Goal: Information Seeking & Learning: Learn about a topic

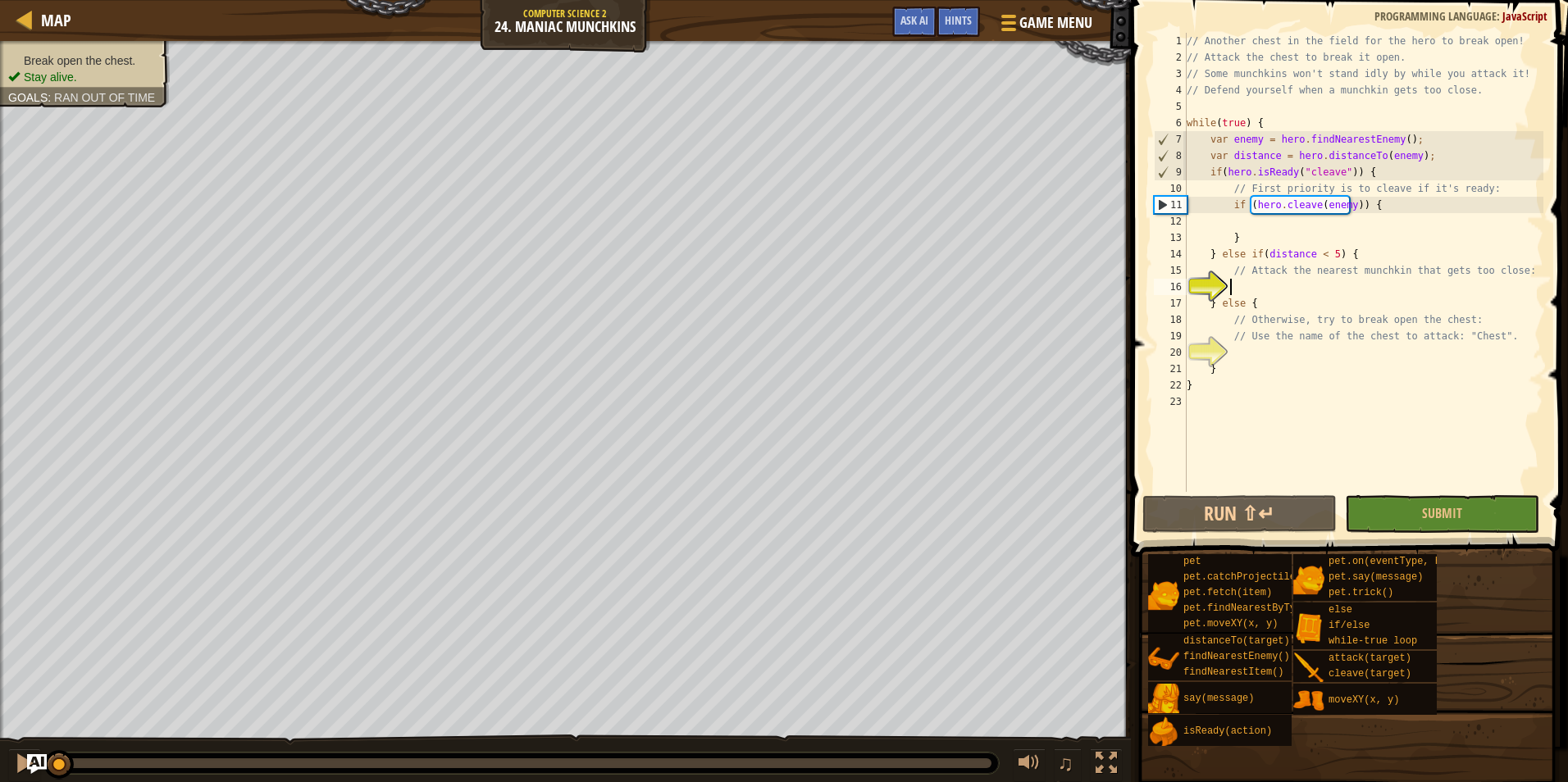
scroll to position [7, 2]
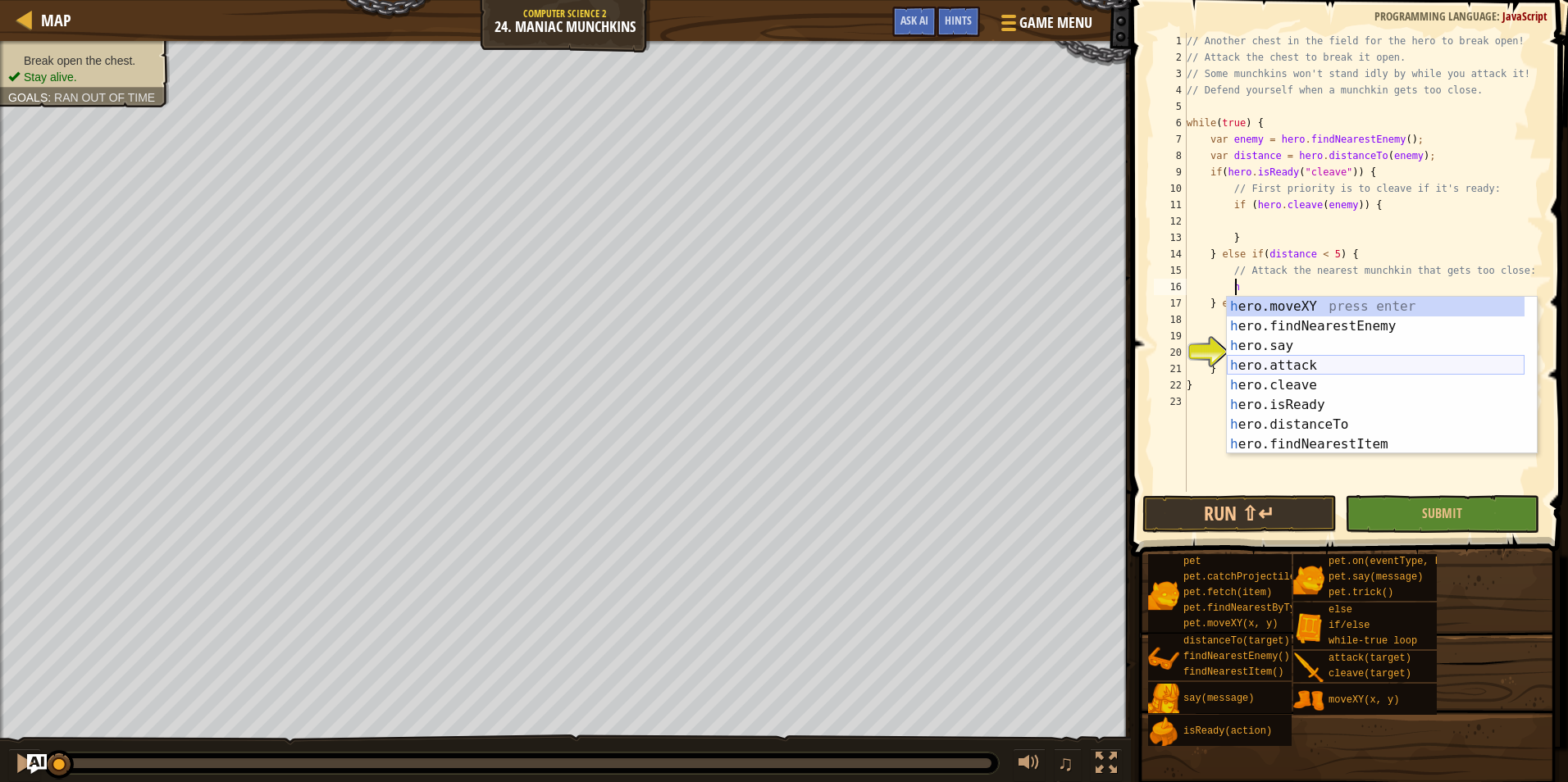
click at [1288, 366] on div "h ero.moveXY press enter h ero.findNearestEnemy press enter h ero.say press ent…" at bounding box center [1376, 395] width 298 height 196
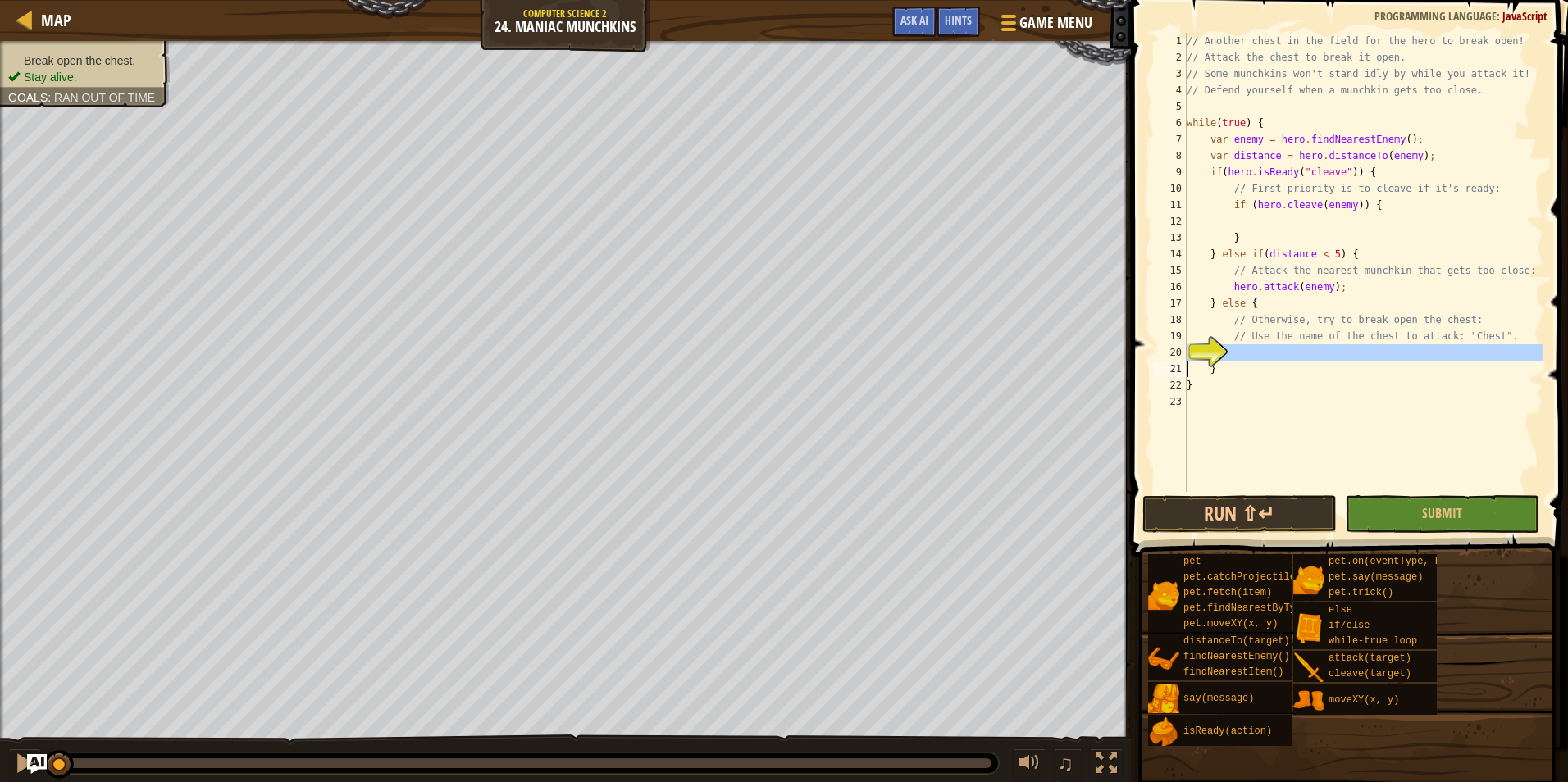
click at [1187, 348] on div "20" at bounding box center [1169, 353] width 32 height 17
type textarea "}"
click at [1246, 352] on div "// Another chest in the field for the hero to break open! // Attack the chest t…" at bounding box center [1363, 278] width 360 height 492
click at [1293, 294] on div "// Another chest in the field for the hero to break open! // Attack the chest t…" at bounding box center [1363, 278] width 360 height 492
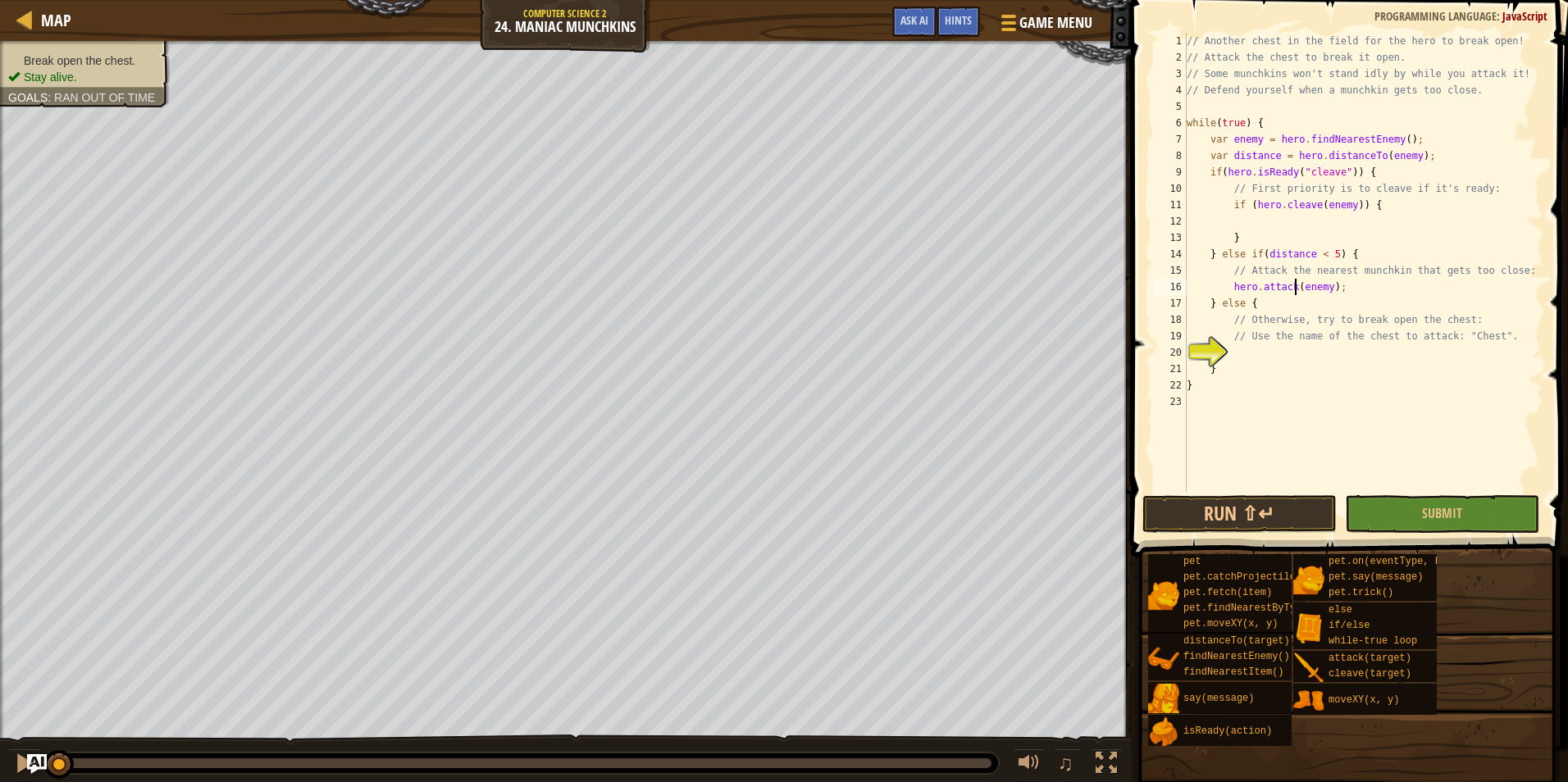
type textarea "hero.attack(enemy);"
click at [1236, 355] on div "// Another chest in the field for the hero to break open! // Attack the chest t…" at bounding box center [1363, 278] width 360 height 492
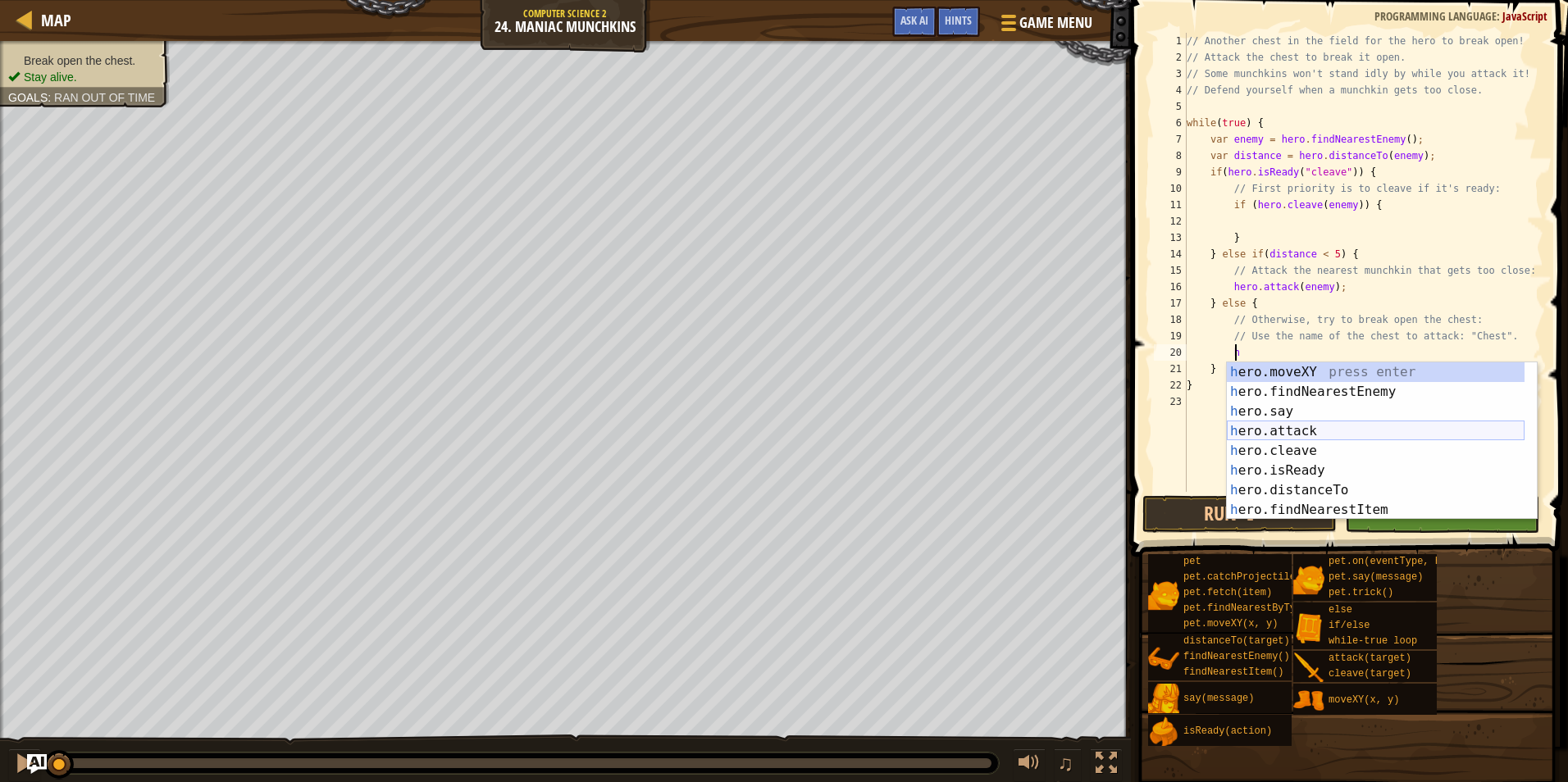
click at [1296, 431] on div "h ero.moveXY press enter h ero.findNearestEnemy press enter h ero.say press ent…" at bounding box center [1376, 460] width 298 height 196
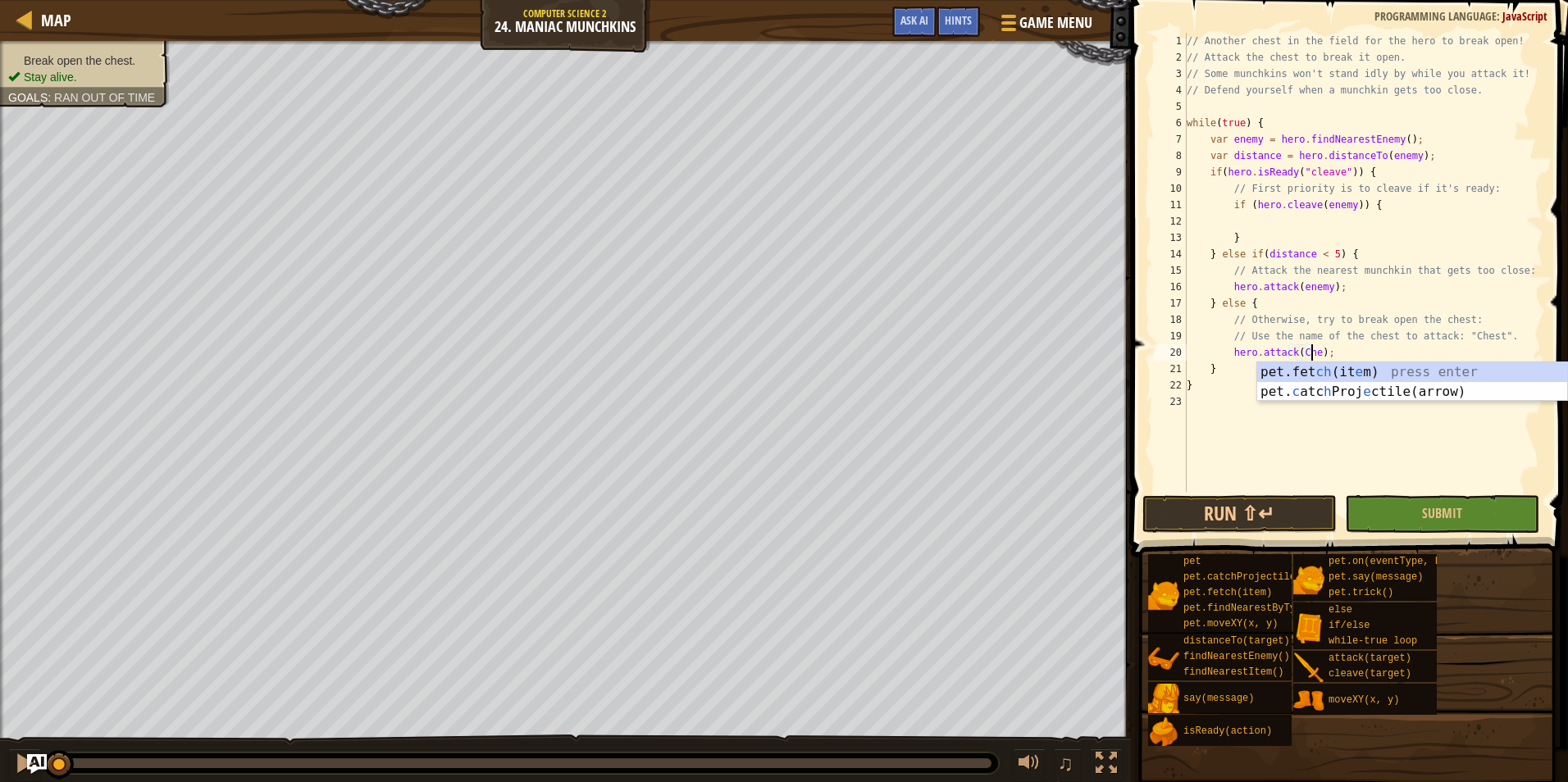
scroll to position [7, 11]
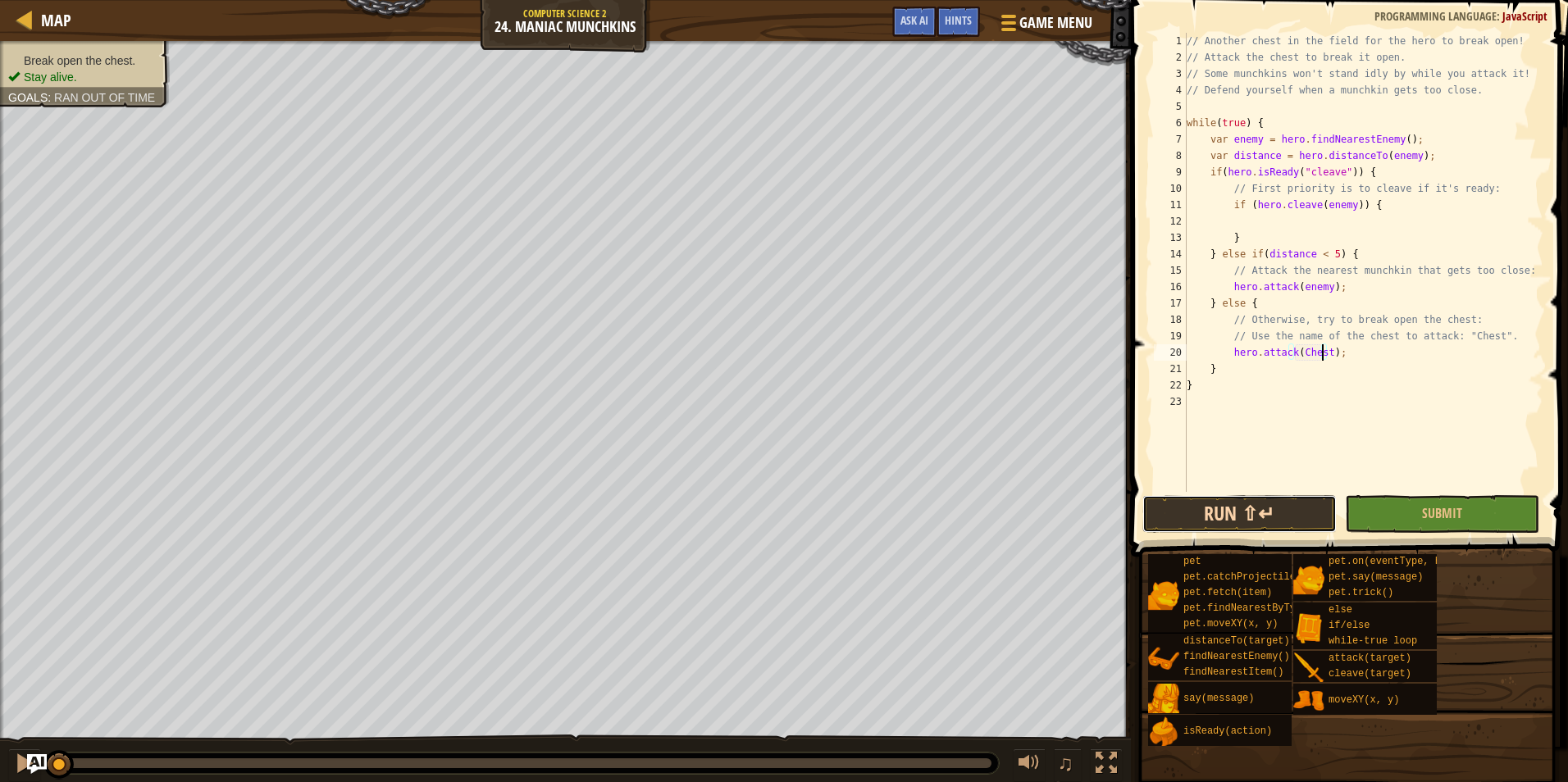
click at [1298, 515] on button "Run ⇧↵" at bounding box center [1238, 513] width 194 height 37
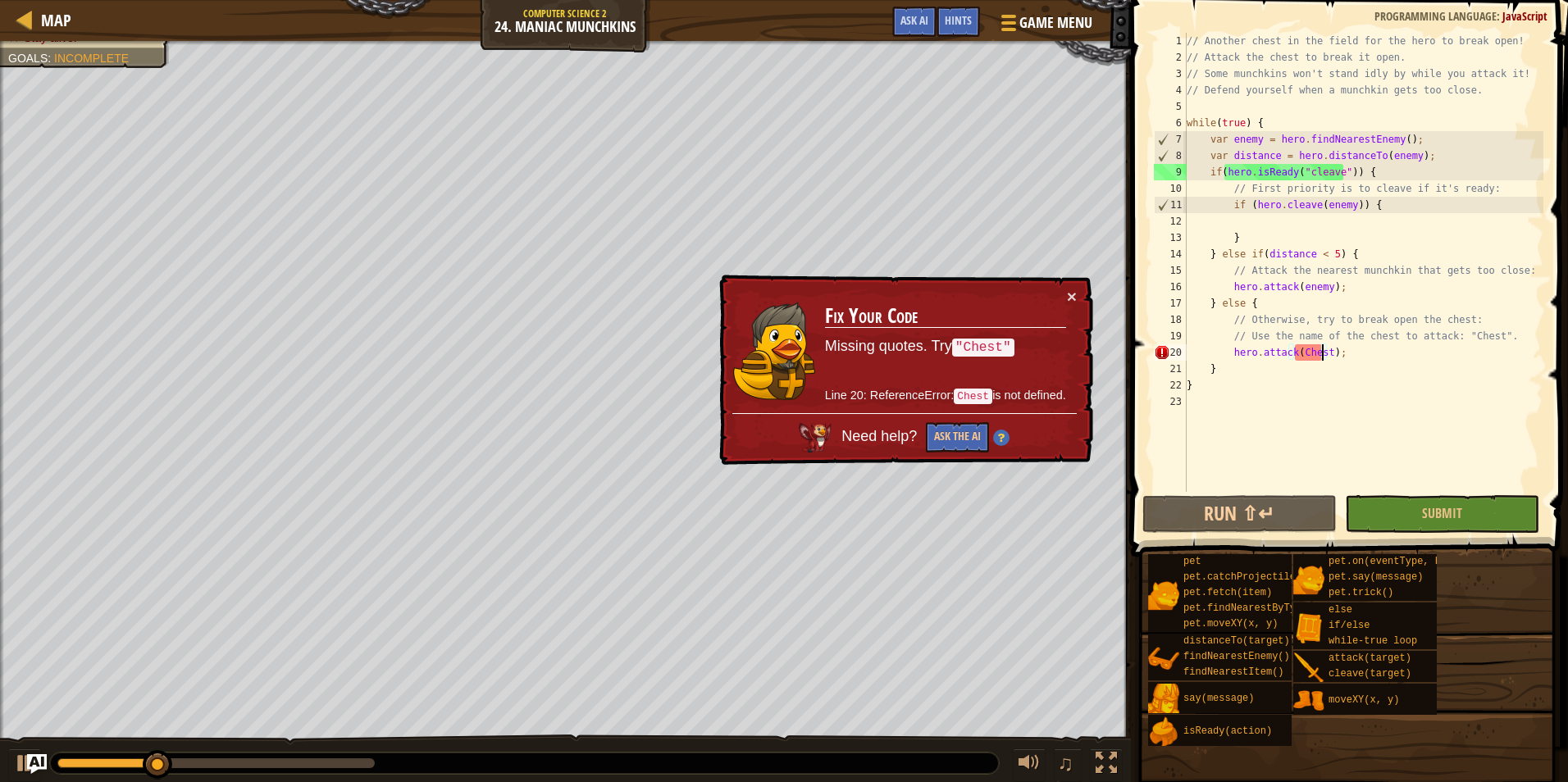
drag, startPoint x: 1292, startPoint y: 354, endPoint x: 1293, endPoint y: 366, distance: 12.0
click at [1292, 354] on div "// Another chest in the field for the hero to break open! // Attack the chest t…" at bounding box center [1363, 278] width 360 height 492
click at [1324, 356] on div "// Another chest in the field for the hero to break open! // Attack the chest t…" at bounding box center [1363, 278] width 360 height 492
click at [1325, 354] on div "// Another chest in the field for the hero to break open! // Attack the chest t…" at bounding box center [1363, 278] width 360 height 492
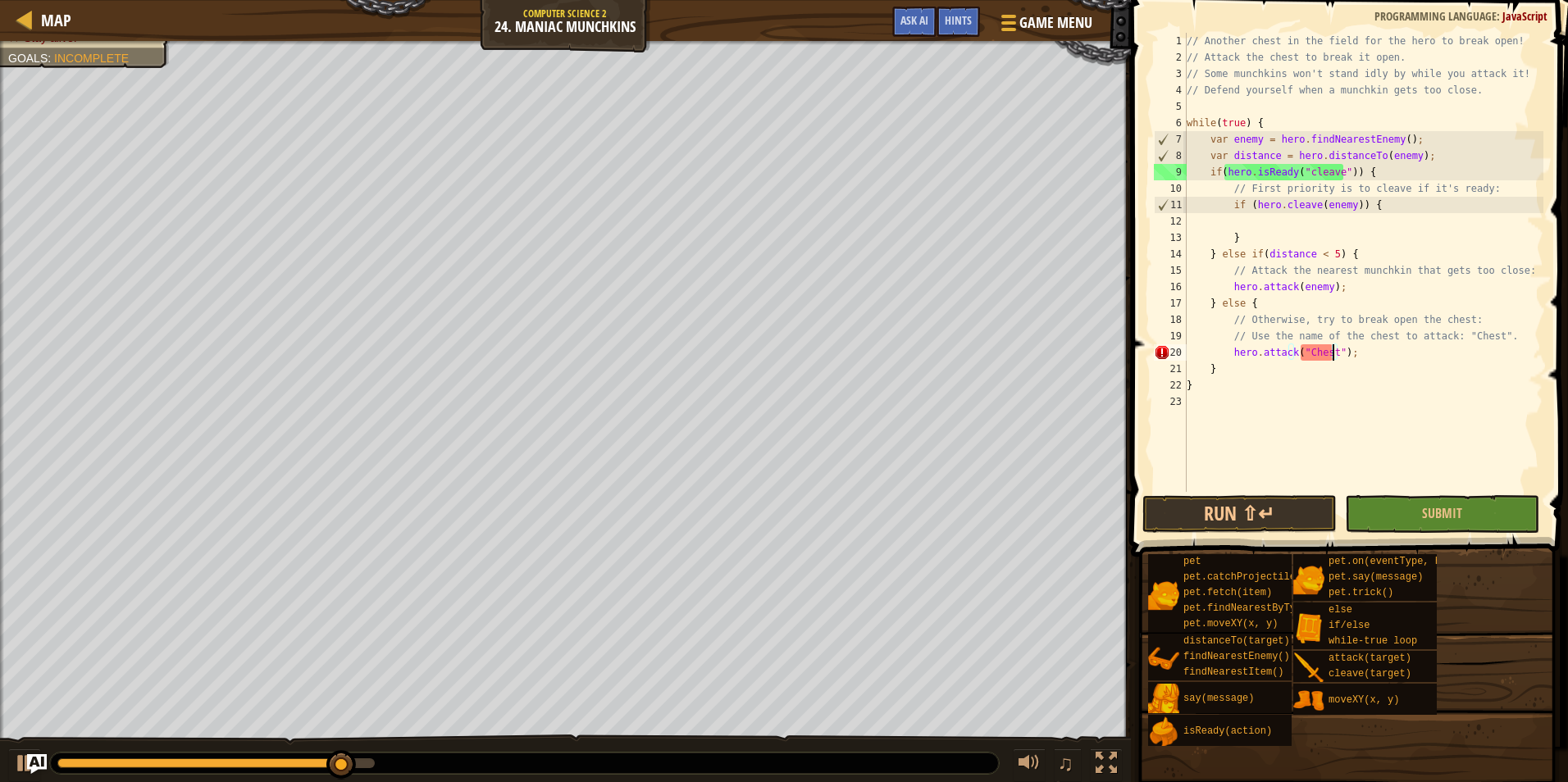
scroll to position [7, 12]
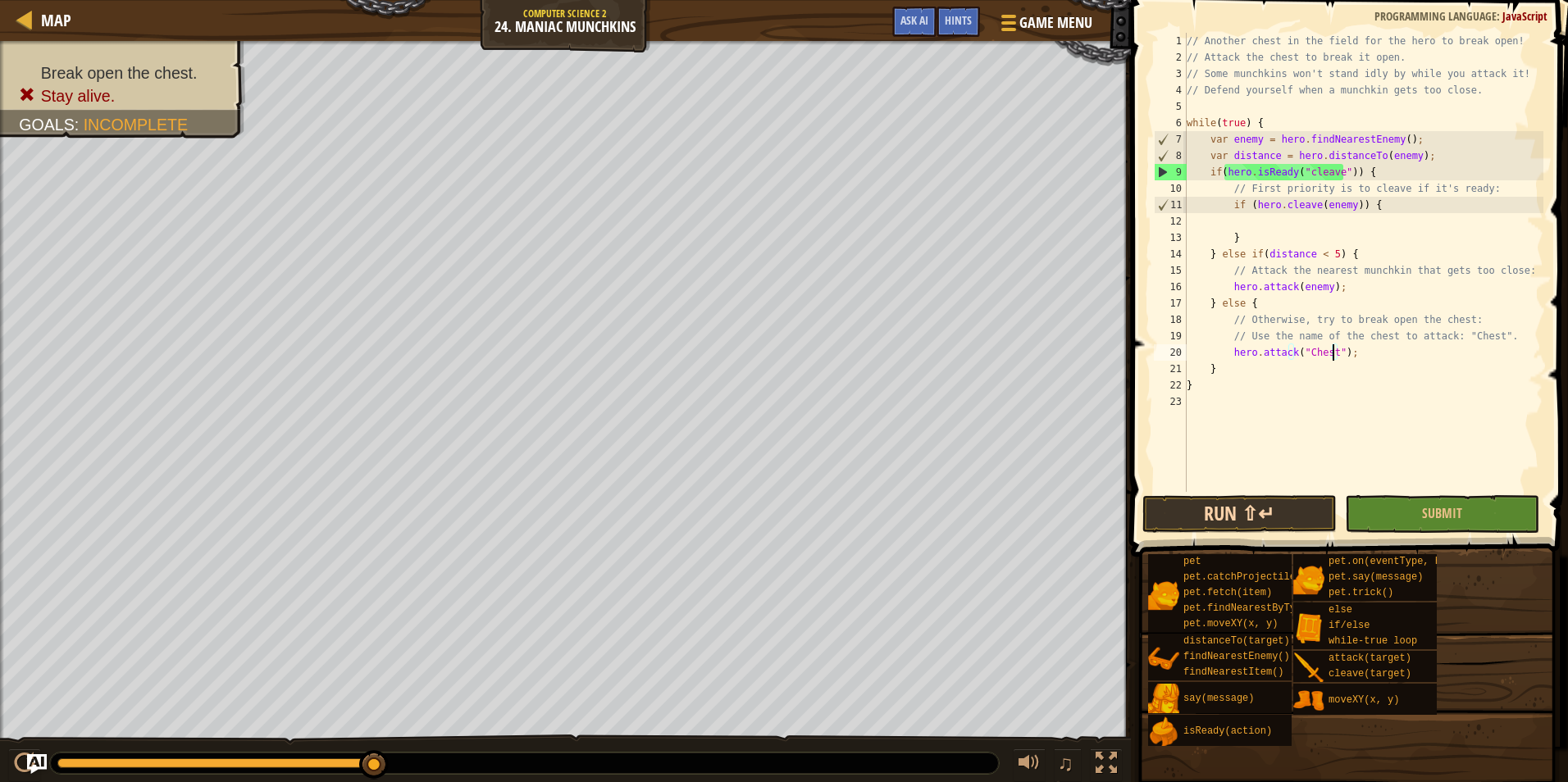
type textarea "hero.attack("Chest");"
click at [1282, 513] on button "Run ⇧↵" at bounding box center [1238, 513] width 194 height 37
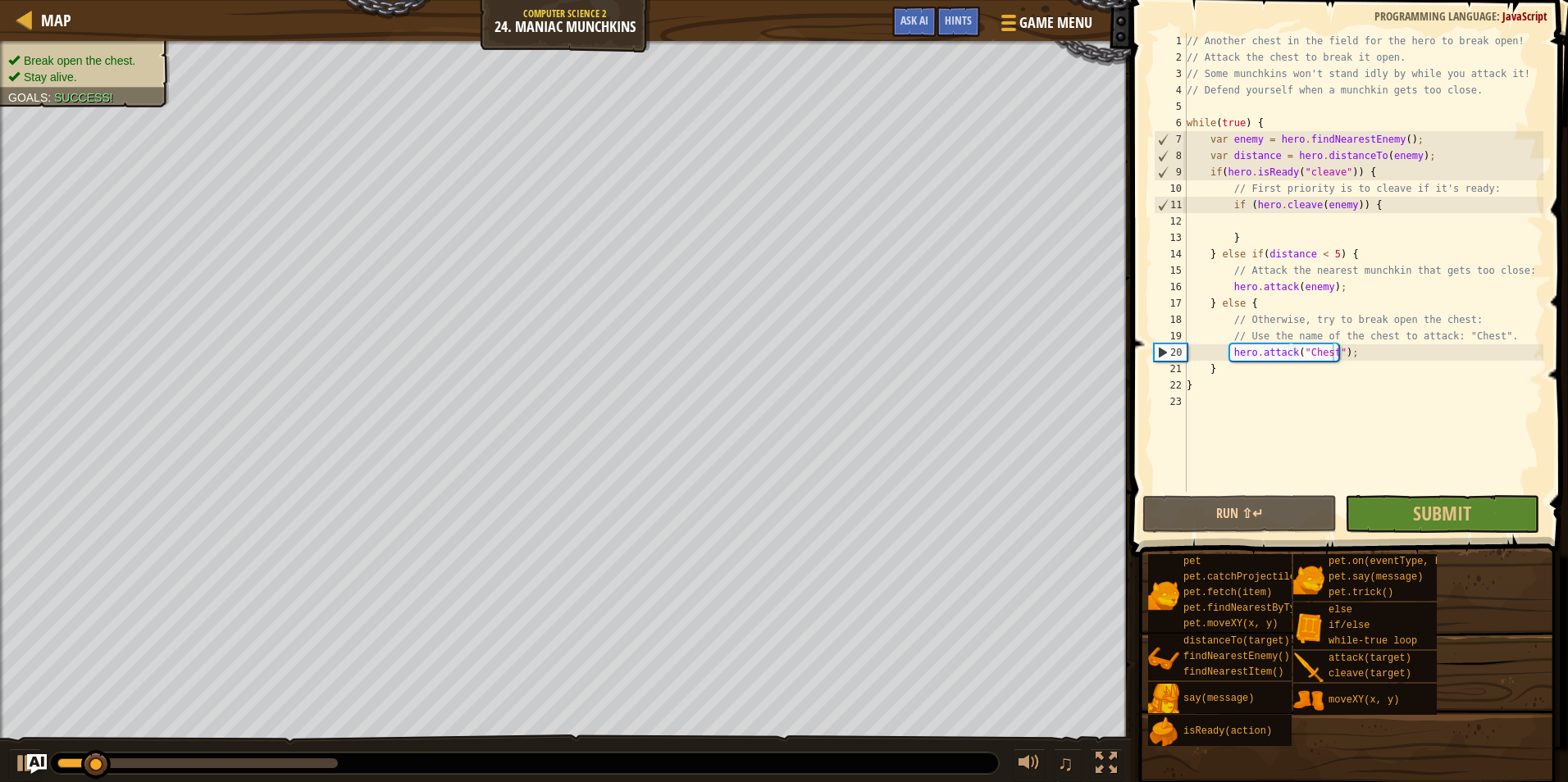
click at [73, 53] on ul "Break open the chest. Stay alive." at bounding box center [85, 68] width 153 height 32
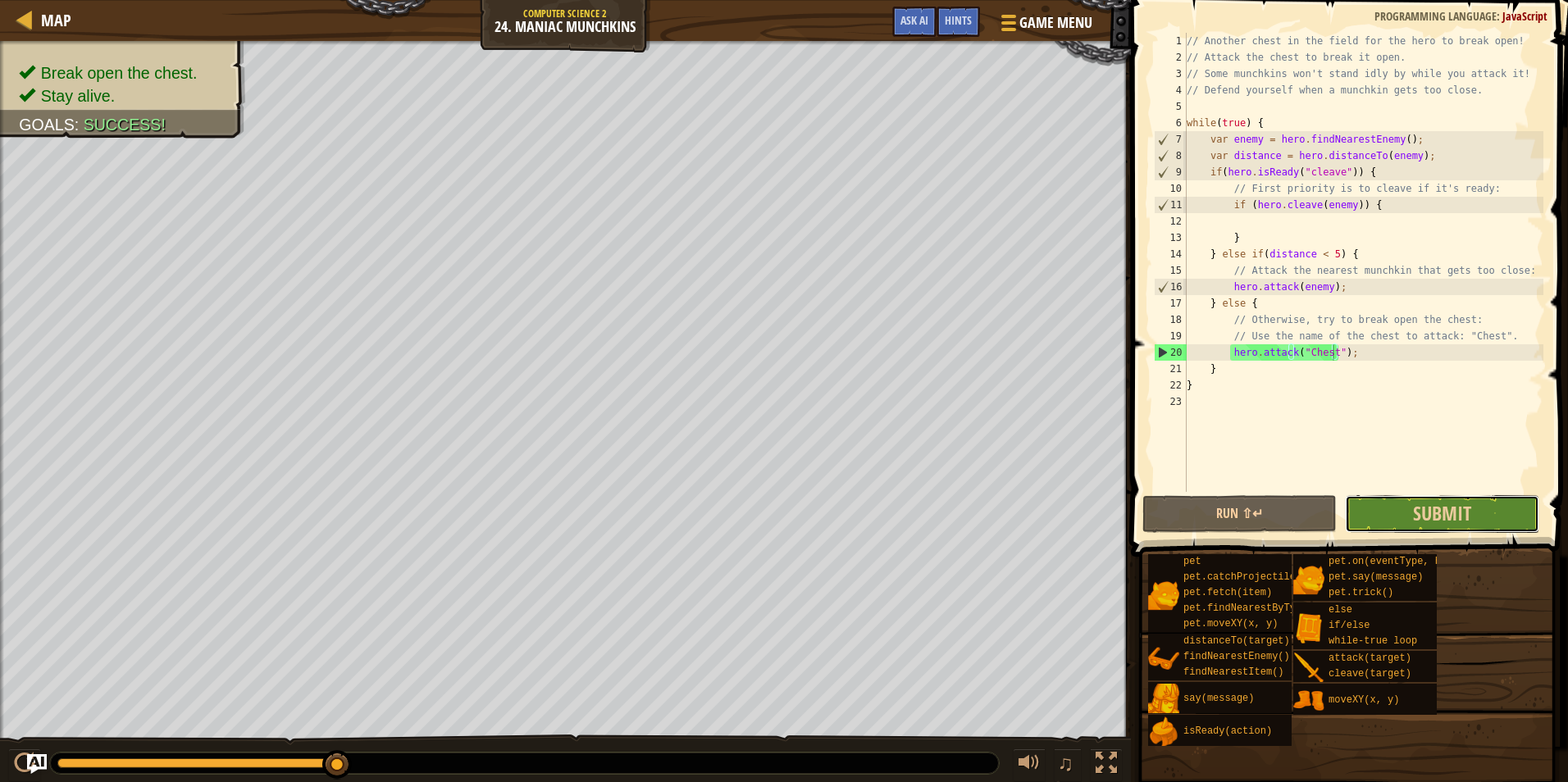
click at [1384, 513] on button "Submit" at bounding box center [1441, 513] width 194 height 37
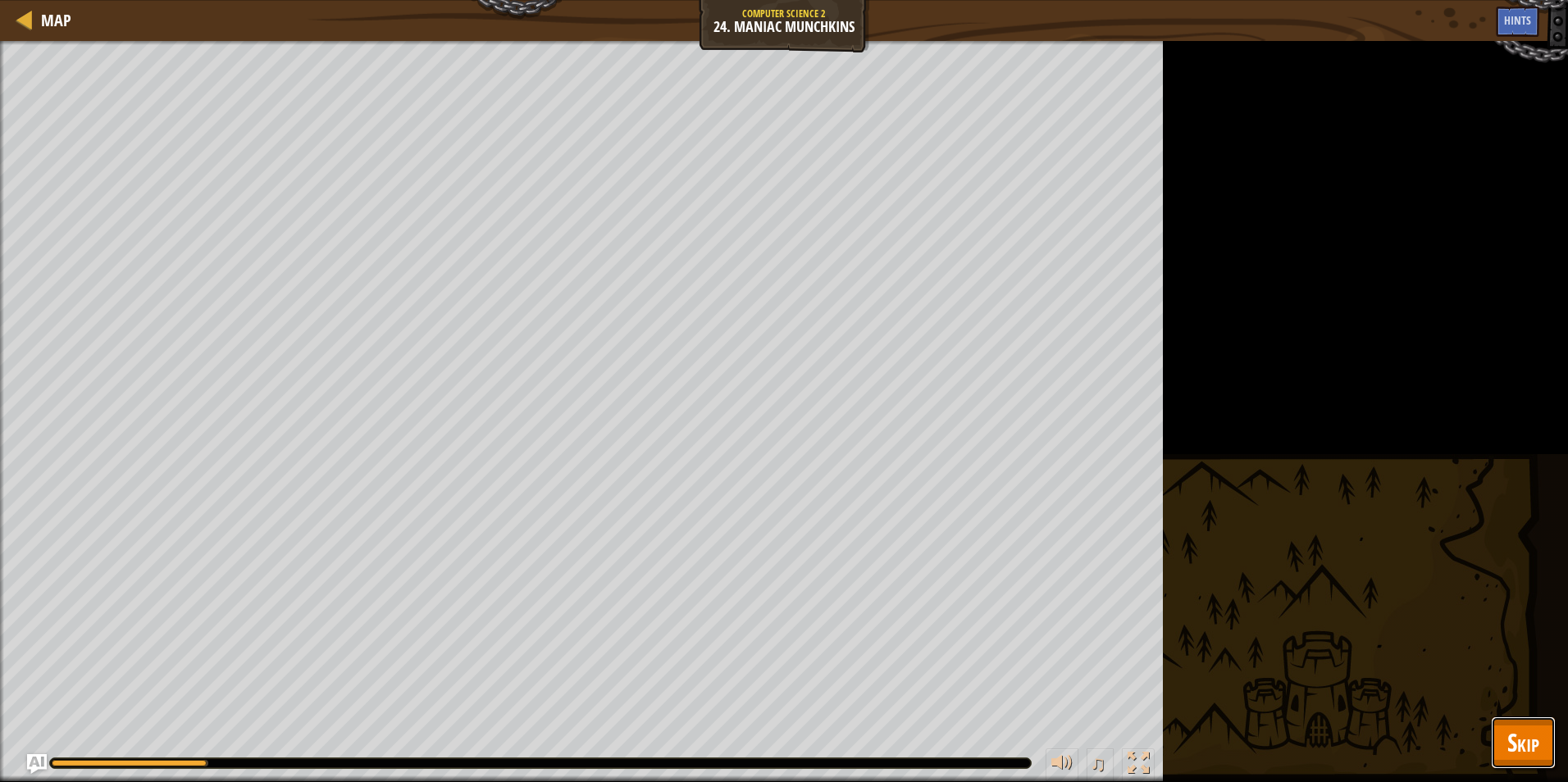
click at [1526, 728] on span "Skip" at bounding box center [1523, 742] width 32 height 33
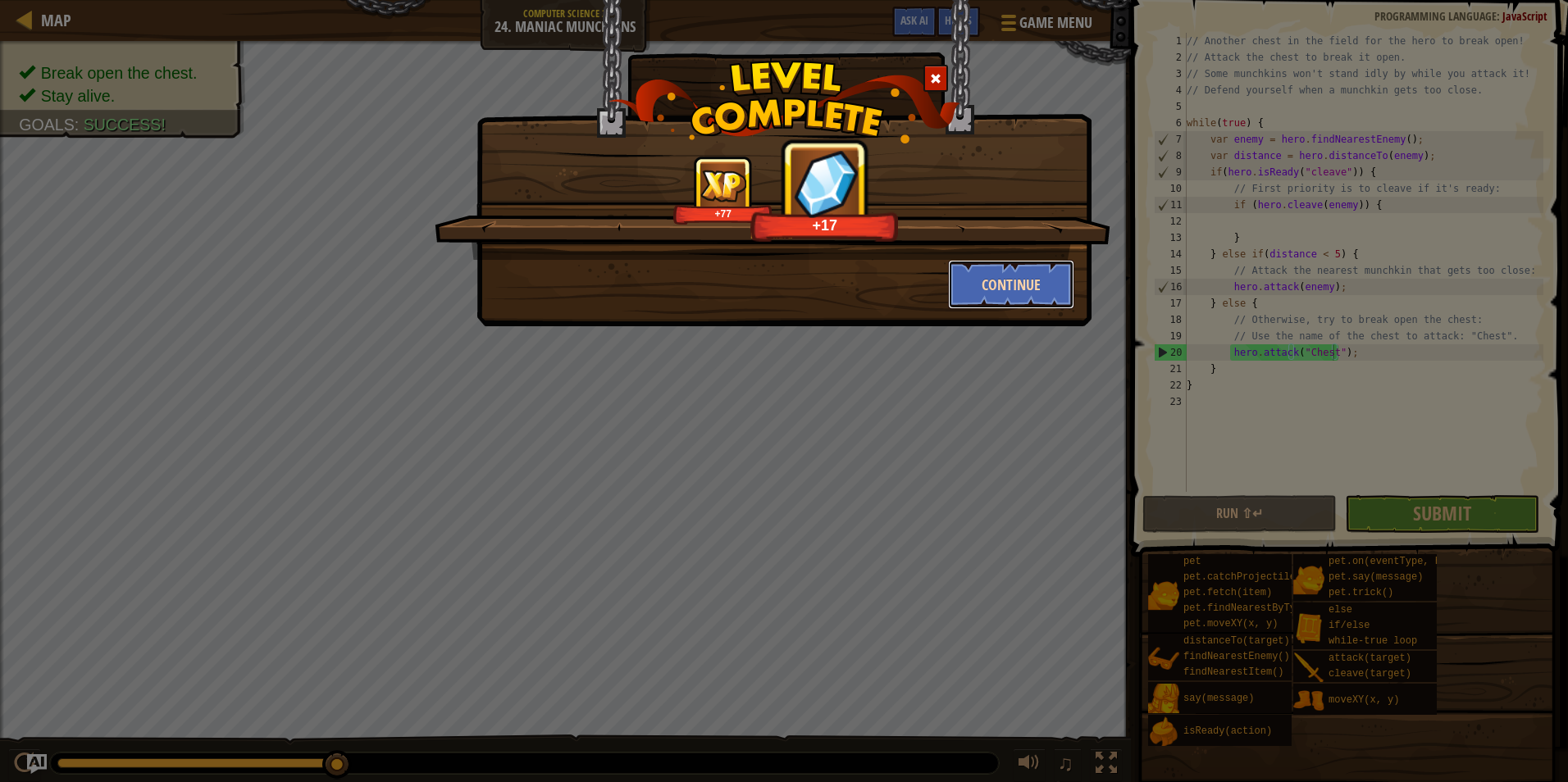
click at [1015, 289] on button "Continue" at bounding box center [1011, 284] width 127 height 49
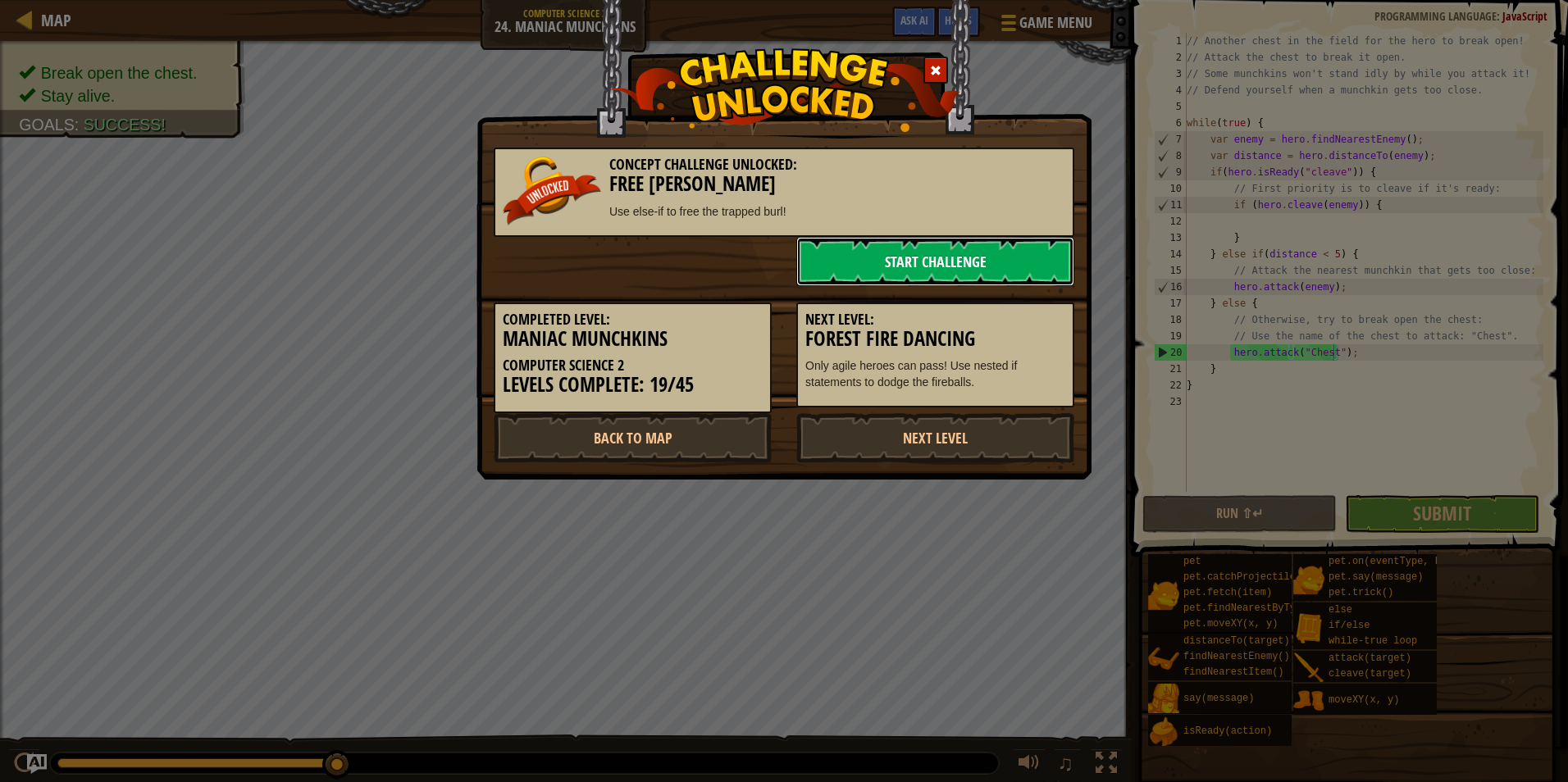
click at [914, 265] on link "Start Challenge" at bounding box center [935, 261] width 278 height 49
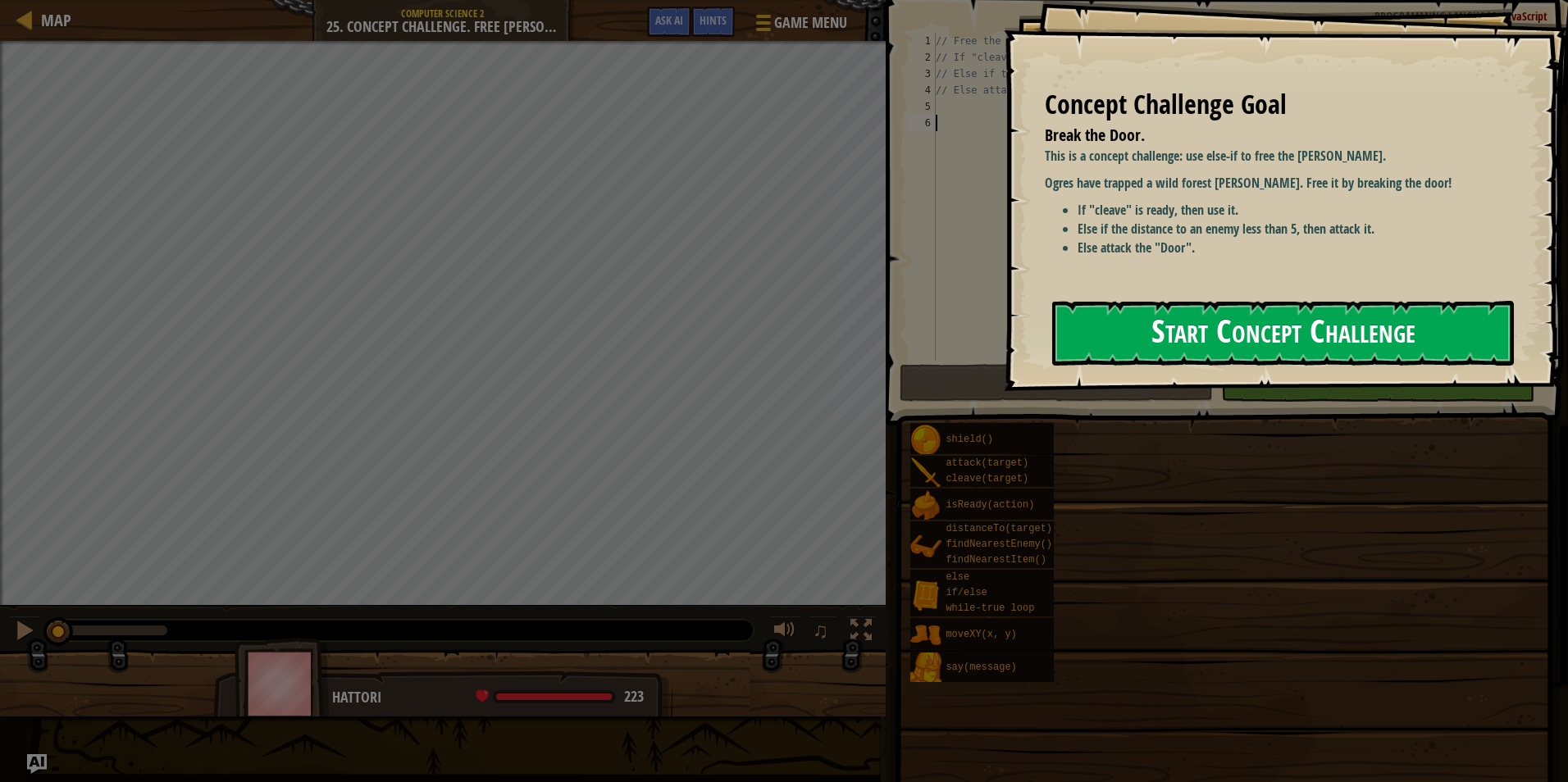
click at [1225, 341] on button "Start Concept Challenge" at bounding box center [1283, 334] width 462 height 65
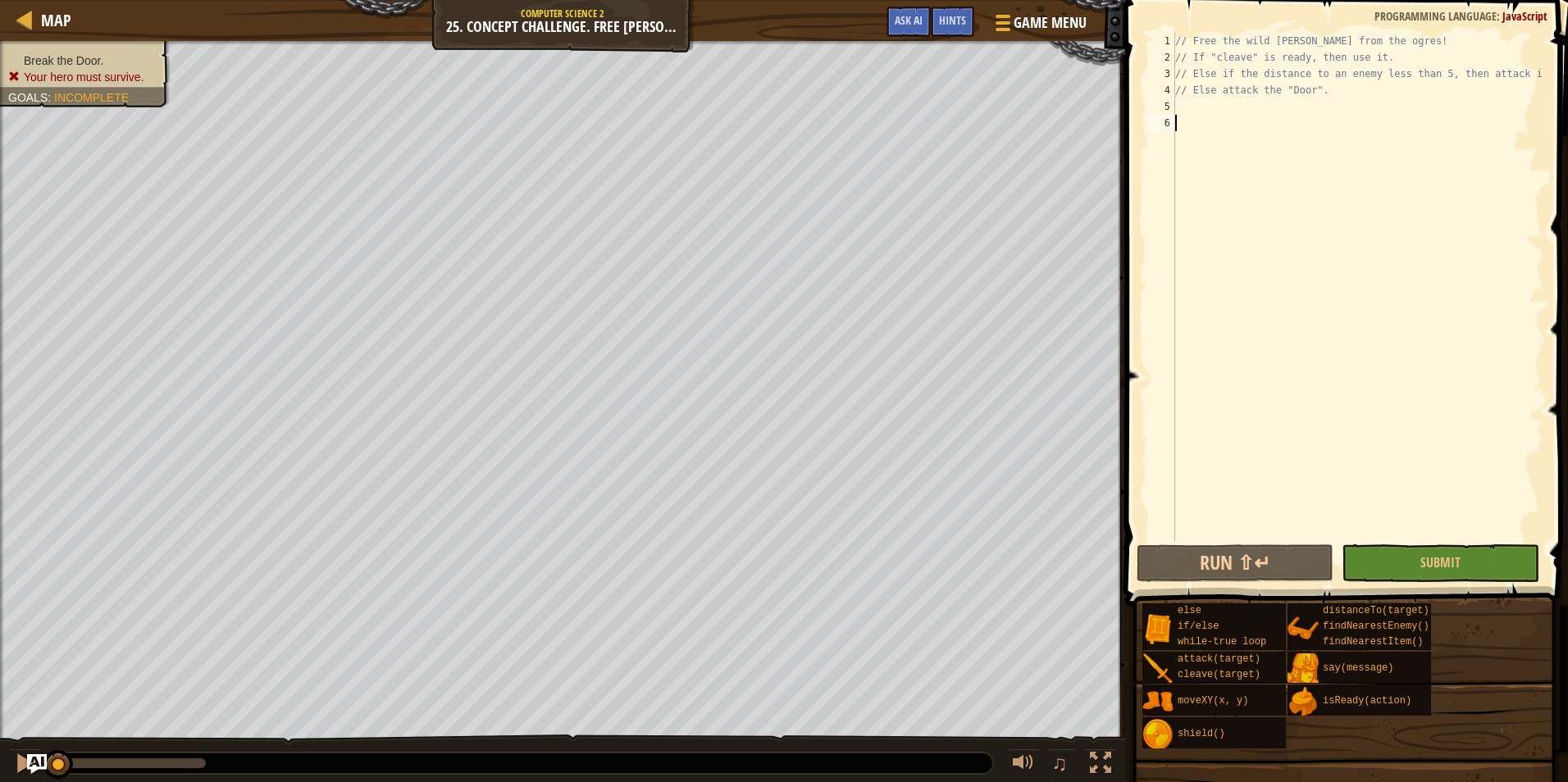
click at [1204, 106] on div "// Free the wild burl from the ogres! // If "cleave" is ready, then use it. // …" at bounding box center [1357, 303] width 371 height 541
type textarea "a"
type textarea "t"
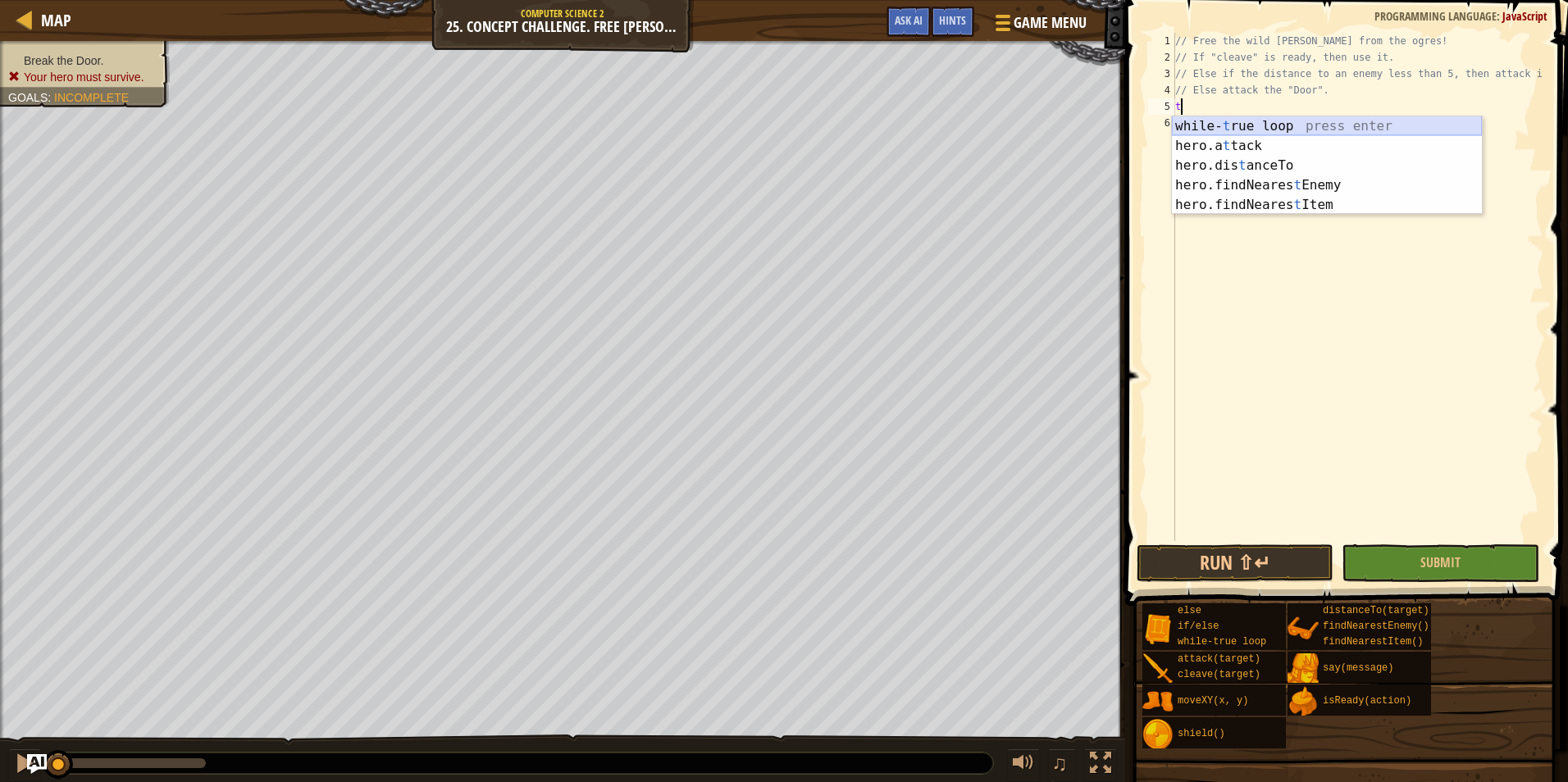
click at [1243, 126] on div "while- t rue loop press enter hero.a t tack press enter hero.dis t anceTo press…" at bounding box center [1327, 186] width 310 height 138
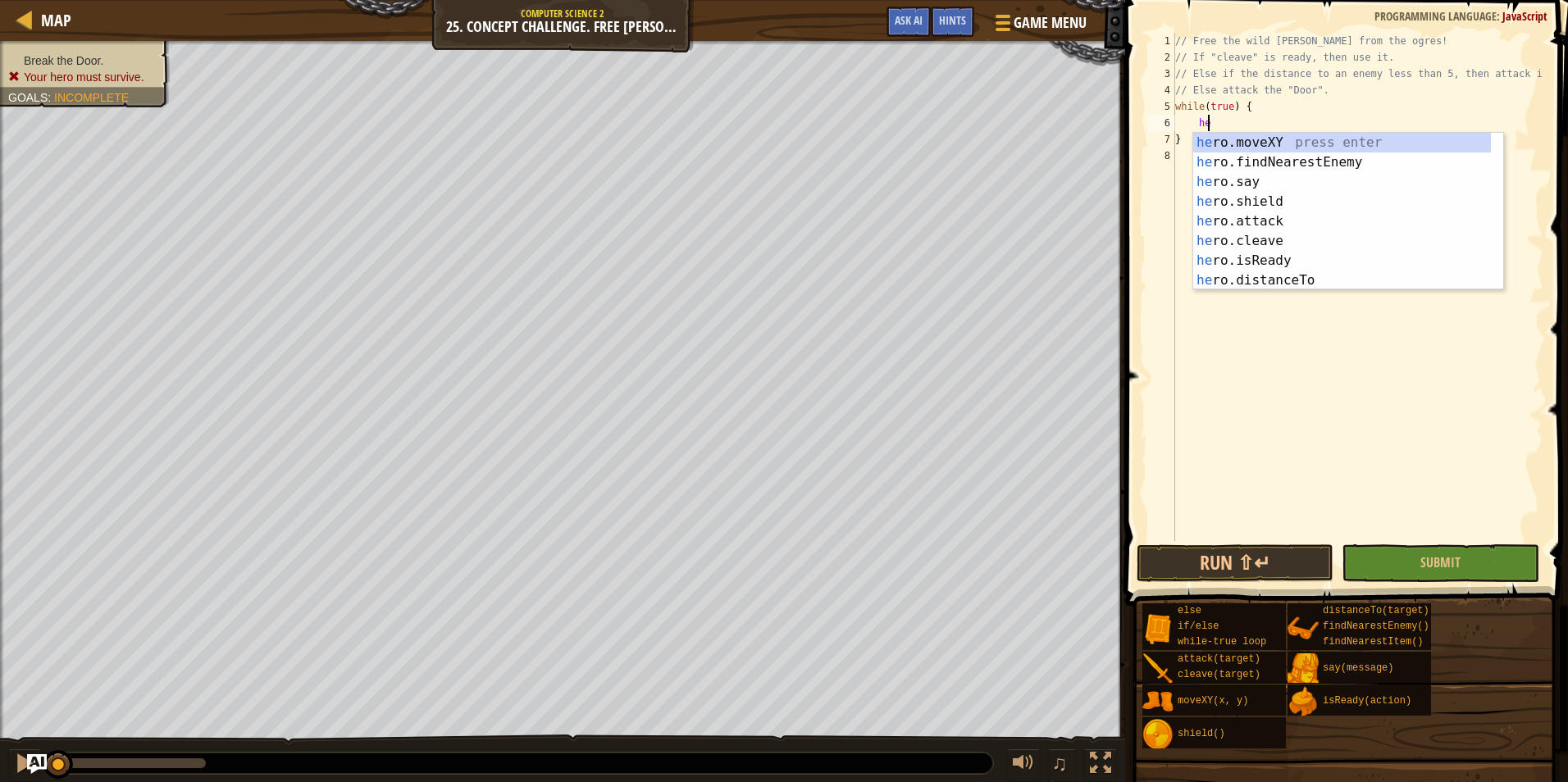
scroll to position [7, 2]
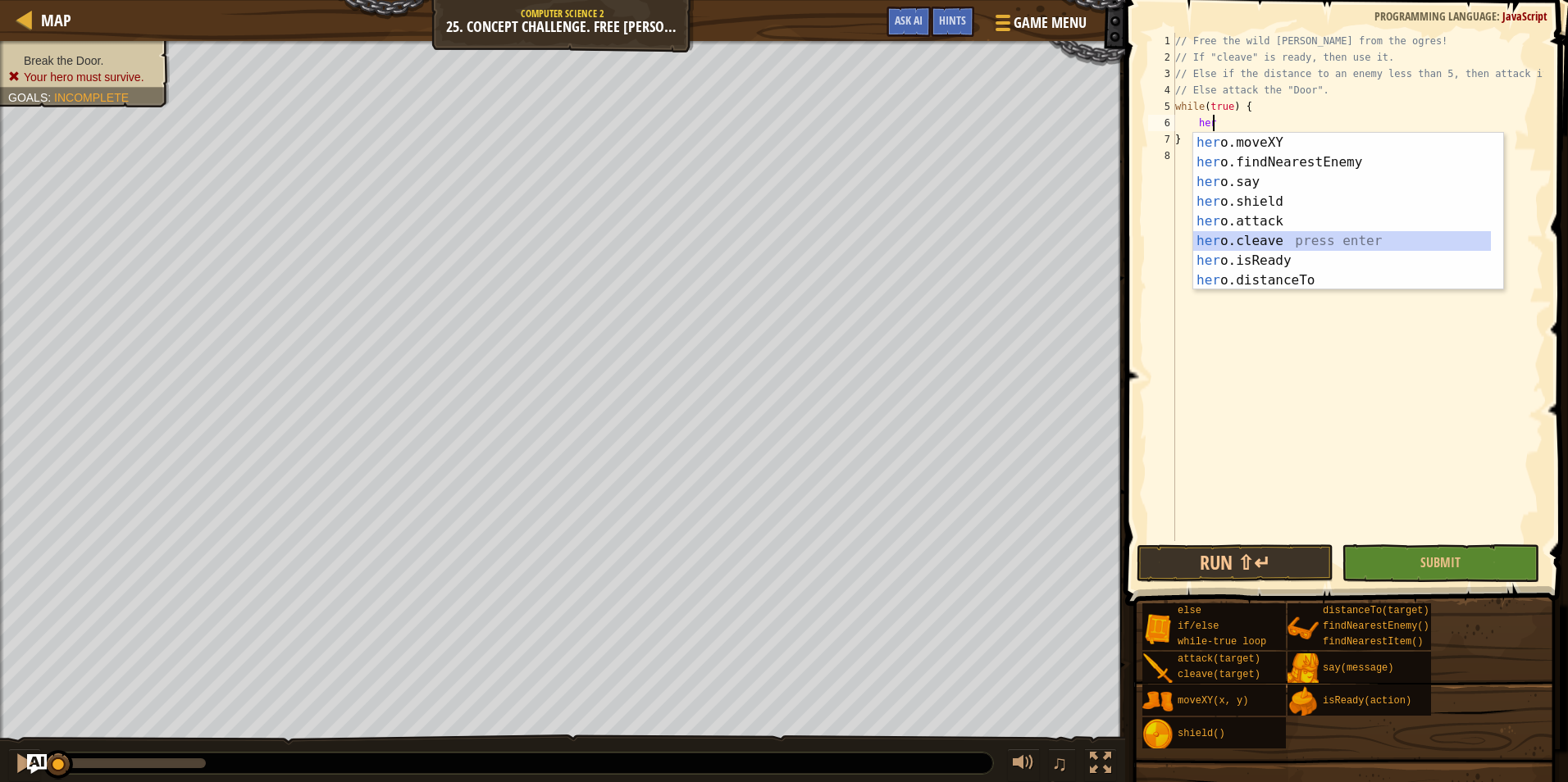
click at [1243, 240] on div "her o.moveXY press enter her o.findNearestEnemy press enter her o.say press ent…" at bounding box center [1342, 231] width 298 height 196
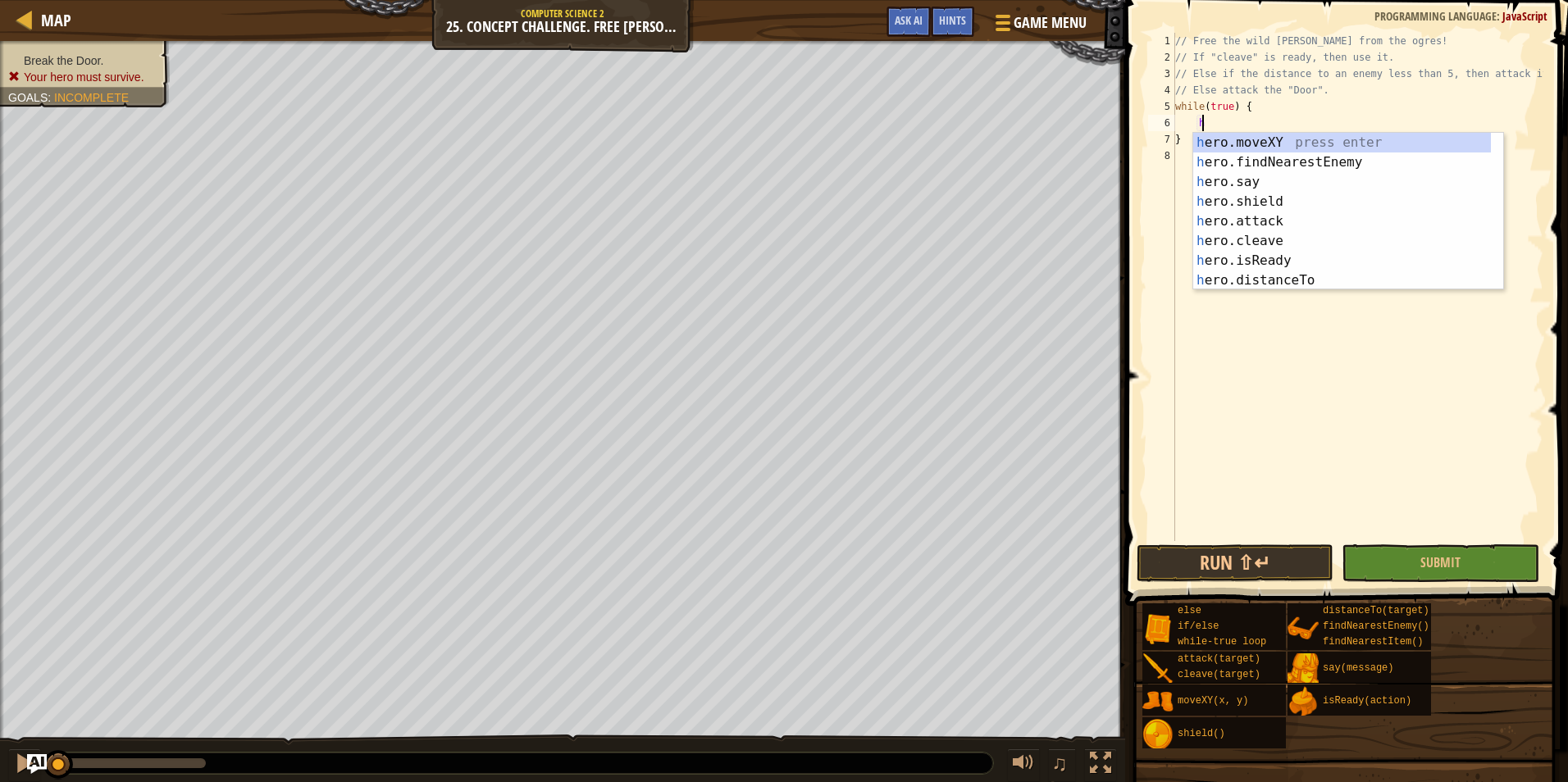
scroll to position [7, 1]
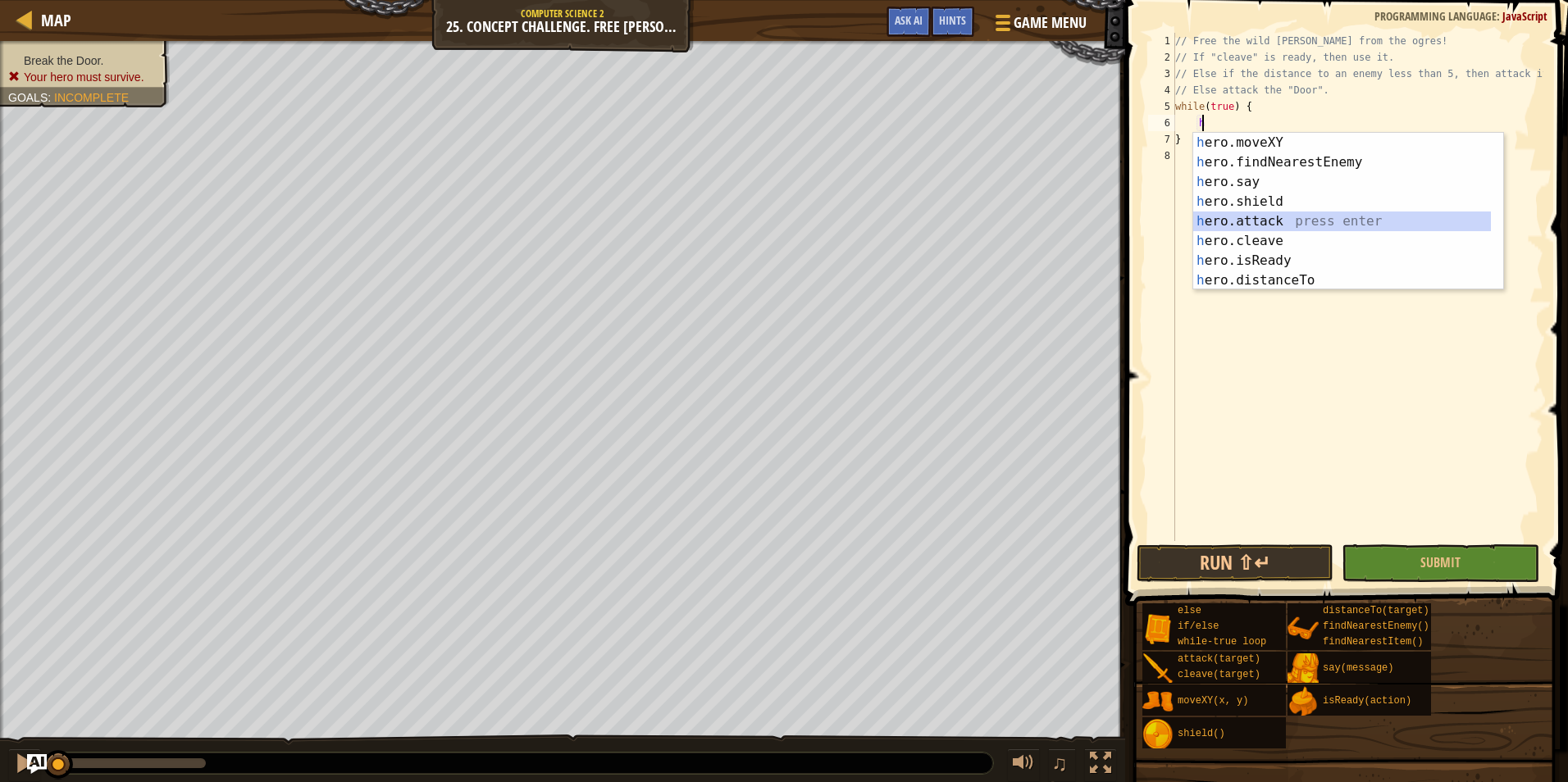
click at [1263, 223] on div "h ero.moveXY press enter h ero.findNearestEnemy press enter h ero.say press ent…" at bounding box center [1342, 231] width 298 height 196
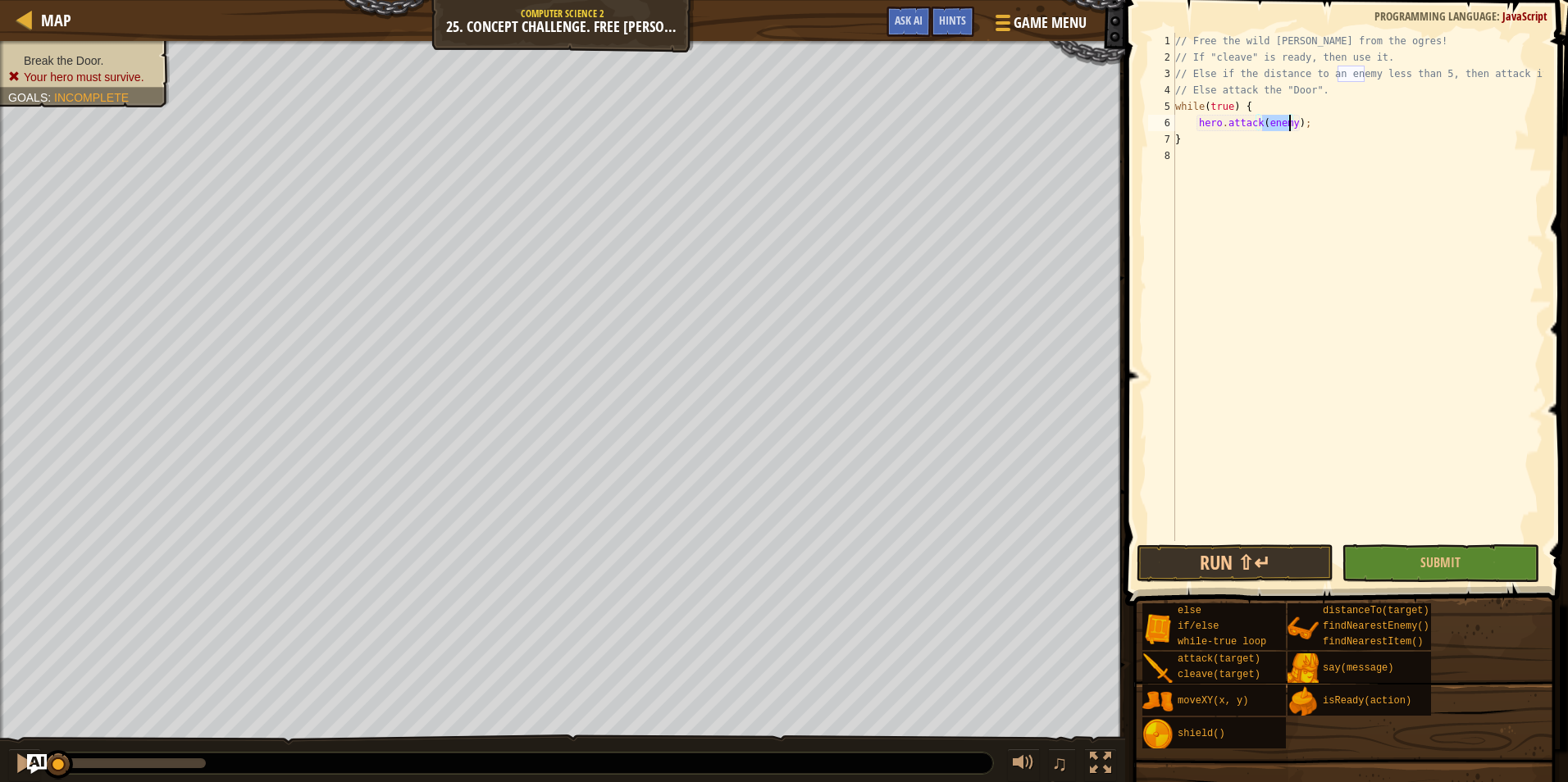
type textarea "h"
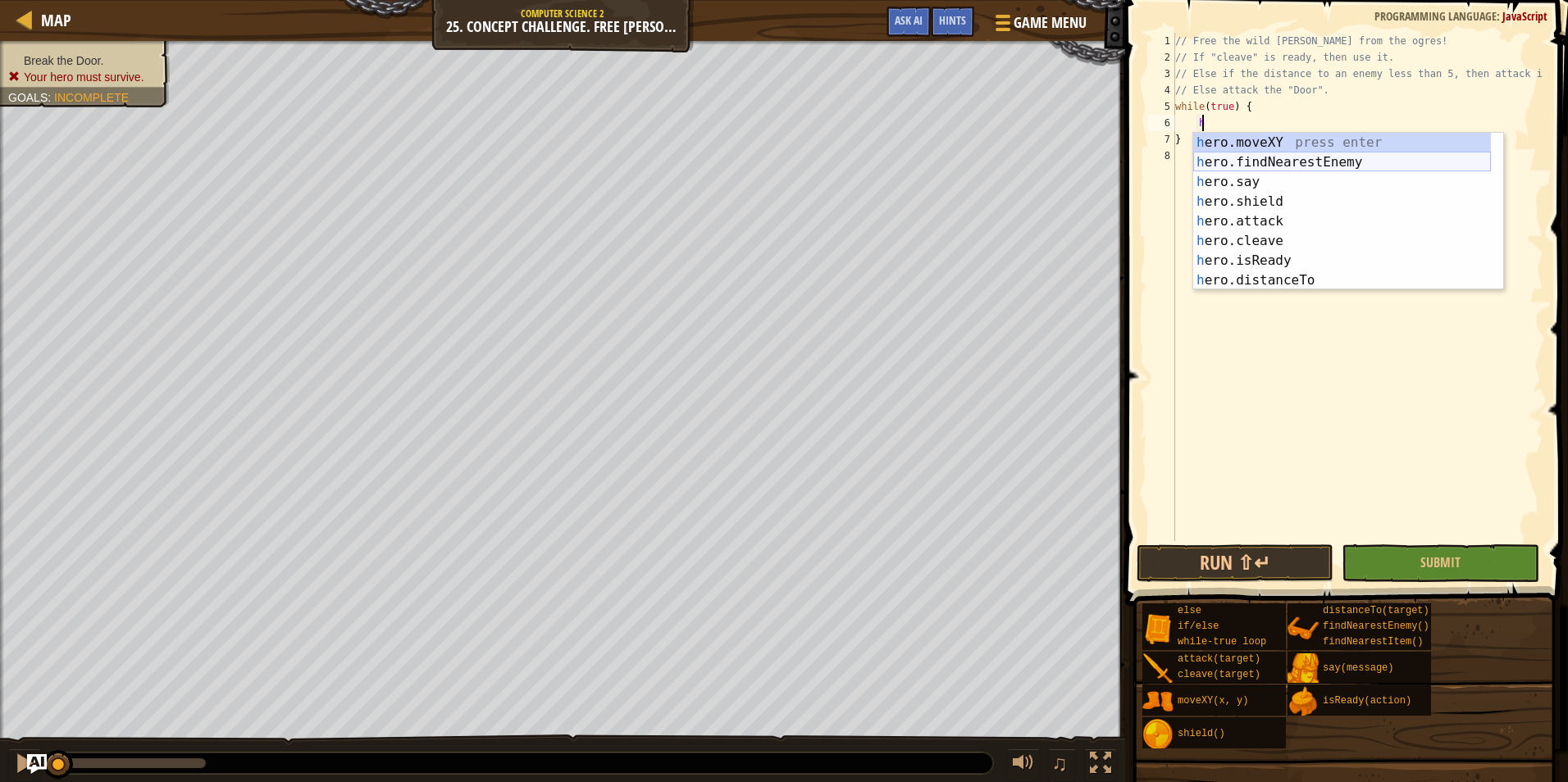
click at [1286, 160] on div "h ero.moveXY press enter h ero.findNearestEnemy press enter h ero.say press ent…" at bounding box center [1342, 231] width 298 height 196
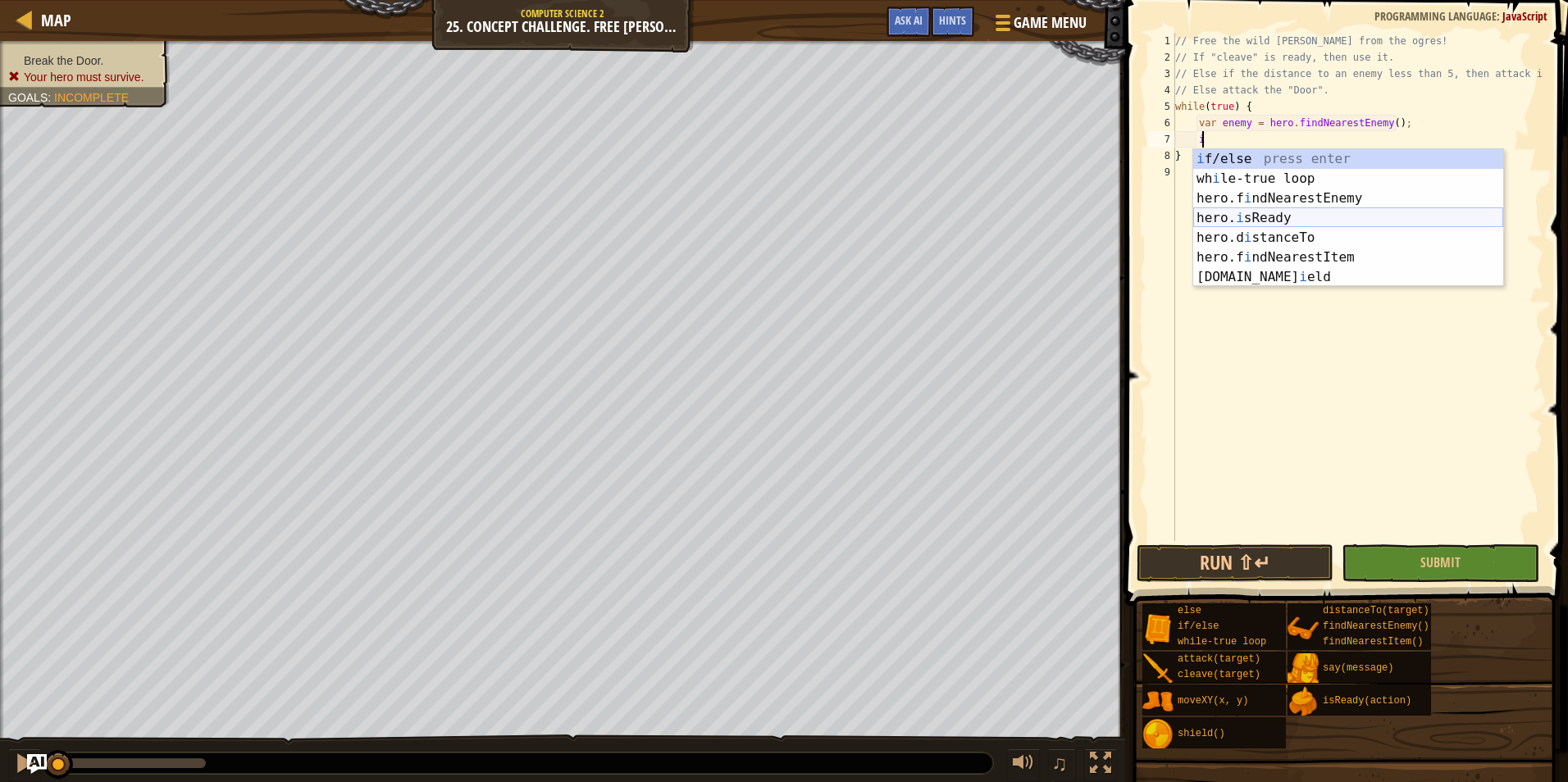
scroll to position [7, 2]
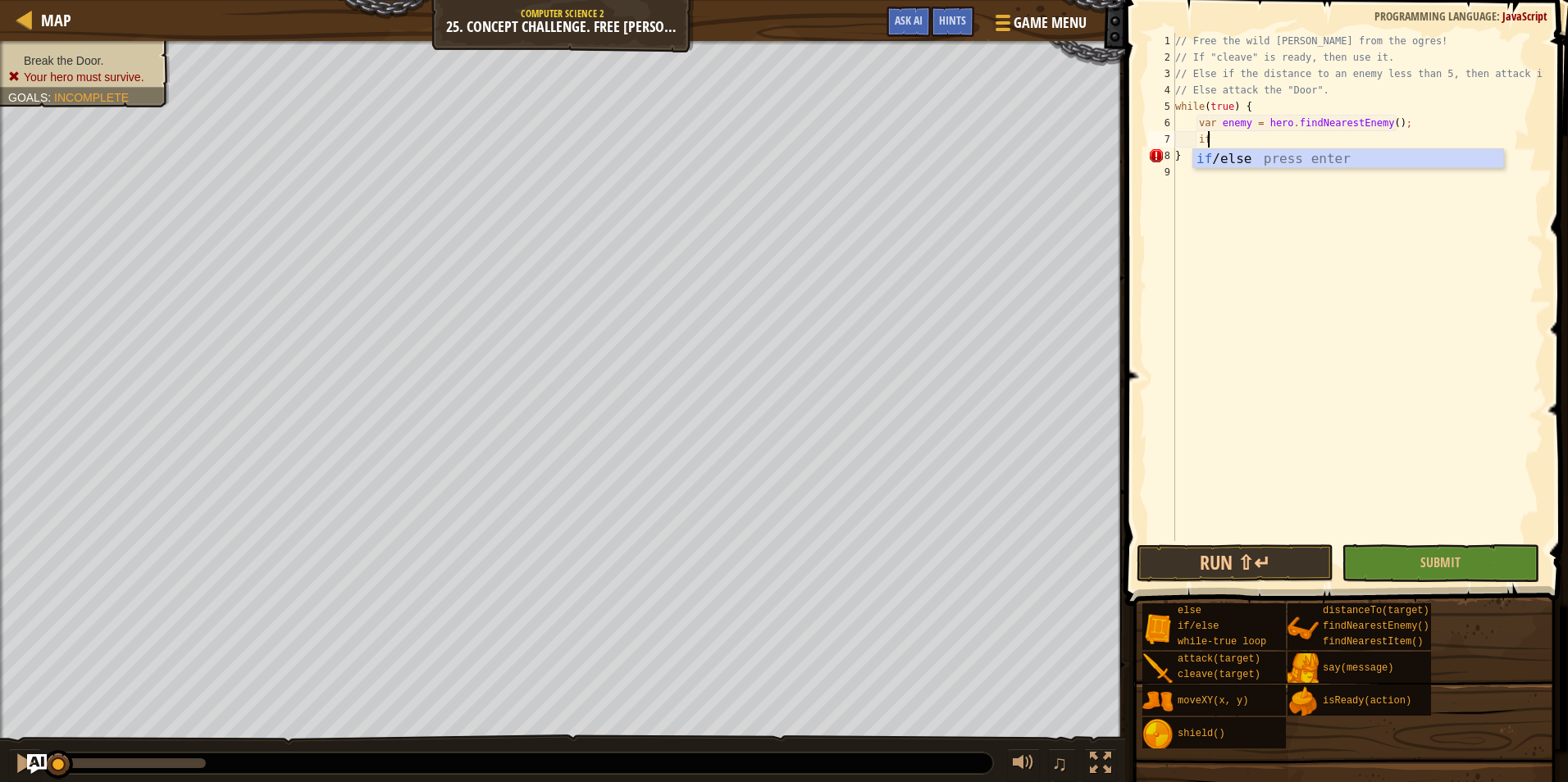
type textarea "i"
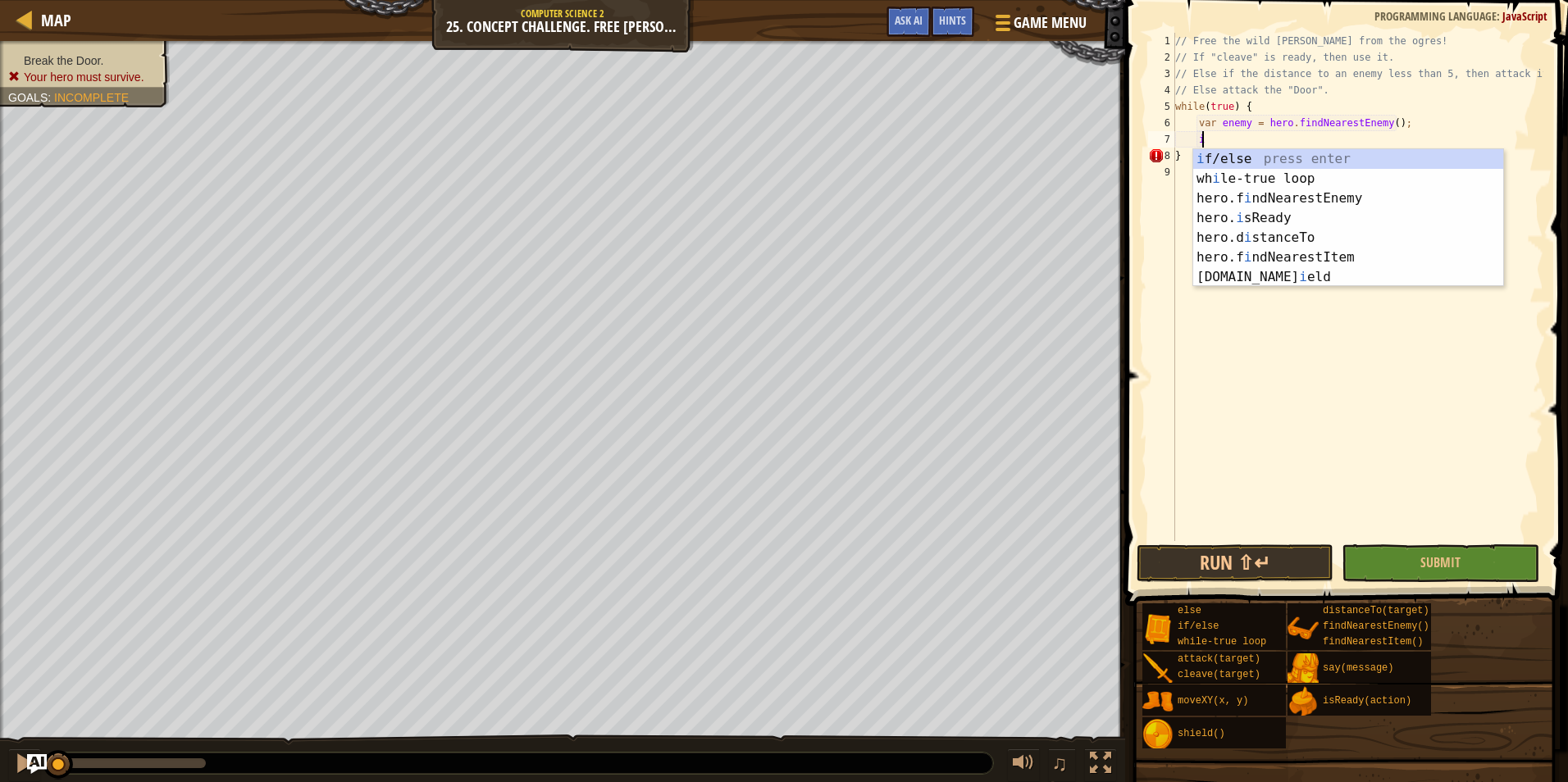
scroll to position [7, 1]
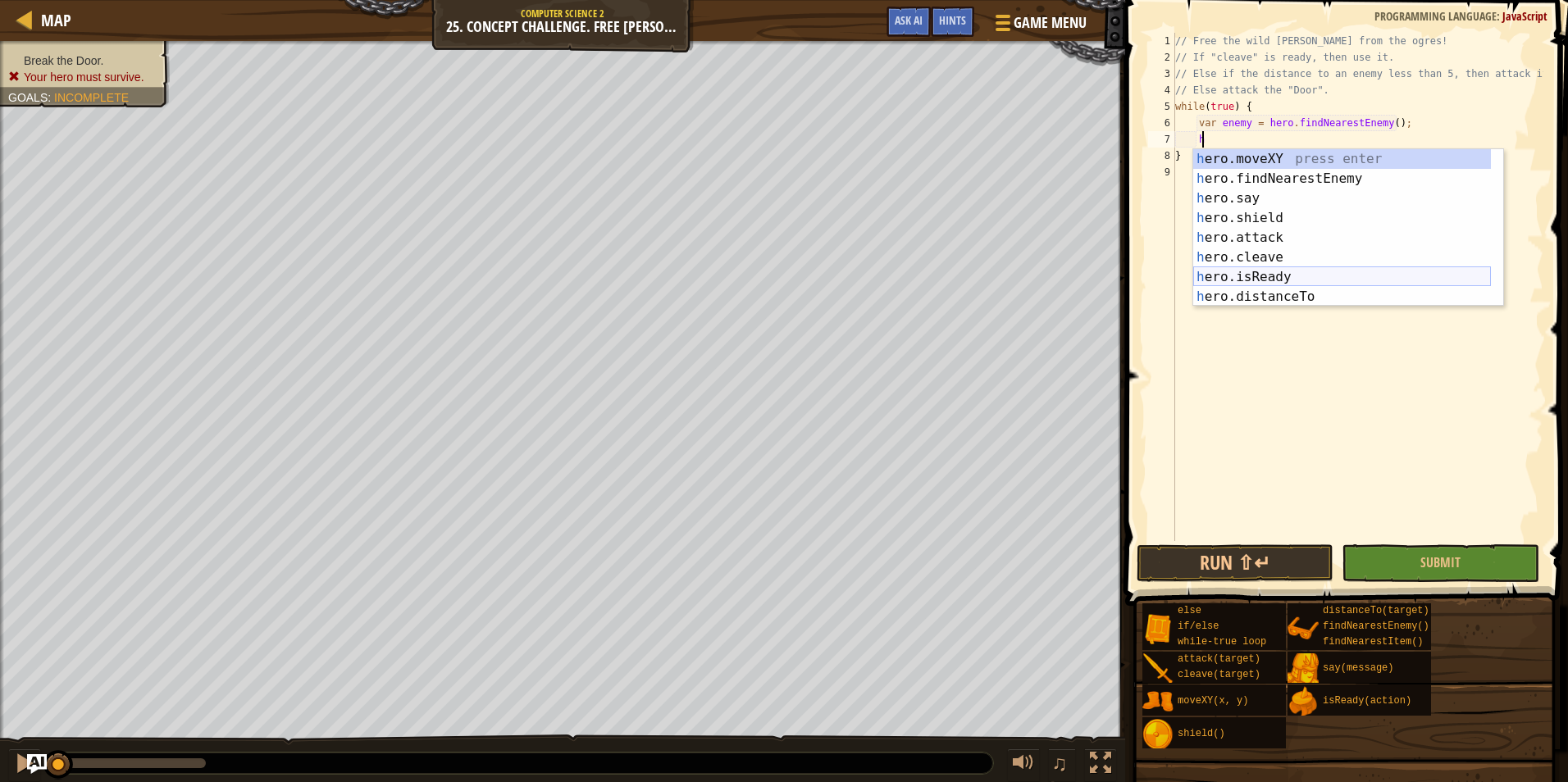
click at [1263, 276] on div "h ero.moveXY press enter h ero.findNearestEnemy press enter h ero.say press ent…" at bounding box center [1342, 247] width 298 height 196
type textarea "var ready = hero.isReady("cleave");"
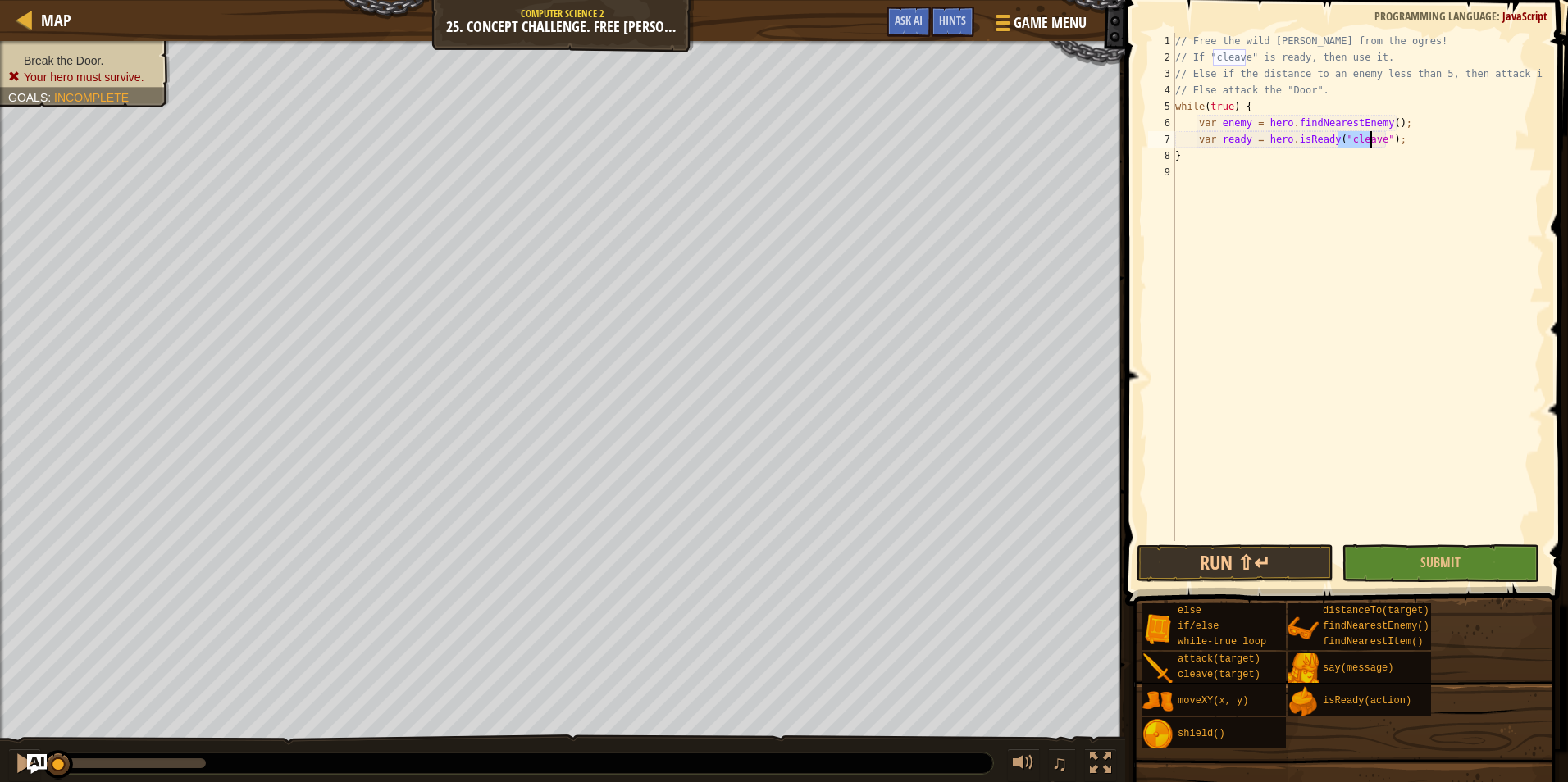
click at [1406, 141] on div "// Free the wild burl from the ogres! // If "cleave" is ready, then use it. // …" at bounding box center [1357, 303] width 371 height 541
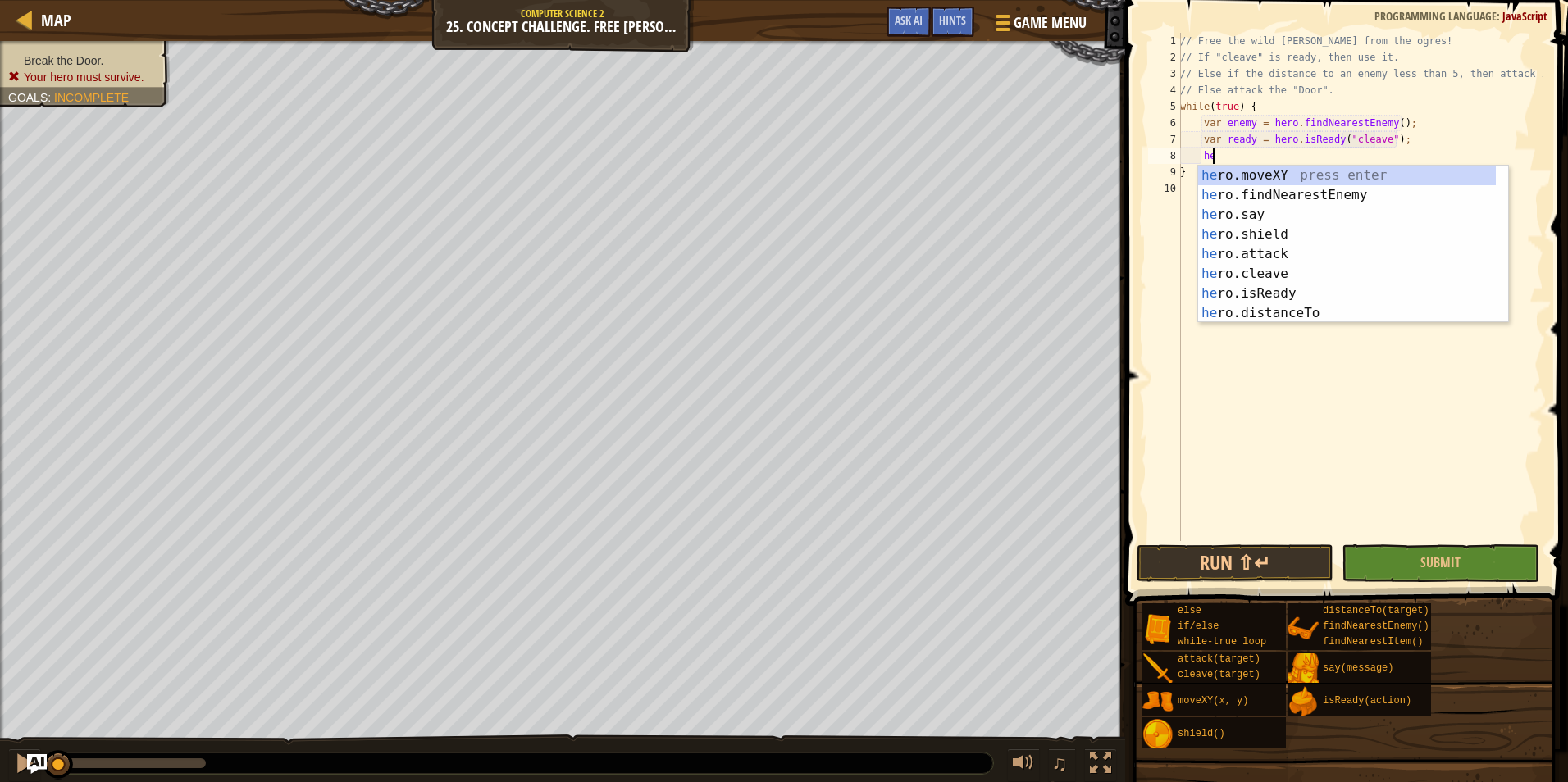
scroll to position [7, 2]
click at [1263, 272] on div "her o.moveXY press enter her o.findNearestEnemy press enter her o.say press ent…" at bounding box center [1347, 264] width 298 height 196
type textarea "hero.cleave(enemy);"
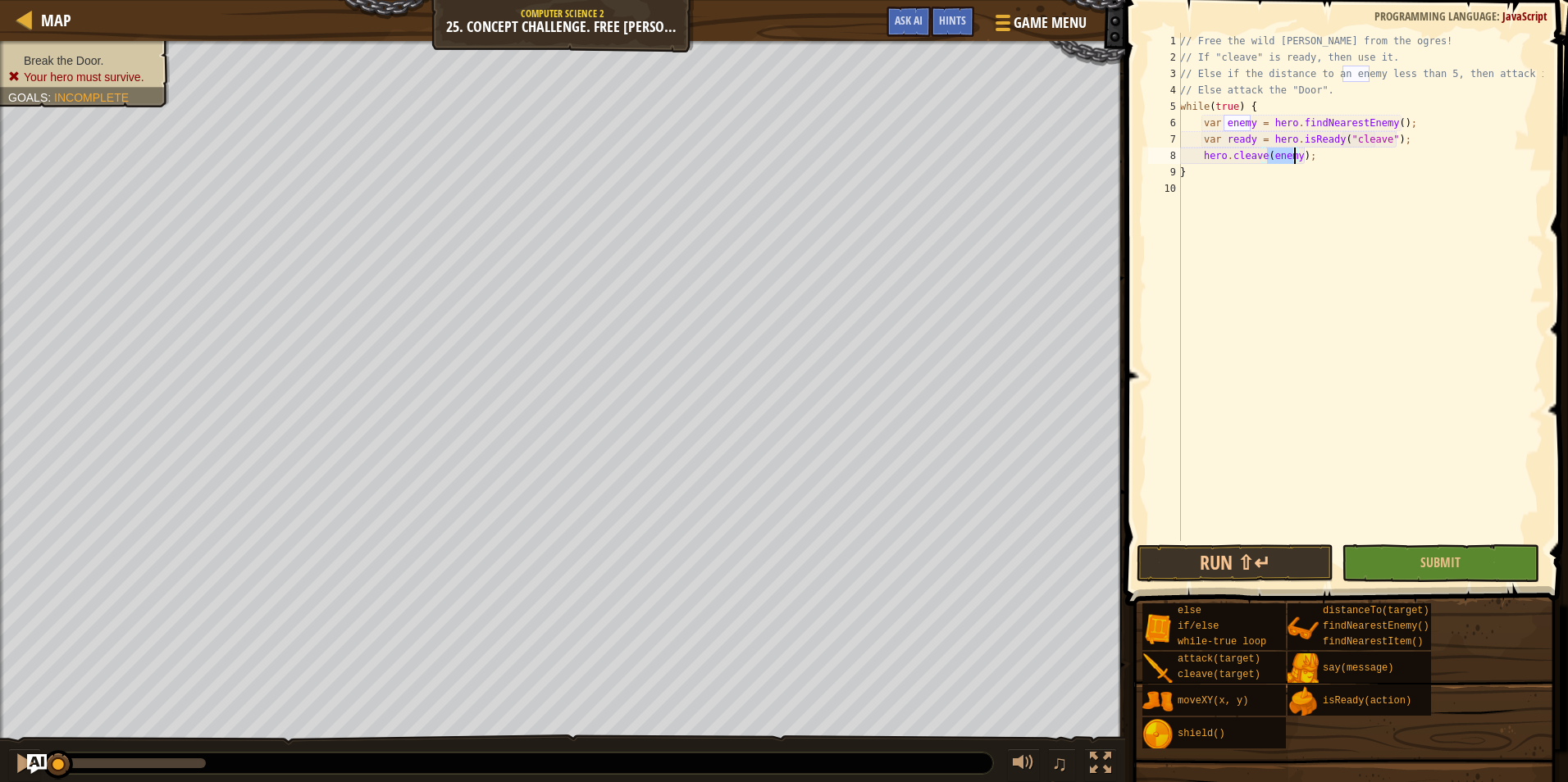
click at [1357, 161] on div "// Free the wild burl from the ogres! // If "cleave" is ready, then use it. // …" at bounding box center [1360, 303] width 366 height 541
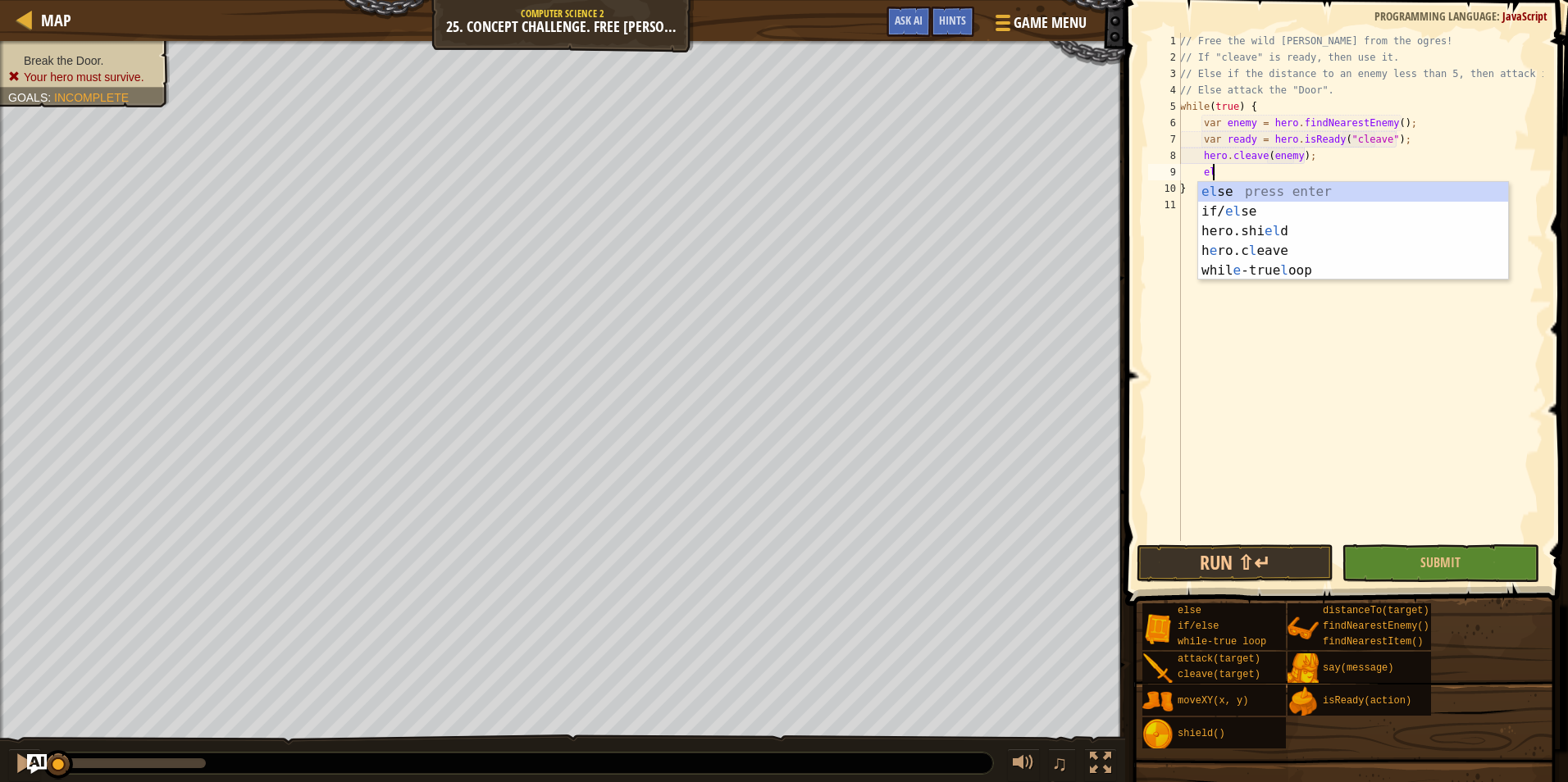
type textarea "else"
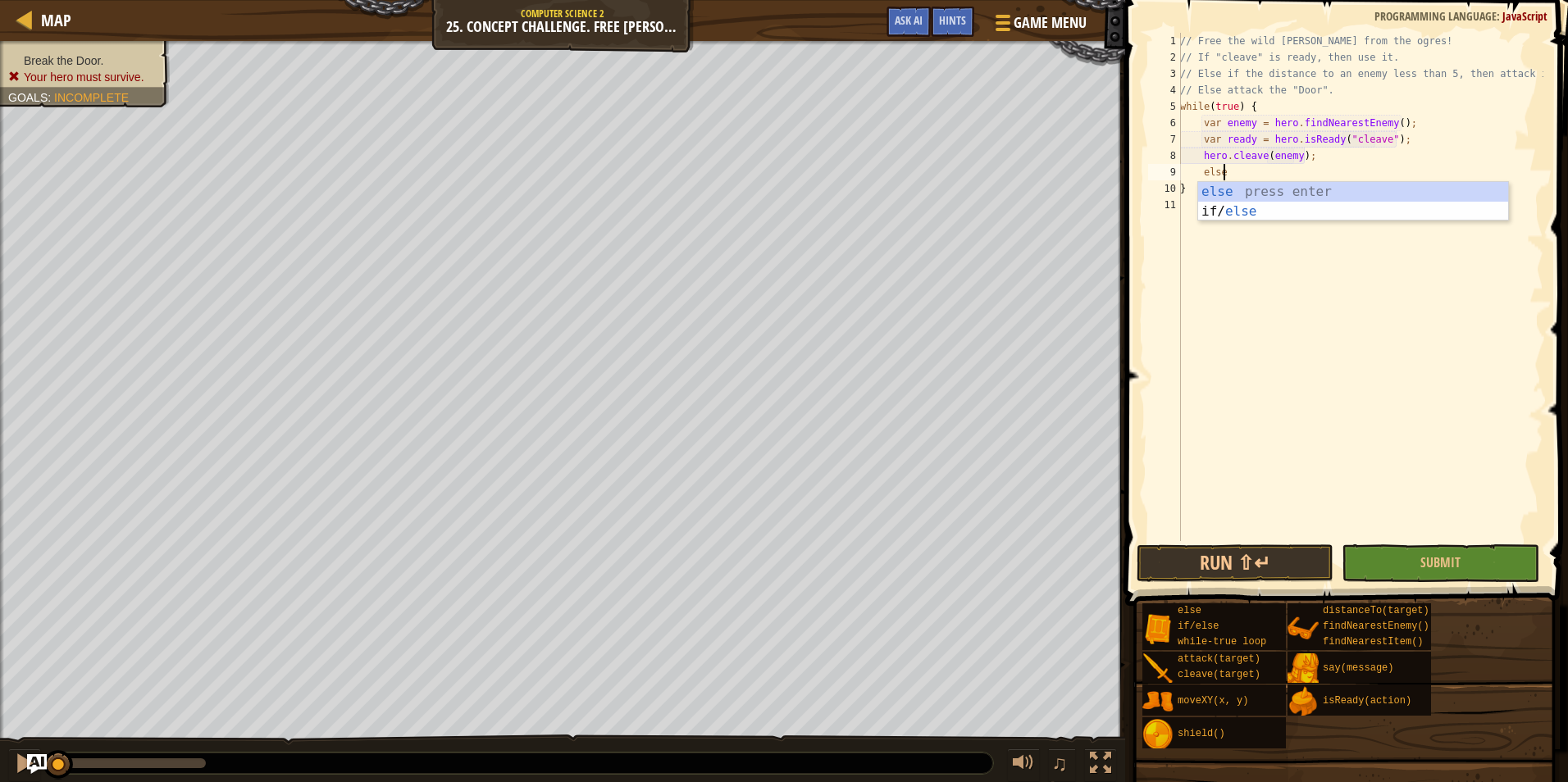
scroll to position [7, 2]
click at [1296, 194] on div "else press enter if/ else press enter" at bounding box center [1352, 221] width 310 height 79
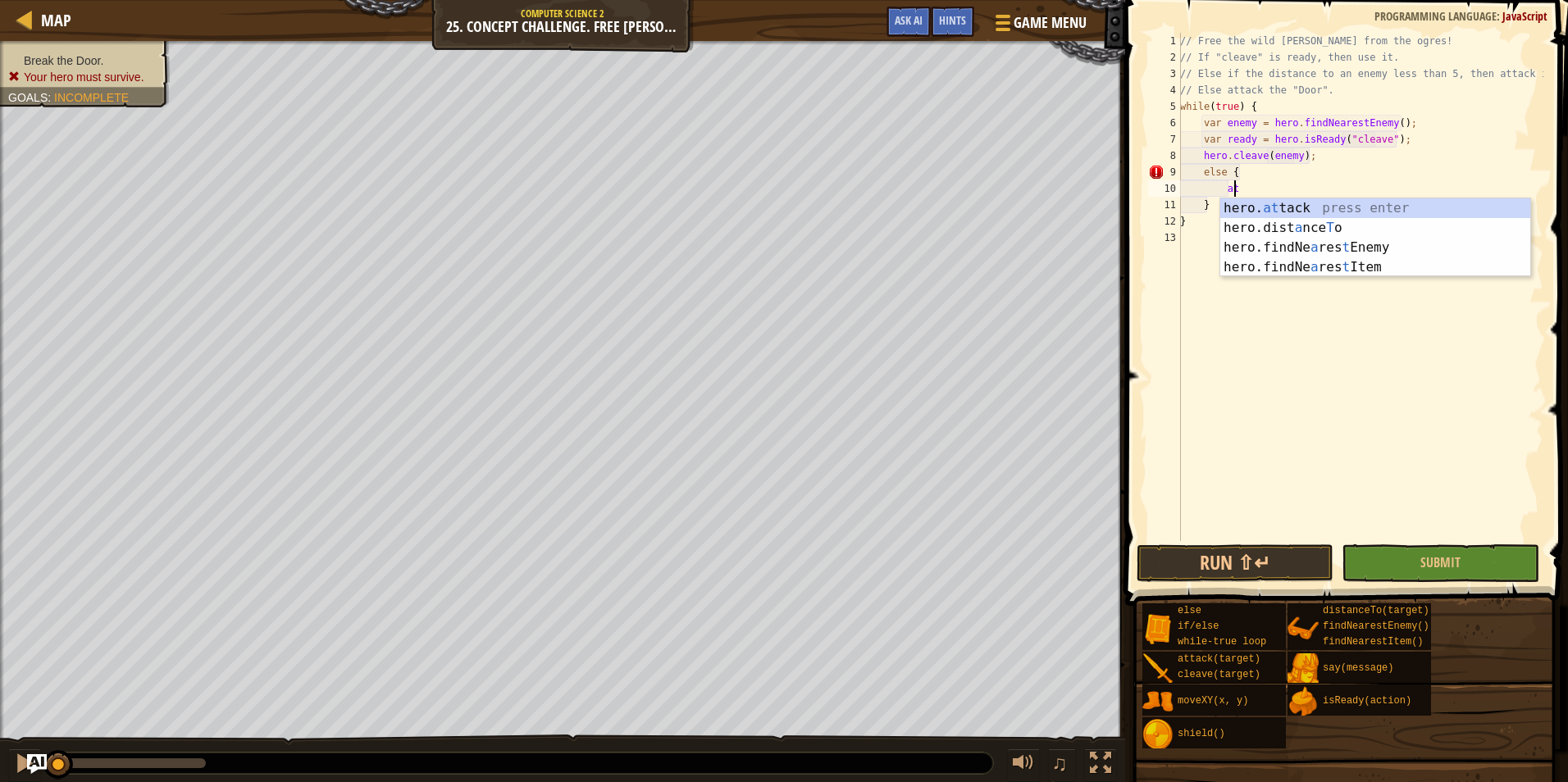
scroll to position [7, 4]
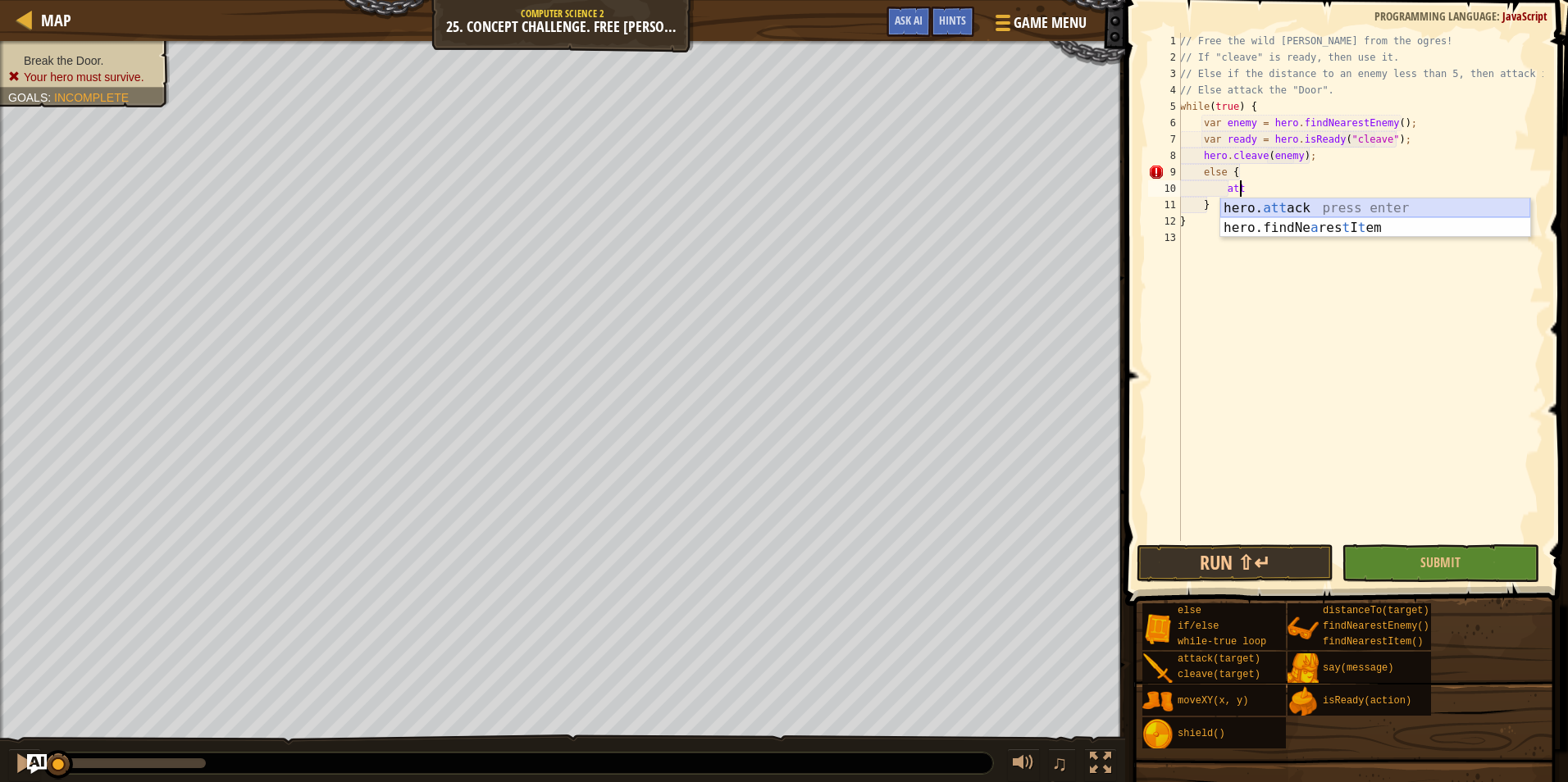
click at [1301, 210] on div "hero. att ack press enter hero.findNe a res t I t em press enter" at bounding box center [1375, 237] width 310 height 79
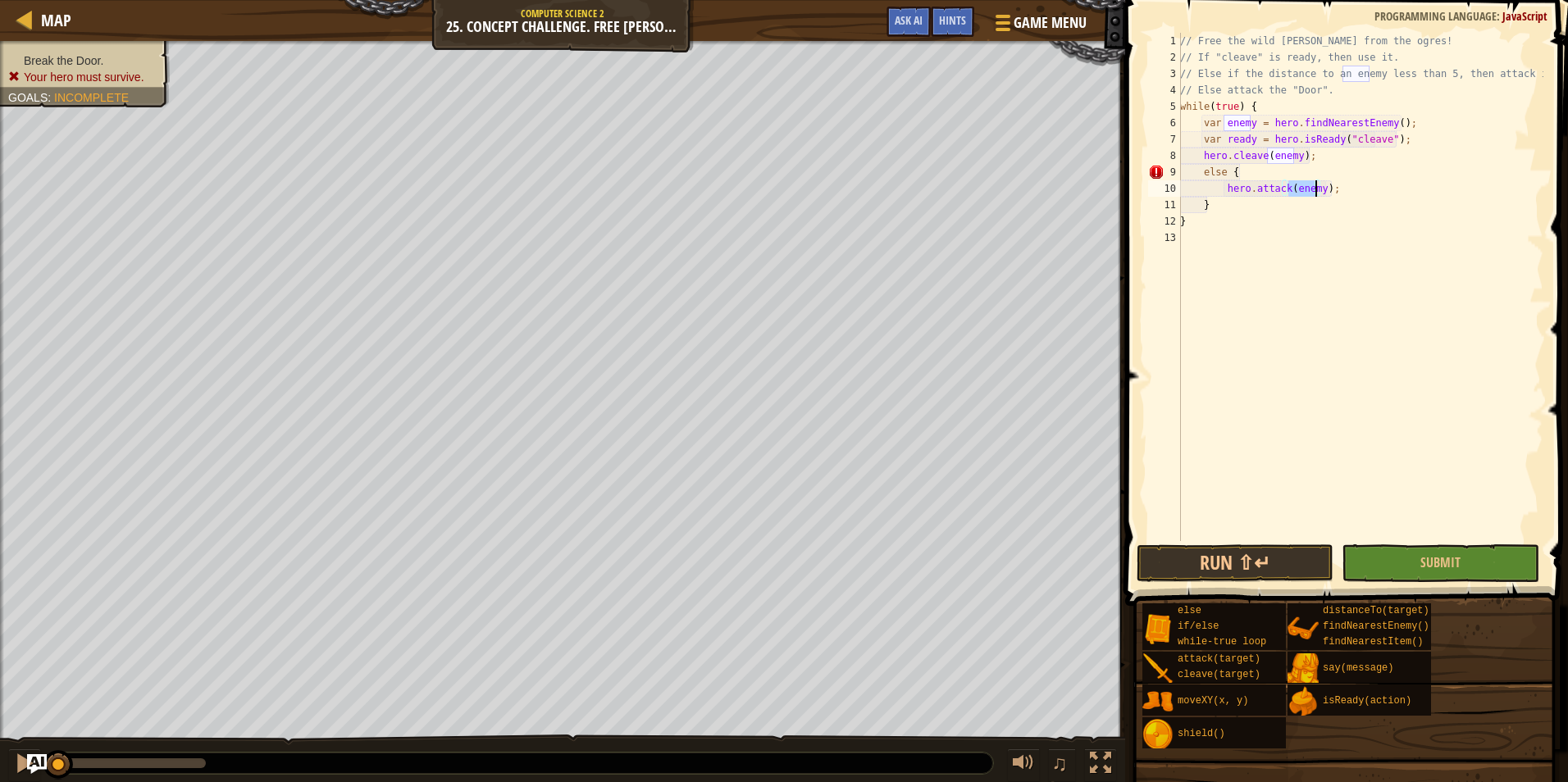
type textarea "att"
click at [1263, 173] on div "// Free the wild burl from the ogres! // If "cleave" is ready, then use it. // …" at bounding box center [1360, 303] width 366 height 541
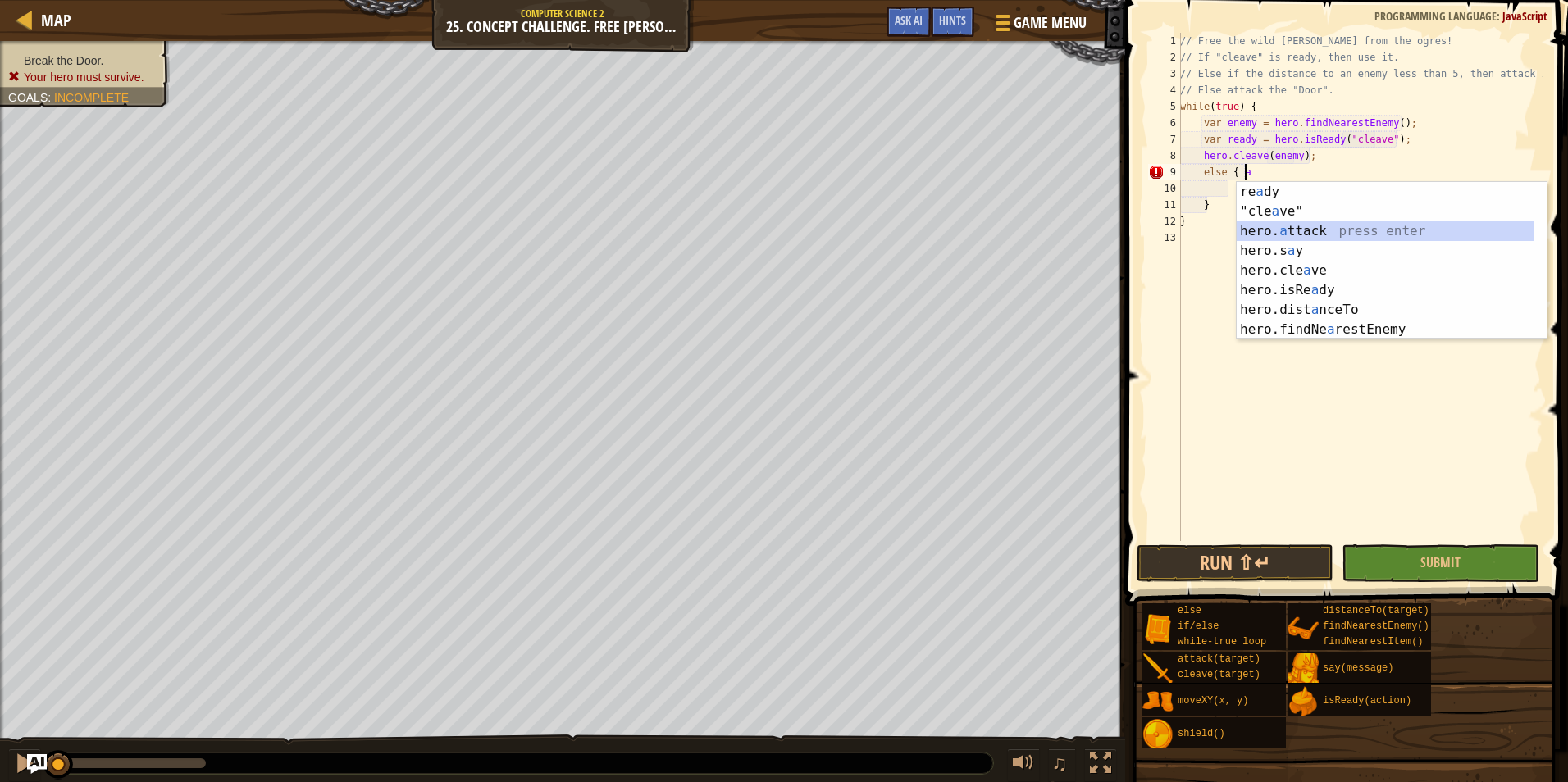
click at [1273, 230] on div "re a dy press enter "cle a ve" press enter hero. a ttack press enter hero.s a y…" at bounding box center [1392, 280] width 310 height 196
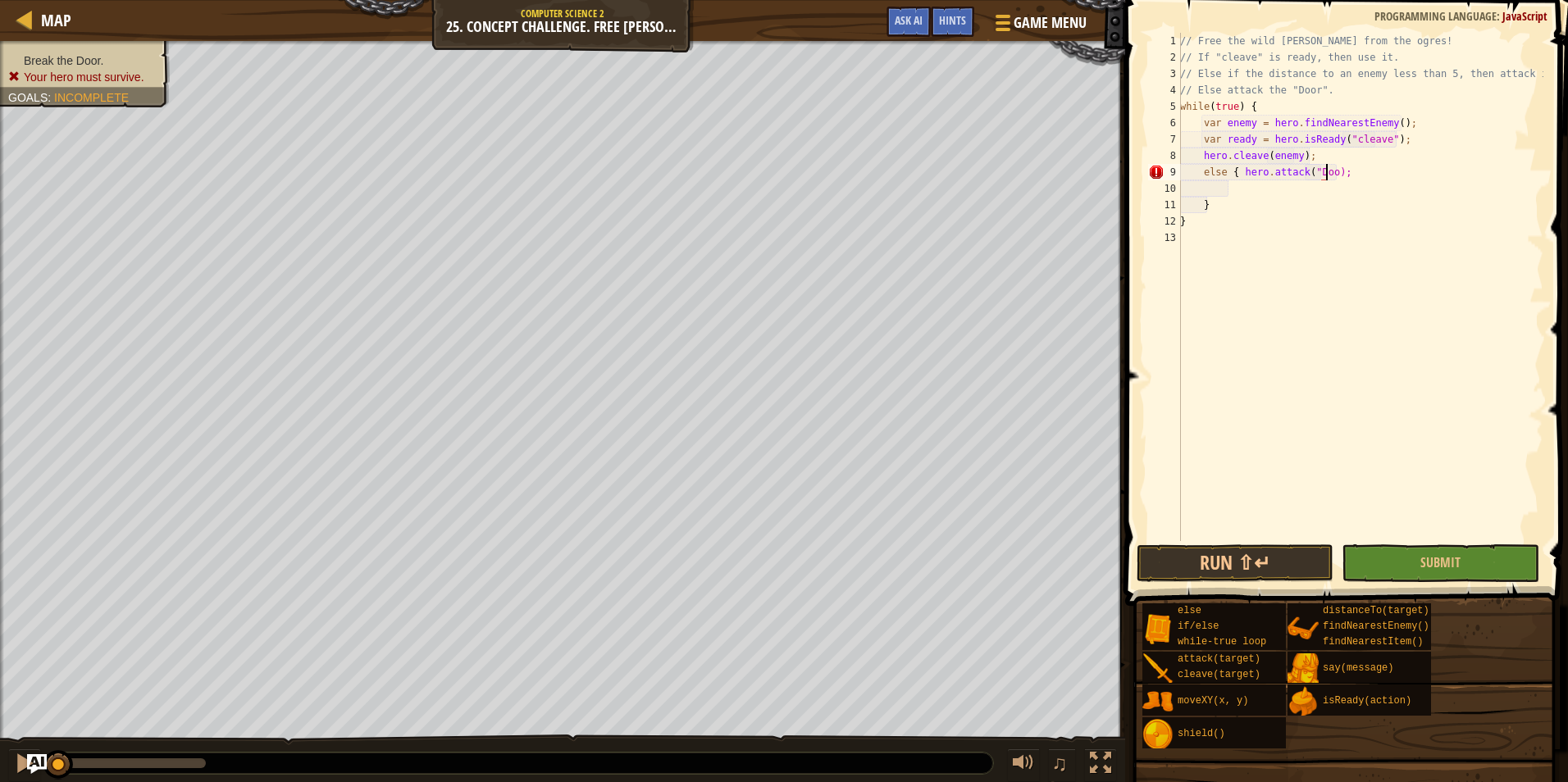
scroll to position [7, 12]
click at [1159, 178] on div "9" at bounding box center [1164, 172] width 32 height 17
type textarea "else { hero.attack("Door");"
click at [1230, 189] on div "// Free the wild burl from the ogres! // If "cleave" is ready, then use it. // …" at bounding box center [1360, 303] width 366 height 541
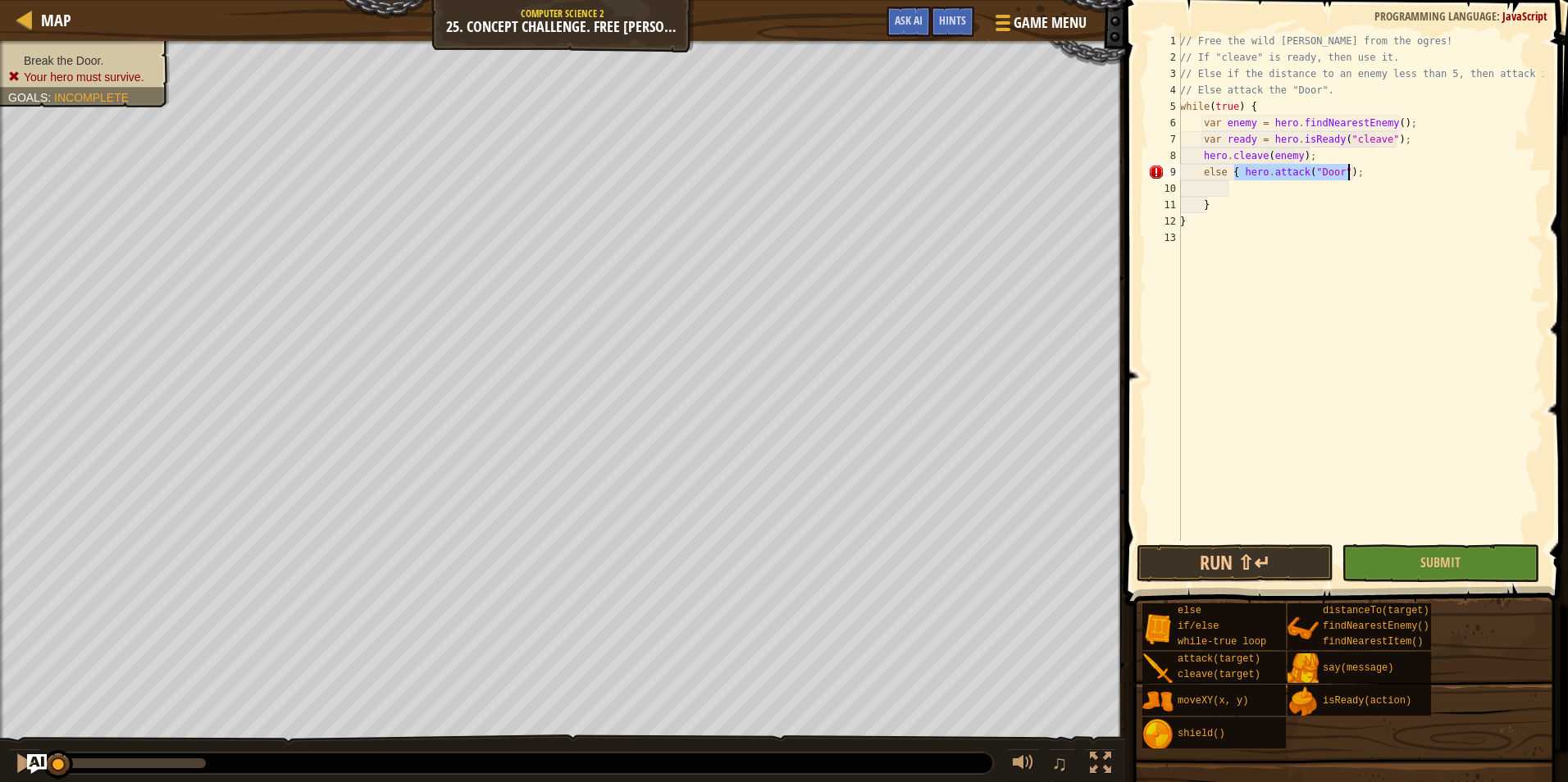
drag, startPoint x: 1235, startPoint y: 174, endPoint x: 1348, endPoint y: 171, distance: 113.0
click at [1348, 171] on div "// Free the wild burl from the ogres! // If "cleave" is ready, then use it. // …" at bounding box center [1360, 303] width 366 height 541
type textarea "else { hero.attack("Door");"
click at [1196, 191] on div "// Free the wild burl from the ogres! // If "cleave" is ready, then use it. // …" at bounding box center [1360, 303] width 366 height 541
type textarea "hero.attack("Door");"
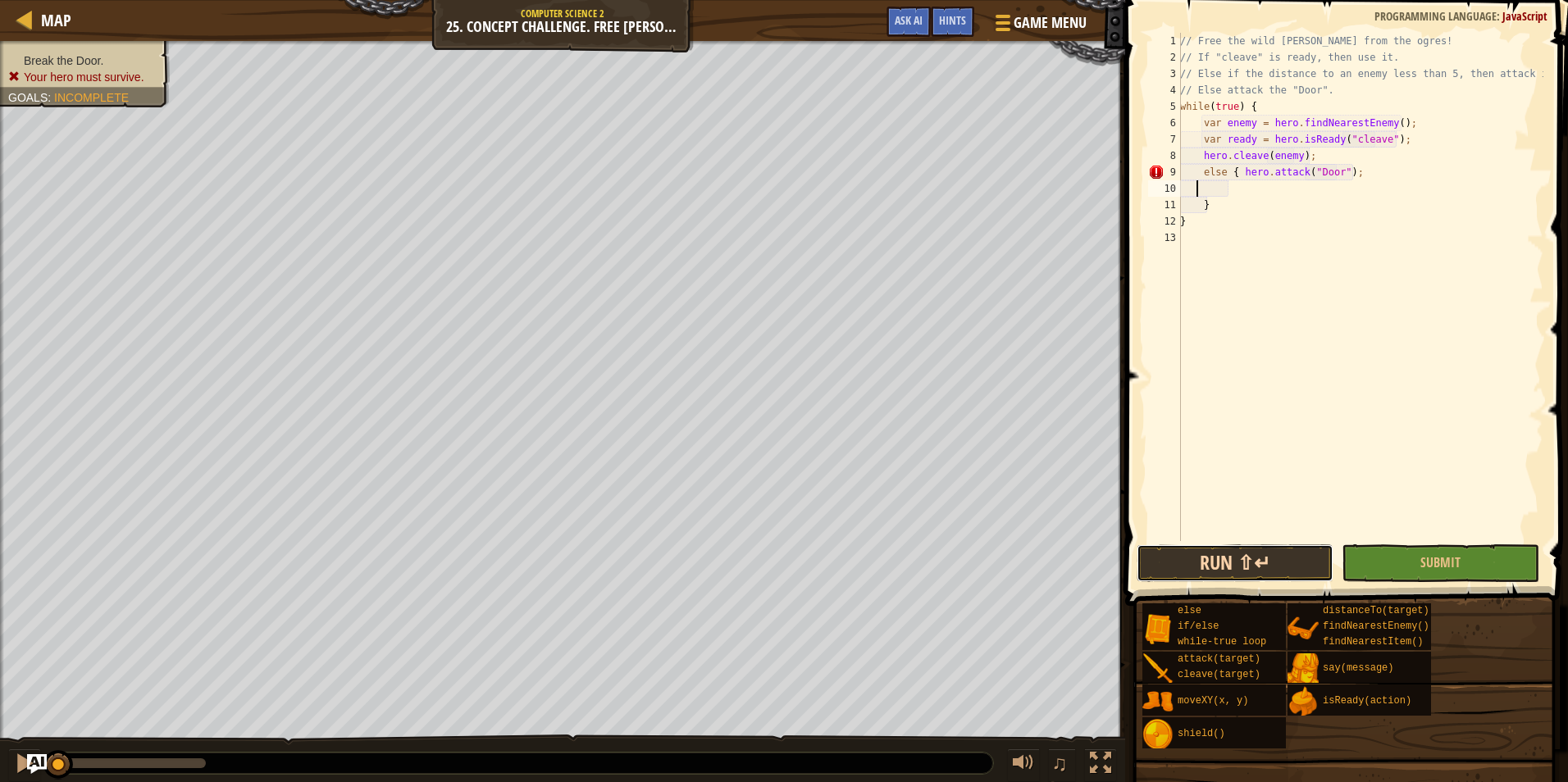
click at [1284, 547] on button "Run ⇧↵" at bounding box center [1234, 562] width 196 height 37
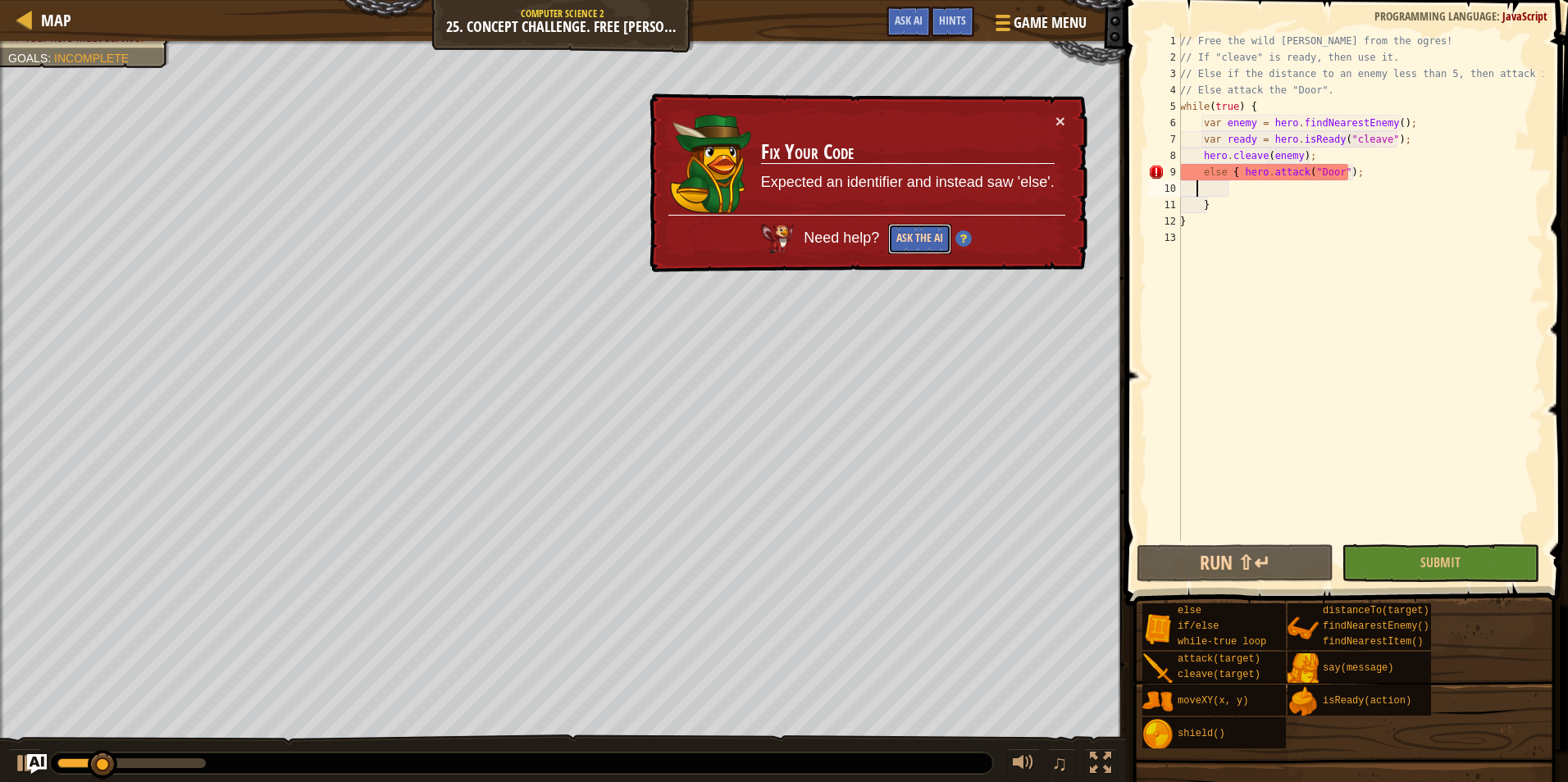
click at [934, 237] on button "Ask the AI" at bounding box center [920, 239] width 63 height 30
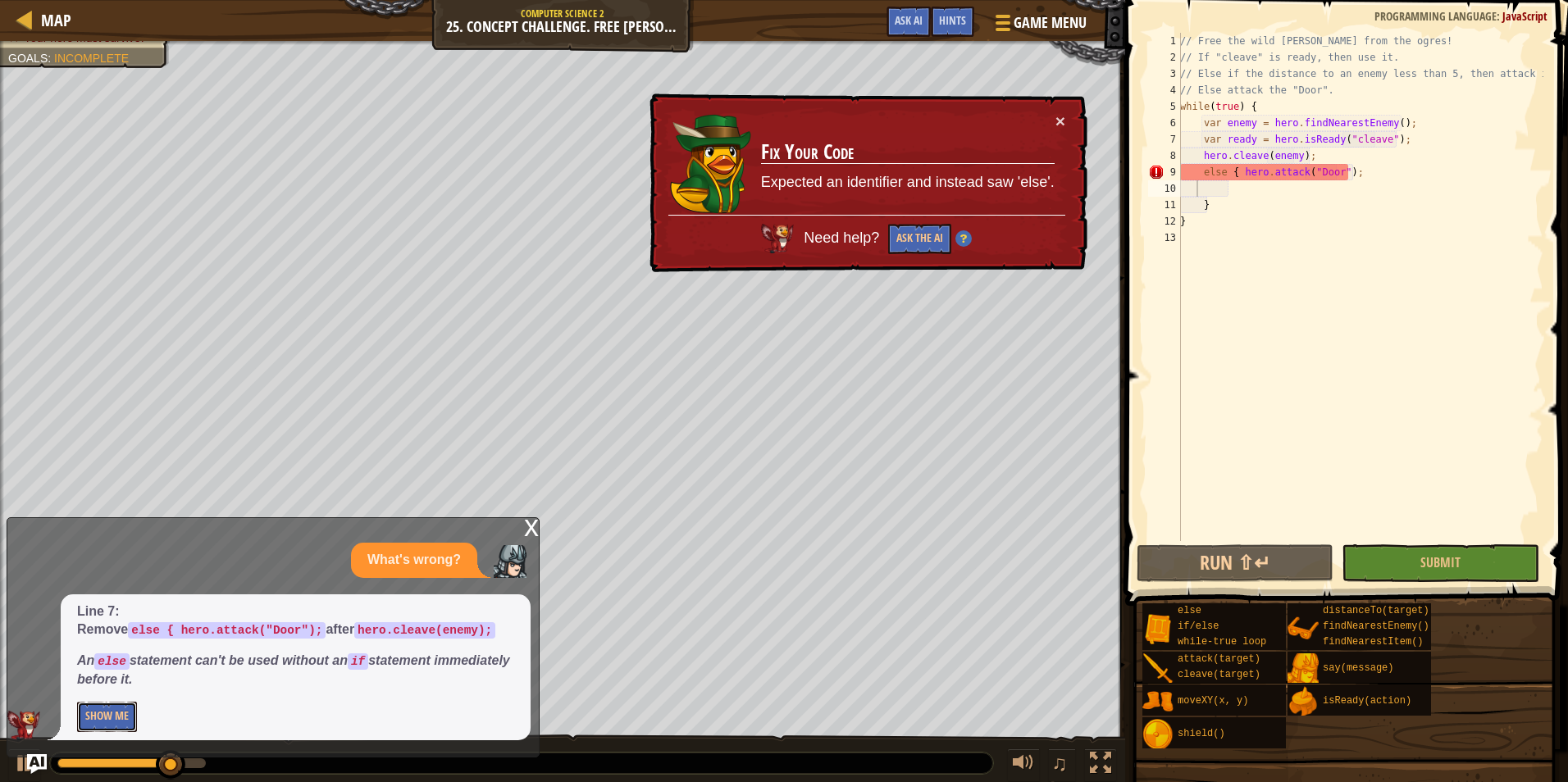
drag, startPoint x: 117, startPoint y: 710, endPoint x: 120, endPoint y: 698, distance: 12.4
click at [117, 700] on div "Line 7: Remove else { hero.attack("Door"); after hero.cleave(enemy); An else st…" at bounding box center [295, 666] width 470 height 146
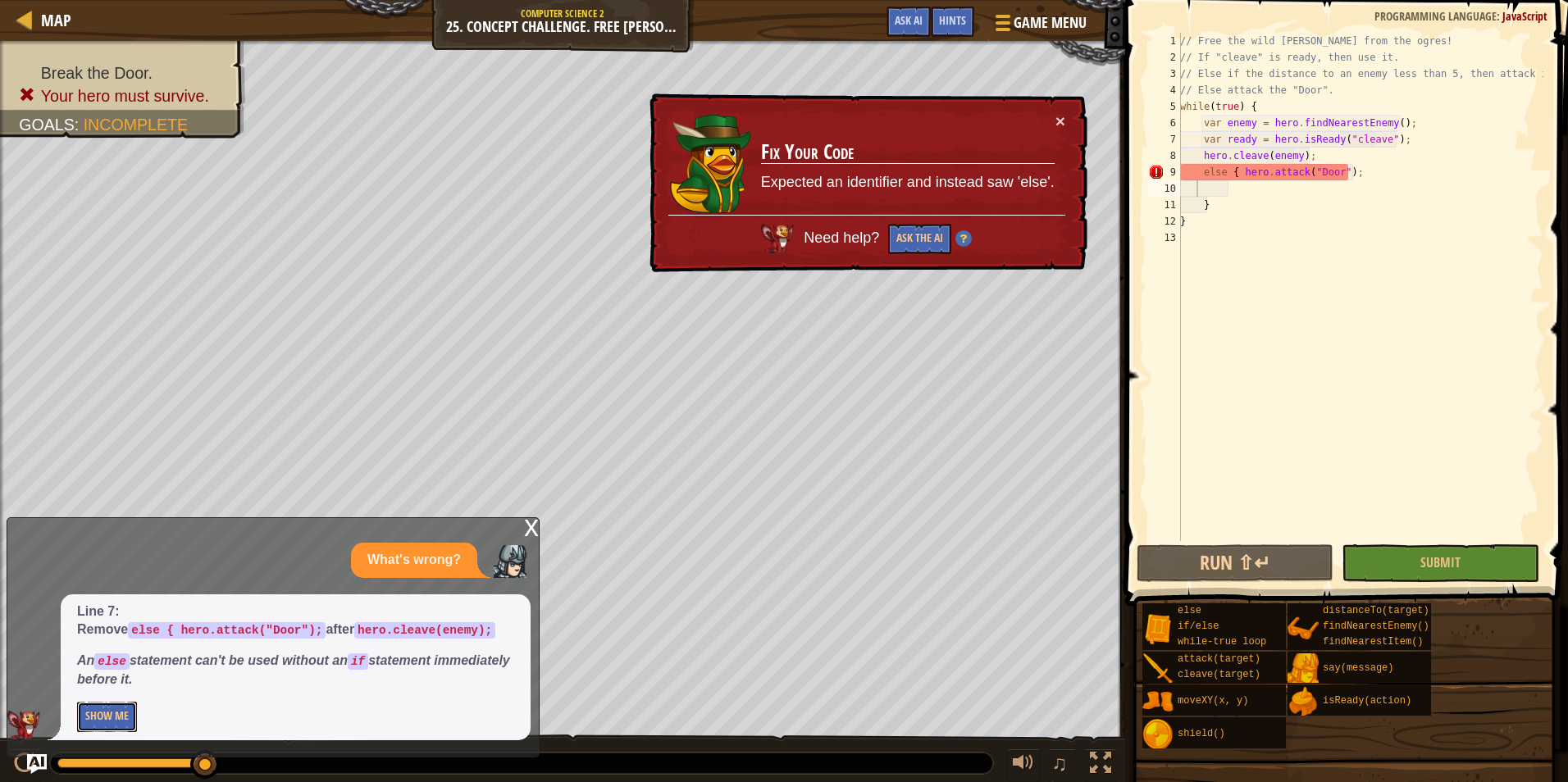
click at [117, 714] on button "Show Me" at bounding box center [107, 716] width 60 height 30
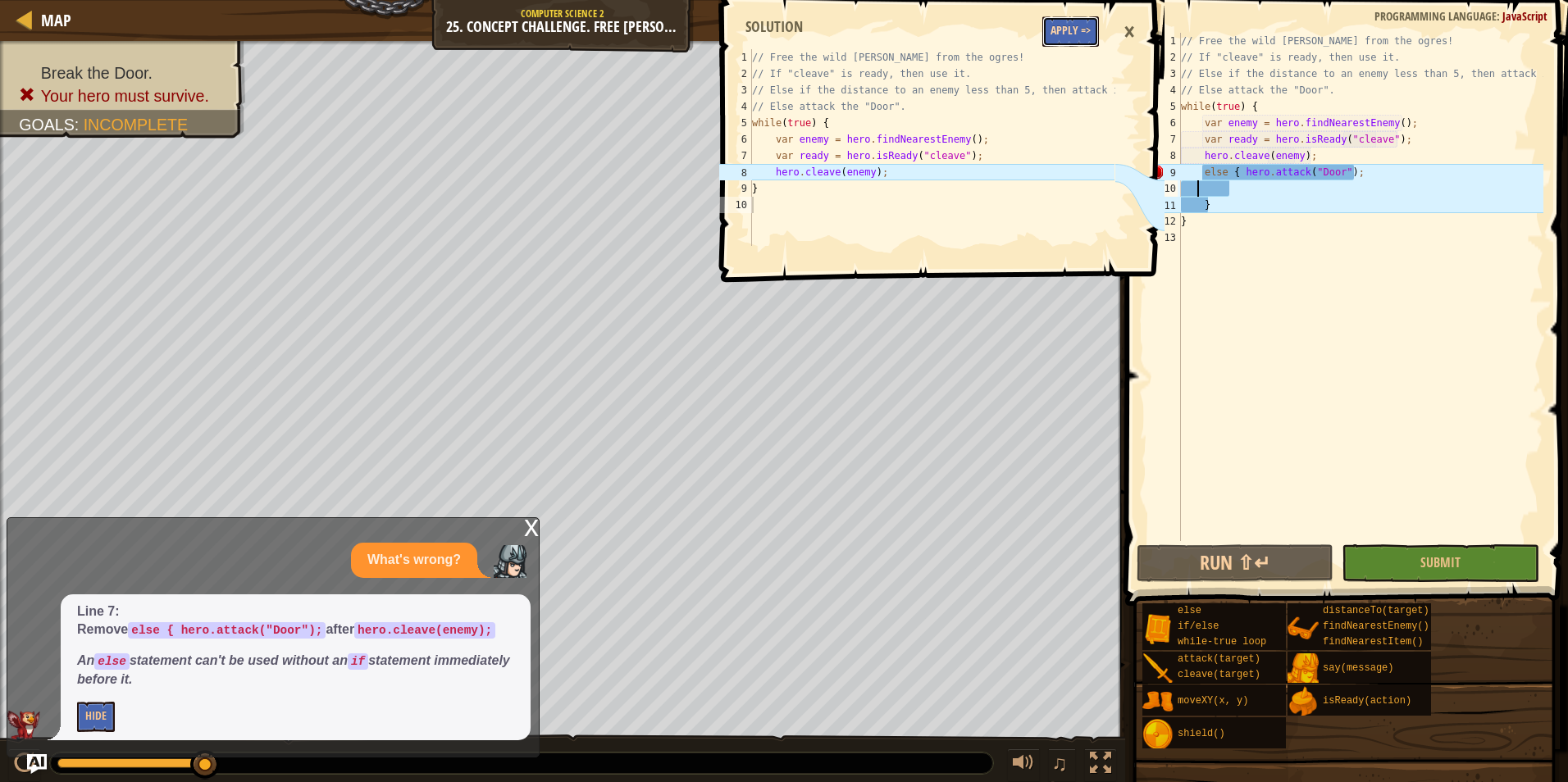
click at [1072, 31] on button "Apply =>" at bounding box center [1070, 32] width 57 height 30
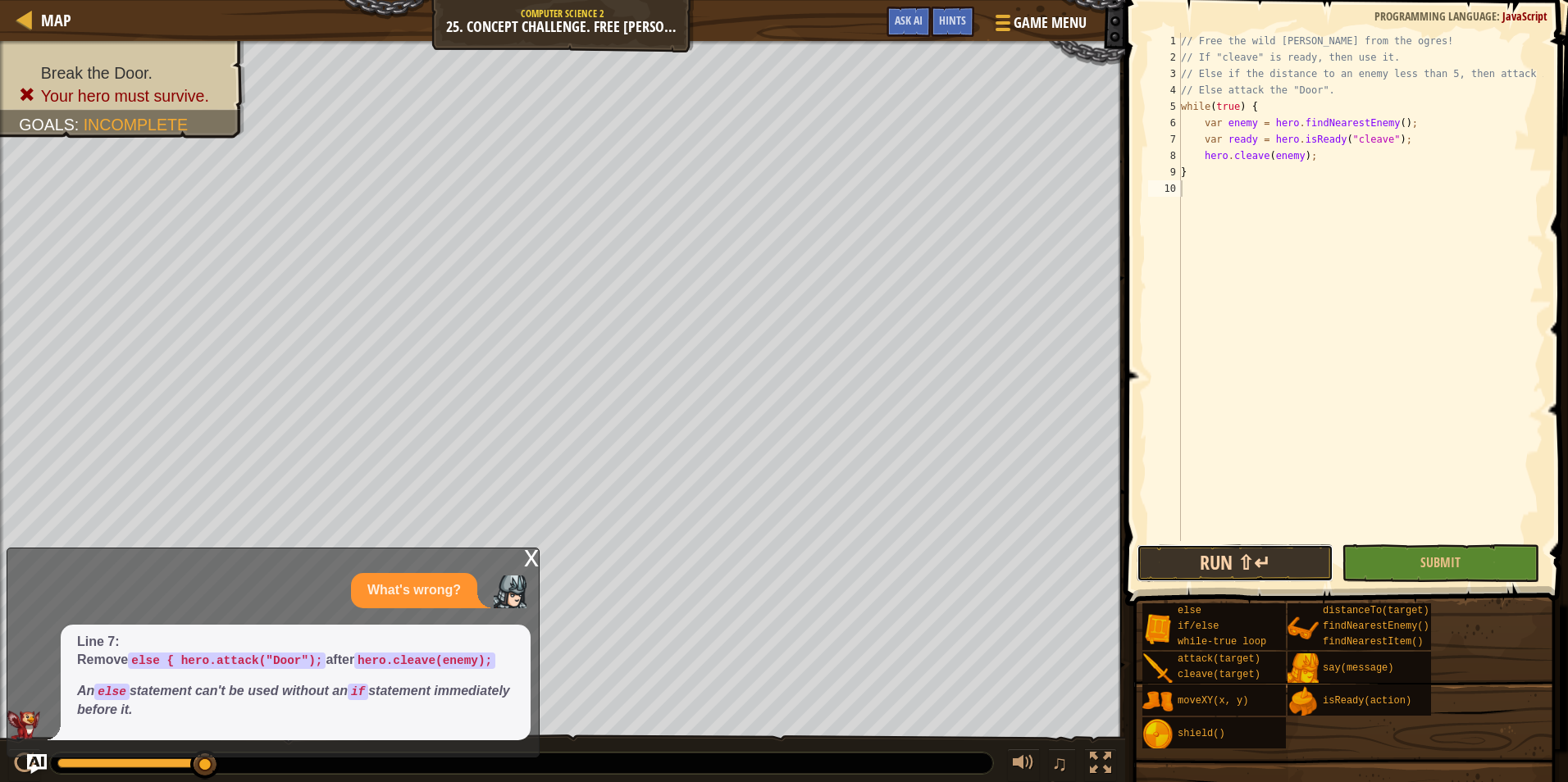
click at [1268, 560] on button "Run ⇧↵" at bounding box center [1234, 562] width 196 height 37
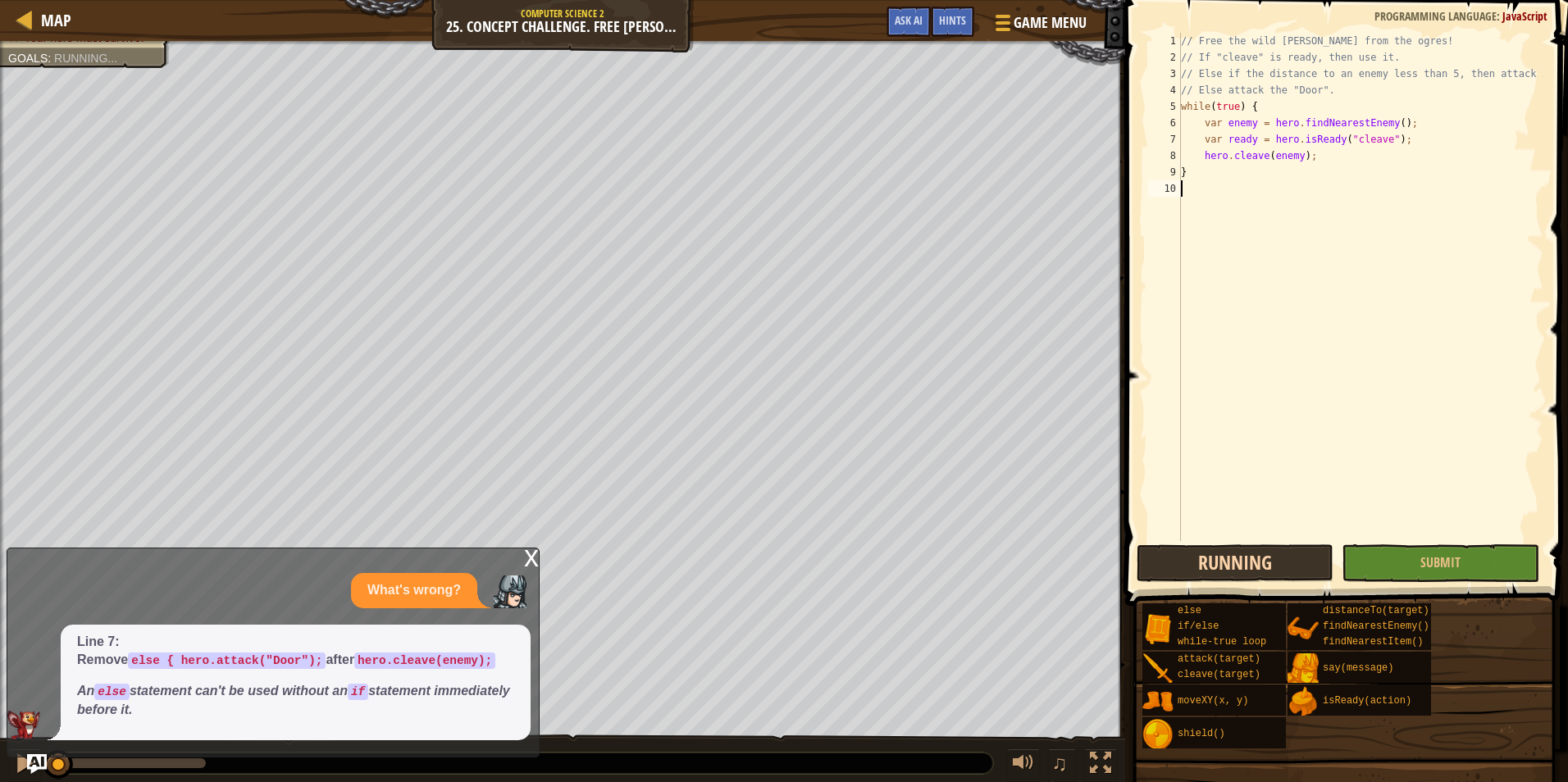
scroll to position [7, 0]
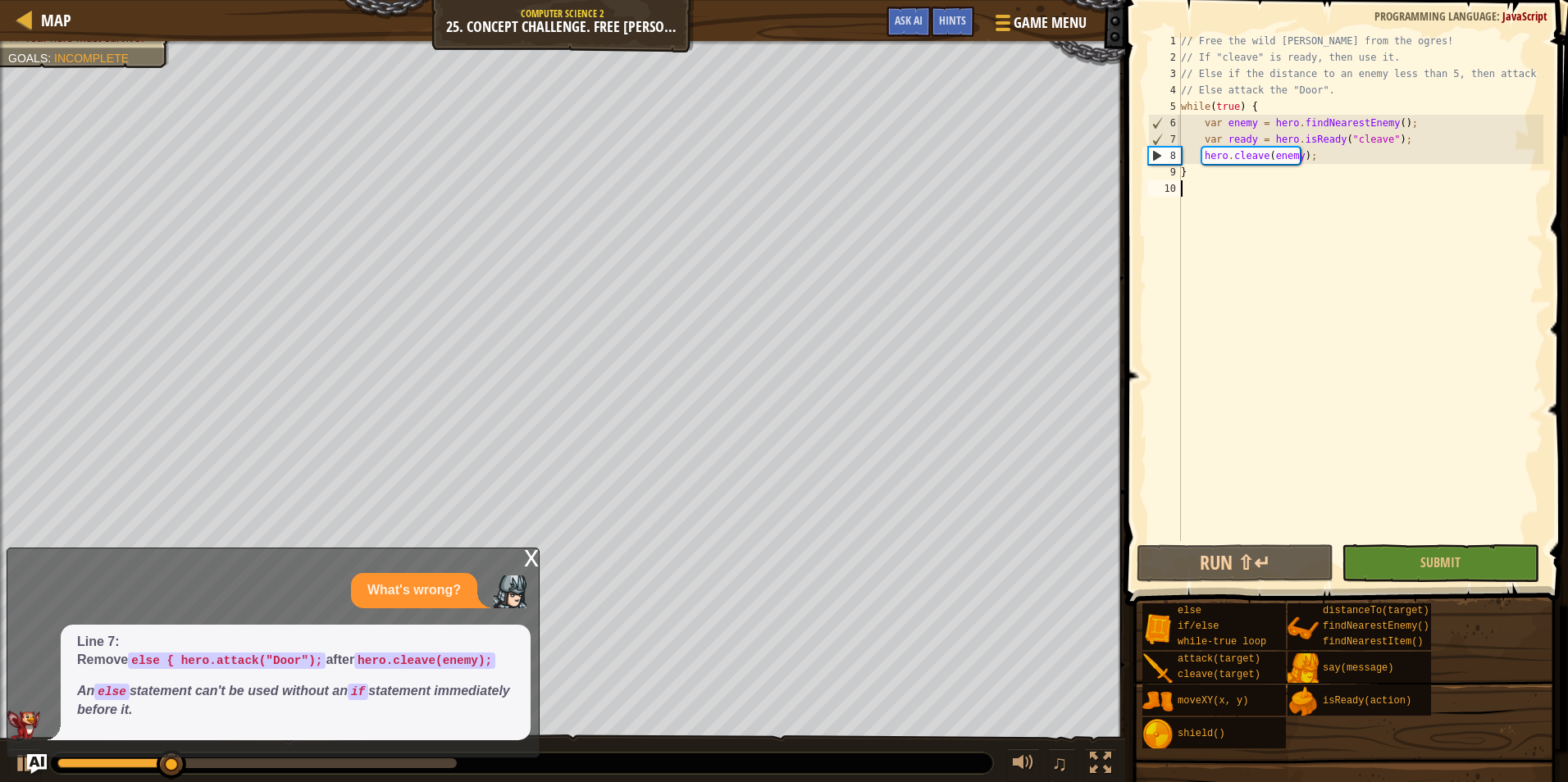
click at [1323, 166] on div "// Free the wild burl from the ogres! // If "cleave" is ready, then use it. // …" at bounding box center [1360, 303] width 365 height 541
click at [1323, 156] on div "// Free the wild burl from the ogres! // If "cleave" is ready, then use it. // …" at bounding box center [1360, 303] width 365 height 541
type textarea "hero.cleave(enemy);"
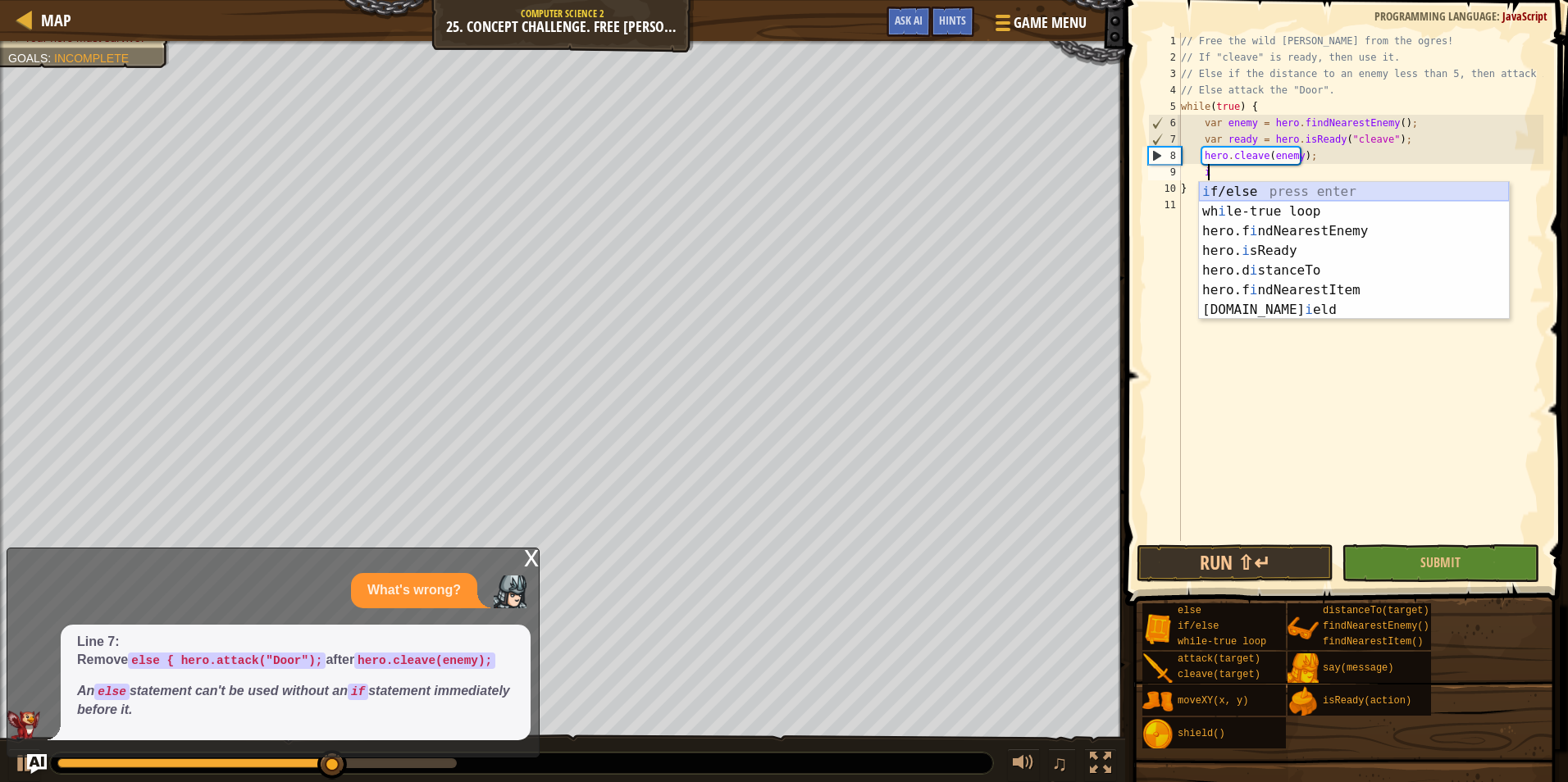
click at [1280, 189] on div "i f/else press enter wh i le-true loop press enter hero.f i ndNearestEnemy pres…" at bounding box center [1353, 270] width 310 height 177
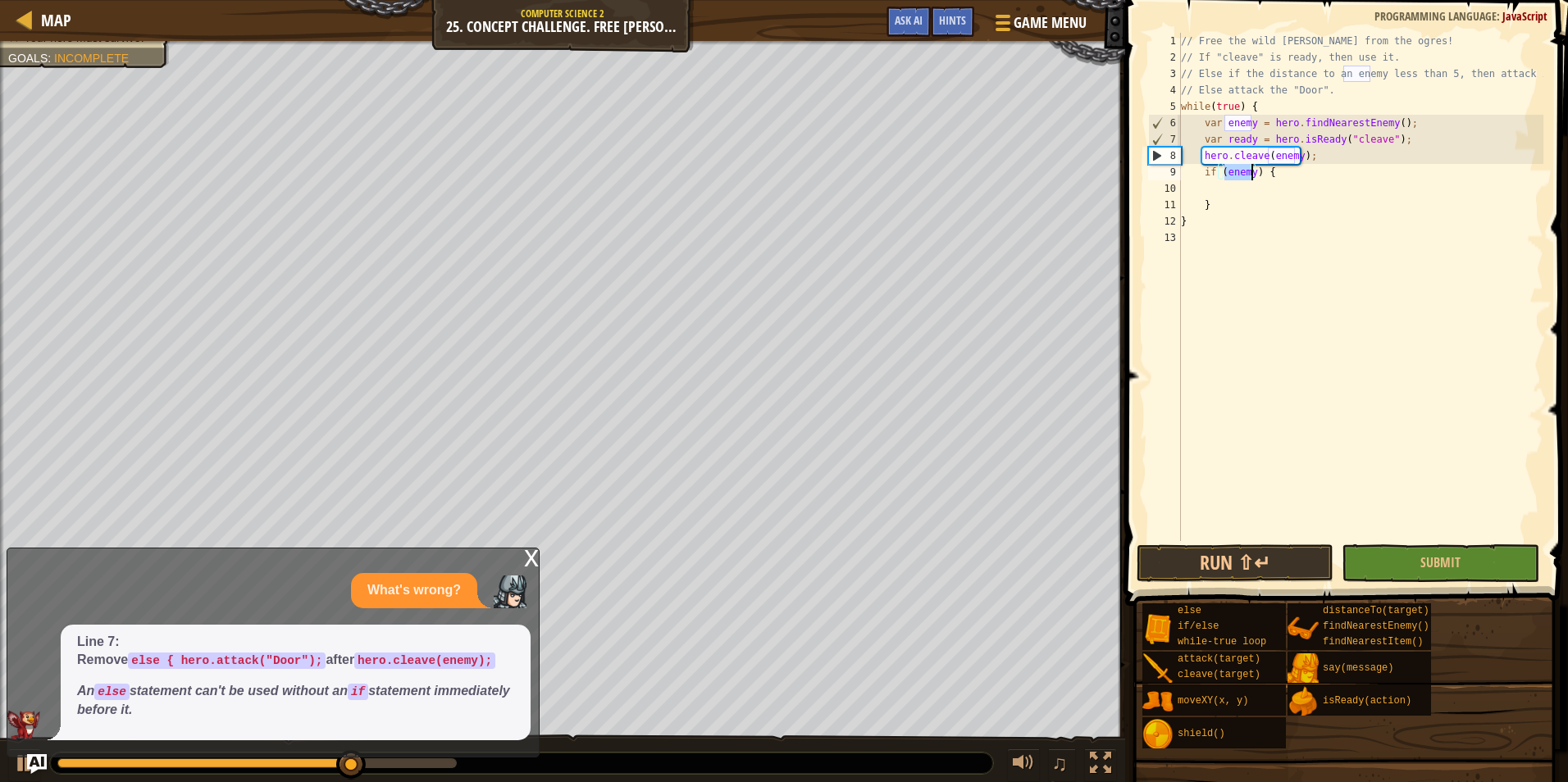
click at [1281, 176] on div "// Free the wild burl from the ogres! // If "cleave" is ready, then use it. // …" at bounding box center [1360, 303] width 365 height 541
click at [1285, 174] on div "// Free the wild burl from the ogres! // If "cleave" is ready, then use it. // …" at bounding box center [1360, 303] width 365 height 541
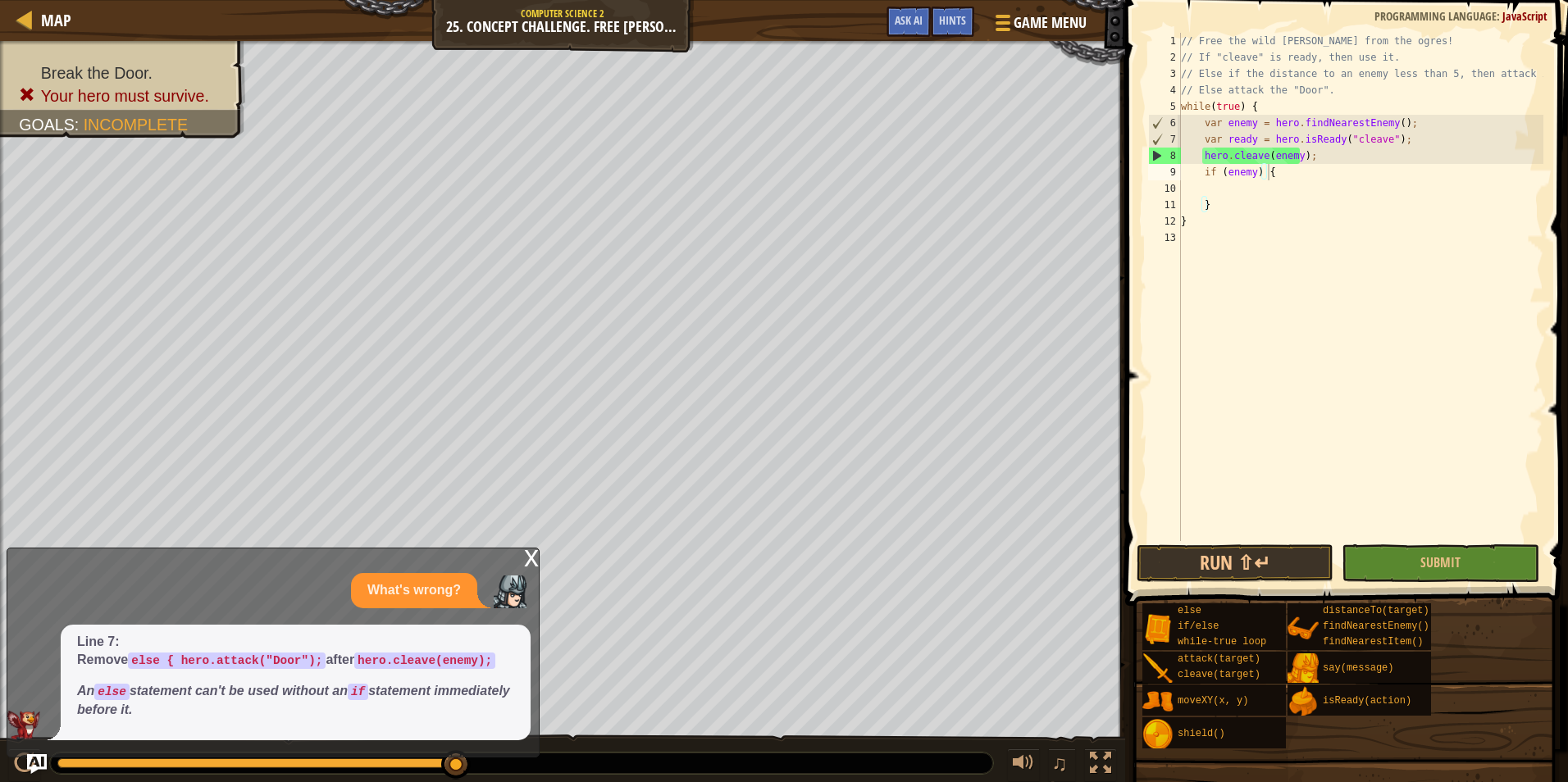
click at [528, 552] on div "x" at bounding box center [532, 557] width 15 height 17
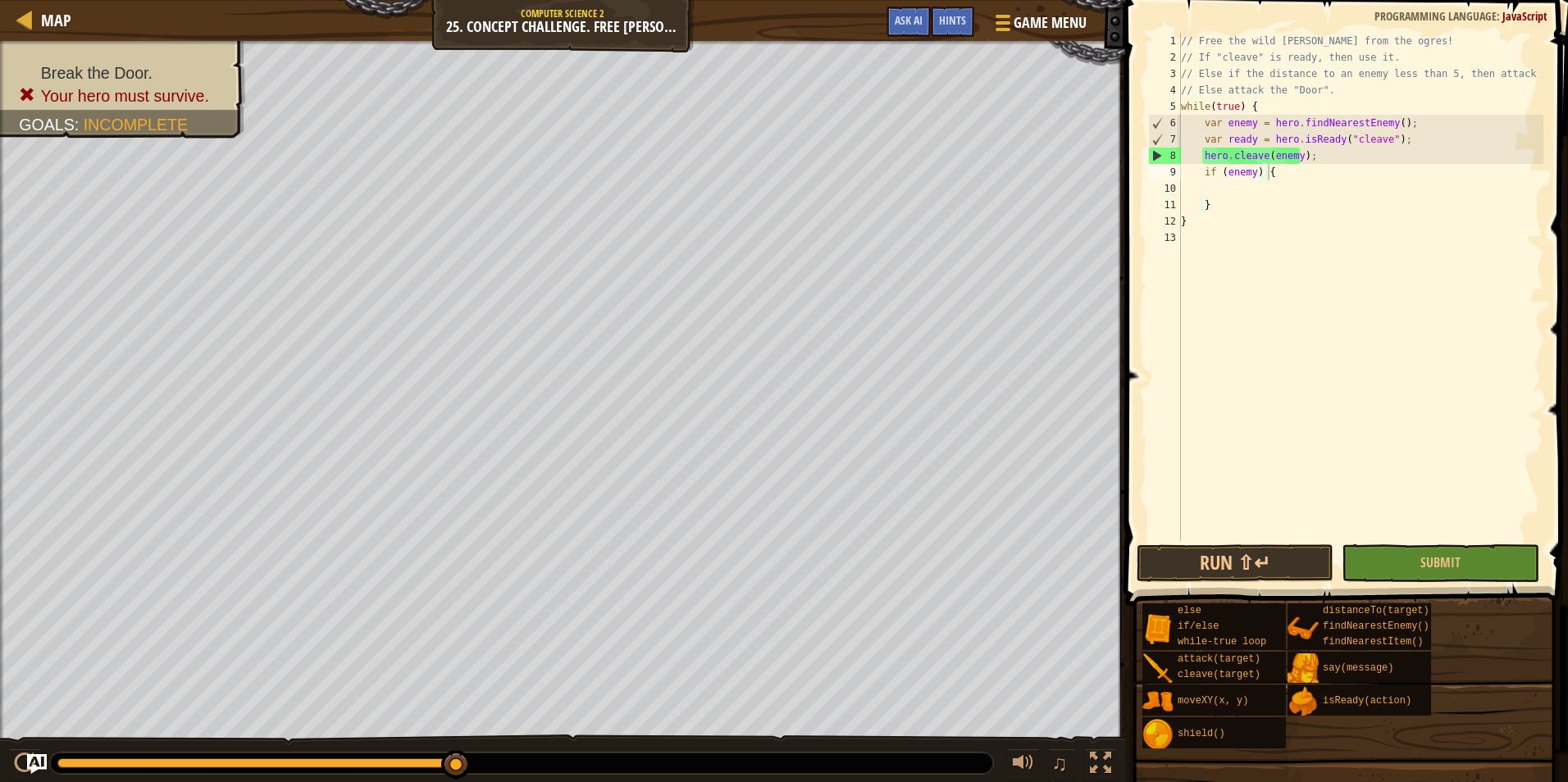
type textarea "hero.cleave(enemy);"
drag, startPoint x: 1199, startPoint y: 156, endPoint x: 1318, endPoint y: 152, distance: 119.1
click at [1318, 152] on div "// Free the wild burl from the ogres! // If "cleave" is ready, then use it. // …" at bounding box center [1360, 303] width 365 height 541
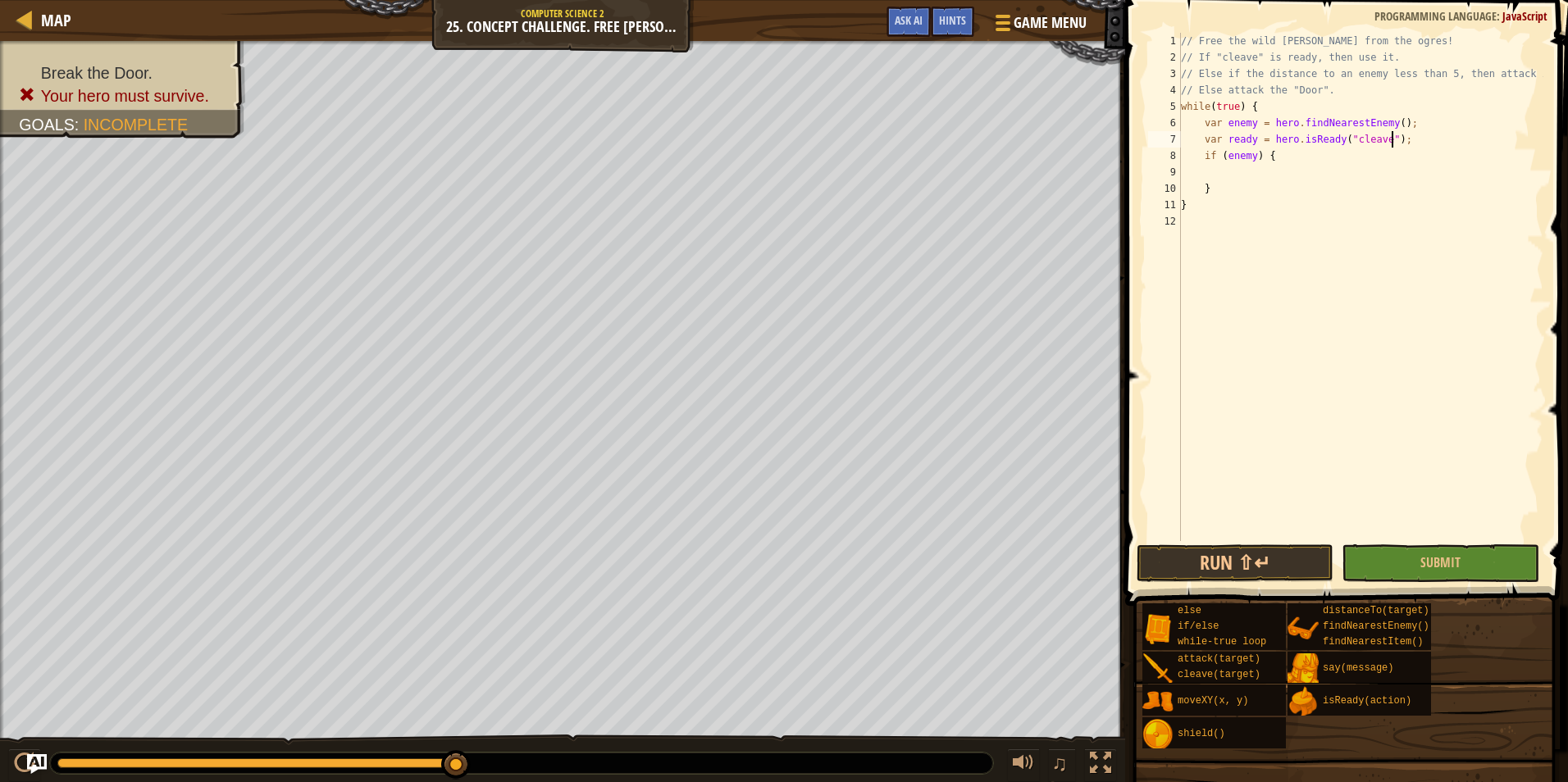
click at [1228, 191] on div "// Free the wild burl from the ogres! // If "cleave" is ready, then use it. // …" at bounding box center [1360, 303] width 365 height 541
type textarea "}"
click at [1249, 165] on div "// Free the wild burl from the ogres! // If "cleave" is ready, then use it. // …" at bounding box center [1360, 303] width 365 height 541
click at [1283, 155] on div "// Free the wild burl from the ogres! // If "cleave" is ready, then use it. // …" at bounding box center [1360, 303] width 365 height 541
paste textarea "hero.cleave(enemy);"
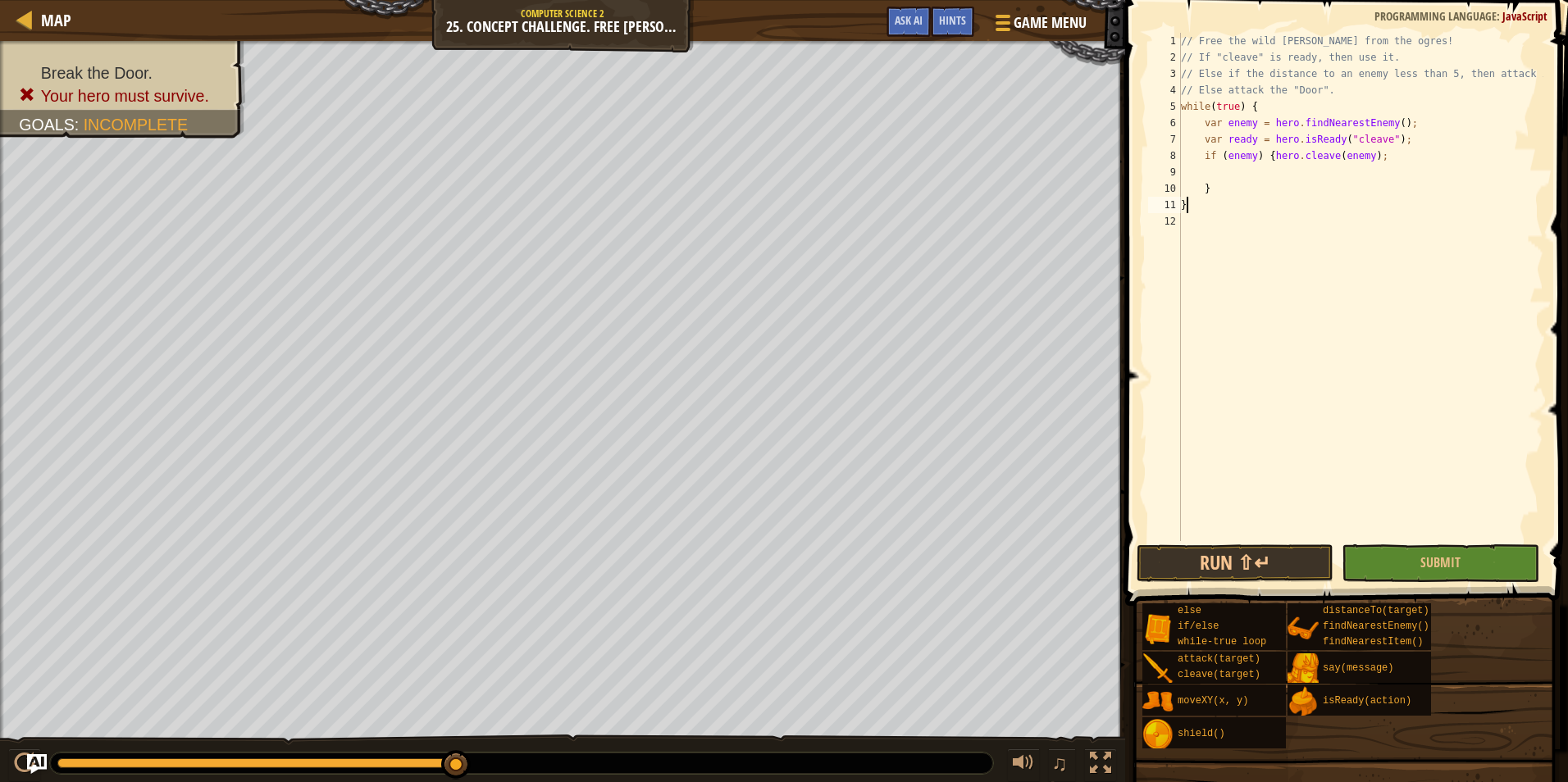
click at [1213, 201] on div "// Free the wild burl from the ogres! // If "cleave" is ready, then use it. // …" at bounding box center [1360, 303] width 365 height 541
click at [1228, 196] on div "// Free the wild burl from the ogres! // If "cleave" is ready, then use it. // …" at bounding box center [1360, 303] width 365 height 541
type textarea "}"
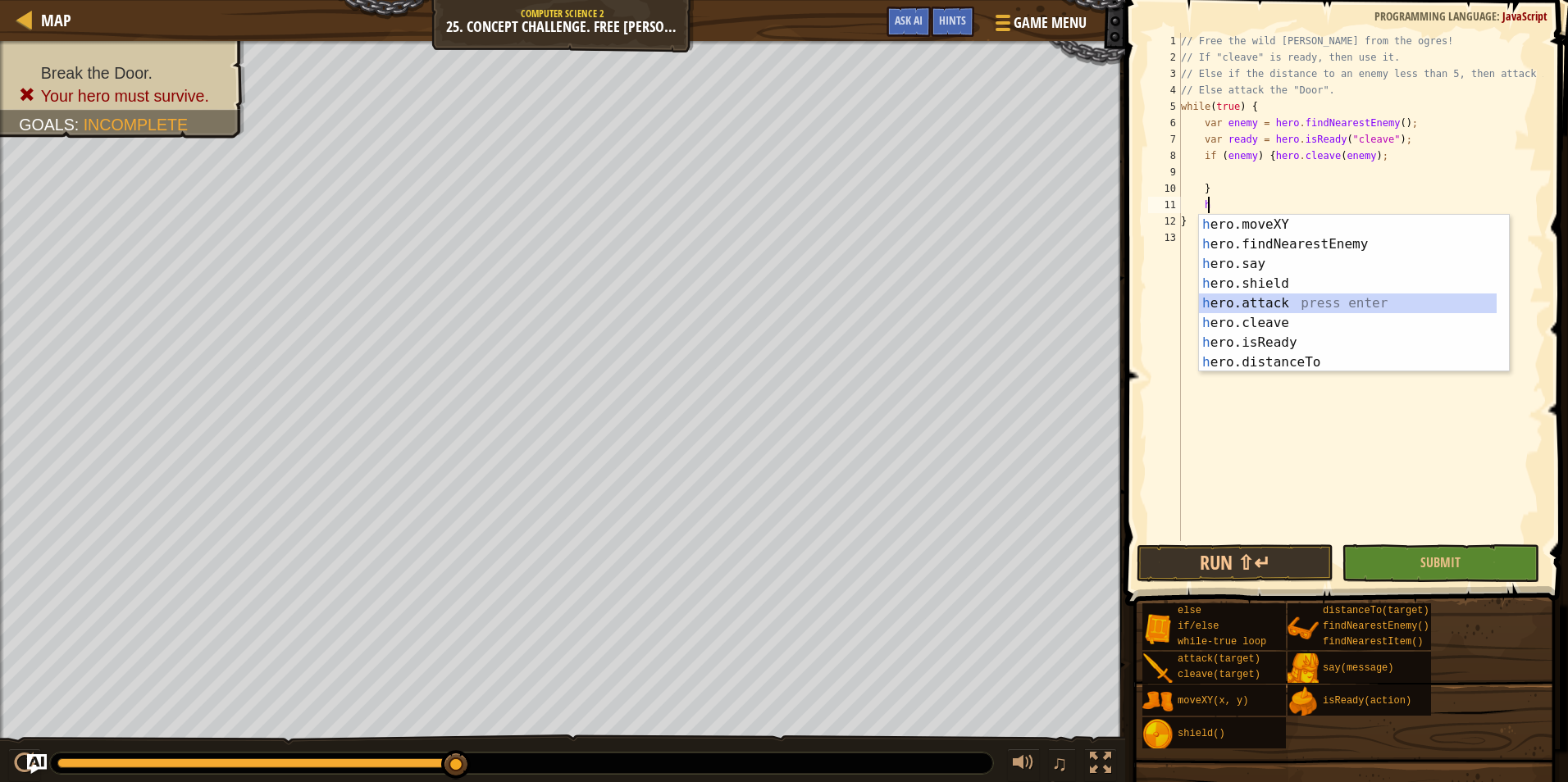
click at [1254, 295] on div "h ero.moveXY press enter h ero.findNearestEnemy press enter h ero.say press ent…" at bounding box center [1347, 313] width 298 height 196
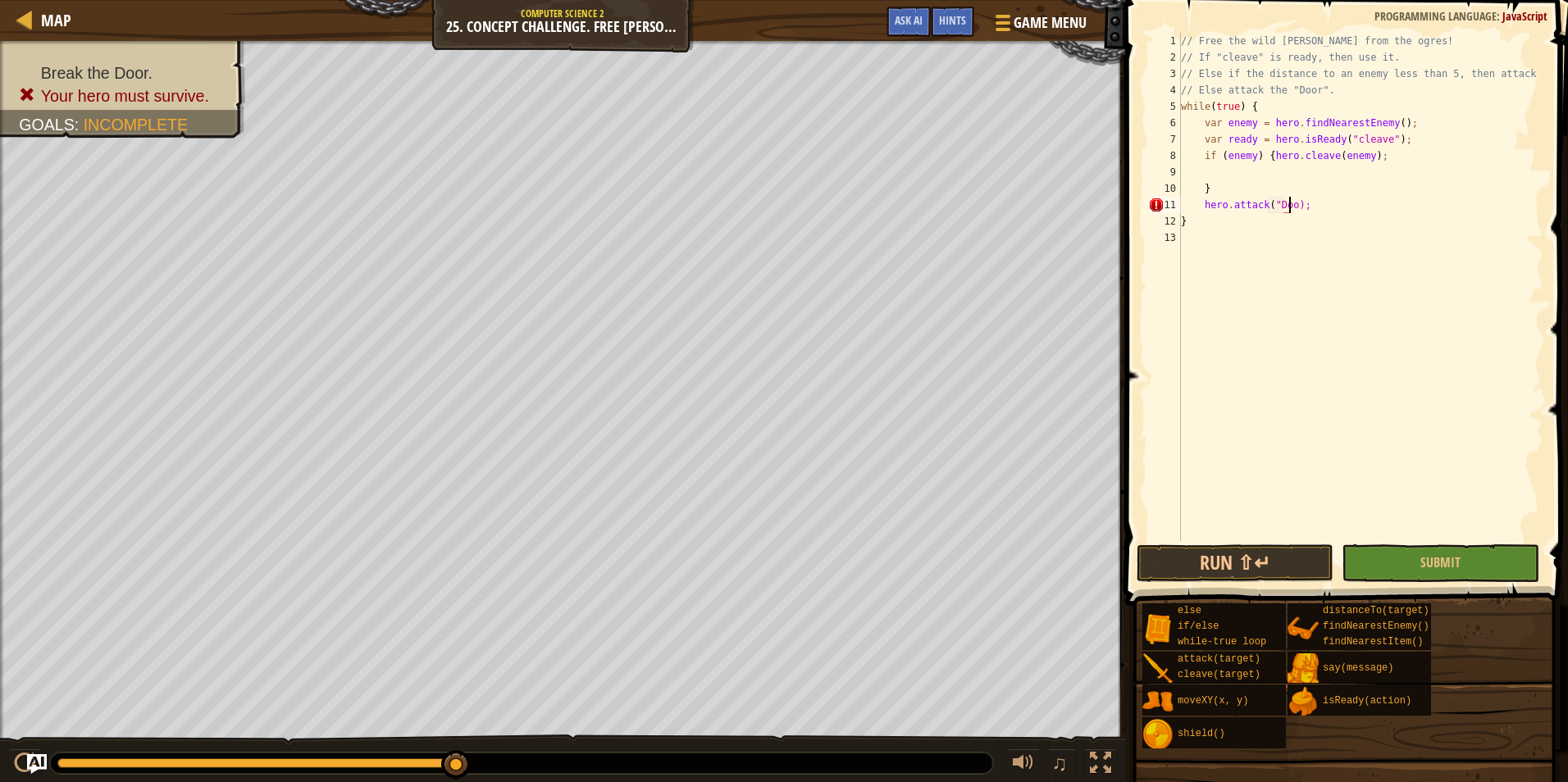
scroll to position [7, 9]
type textarea "hero.attack("Door");"
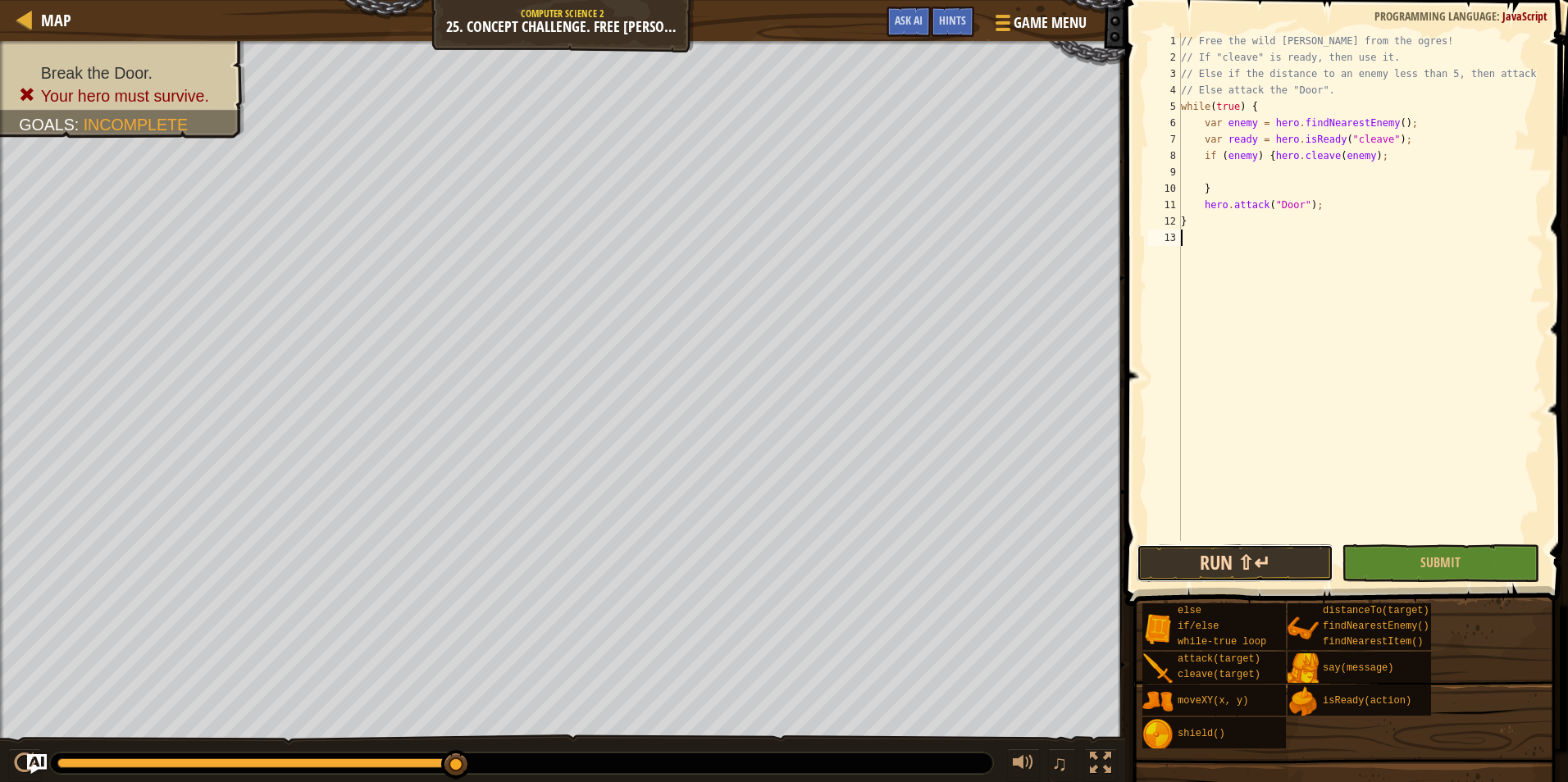
click at [1179, 567] on button "Run ⇧↵" at bounding box center [1234, 562] width 196 height 37
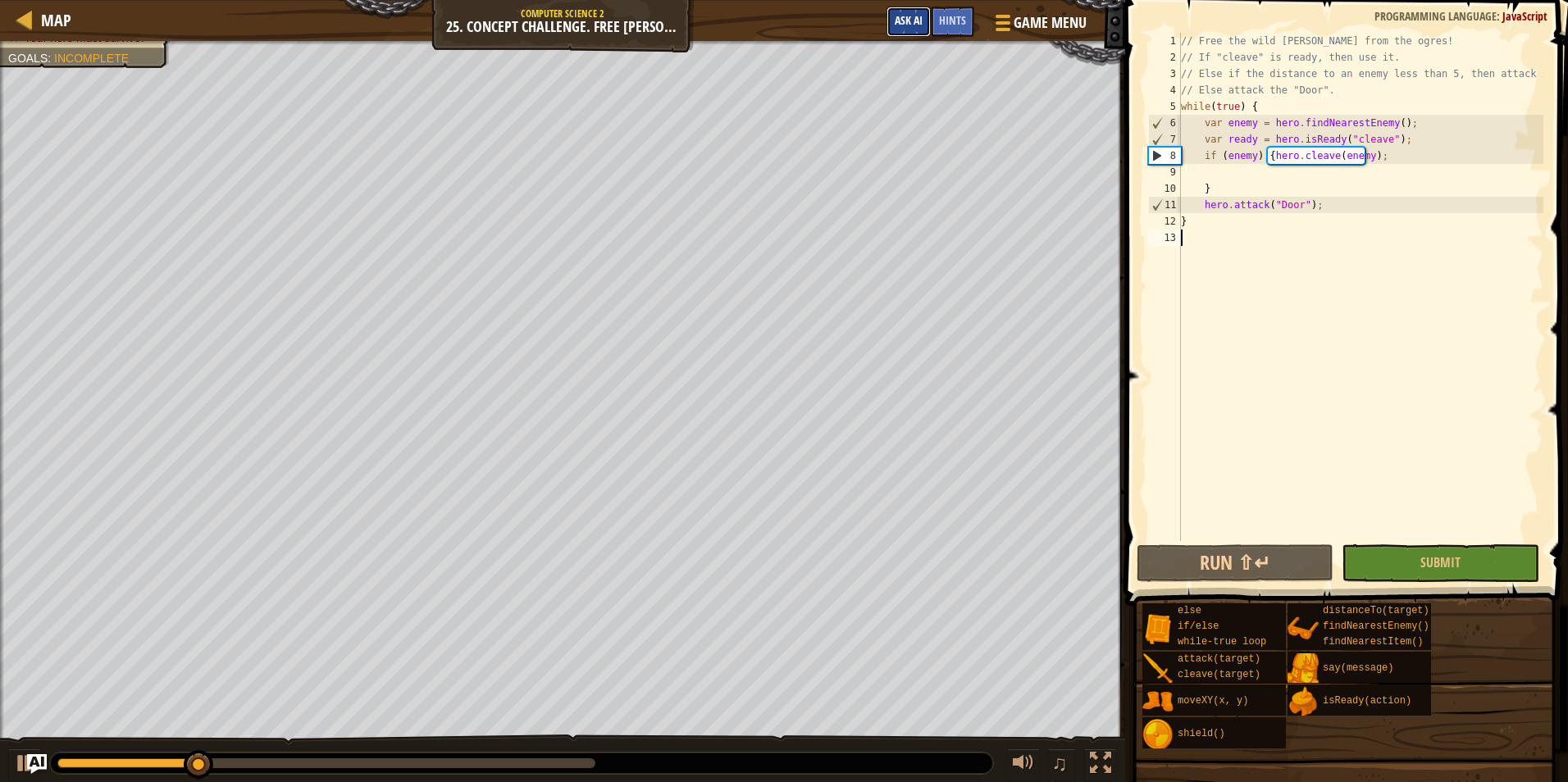
click at [912, 24] on span "Ask AI" at bounding box center [908, 20] width 27 height 16
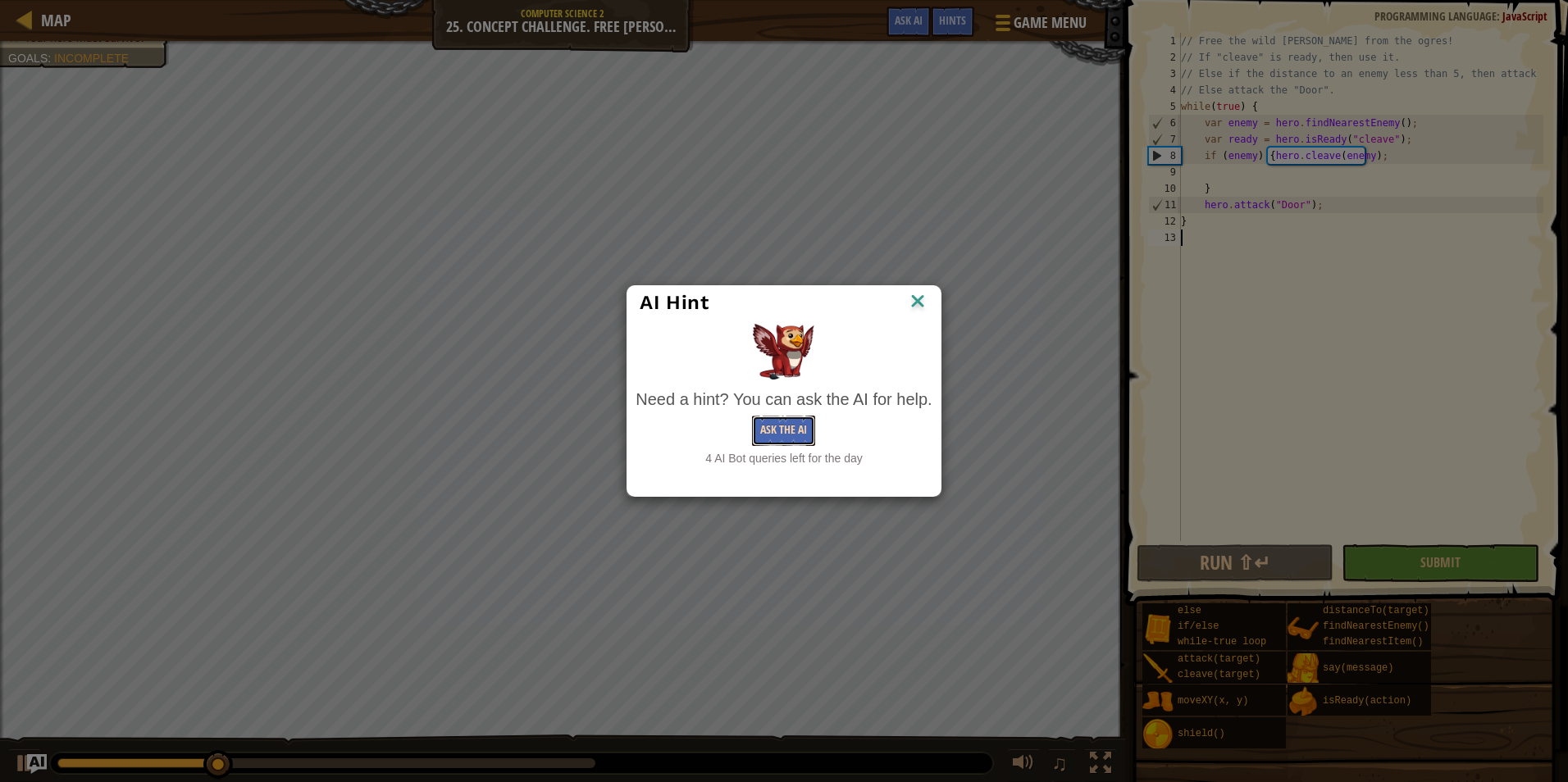
click at [783, 418] on button "Ask the AI" at bounding box center [783, 430] width 63 height 30
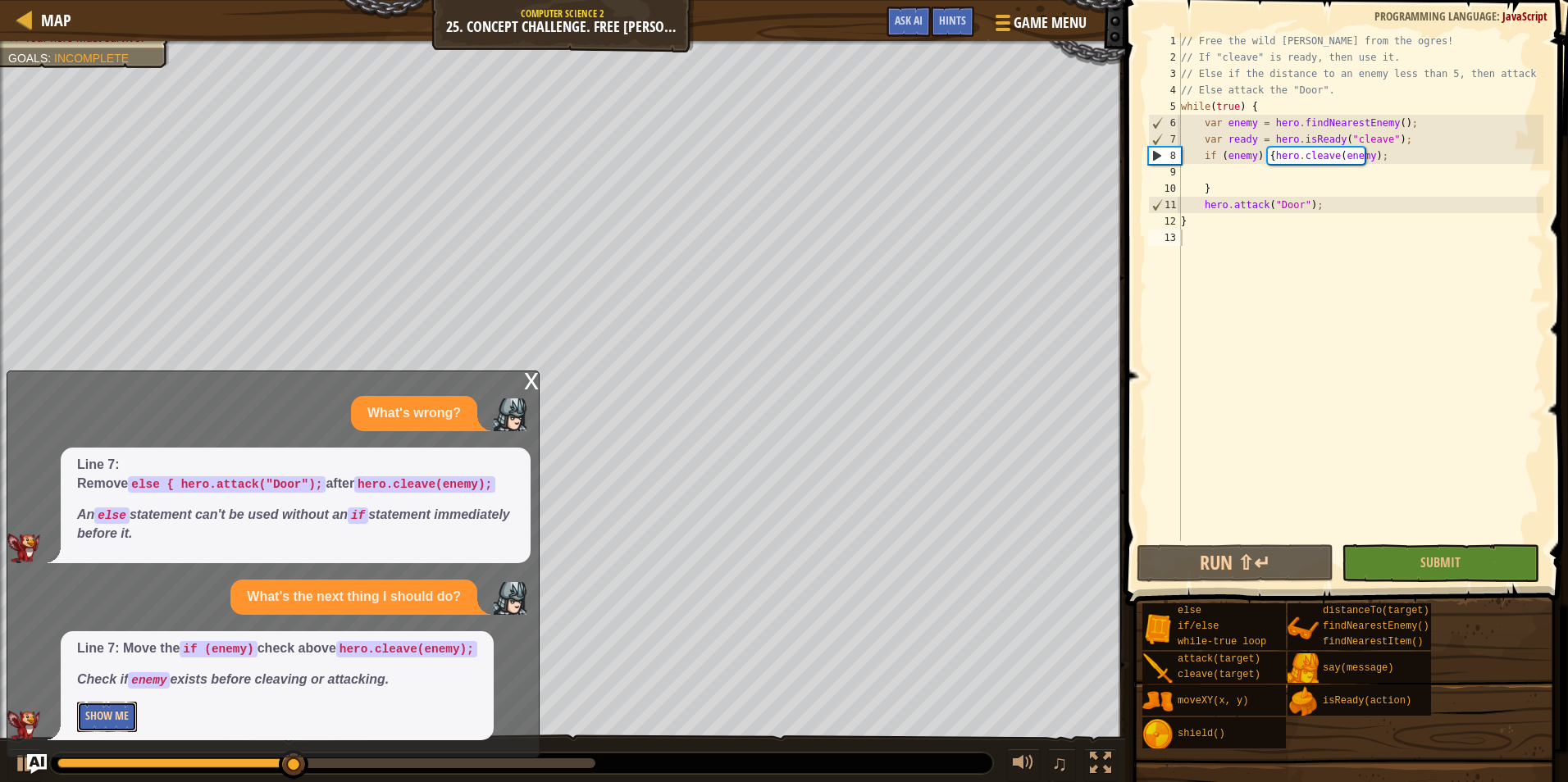
click at [117, 710] on button "Show Me" at bounding box center [107, 716] width 60 height 30
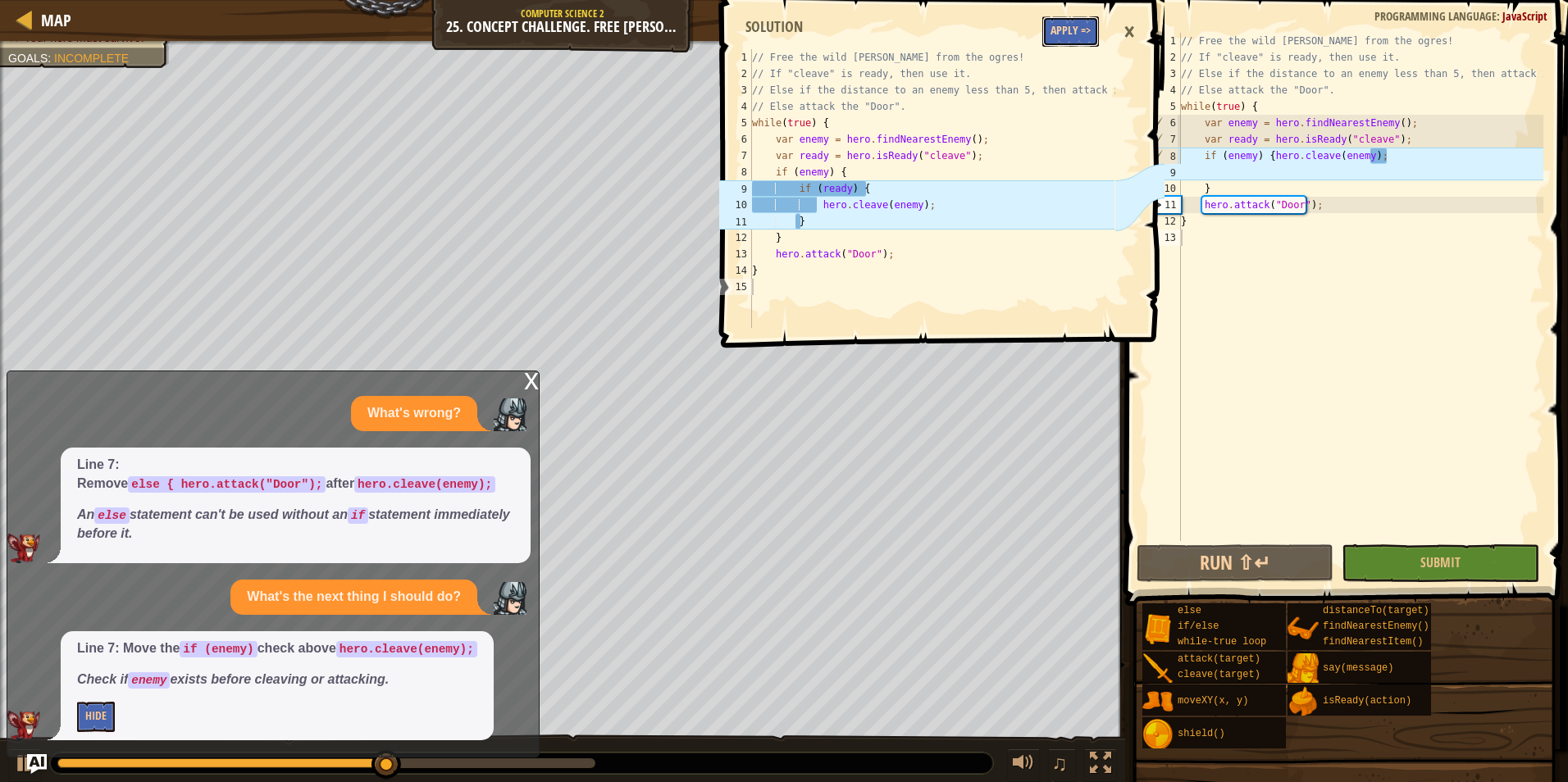
click at [1058, 23] on button "Apply =>" at bounding box center [1070, 32] width 57 height 30
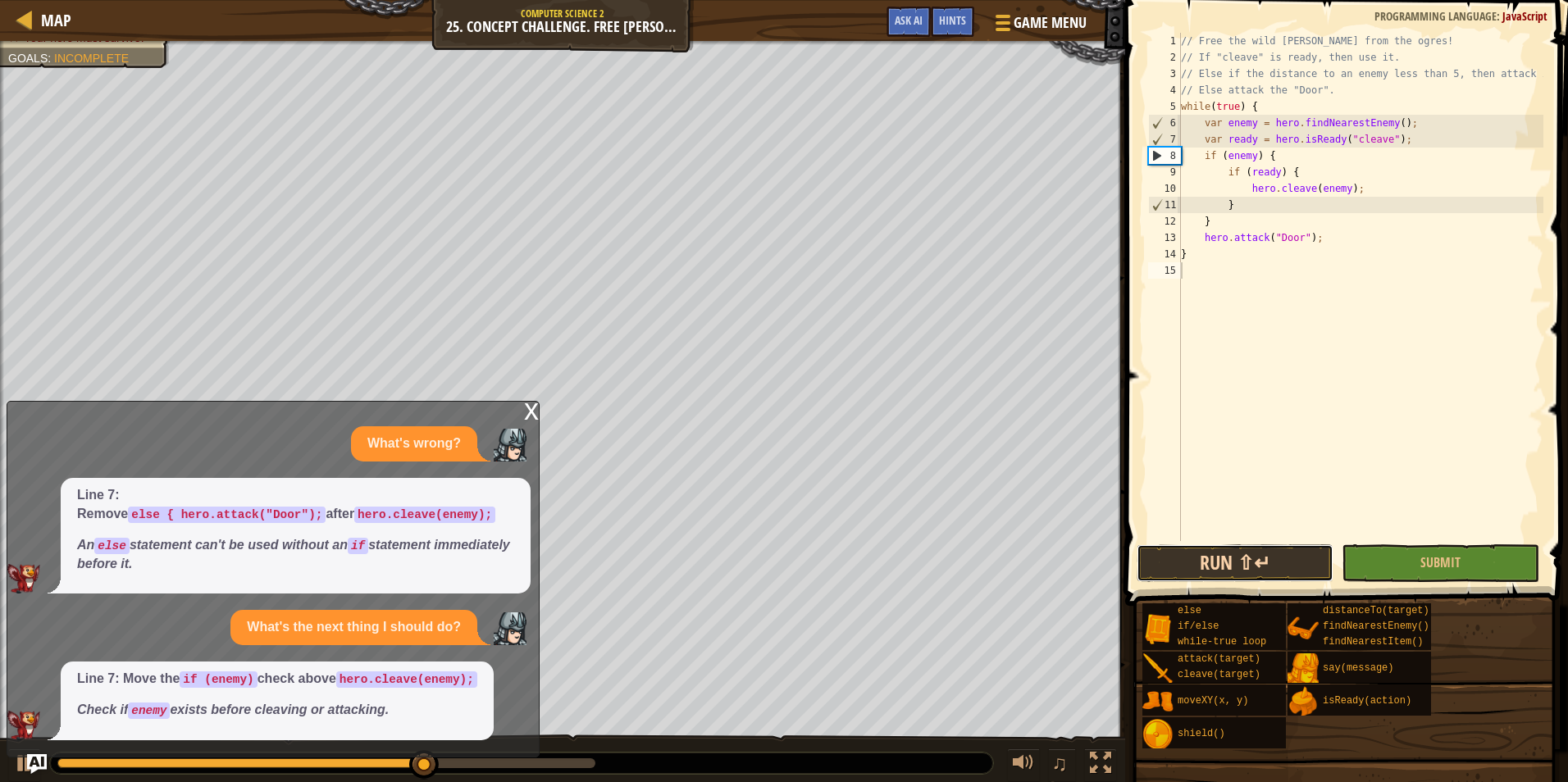
click at [1236, 570] on button "Run ⇧↵" at bounding box center [1234, 562] width 196 height 37
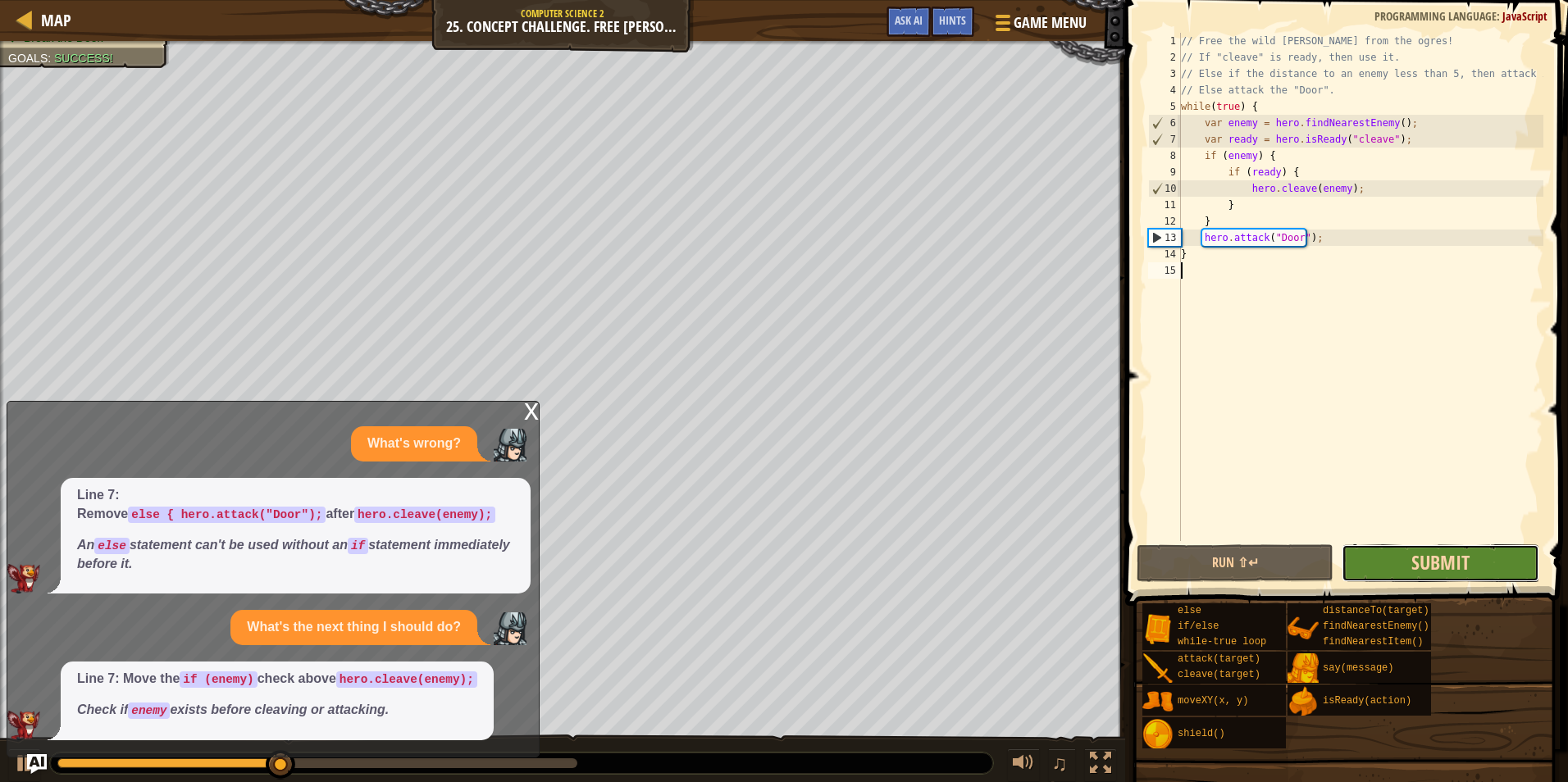
click at [1436, 561] on span "Submit" at bounding box center [1441, 562] width 58 height 27
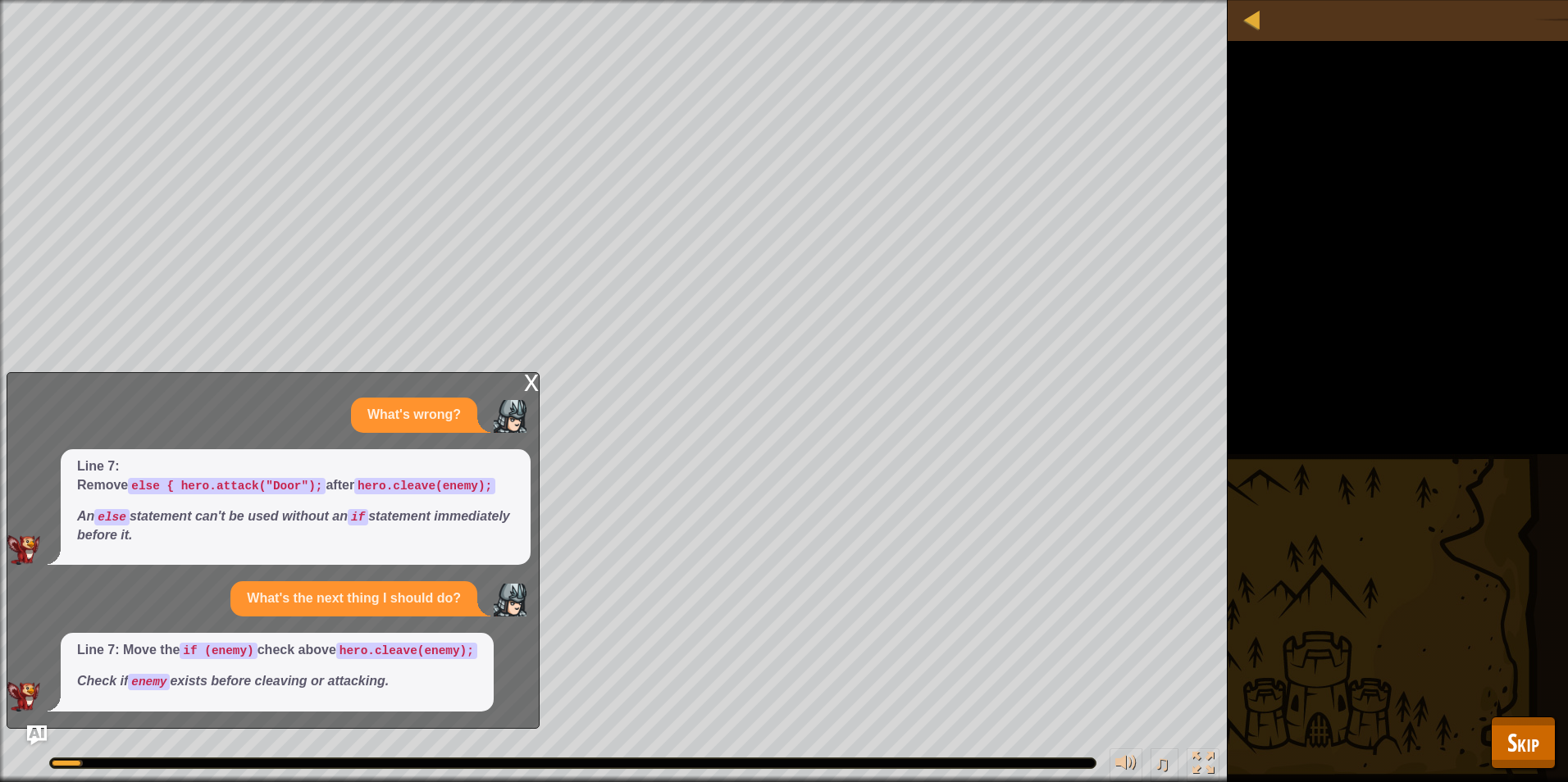
click at [167, 767] on div at bounding box center [573, 763] width 1045 height 10
drag, startPoint x: 169, startPoint y: 765, endPoint x: 720, endPoint y: 824, distance: 554.1
click at [720, 0] on html "Map Computer Science 2 25. Concept Challenge. Free Billy Game Menu Done Hints A…" at bounding box center [784, 0] width 1568 height 0
click at [1537, 740] on span "Skip" at bounding box center [1523, 742] width 32 height 33
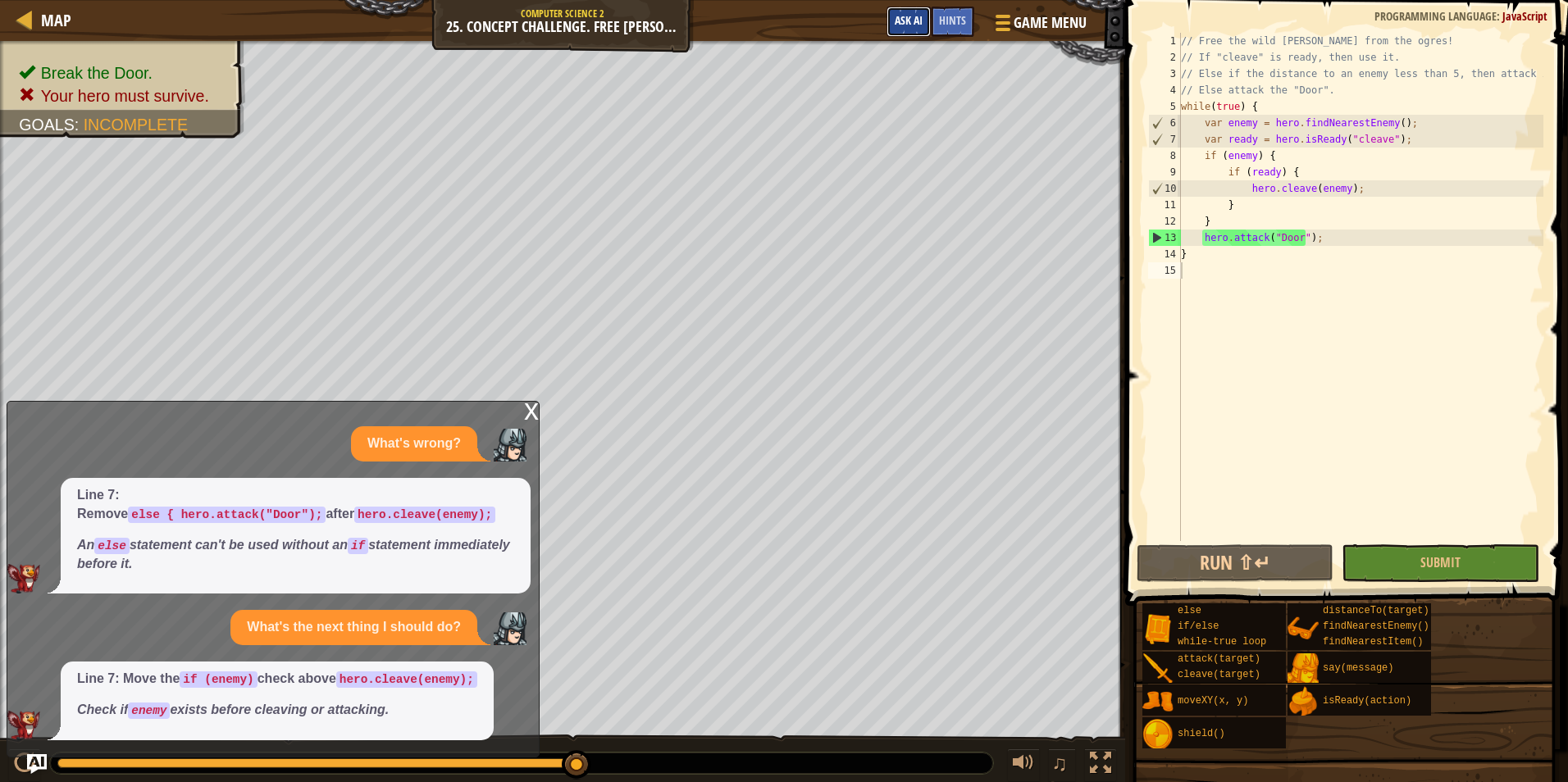
drag, startPoint x: 916, startPoint y: 27, endPoint x: 910, endPoint y: 34, distance: 9.2
click at [913, 28] on button "Ask AI" at bounding box center [908, 22] width 44 height 30
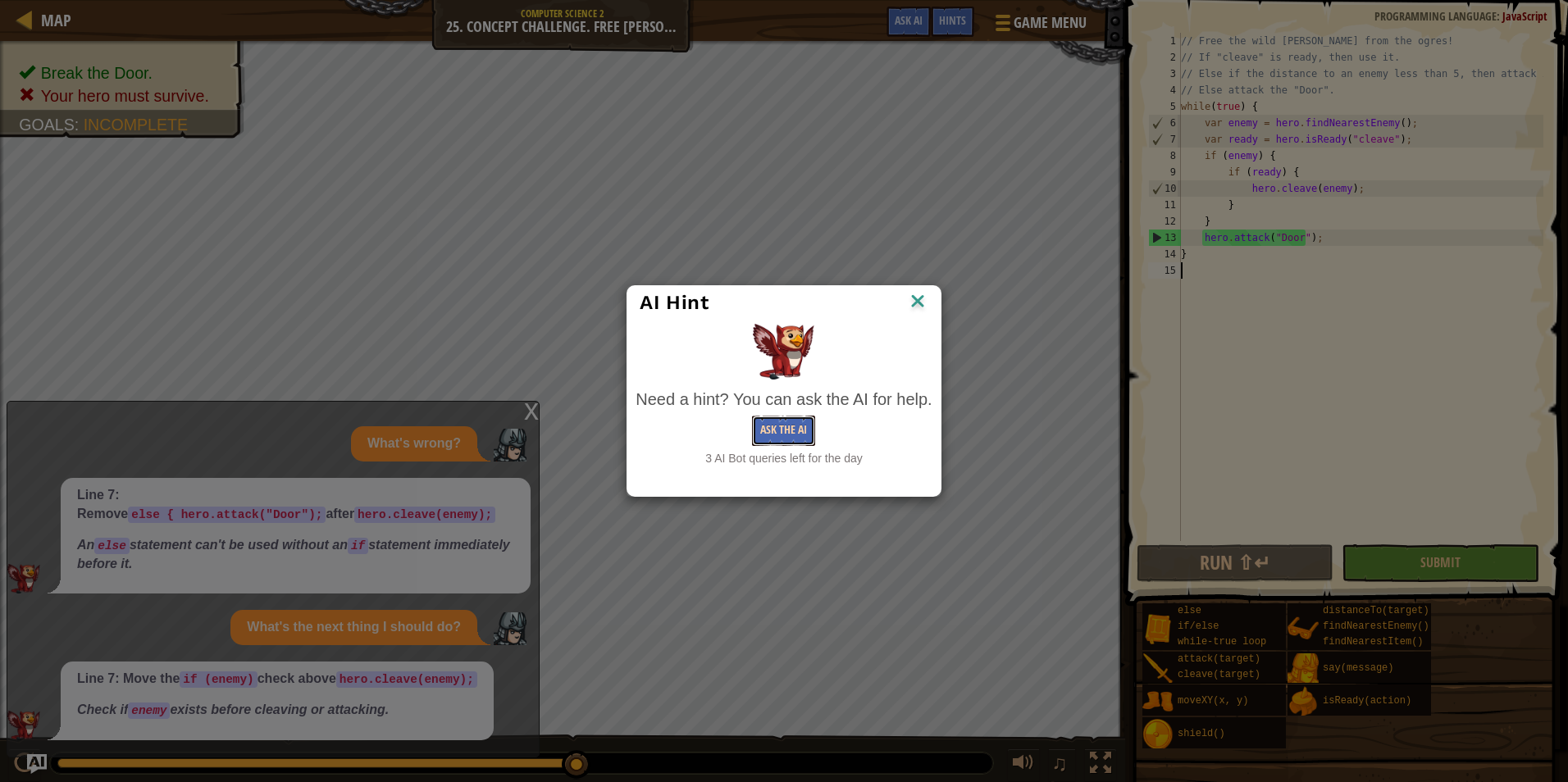
click at [796, 423] on button "Ask the AI" at bounding box center [783, 430] width 63 height 30
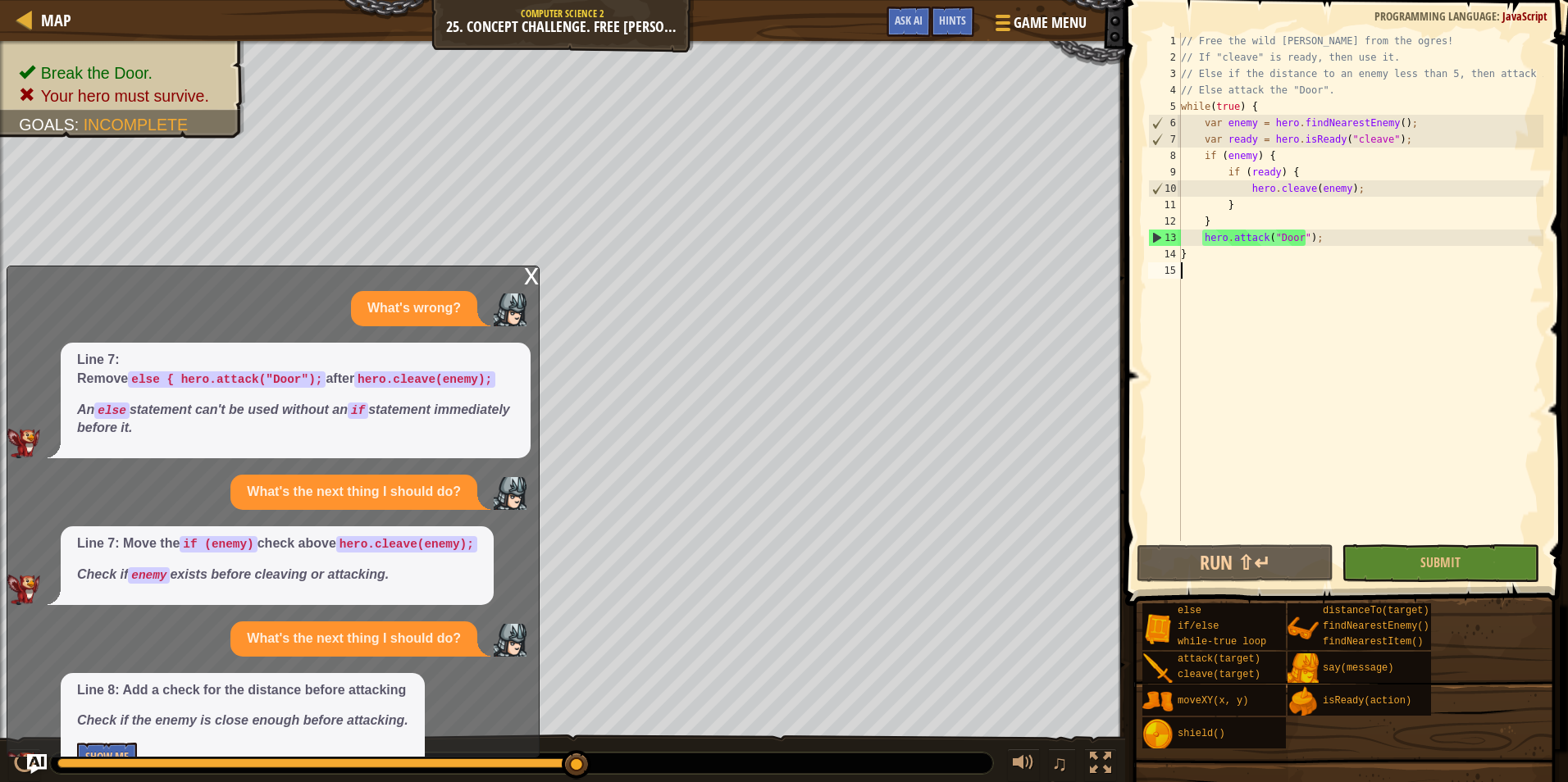
scroll to position [41, 0]
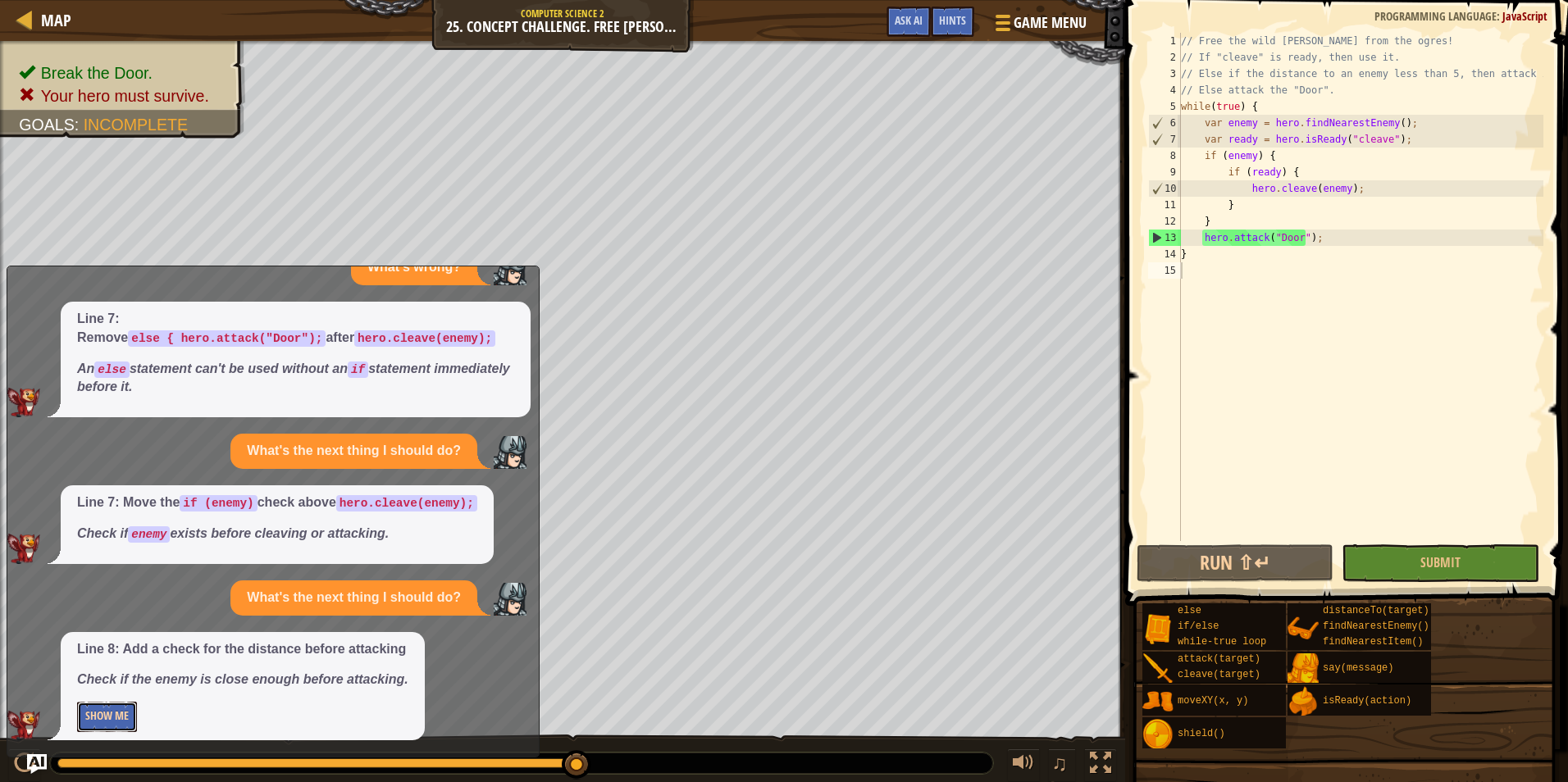
click at [133, 715] on button "Show Me" at bounding box center [107, 716] width 60 height 30
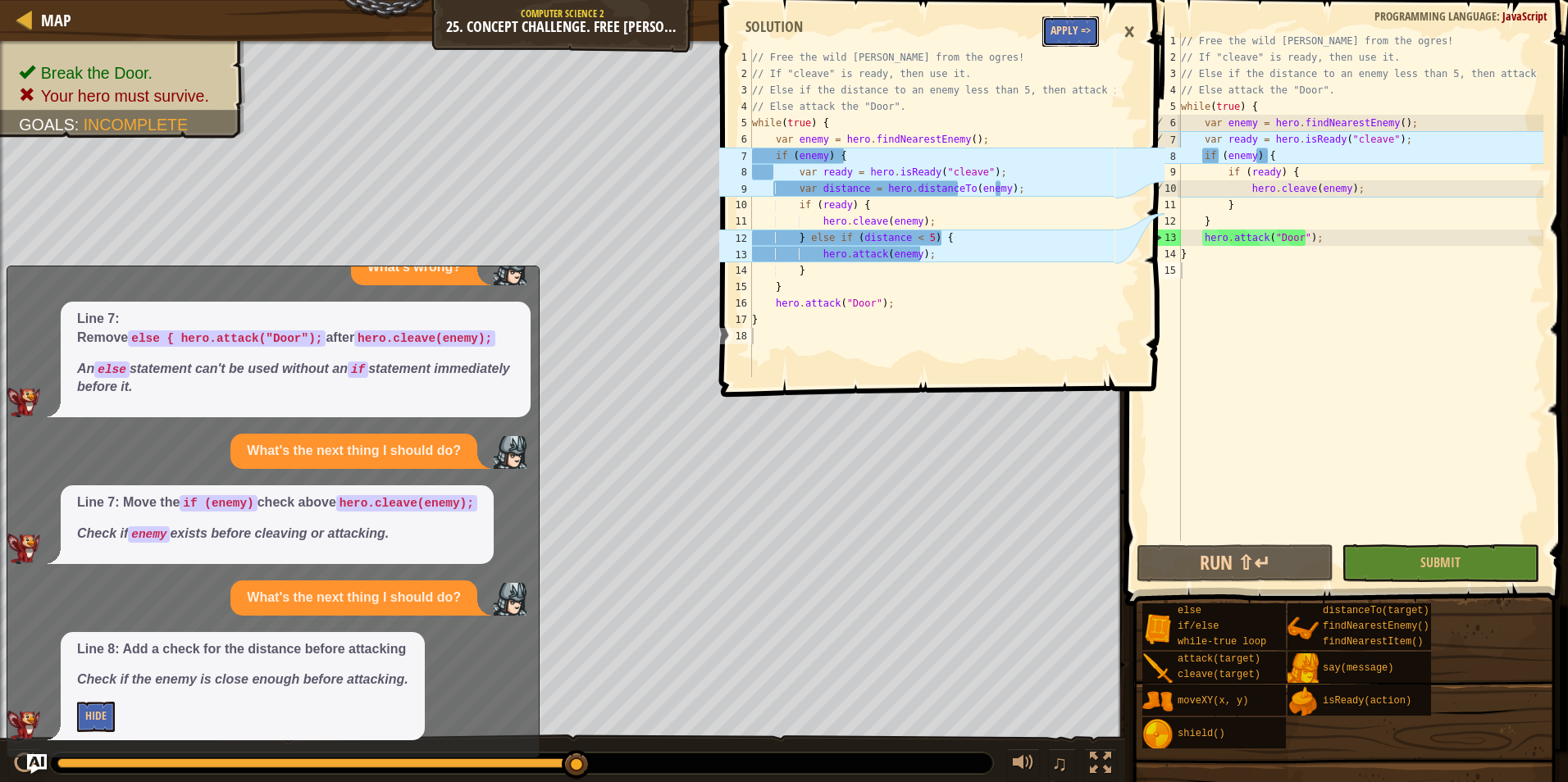
click at [1066, 33] on button "Apply =>" at bounding box center [1070, 32] width 57 height 30
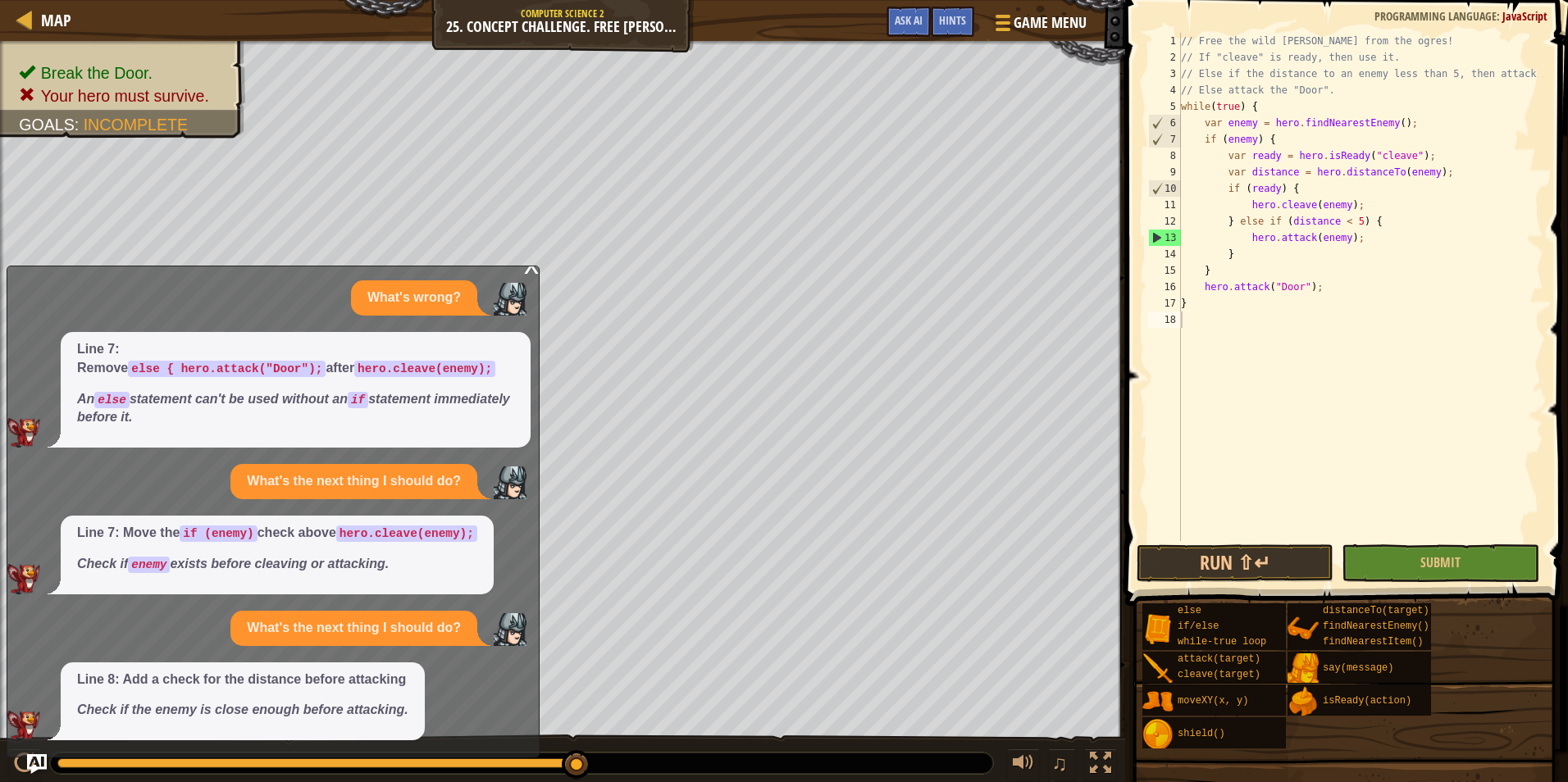
scroll to position [11, 0]
click at [1248, 568] on button "Run ⇧↵" at bounding box center [1234, 562] width 196 height 37
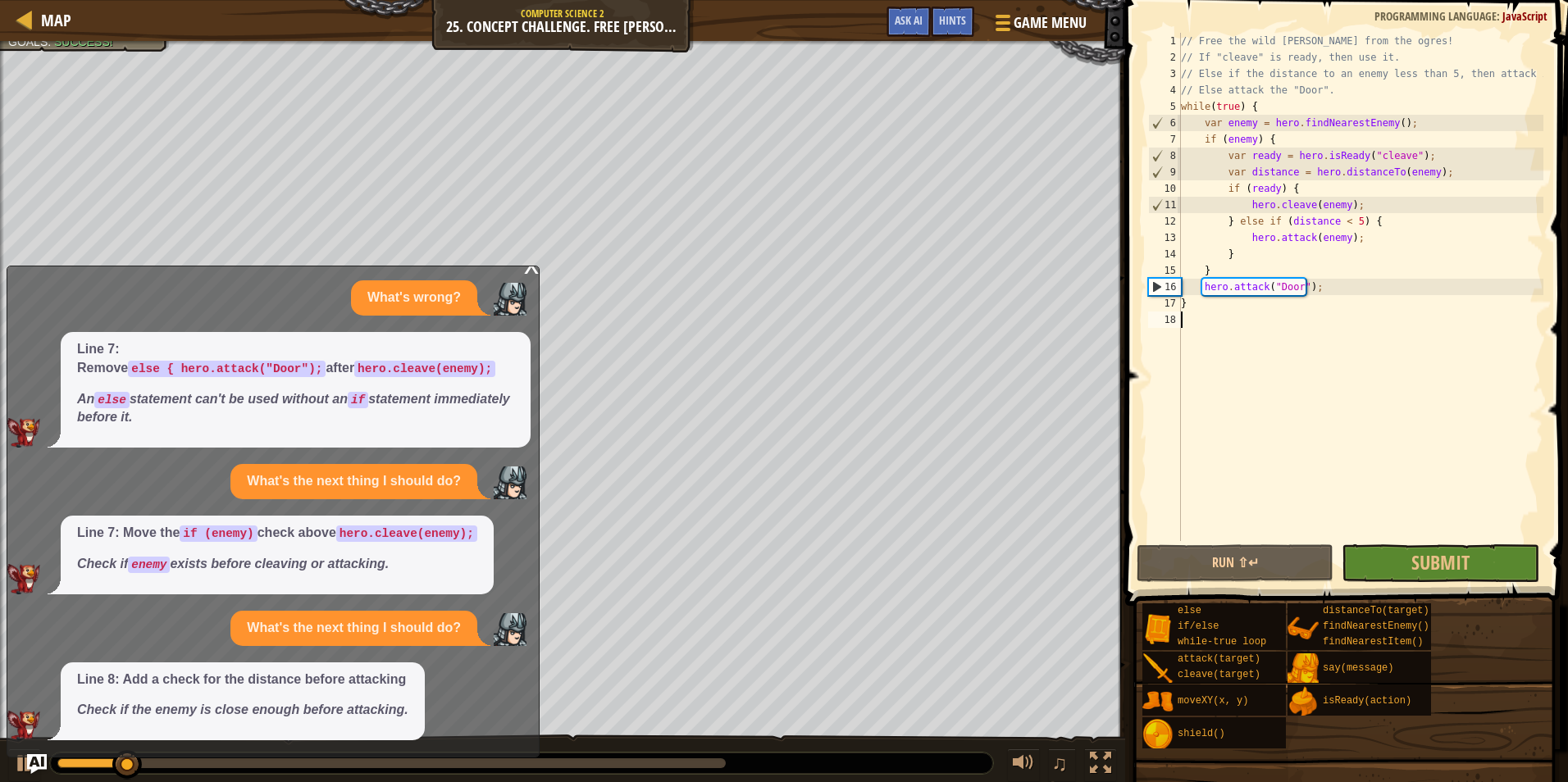
click at [531, 272] on div "x" at bounding box center [532, 264] width 15 height 17
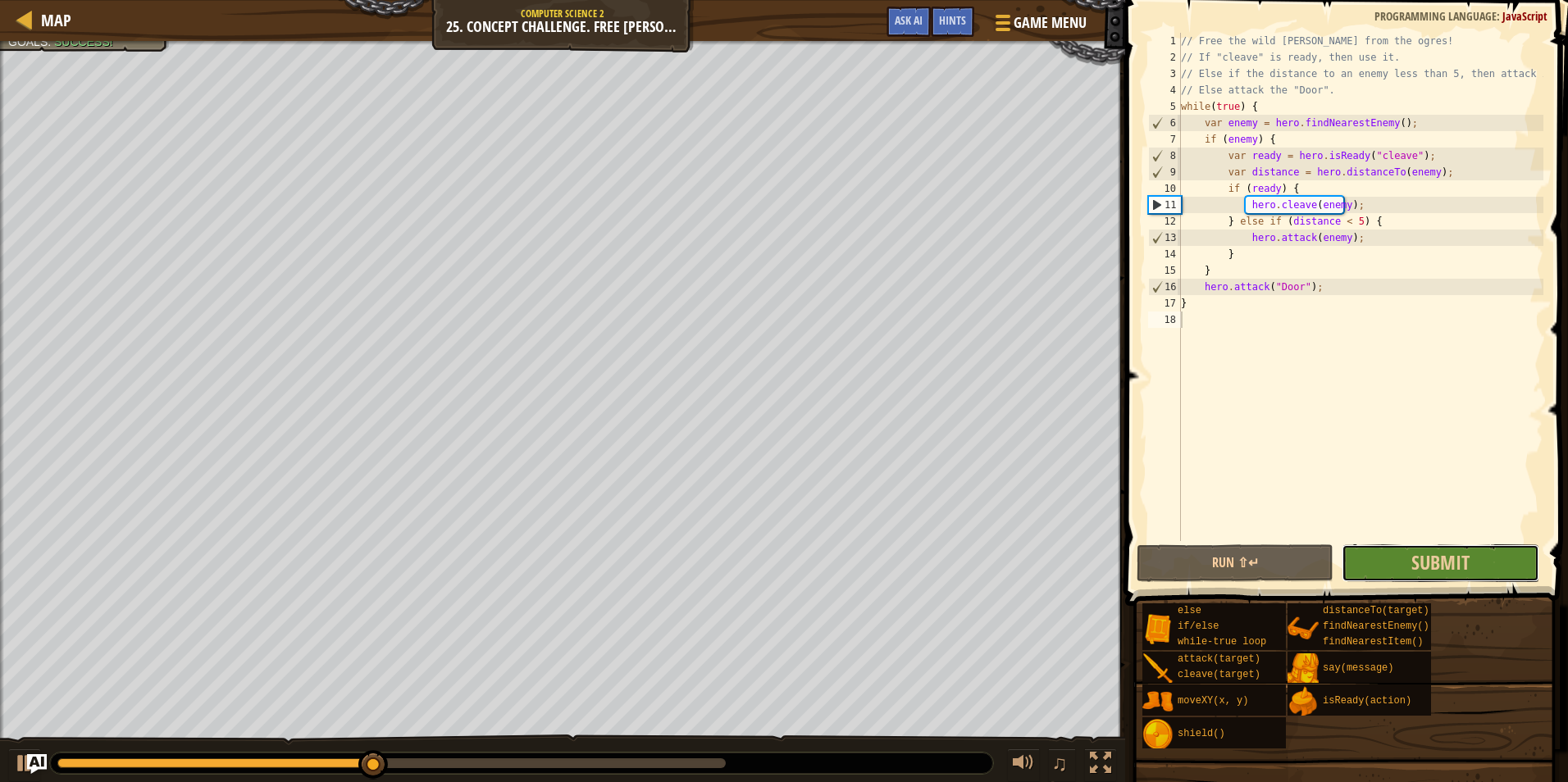
click at [1404, 552] on button "Submit" at bounding box center [1440, 562] width 196 height 37
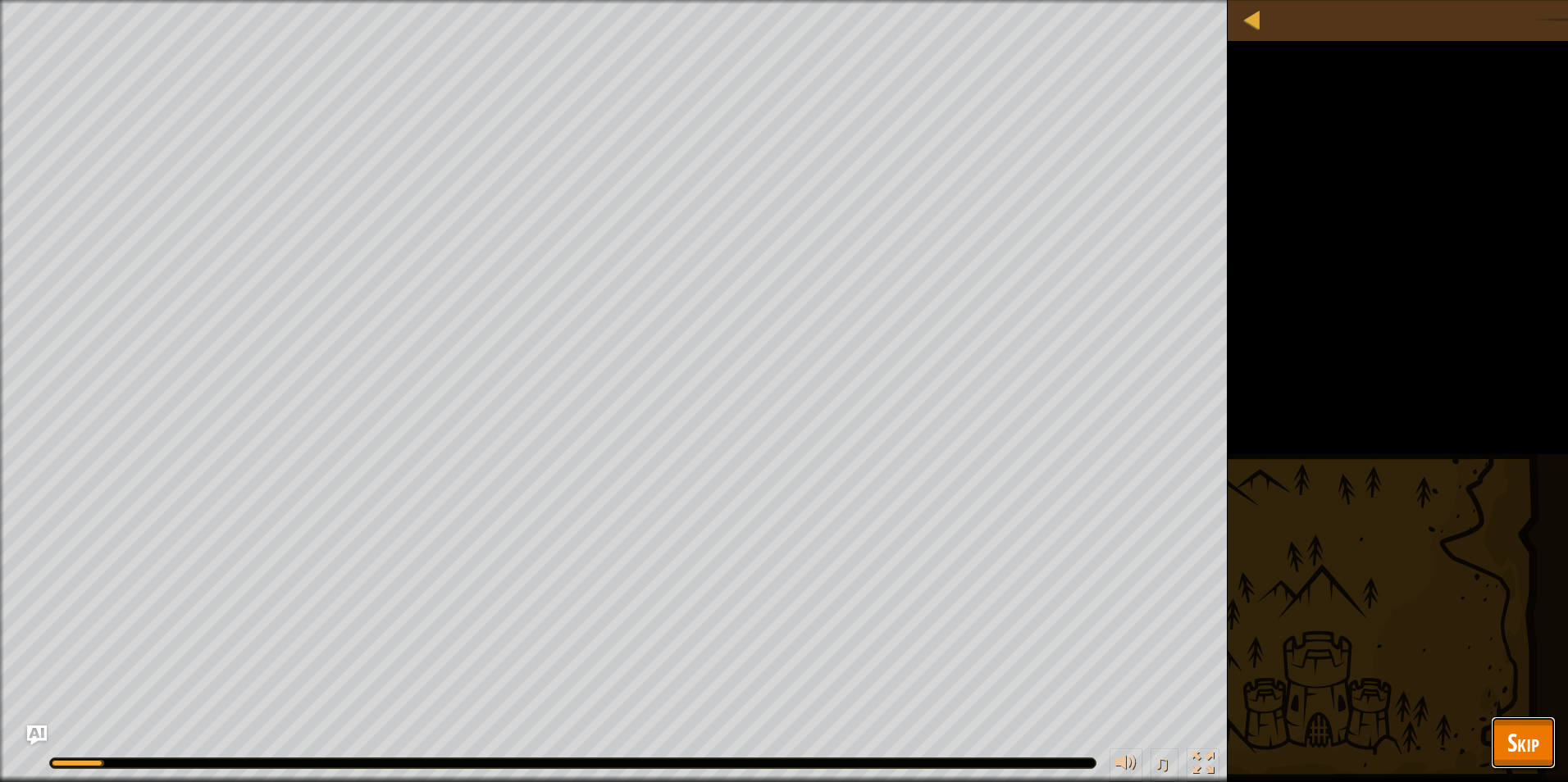
click at [1518, 740] on span "Skip" at bounding box center [1523, 742] width 32 height 33
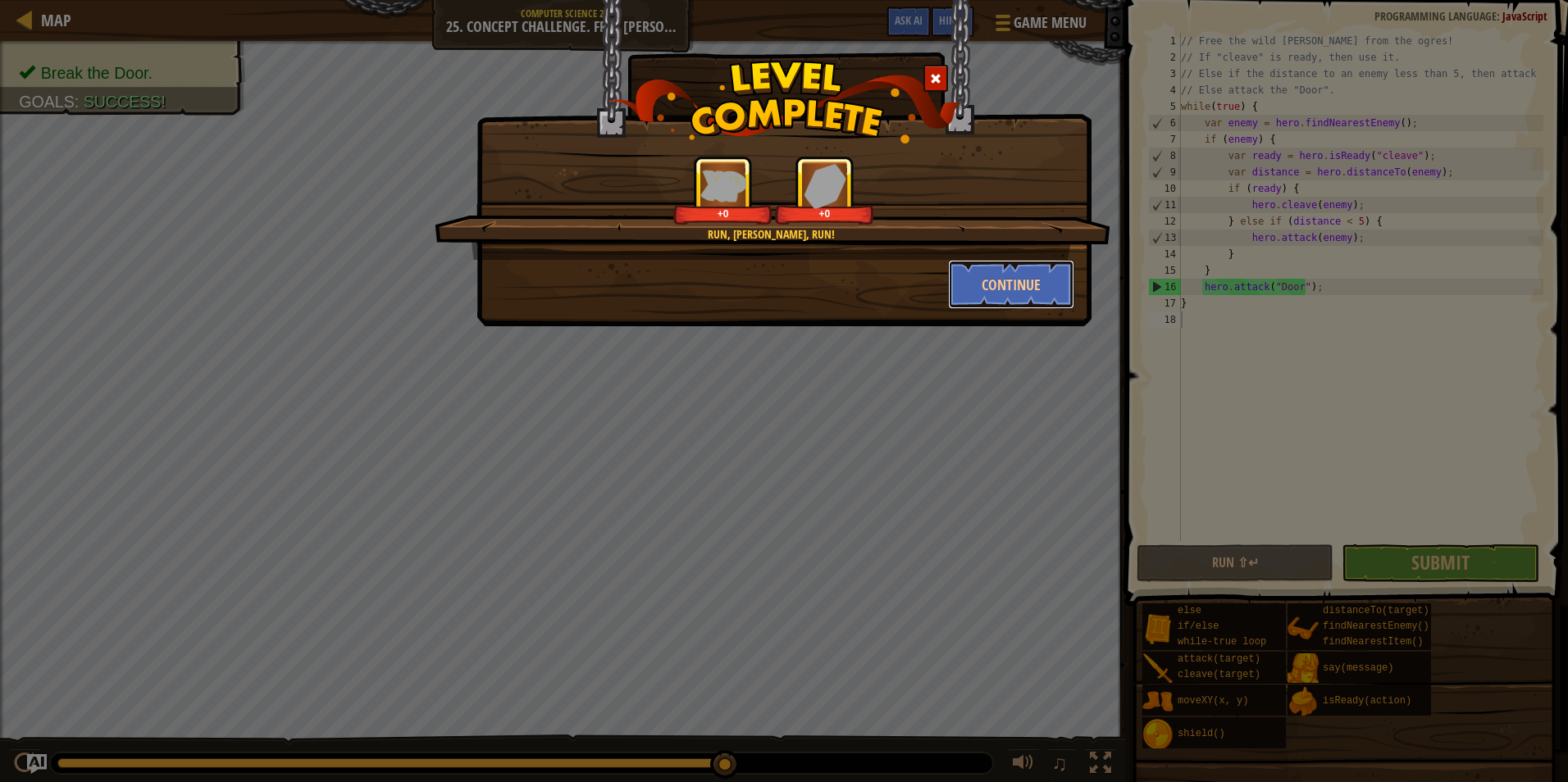
click at [1001, 290] on button "Continue" at bounding box center [1011, 284] width 127 height 49
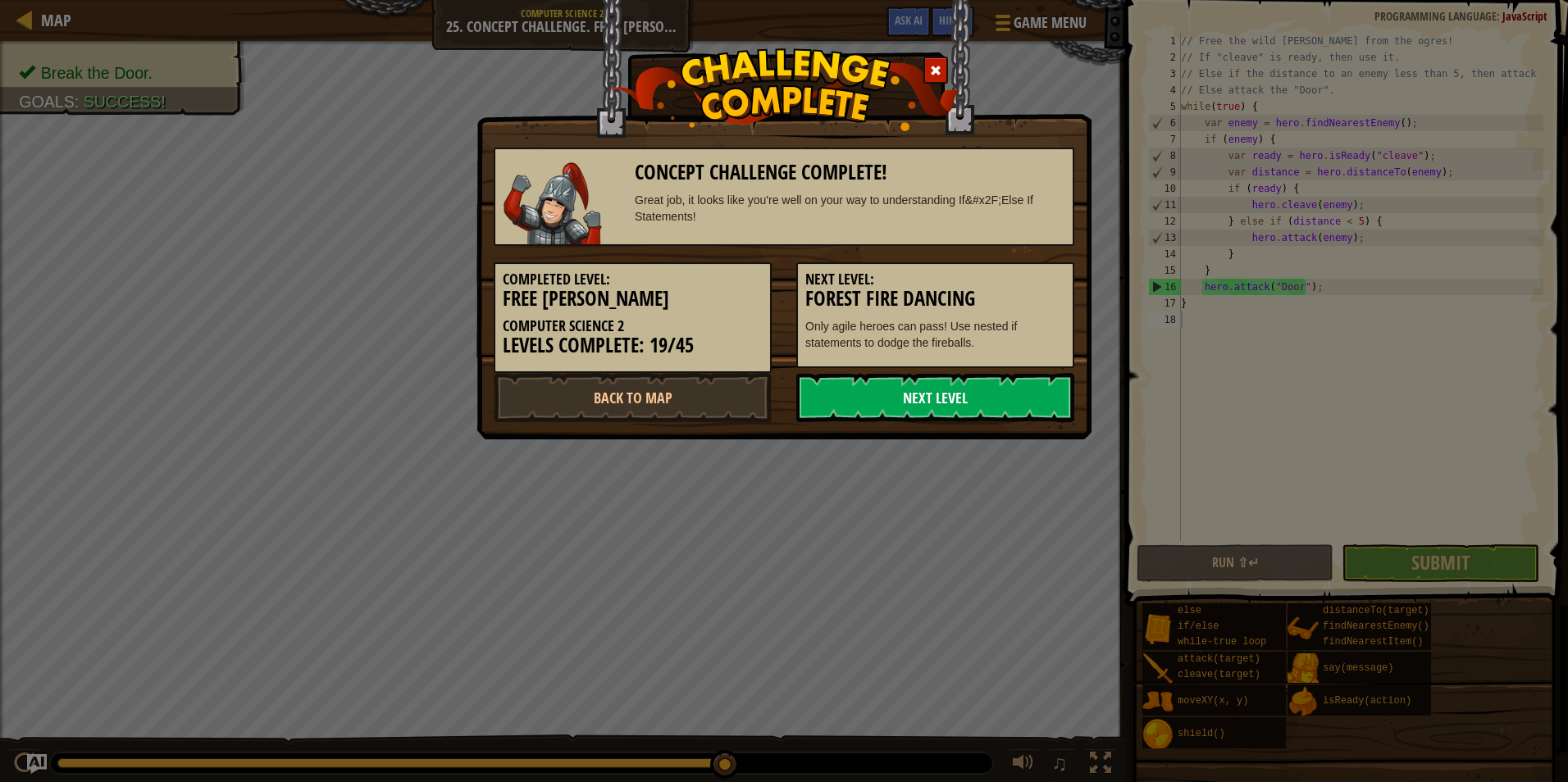
click at [899, 395] on link "Next Level" at bounding box center [935, 397] width 278 height 49
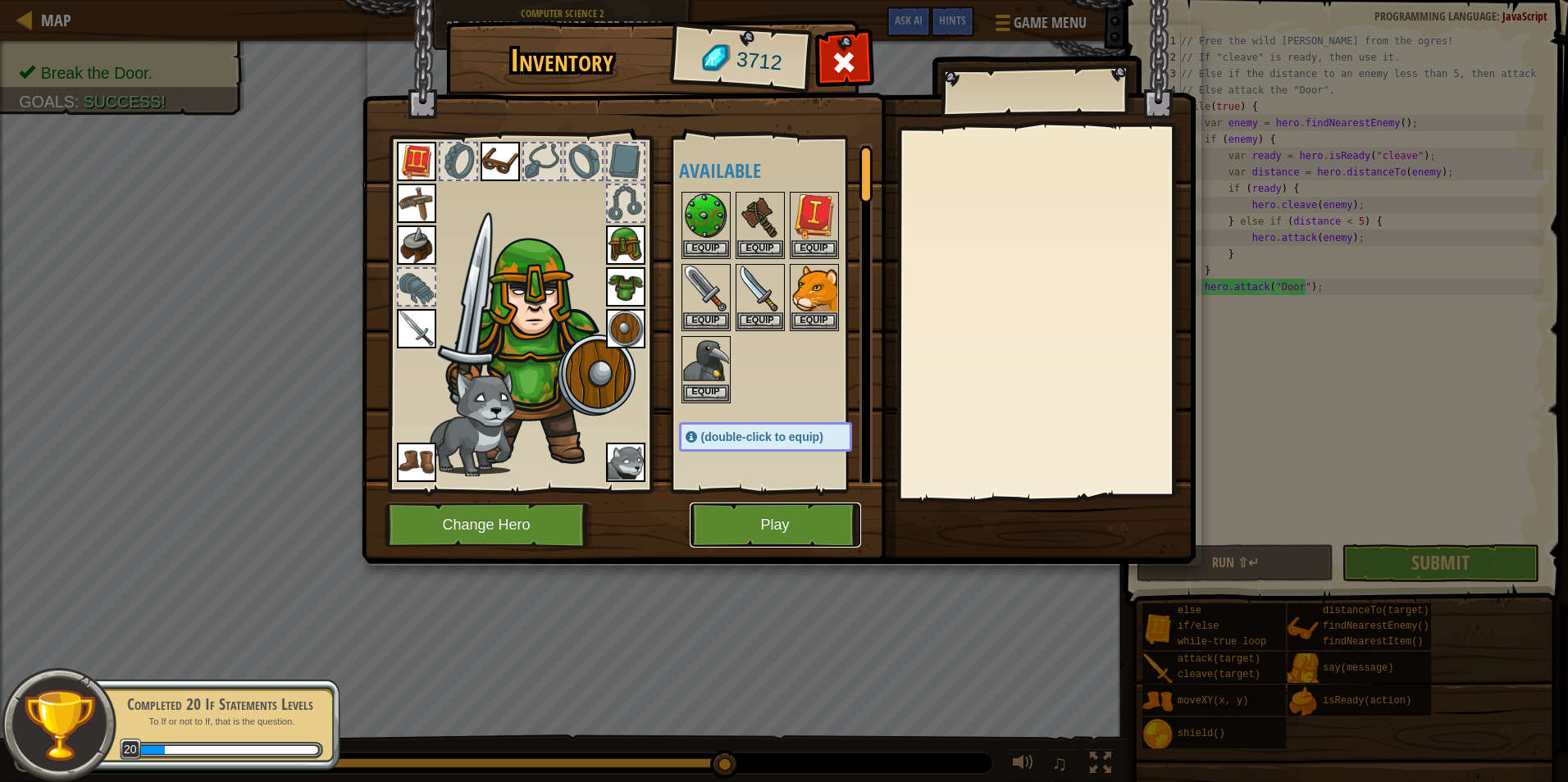
click at [816, 530] on button "Play" at bounding box center [776, 525] width 171 height 45
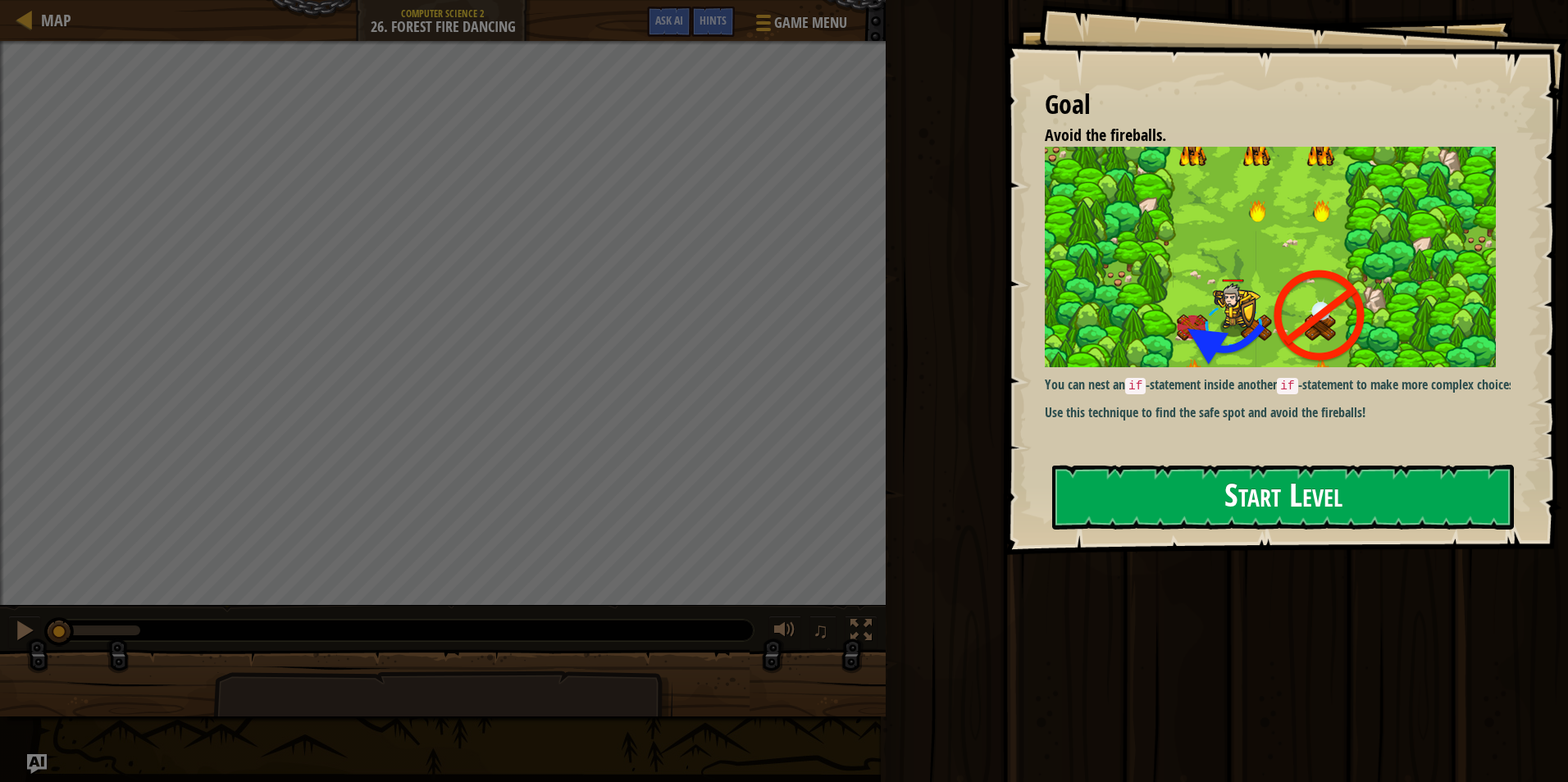
click at [1228, 470] on button "Start Level" at bounding box center [1283, 497] width 462 height 65
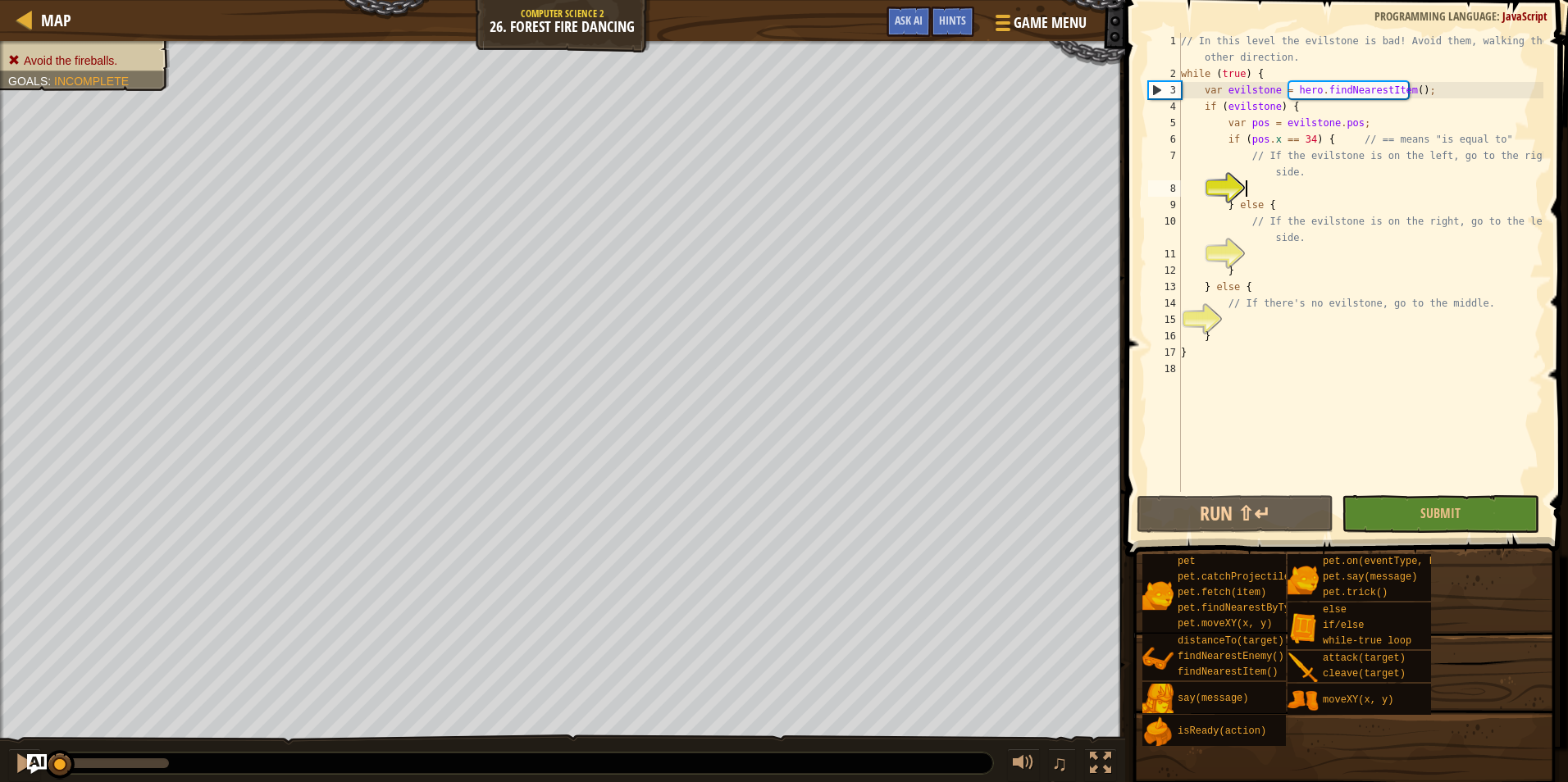
click at [1266, 186] on div "// In this level the evilstone is bad! Avoid them, walking the other direction.…" at bounding box center [1360, 286] width 365 height 508
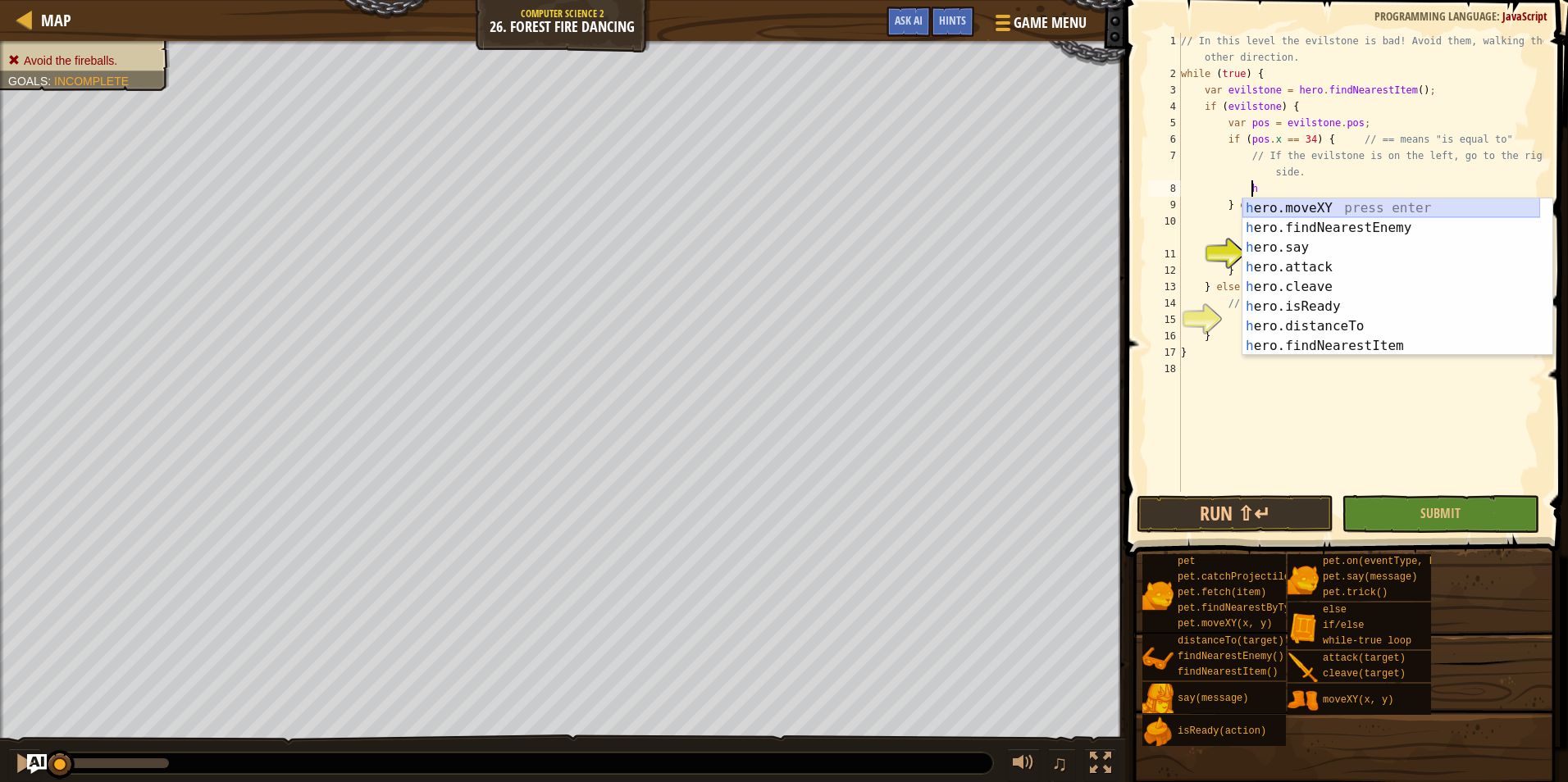
click at [1299, 203] on div "h ero.moveXY press enter h ero.findNearestEnemy press enter h ero.say press ent…" at bounding box center [1392, 296] width 298 height 196
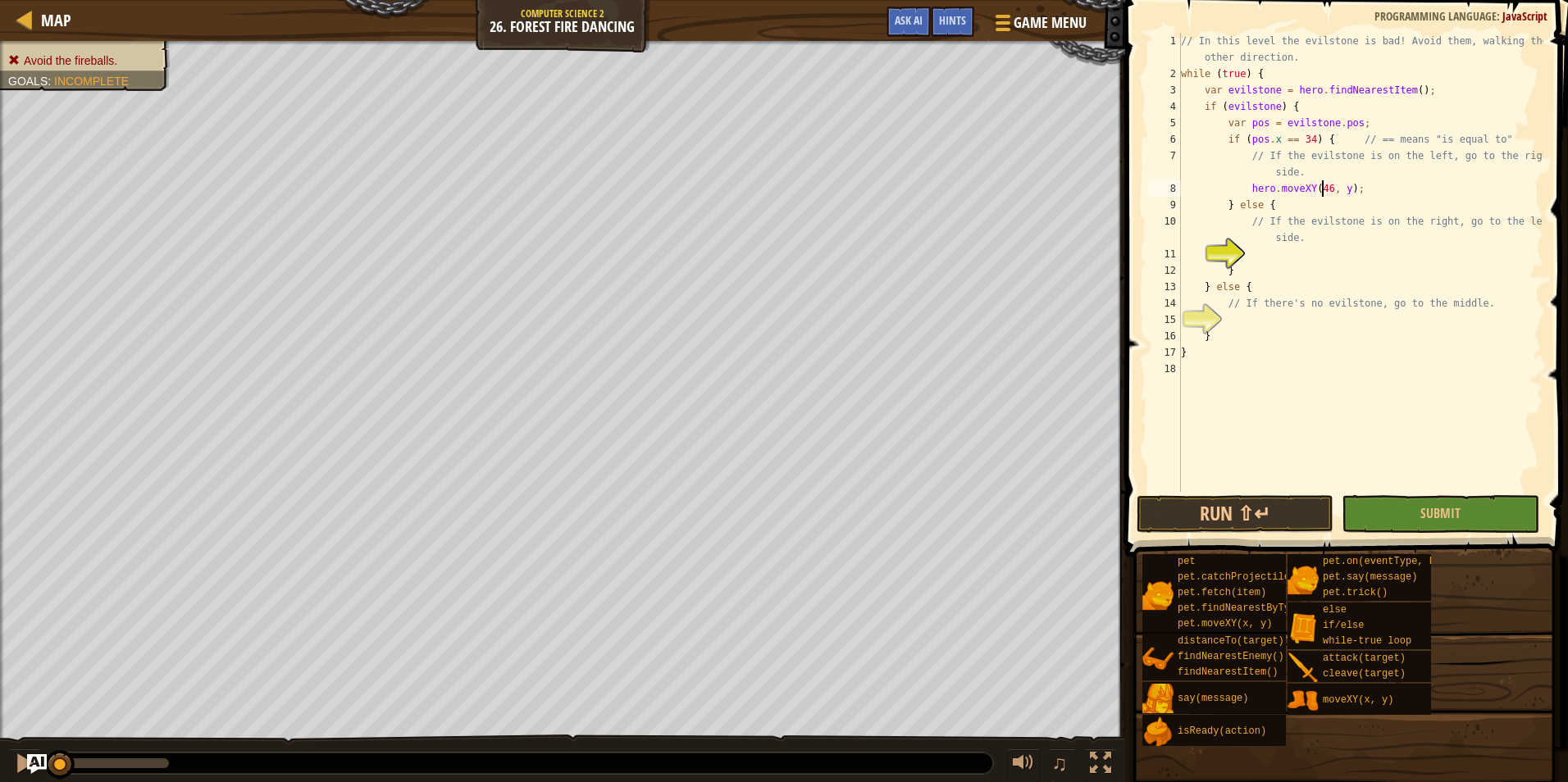
scroll to position [7, 12]
click at [1332, 194] on div "// In this level the evilstone is bad! Avoid them, walking the other direction.…" at bounding box center [1360, 286] width 365 height 508
click at [1309, 236] on div "// In this level the evilstone is bad! Avoid them, walking the other direction.…" at bounding box center [1360, 286] width 365 height 508
click at [1287, 206] on div "// In this level the evilstone is bad! Avoid them, walking the other direction.…" at bounding box center [1360, 286] width 365 height 508
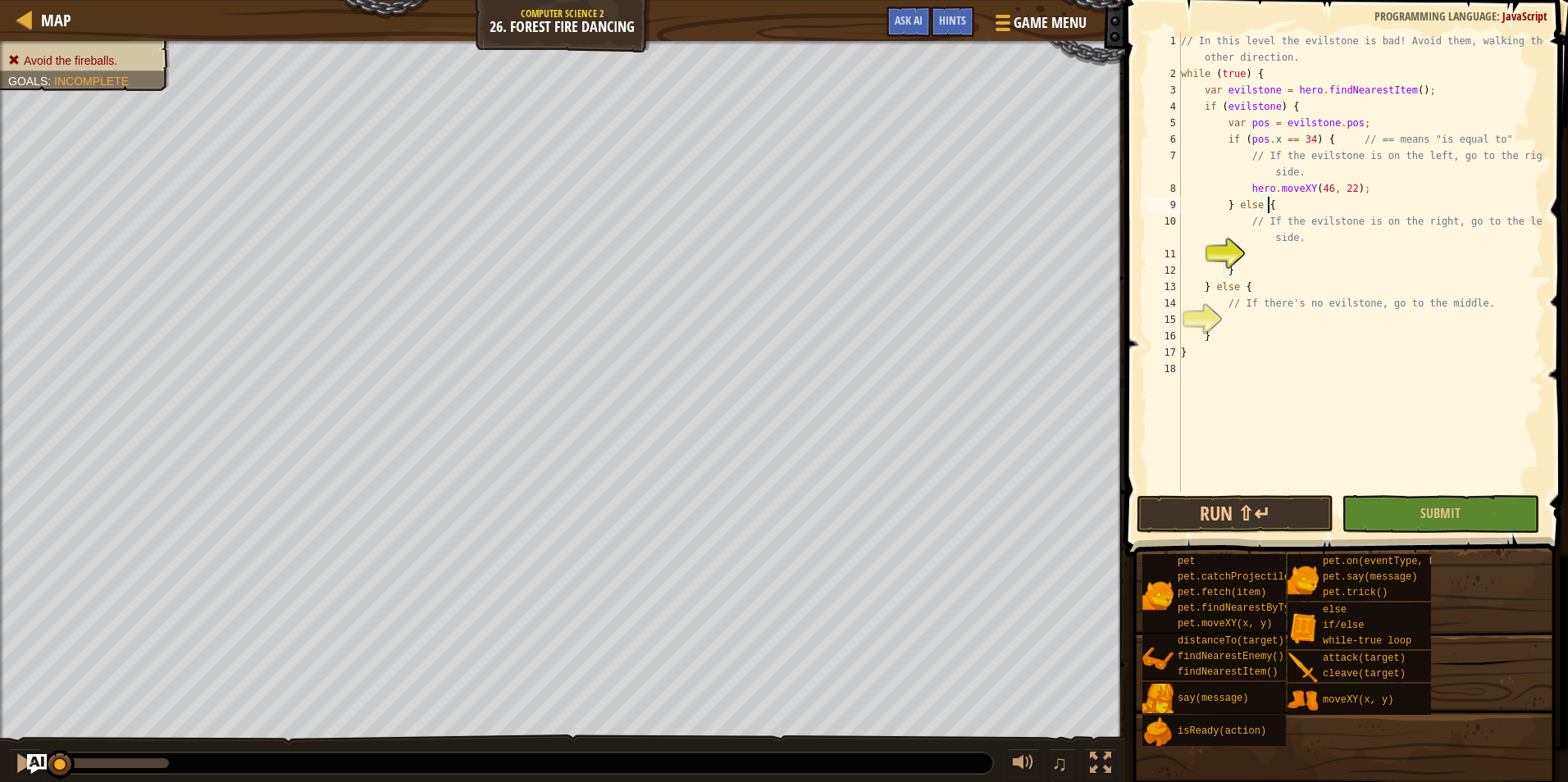
scroll to position [7, 7]
type textarea "} else {"
click at [1288, 250] on div "// In this level the evilstone is bad! Avoid them, walking the other direction.…" at bounding box center [1360, 286] width 365 height 508
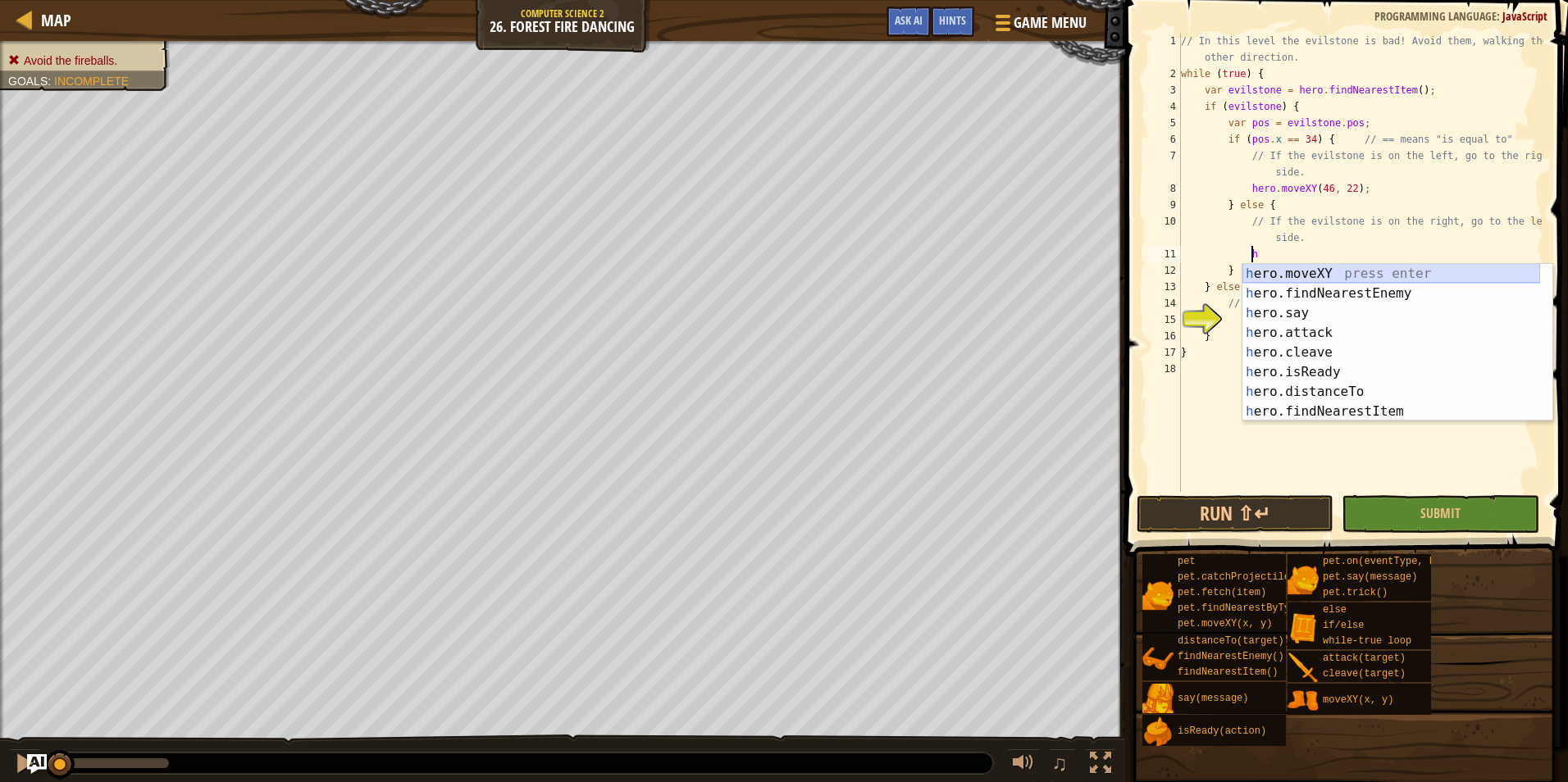
click at [1299, 278] on div "h ero.moveXY press enter h ero.findNearestEnemy press enter h ero.say press ent…" at bounding box center [1392, 362] width 298 height 196
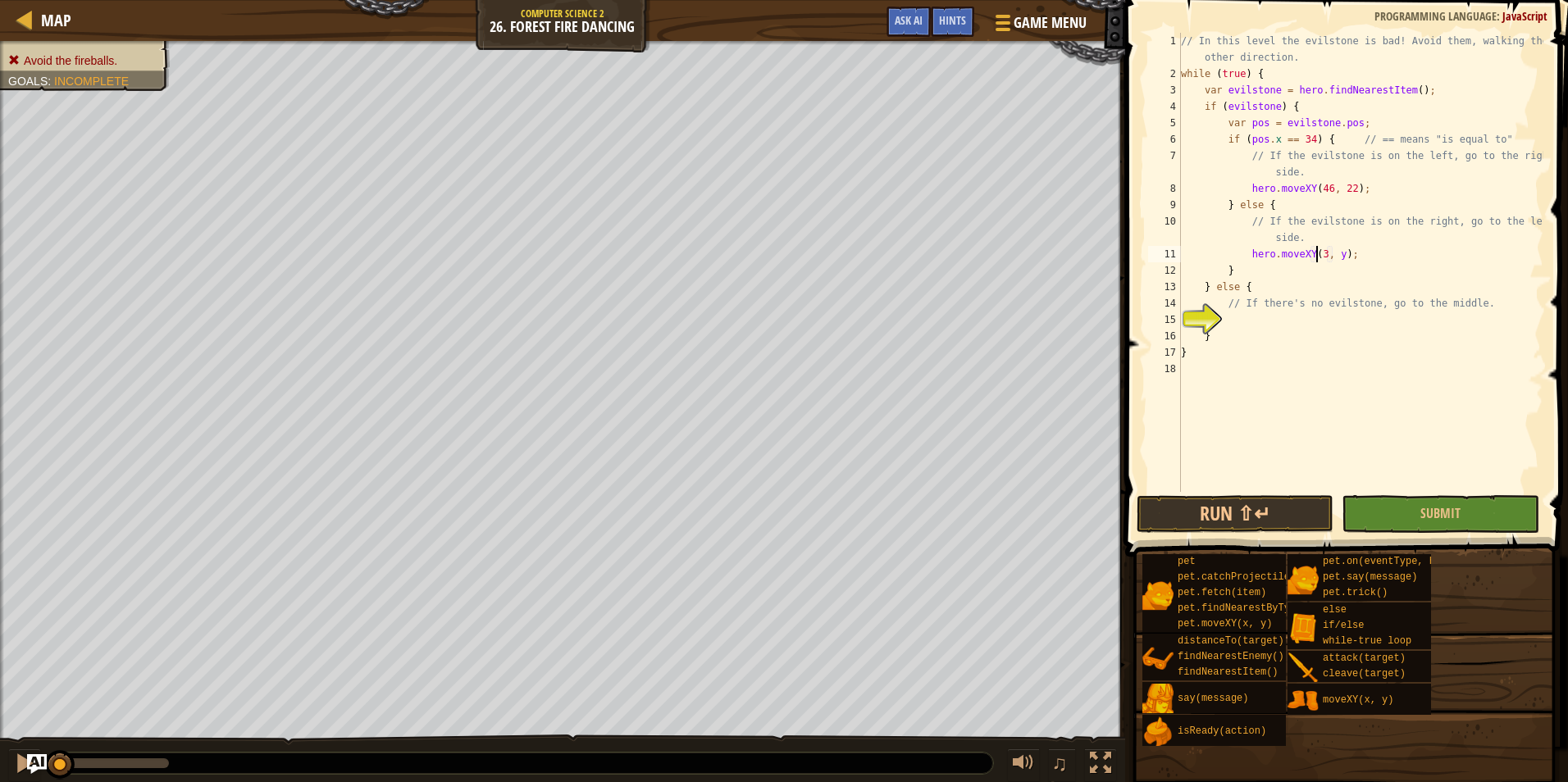
scroll to position [7, 12]
click at [1334, 255] on div "// In this level the evilstone is bad! Avoid them, walking the other direction.…" at bounding box center [1360, 286] width 365 height 508
type textarea "hero.moveXY(34, 23);"
click at [1250, 311] on div "// In this level the evilstone is bad! Avoid them, walking the other direction.…" at bounding box center [1360, 286] width 365 height 508
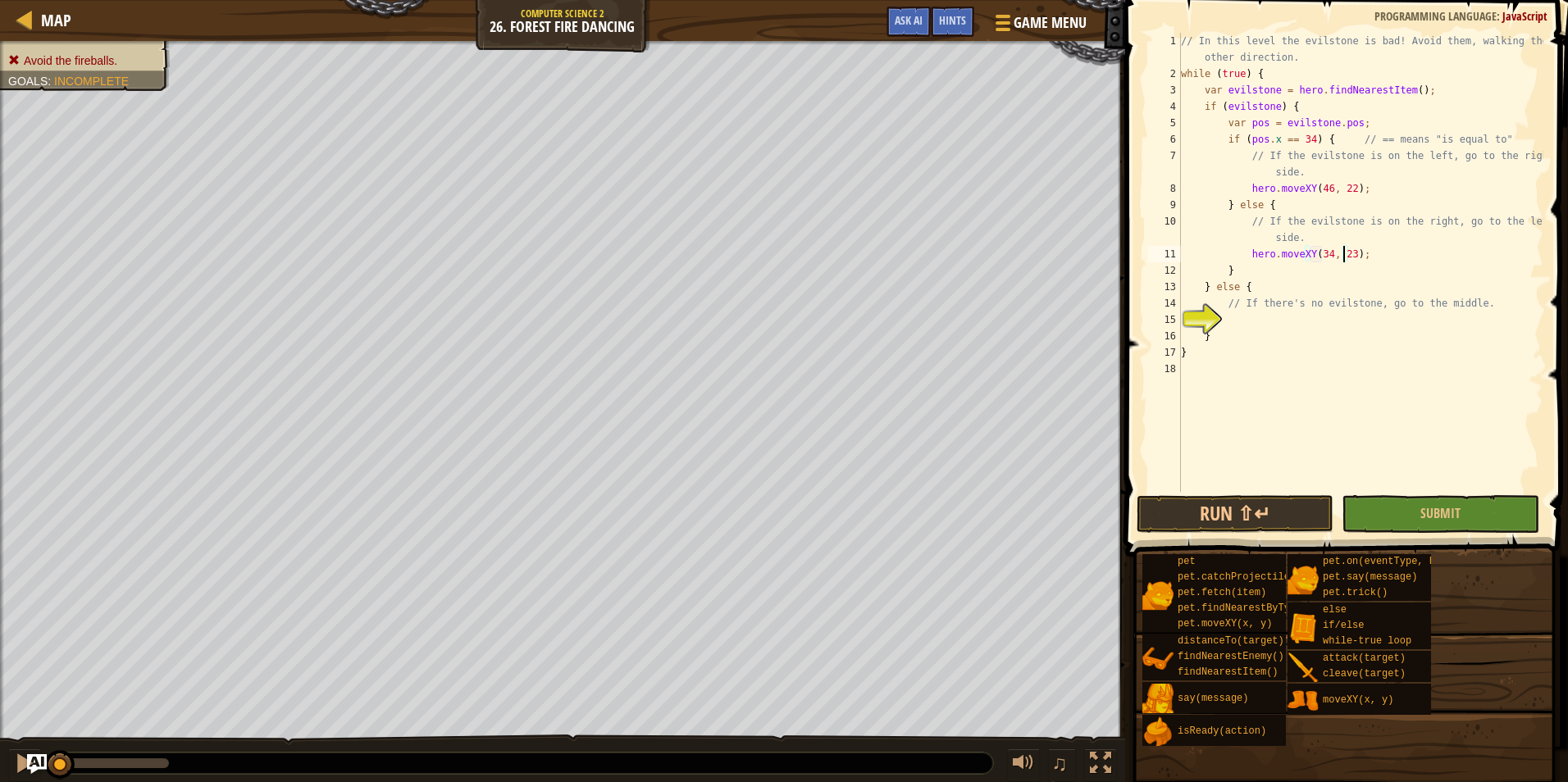
scroll to position [7, 2]
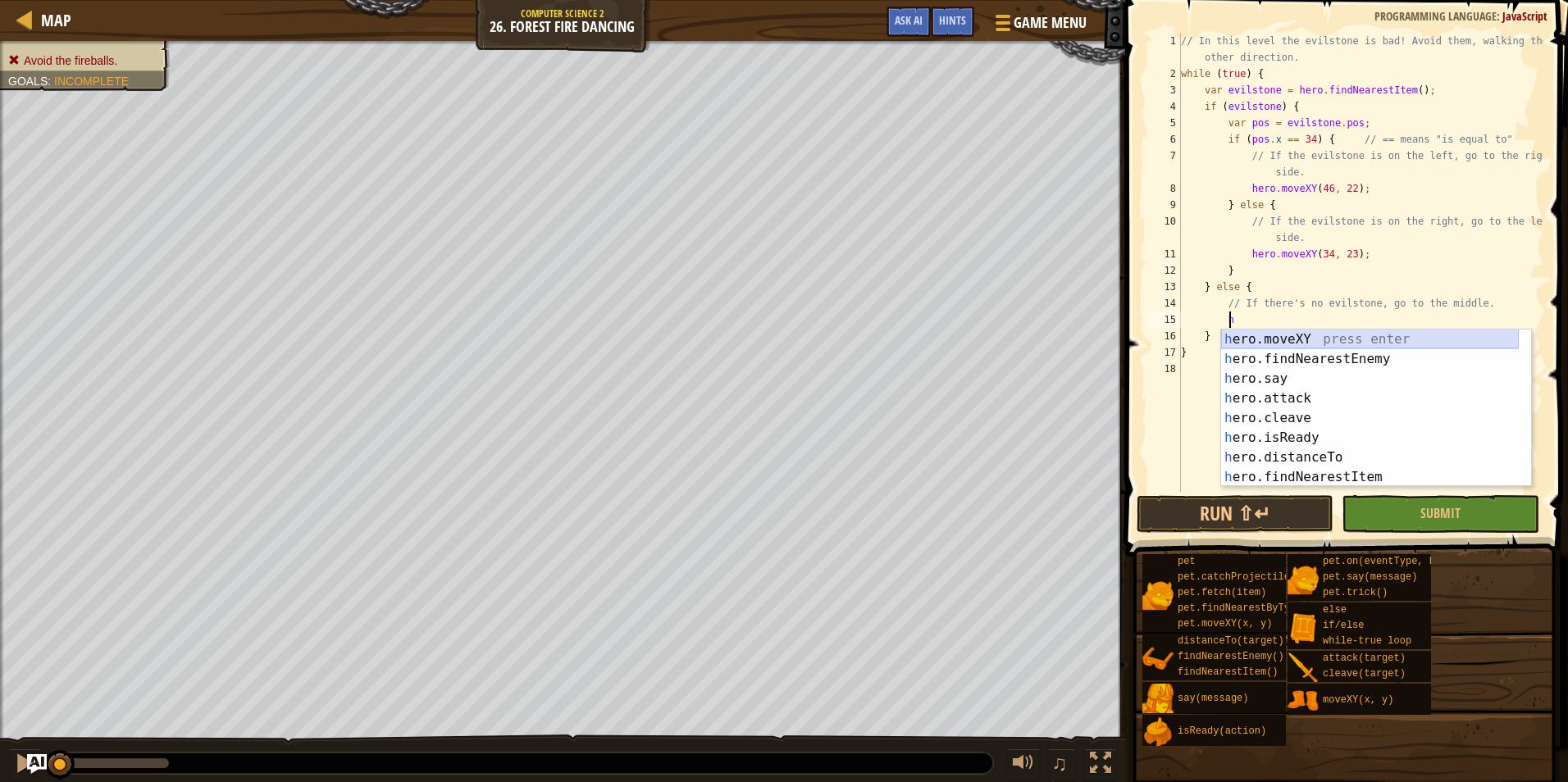
click at [1343, 334] on div "h ero.moveXY press enter h ero.findNearestEnemy press enter h ero.say press ent…" at bounding box center [1370, 428] width 298 height 196
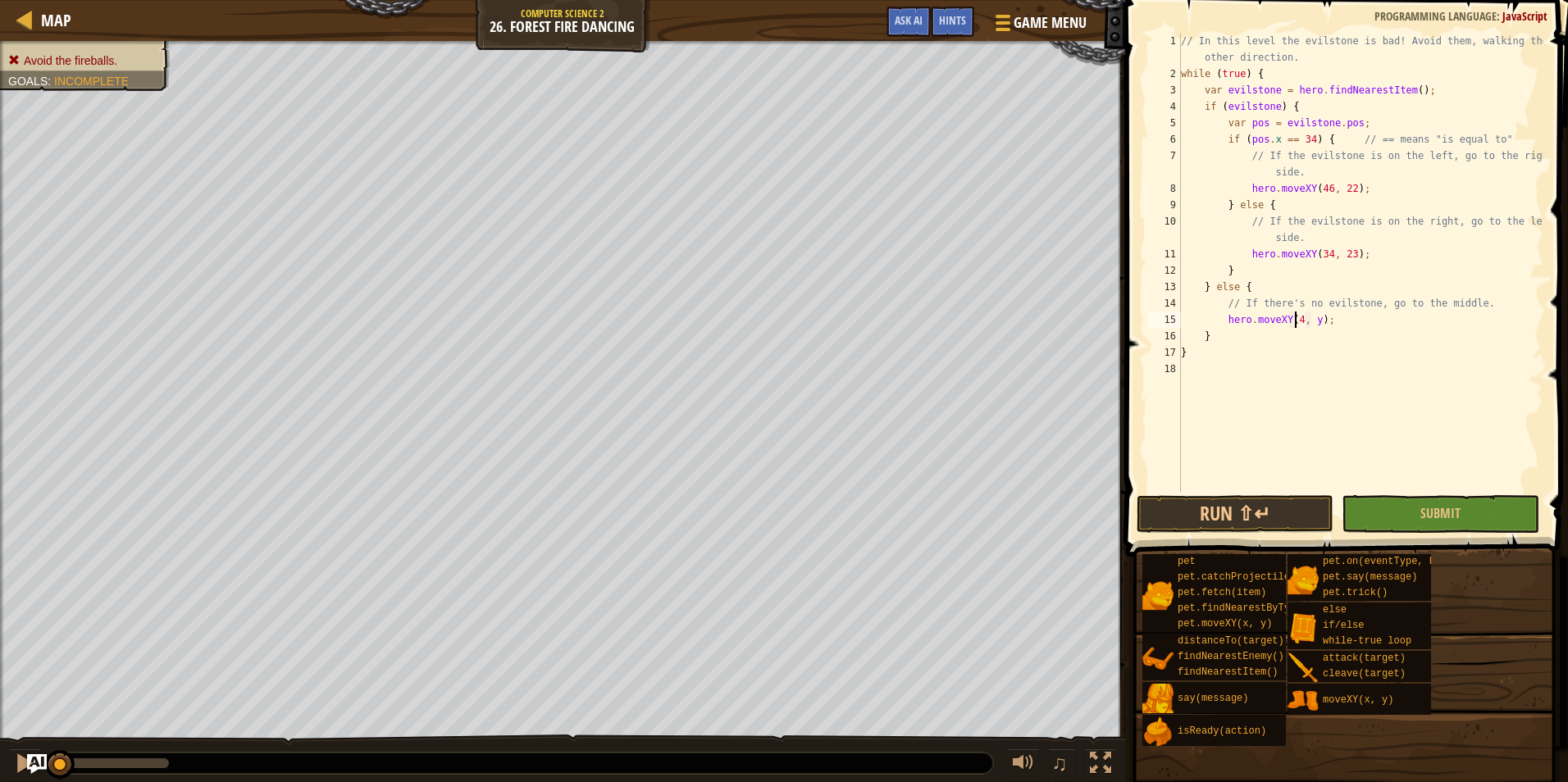
scroll to position [7, 10]
click at [1311, 321] on div "// In this level the evilstone is bad! Avoid them, walking the other direction.…" at bounding box center [1360, 286] width 365 height 508
type textarea "hero.moveXY(40,18);"
click at [1260, 519] on button "Run ⇧↵" at bounding box center [1234, 513] width 196 height 37
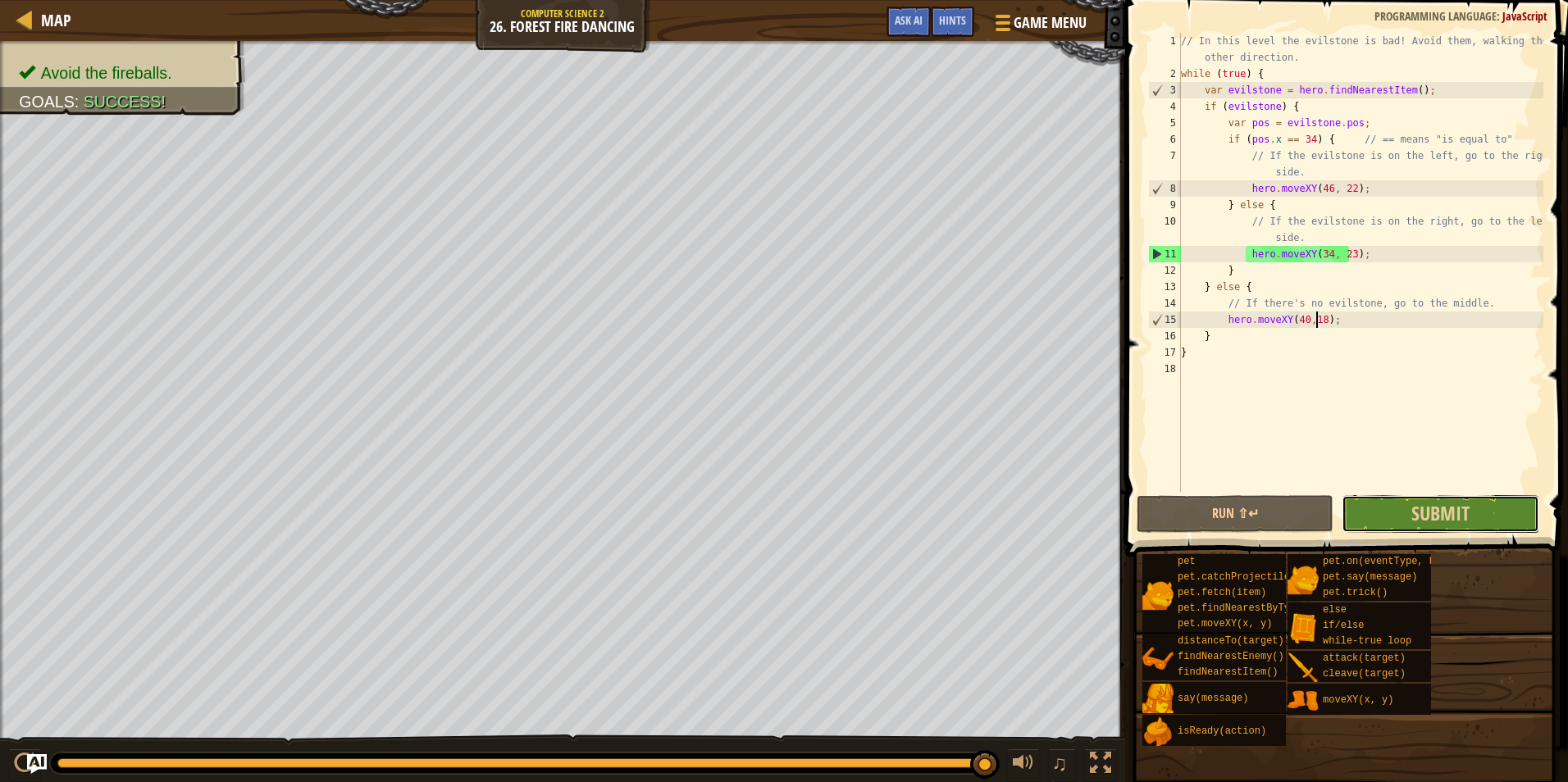
click at [1439, 497] on button "Submit" at bounding box center [1440, 513] width 196 height 37
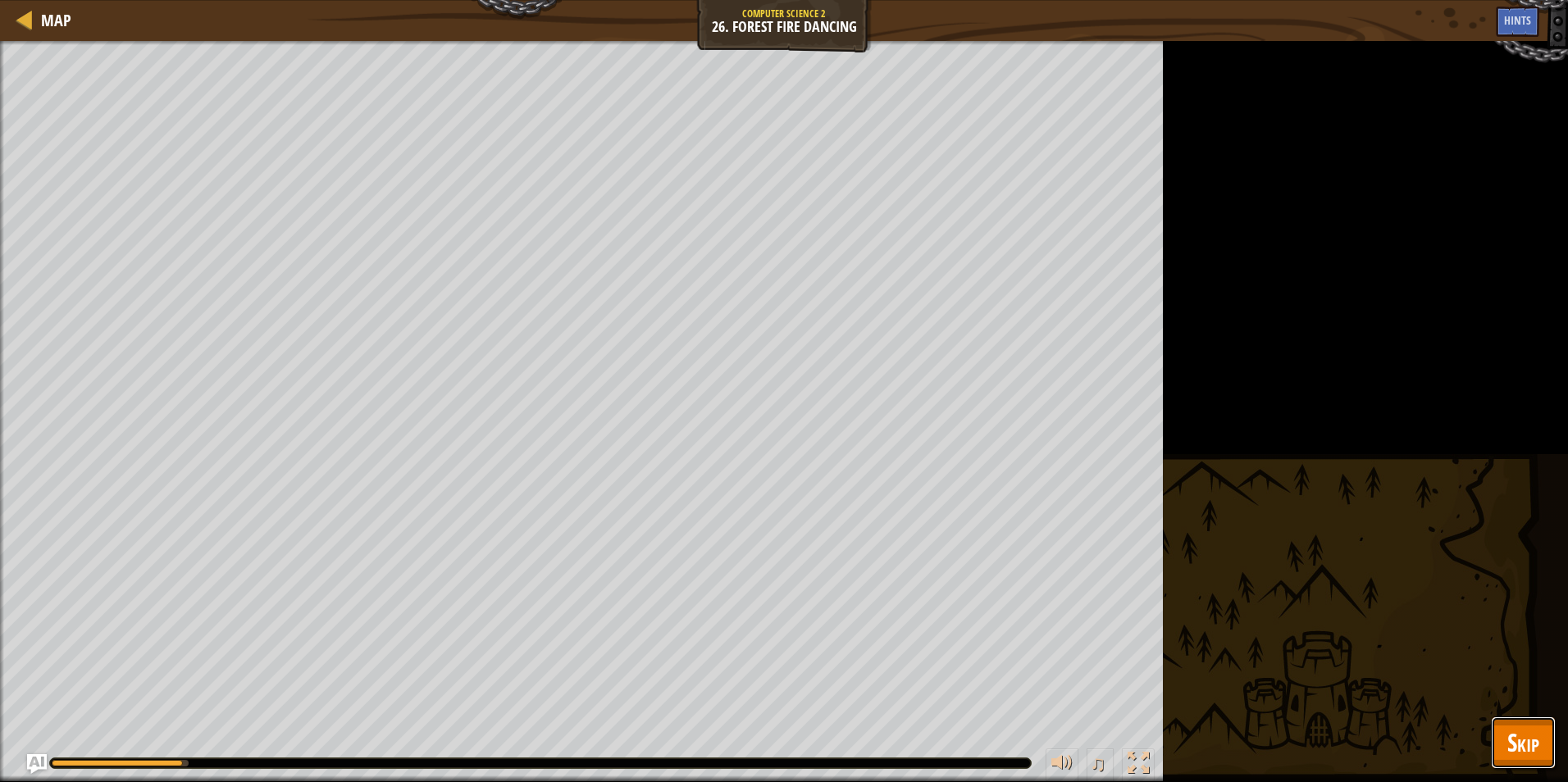
click at [1521, 720] on button "Skip" at bounding box center [1523, 742] width 65 height 52
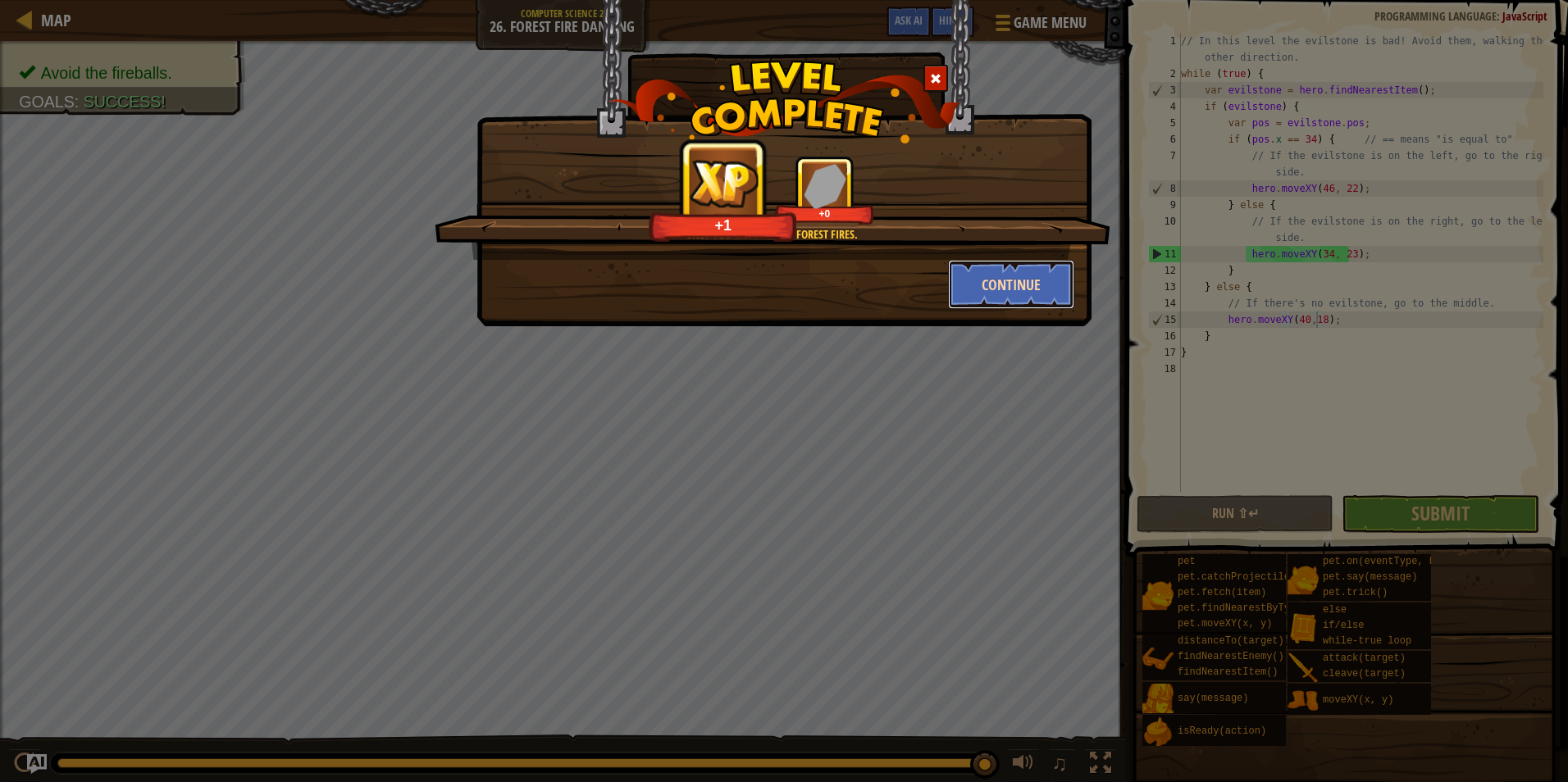
click at [1040, 285] on button "Continue" at bounding box center [1011, 284] width 127 height 49
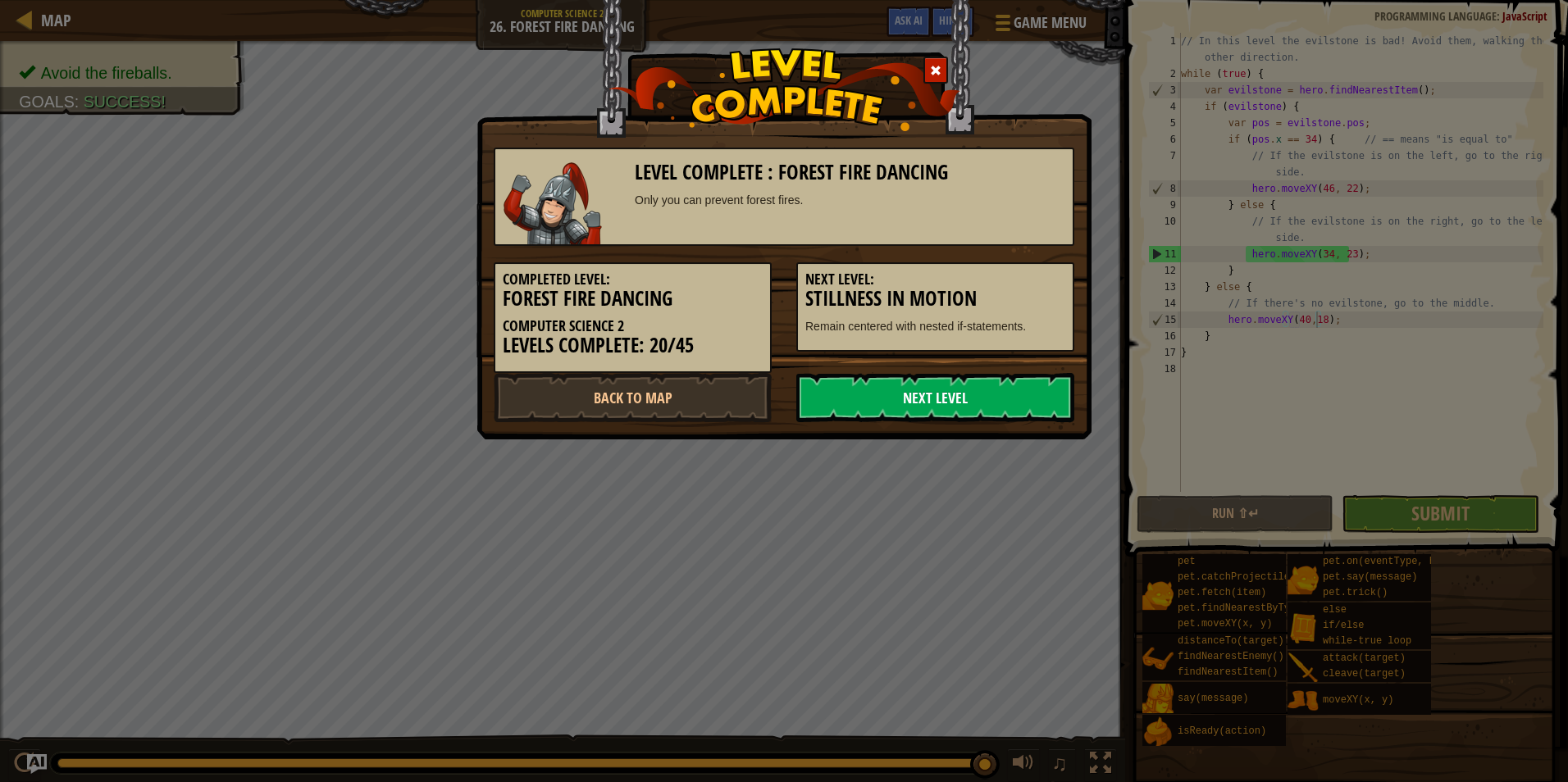
click at [902, 389] on link "Next Level" at bounding box center [935, 397] width 278 height 49
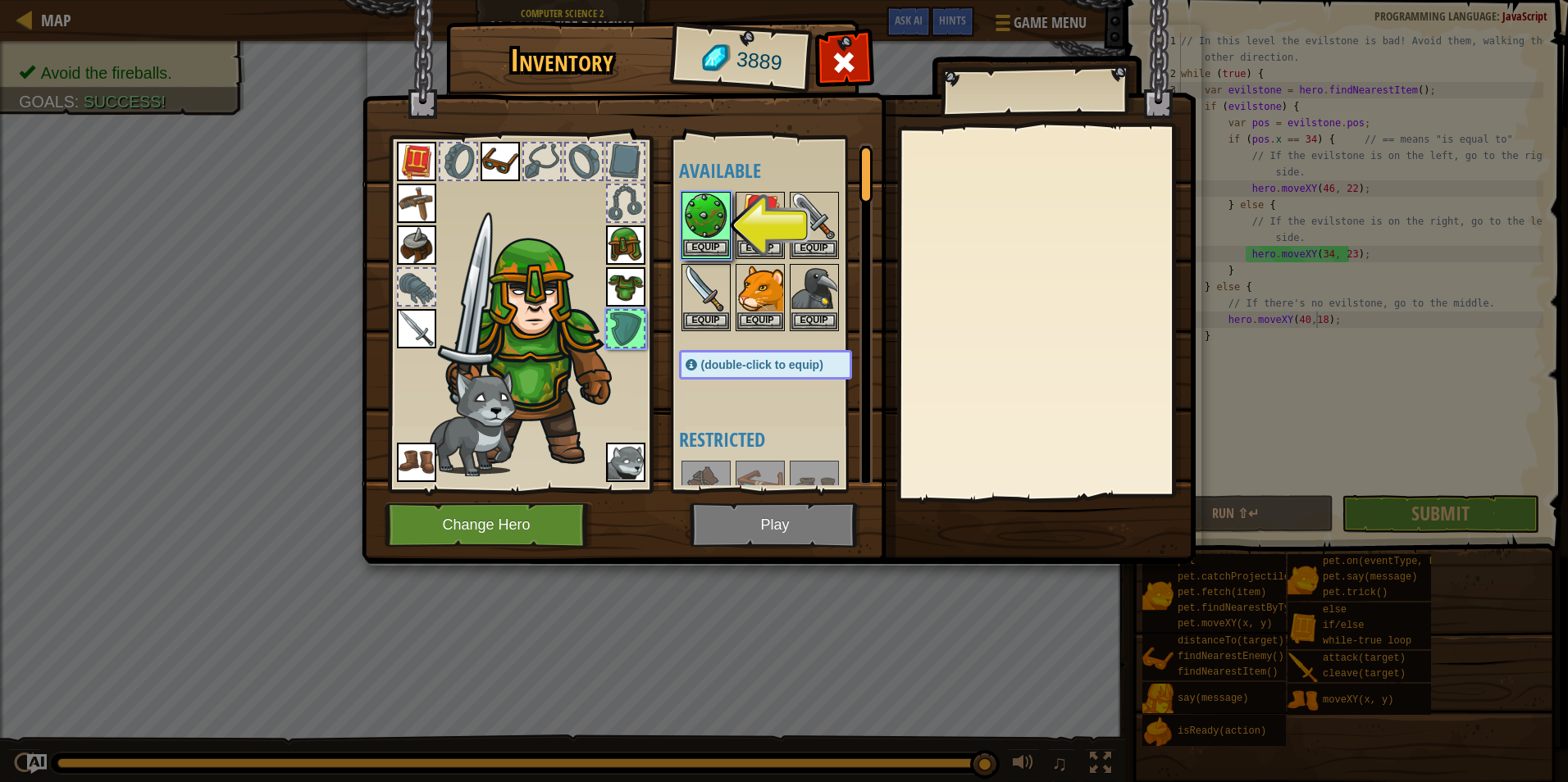
click at [698, 209] on img at bounding box center [706, 216] width 46 height 46
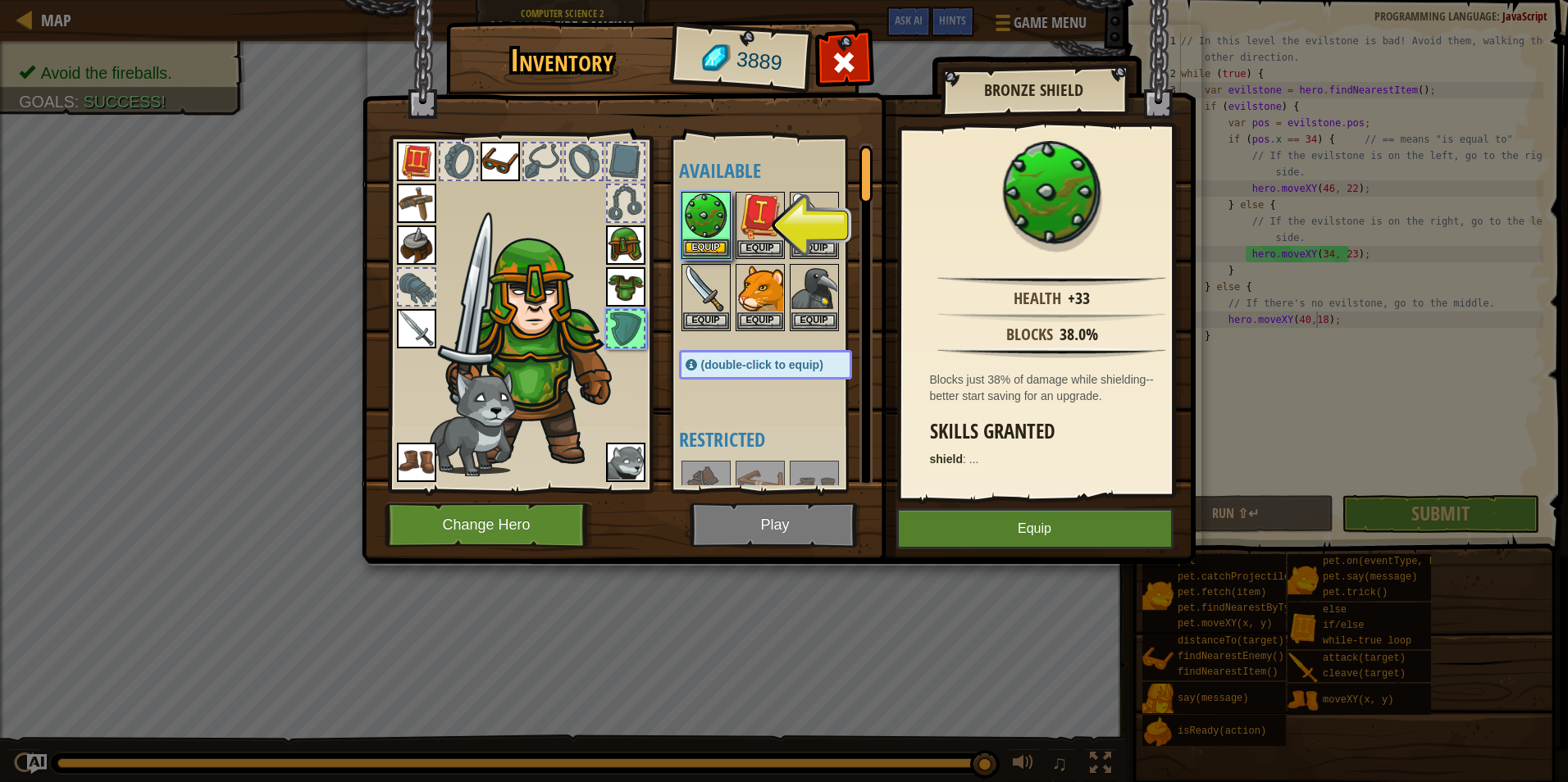
click at [698, 209] on img at bounding box center [706, 216] width 46 height 46
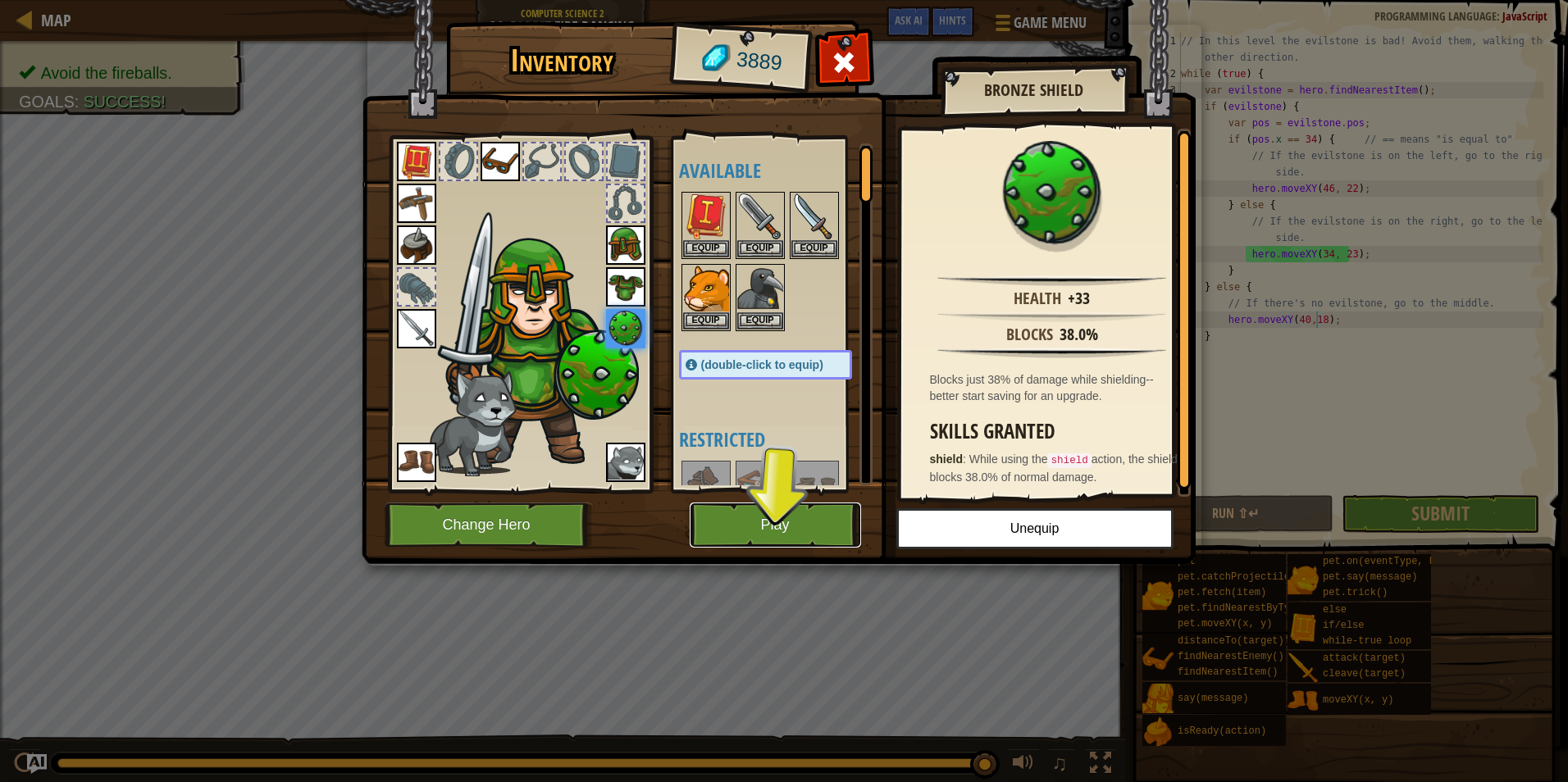
click at [804, 519] on button "Play" at bounding box center [776, 525] width 171 height 45
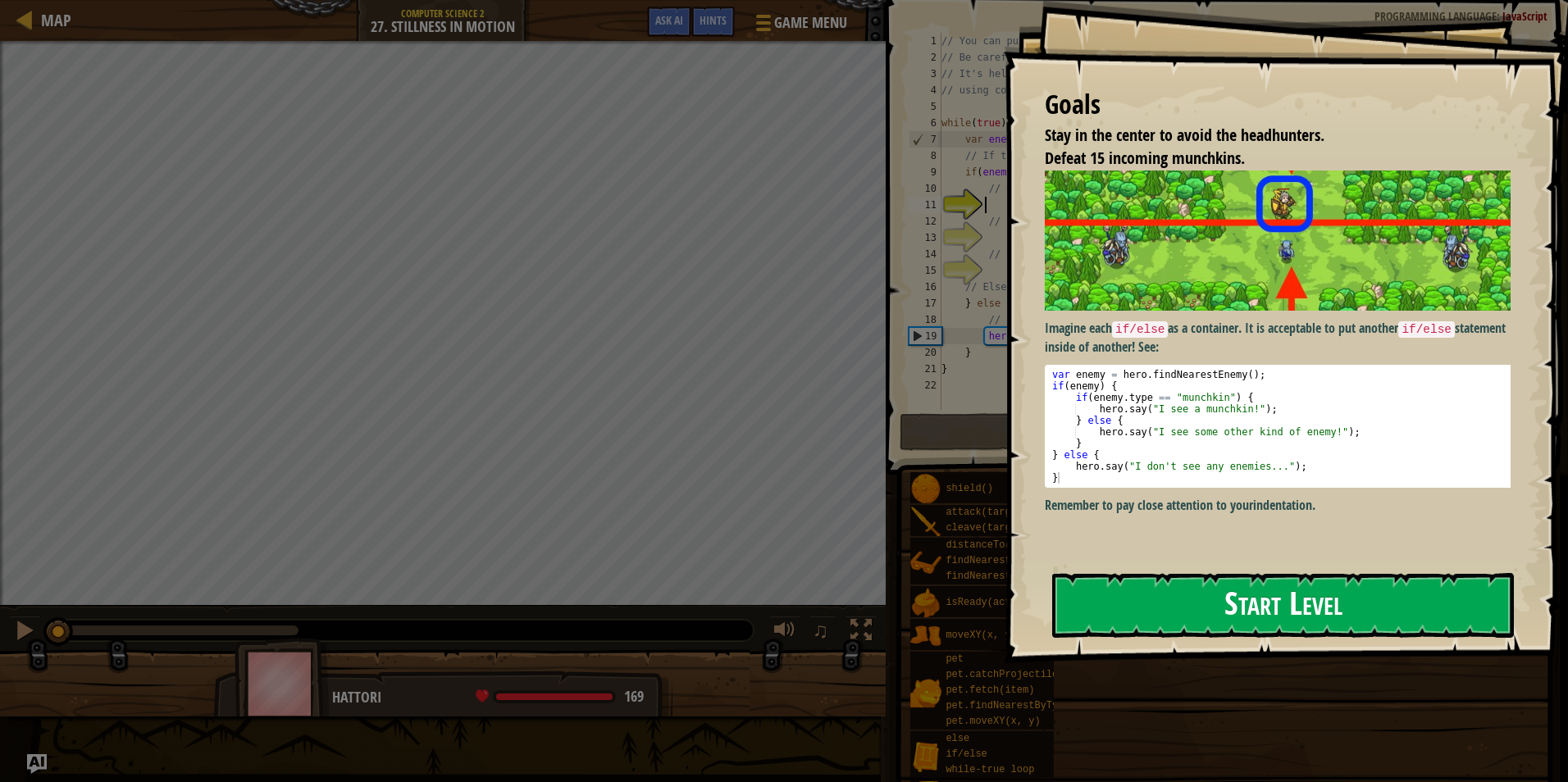
click at [1183, 582] on button "Start Level" at bounding box center [1283, 606] width 462 height 65
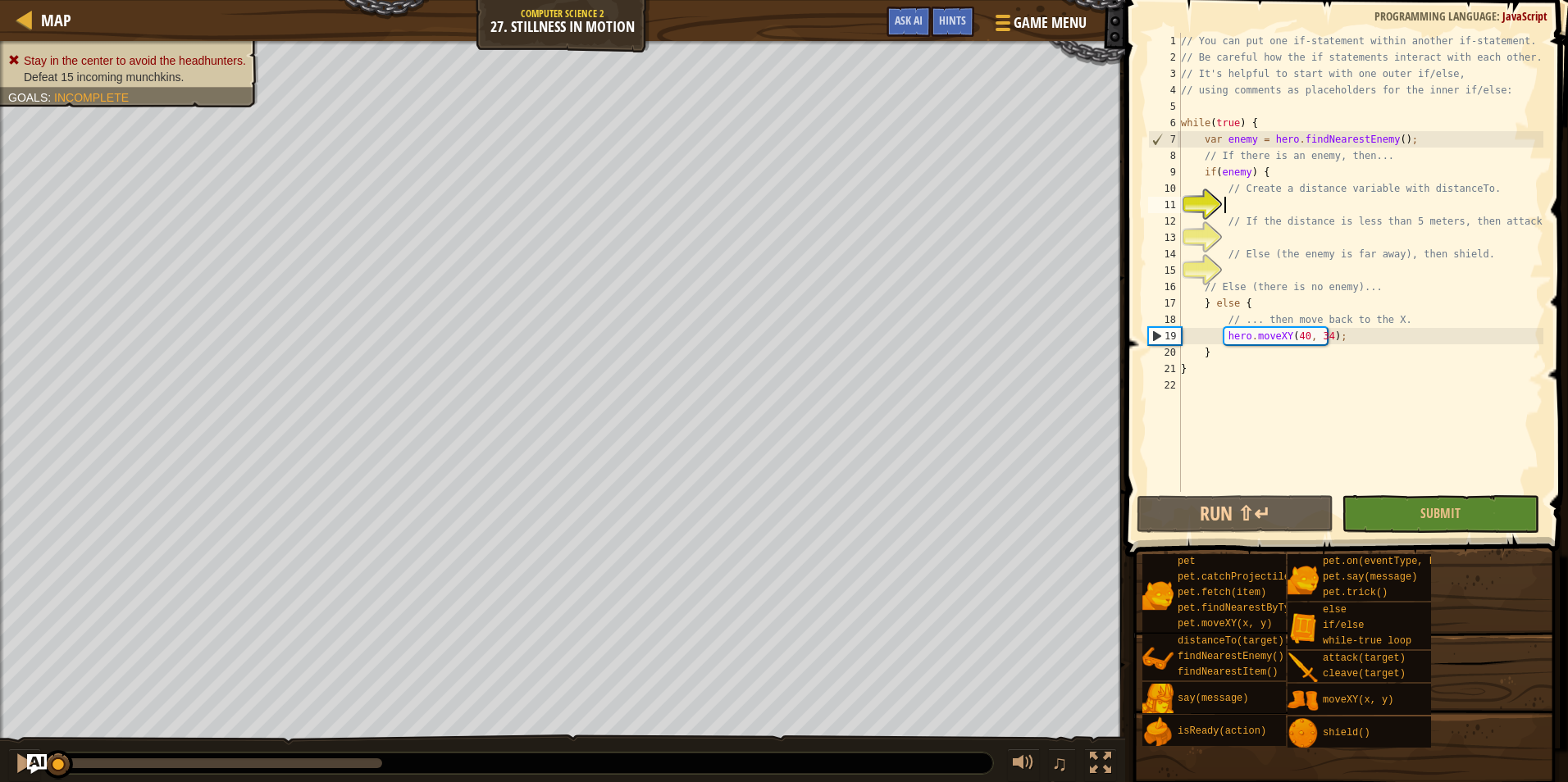
click at [1245, 208] on div "// You can put one if-statement within another if-statement. // Be careful how …" at bounding box center [1360, 278] width 365 height 492
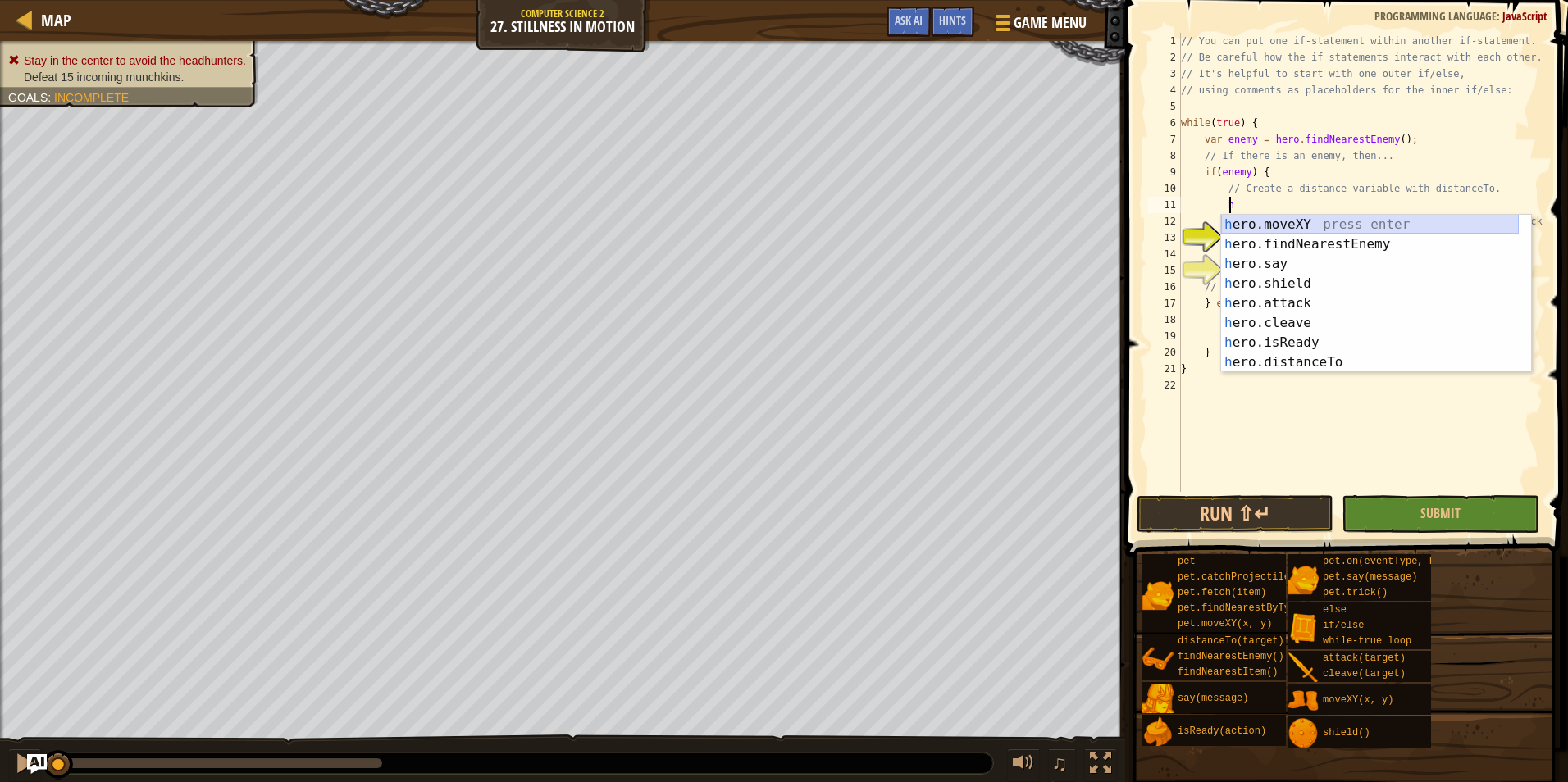
click at [1248, 219] on div "h ero.moveXY press enter h ero.findNearestEnemy press enter h ero.say press ent…" at bounding box center [1370, 313] width 298 height 196
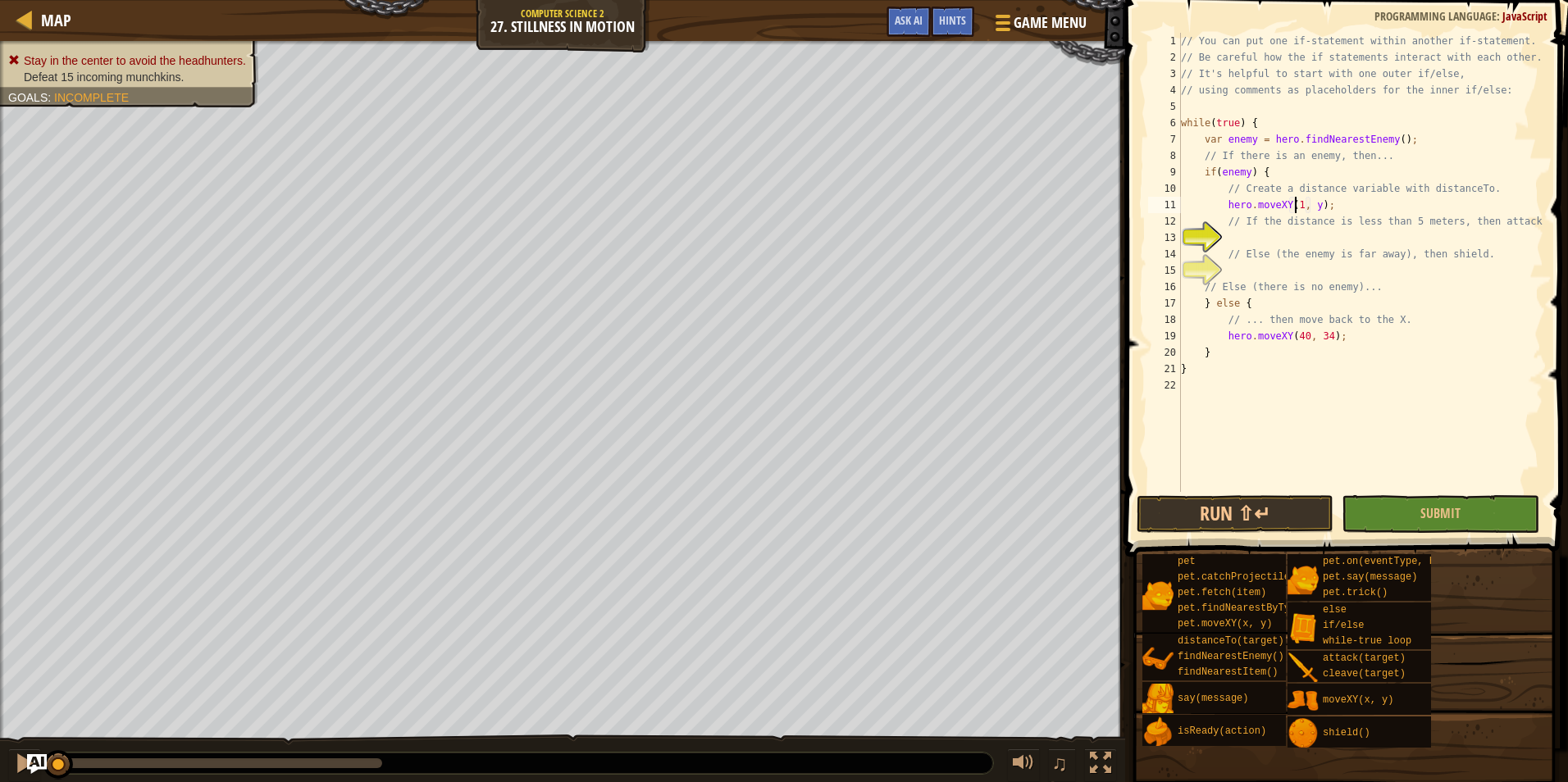
scroll to position [7, 10]
click at [1316, 204] on div "// You can put one if-statement within another if-statement. // Be careful how …" at bounding box center [1360, 278] width 365 height 492
type textarea "hero.moveXY(12, 23);"
click at [1288, 238] on div "// You can put one if-statement within another if-statement. // Be careful how …" at bounding box center [1360, 278] width 365 height 492
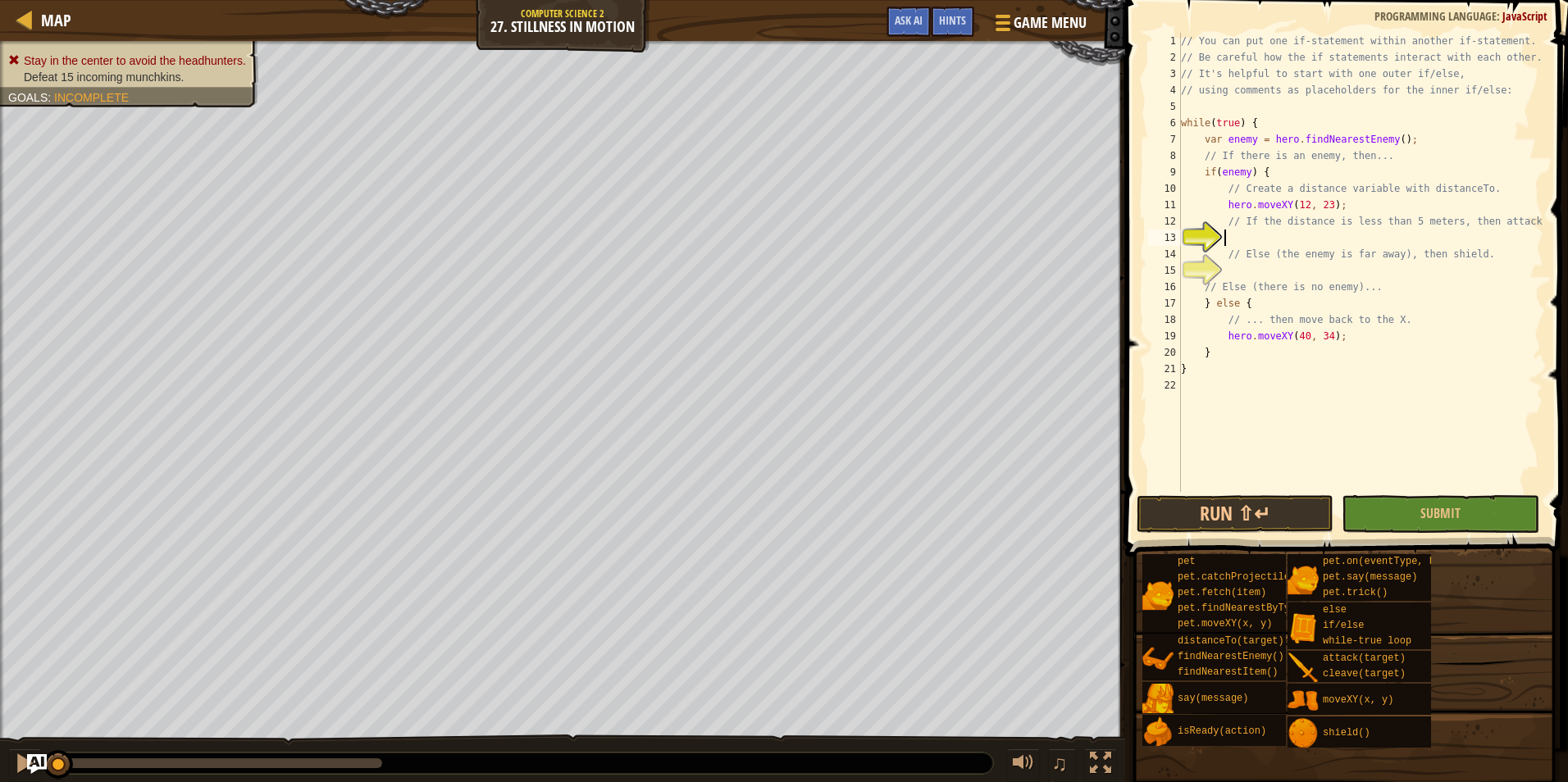
scroll to position [7, 2]
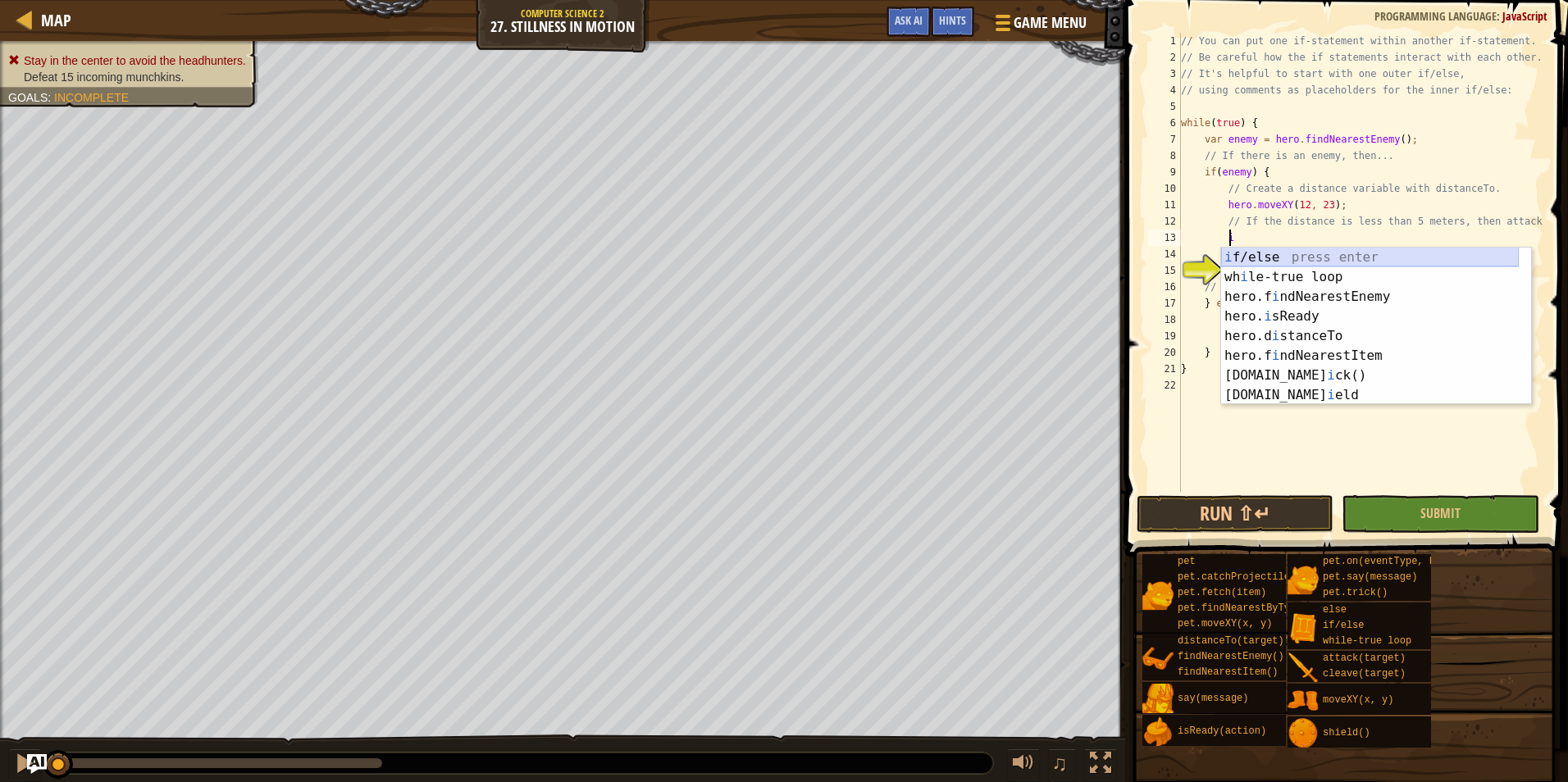
click at [1288, 254] on div "i f/else press enter wh i le-true loop press enter hero.f i ndNearestEnemy pres…" at bounding box center [1370, 346] width 298 height 196
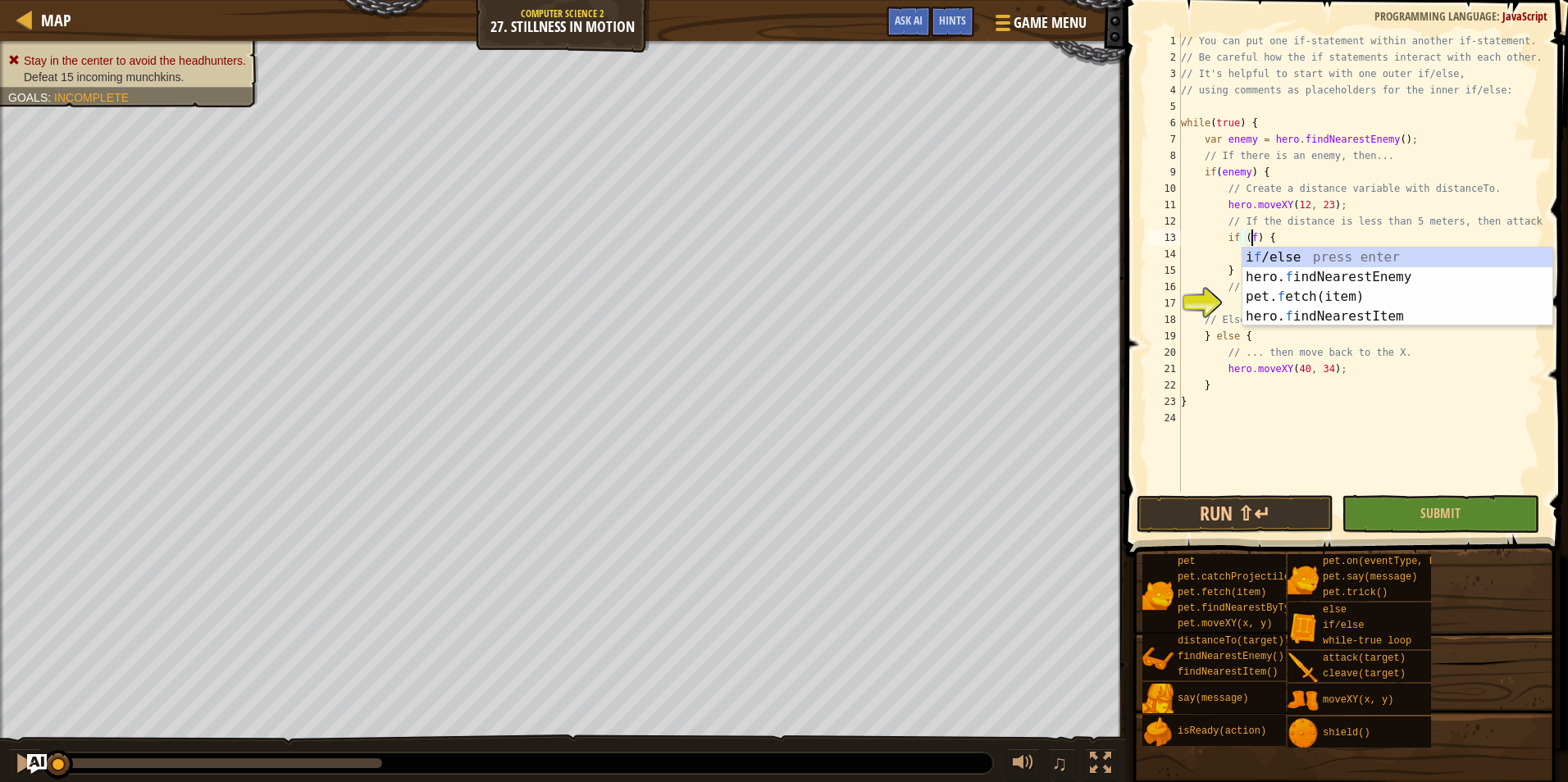
scroll to position [7, 6]
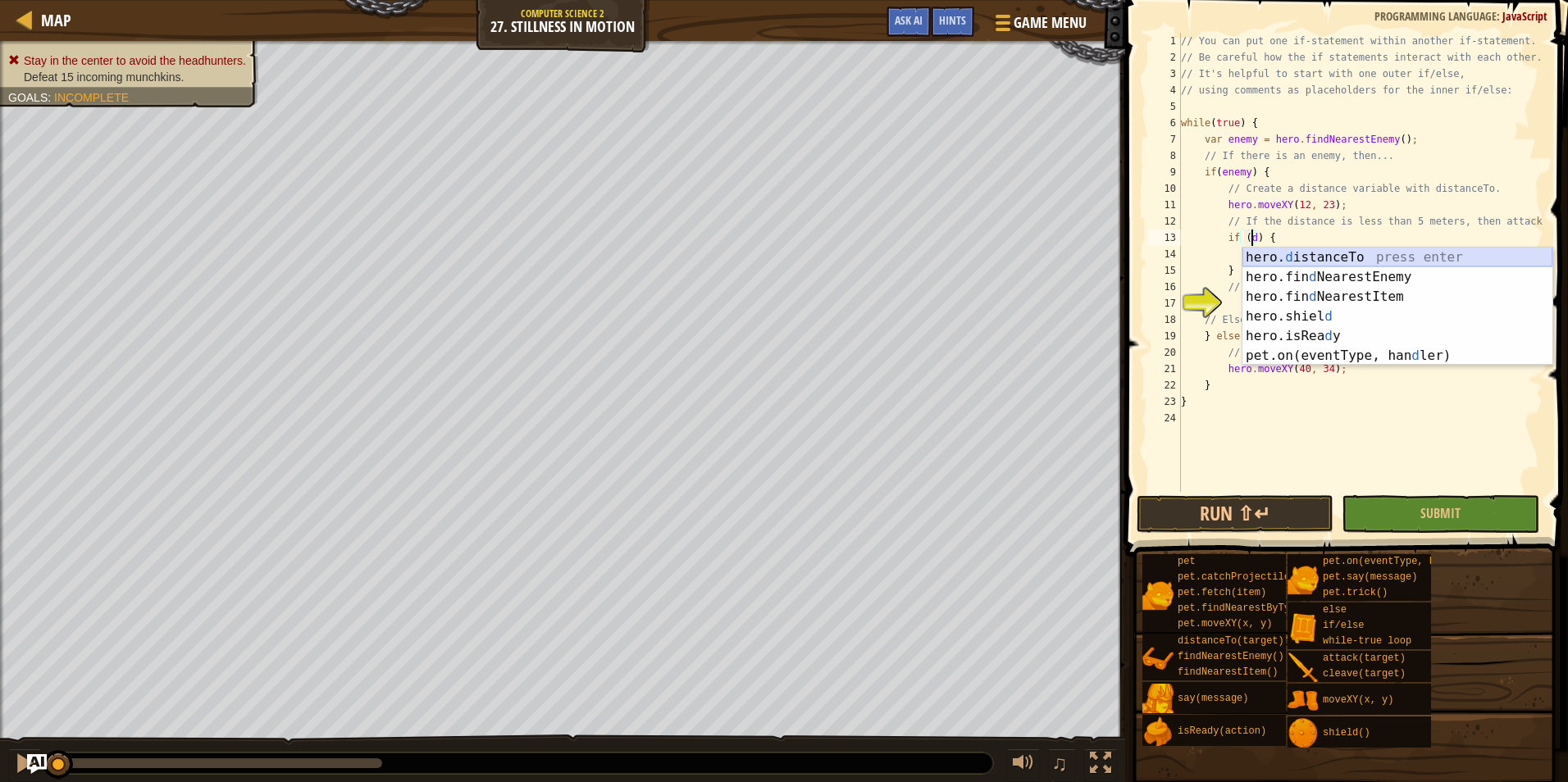
click at [1317, 255] on div "hero. d istanceTo press enter hero.fin d NearestEnemy press enter hero.fin d Ne…" at bounding box center [1397, 326] width 310 height 157
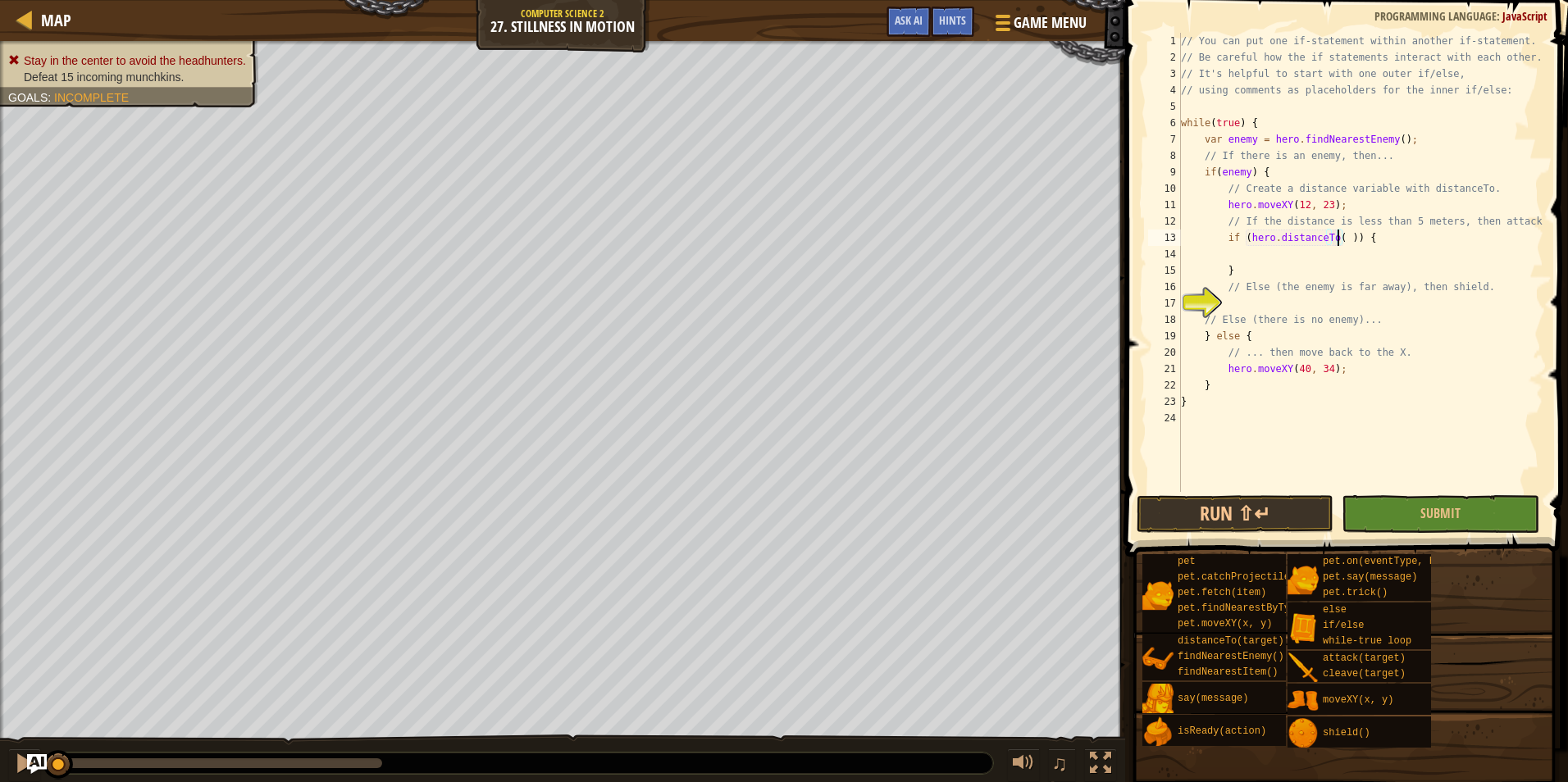
scroll to position [7, 13]
type textarea "if (hero.distanceTo( )) {"
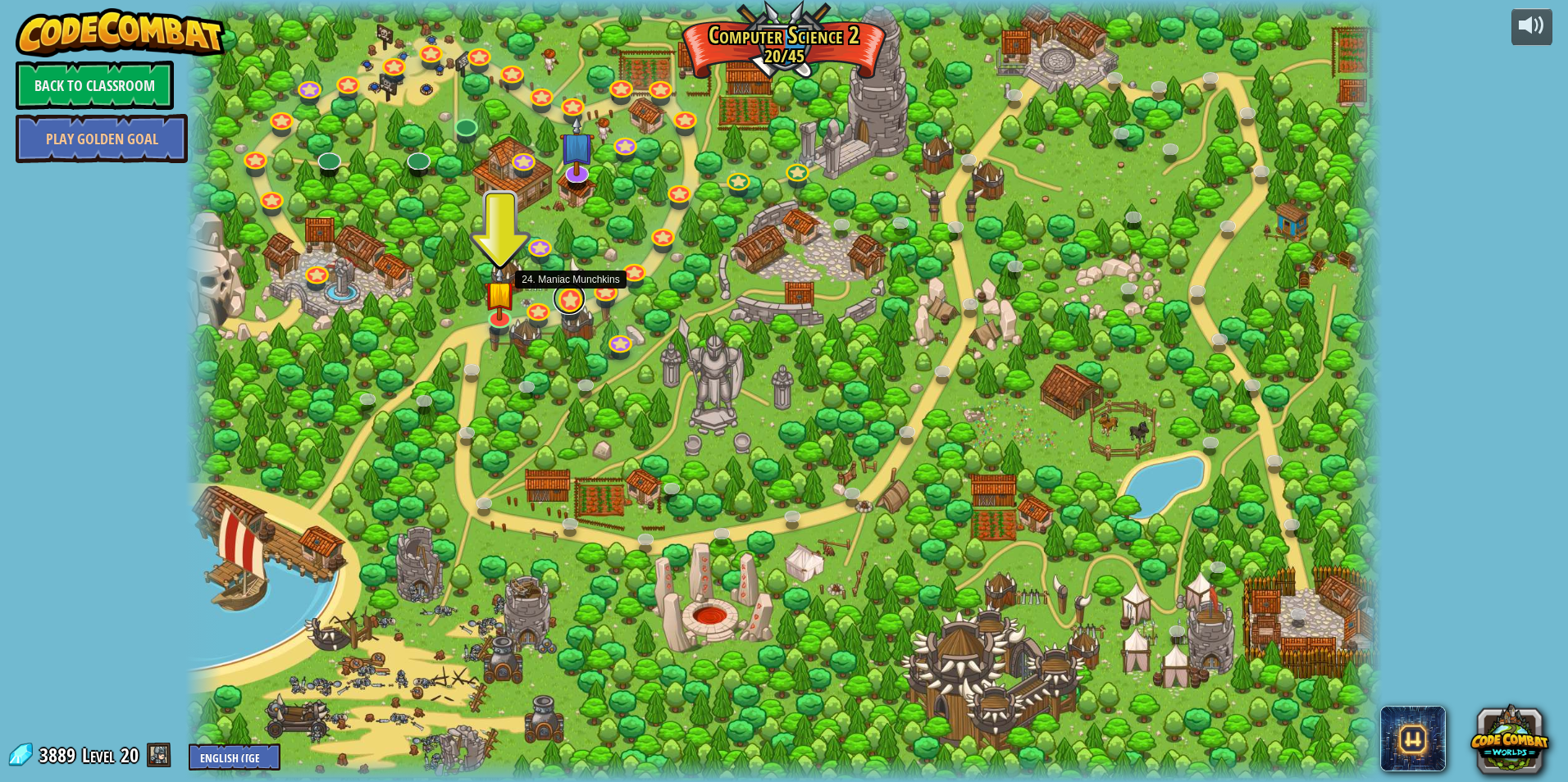
click at [565, 309] on link at bounding box center [568, 298] width 32 height 32
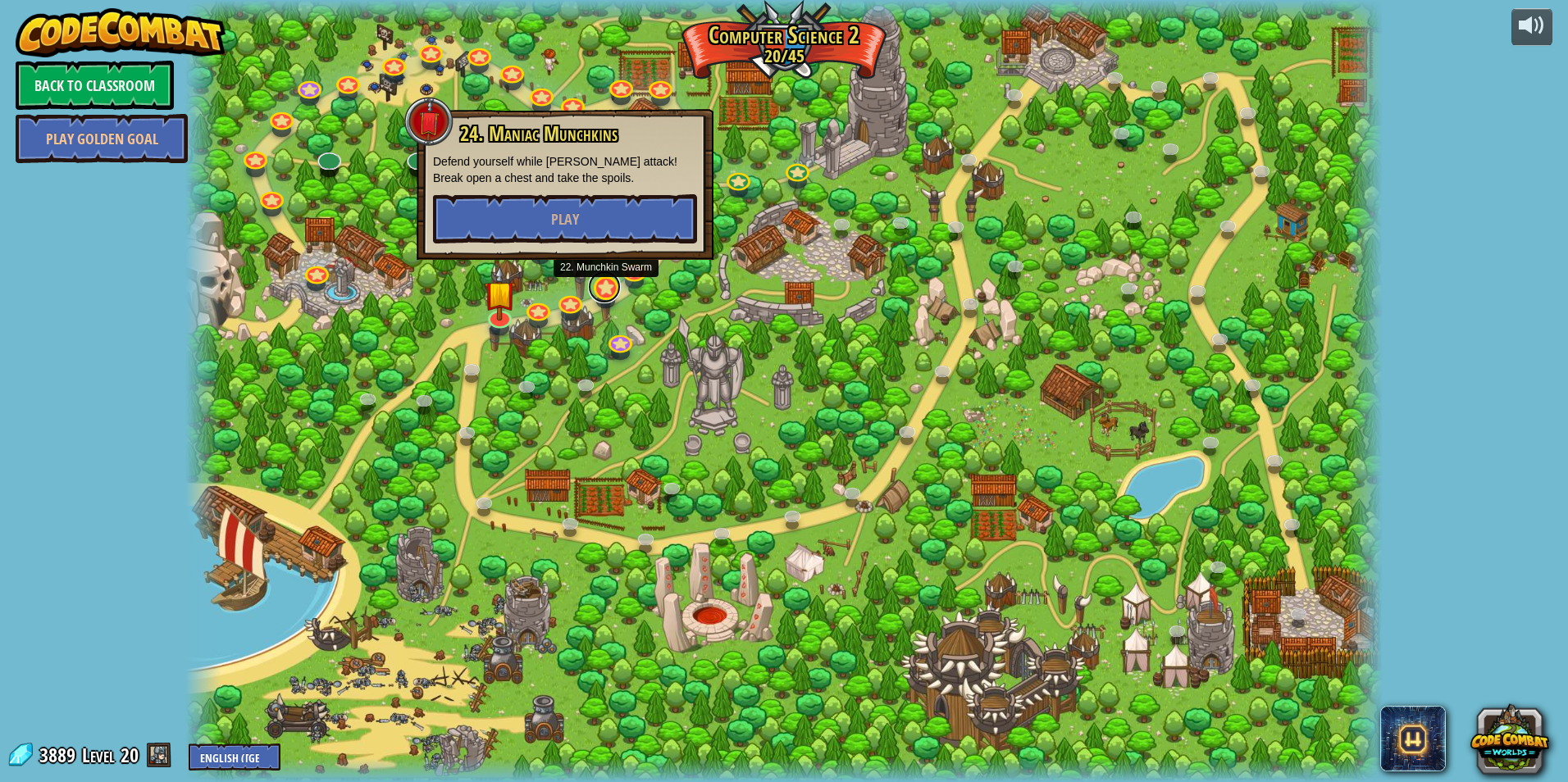
click at [598, 287] on link at bounding box center [603, 286] width 32 height 32
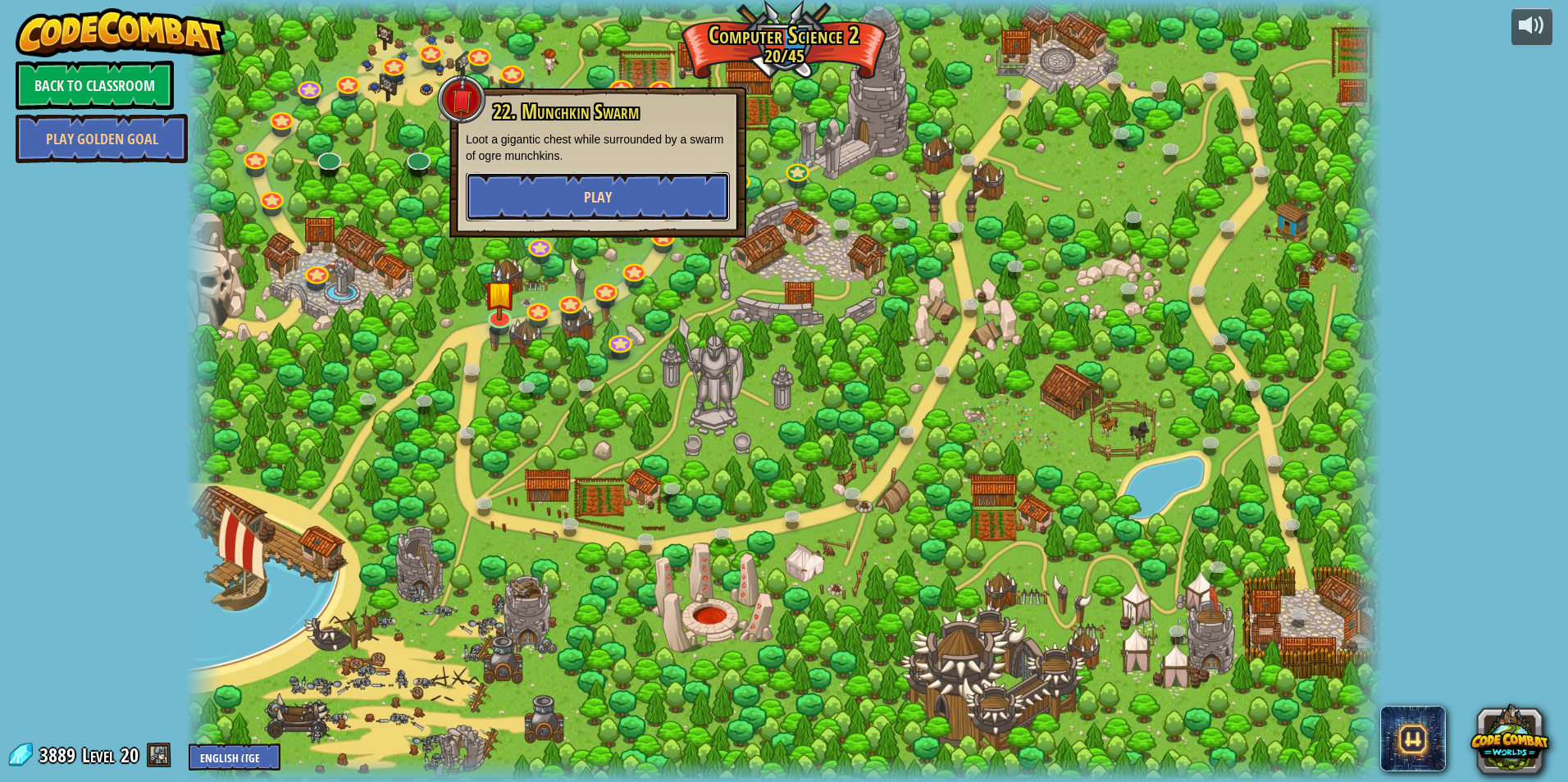
click at [589, 220] on button "Play" at bounding box center [598, 196] width 264 height 49
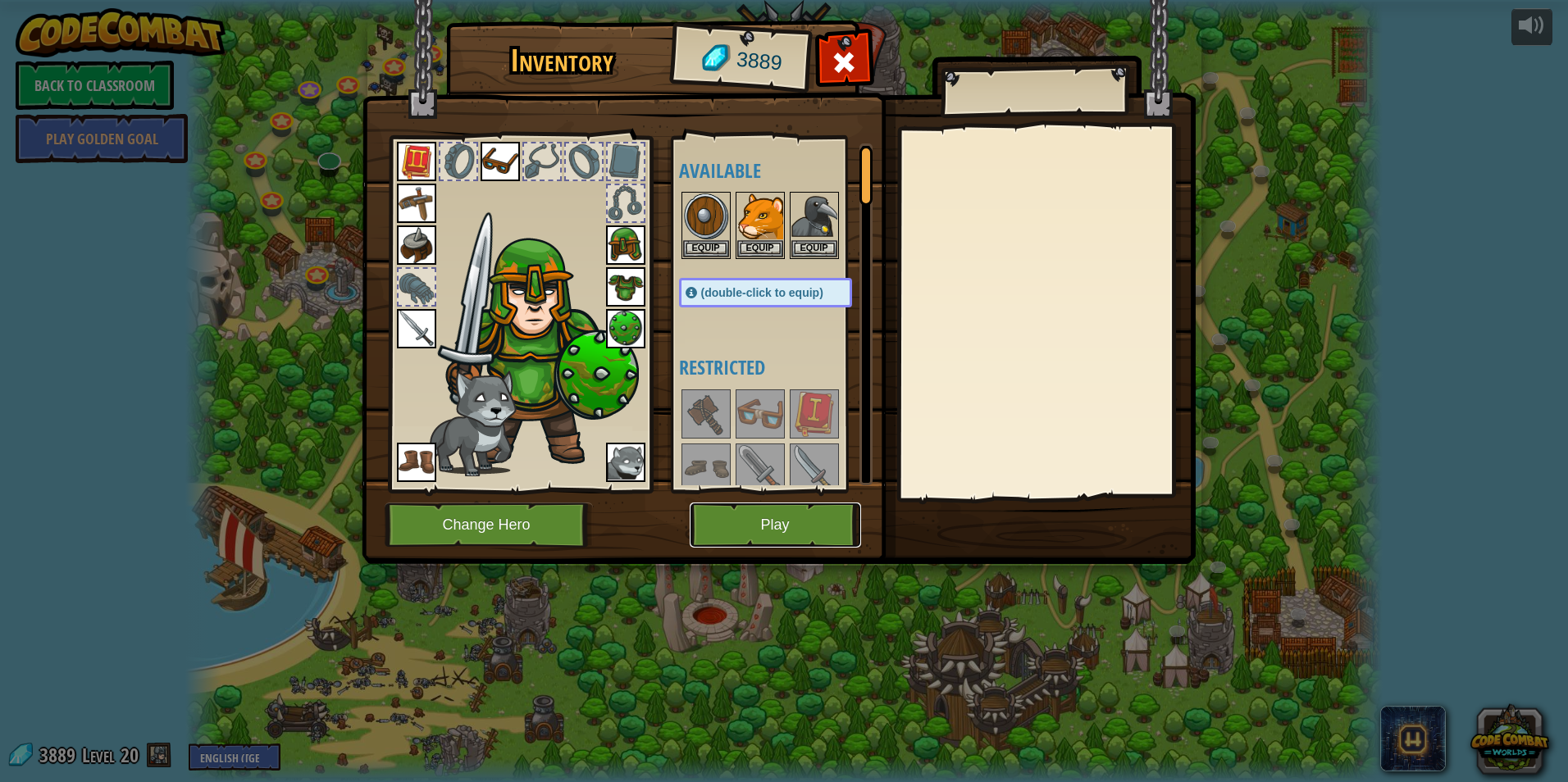
click at [753, 530] on button "Play" at bounding box center [776, 525] width 171 height 45
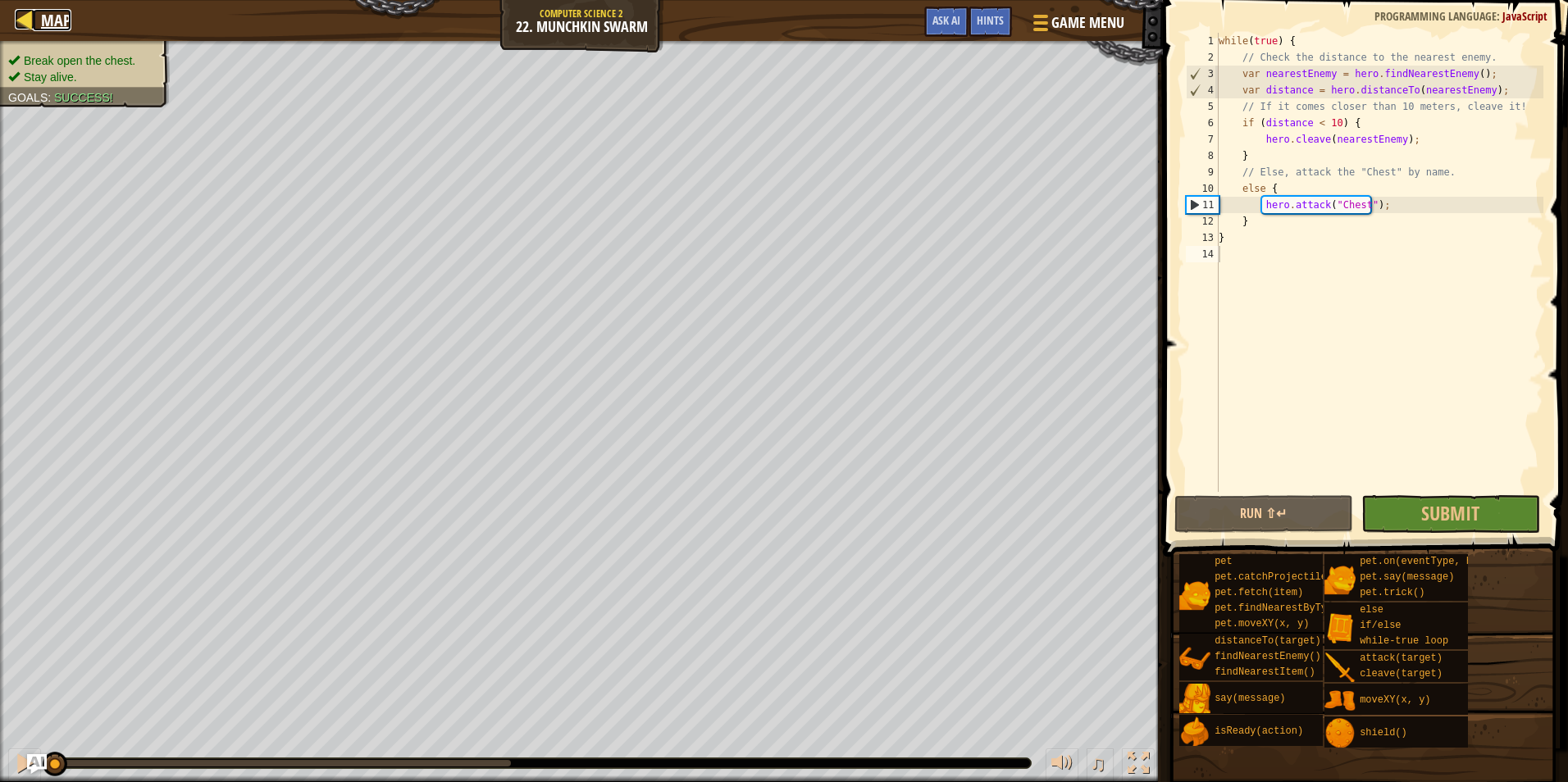
click at [42, 12] on span "Map" at bounding box center [56, 20] width 30 height 22
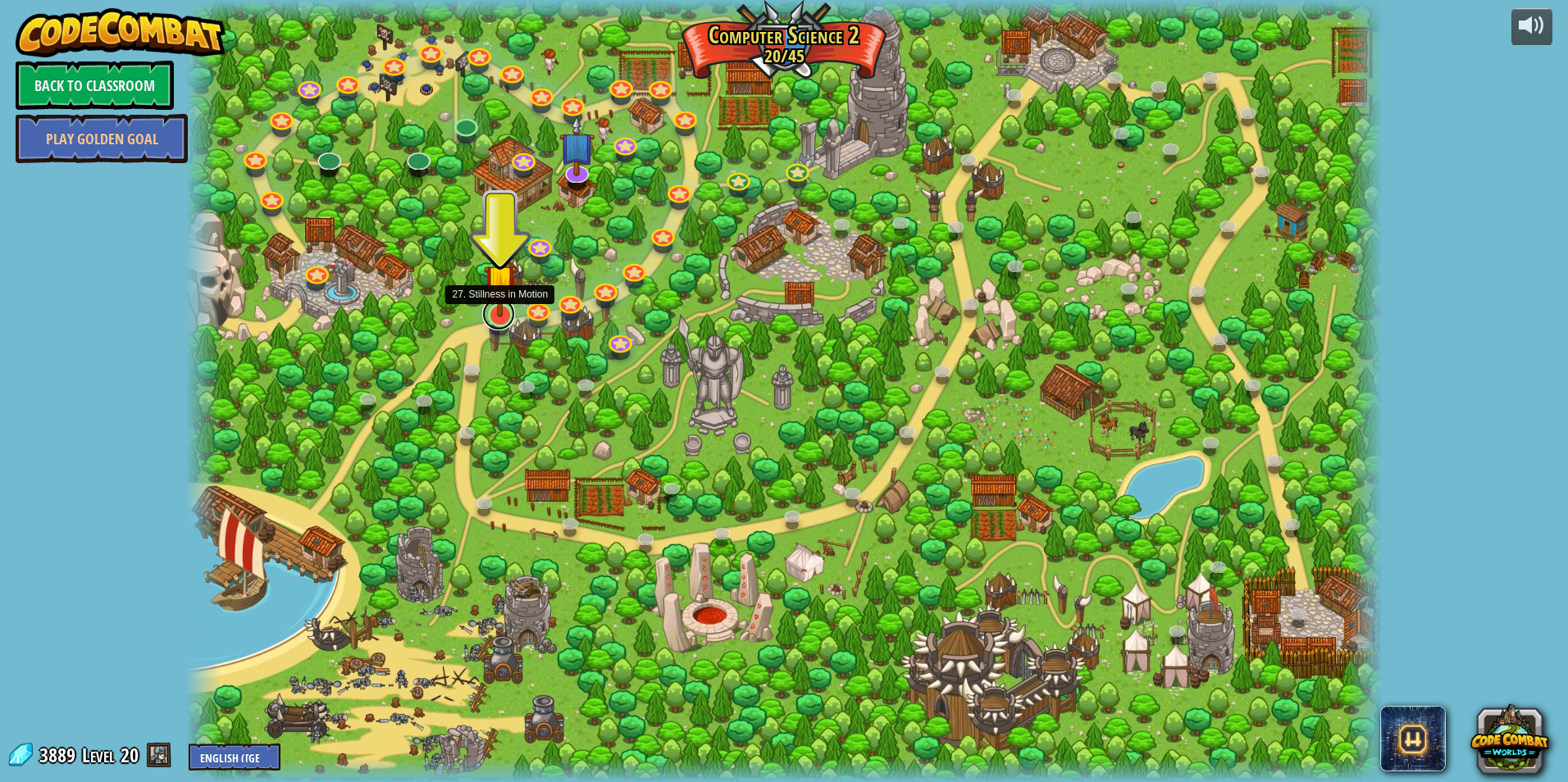
click at [500, 325] on link at bounding box center [498, 314] width 32 height 32
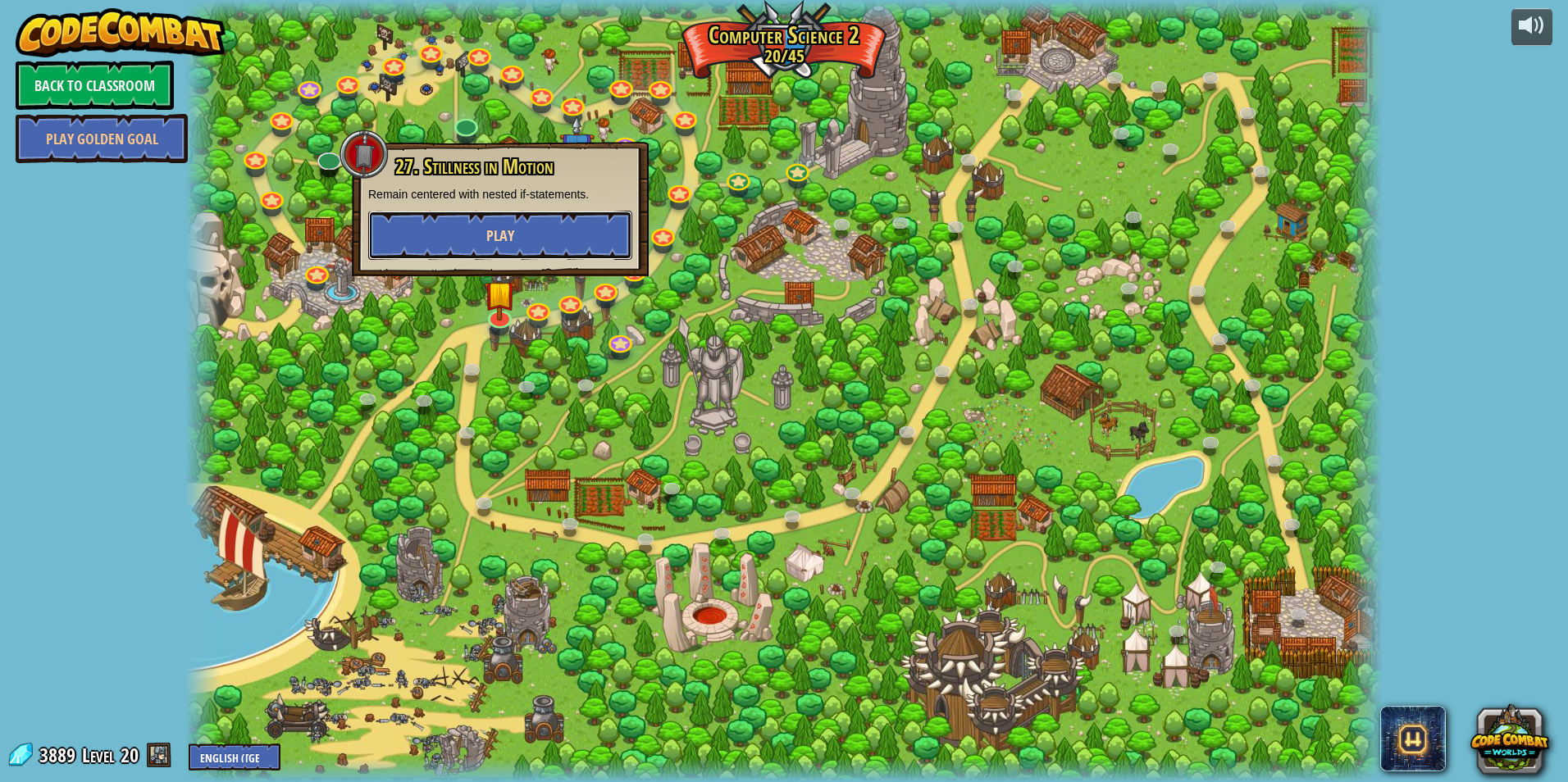
click at [621, 240] on button "Play" at bounding box center [499, 235] width 264 height 49
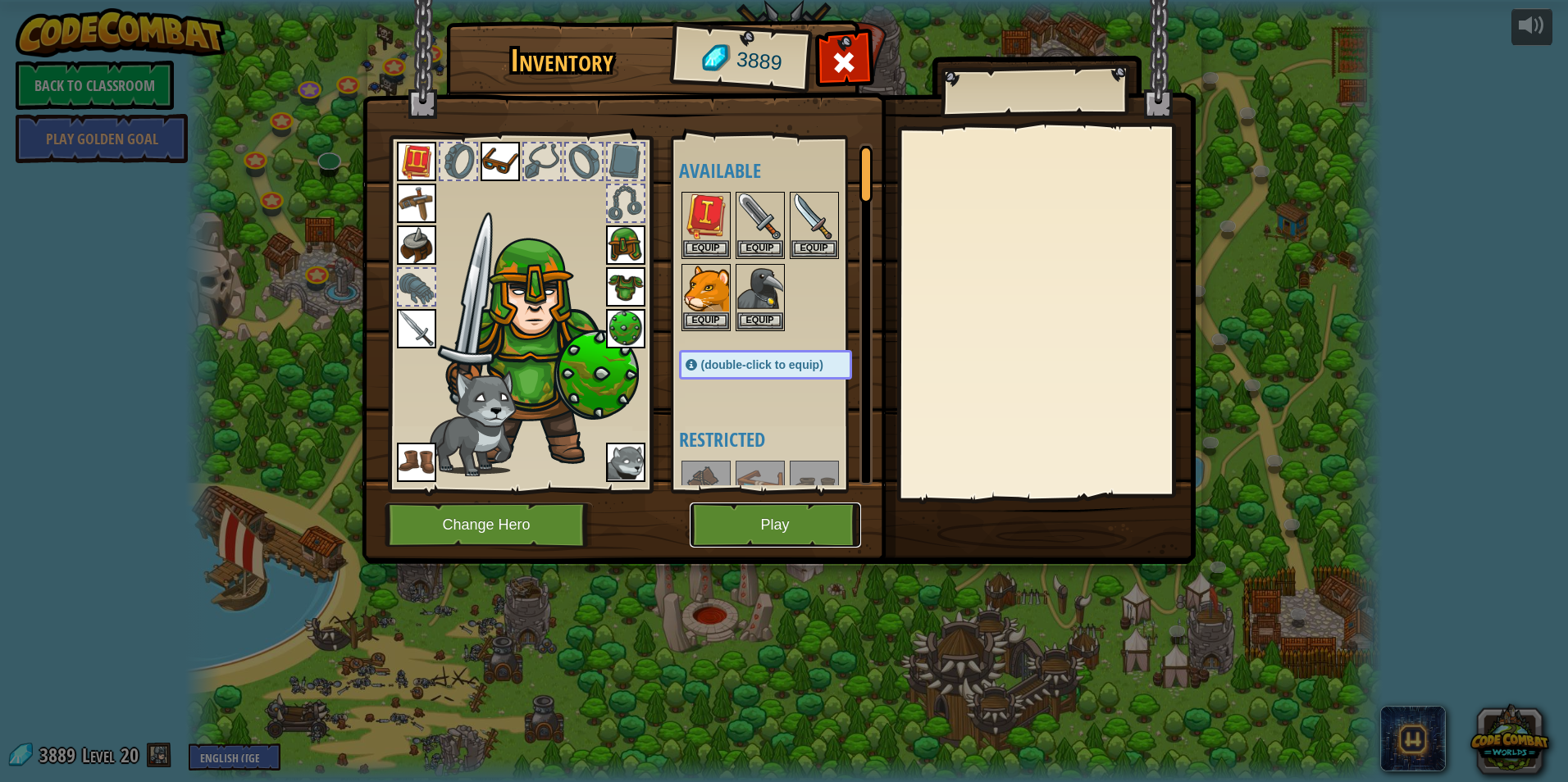
click at [737, 521] on button "Play" at bounding box center [776, 525] width 171 height 45
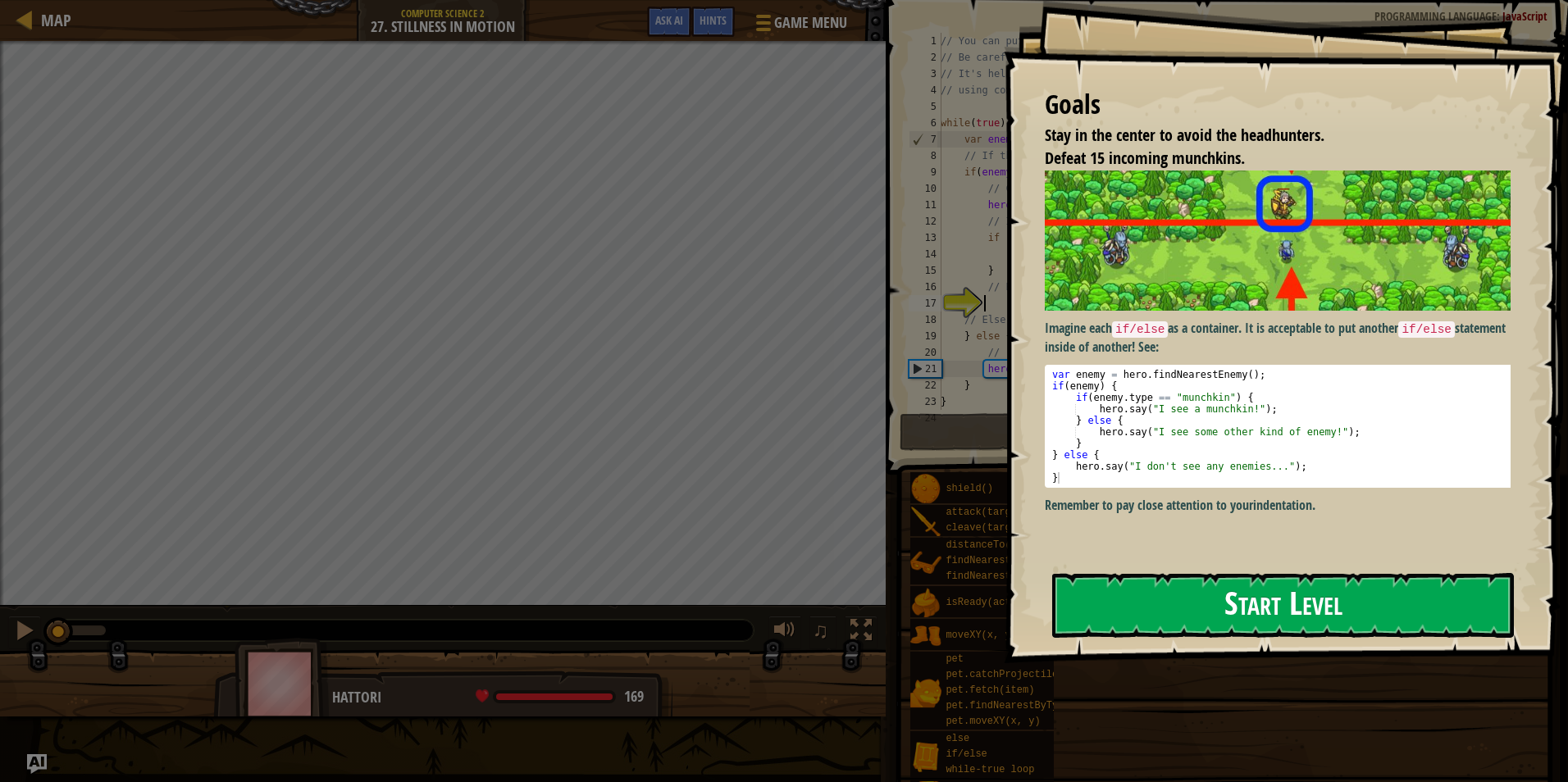
click at [1223, 350] on div "Goals Stay in the center to avoid the headhunters. Defeat 15 incoming munchkins…" at bounding box center [1286, 331] width 564 height 663
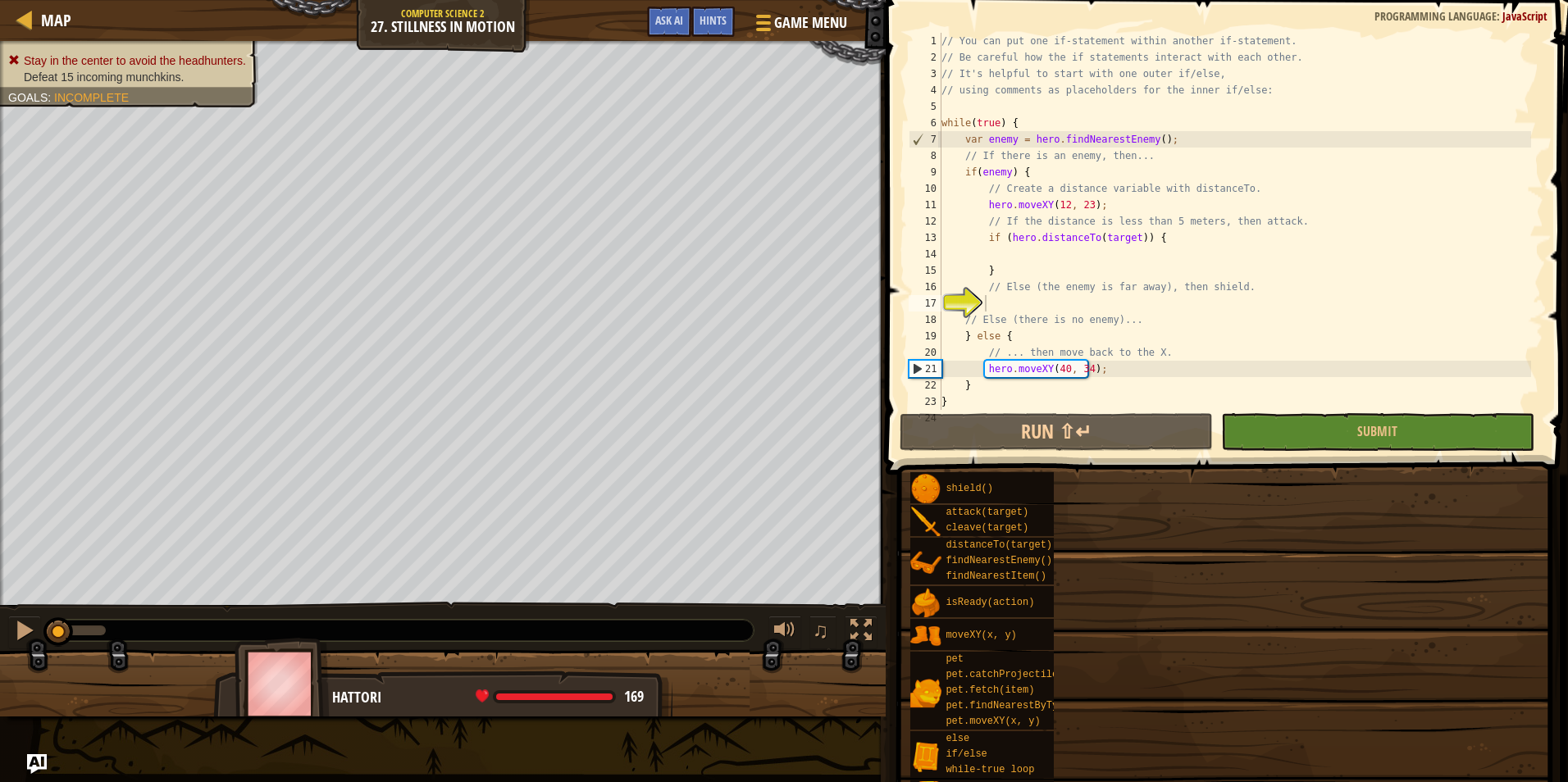
drag, startPoint x: 1166, startPoint y: 597, endPoint x: 1164, endPoint y: 577, distance: 20.1
click at [1164, 577] on div "Goals Stay in the center to avoid the headhunters. Defeat 15 incoming munchkins…" at bounding box center [784, 391] width 1568 height 782
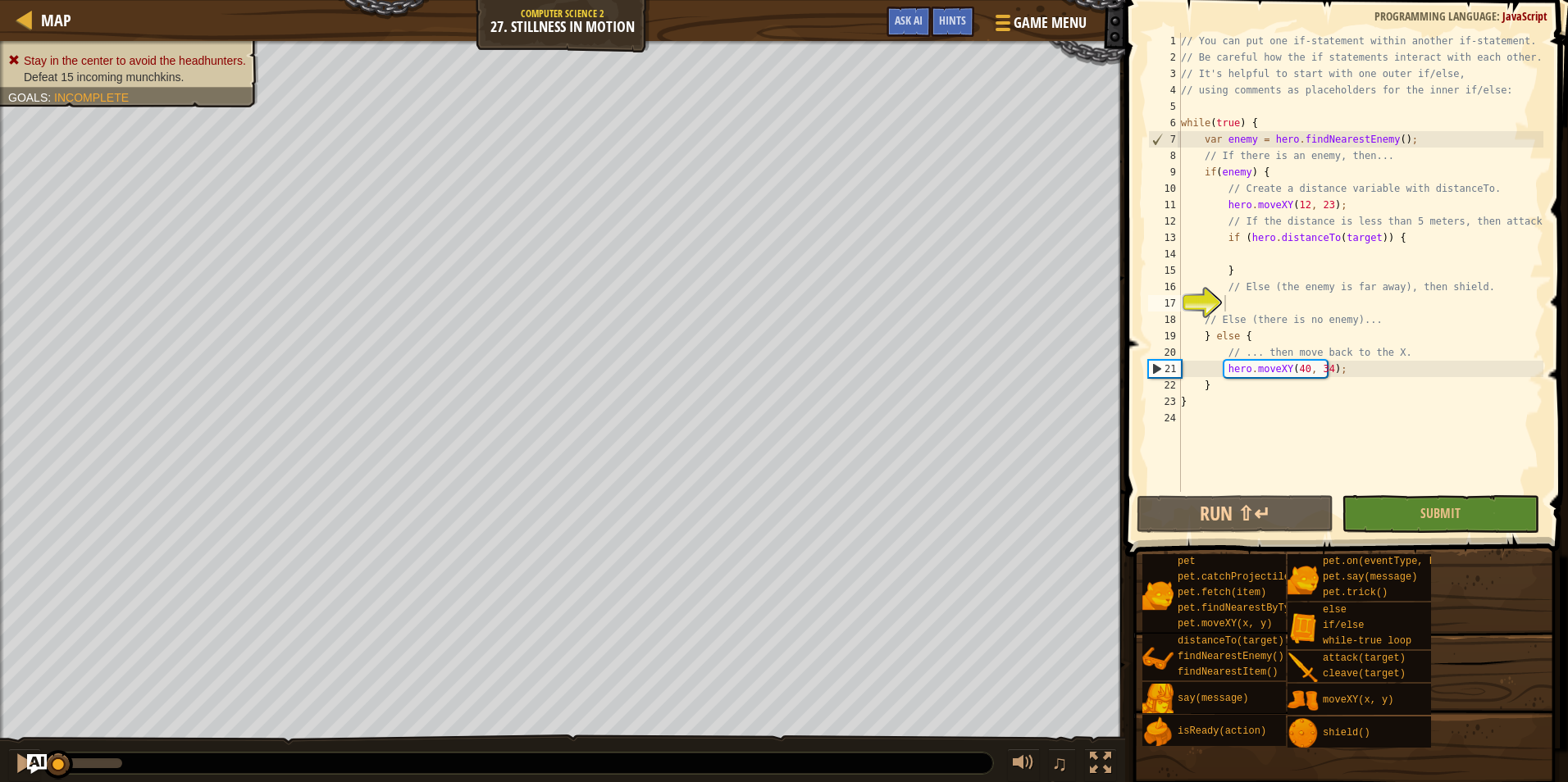
type textarea "hero.moveXY(40, 34);"
click at [1301, 372] on div "// You can put one if-statement within another if-statement. // Be careful how …" at bounding box center [1360, 278] width 365 height 492
click at [1288, 260] on div "// You can put one if-statement within another if-statement. // Be careful how …" at bounding box center [1360, 278] width 365 height 492
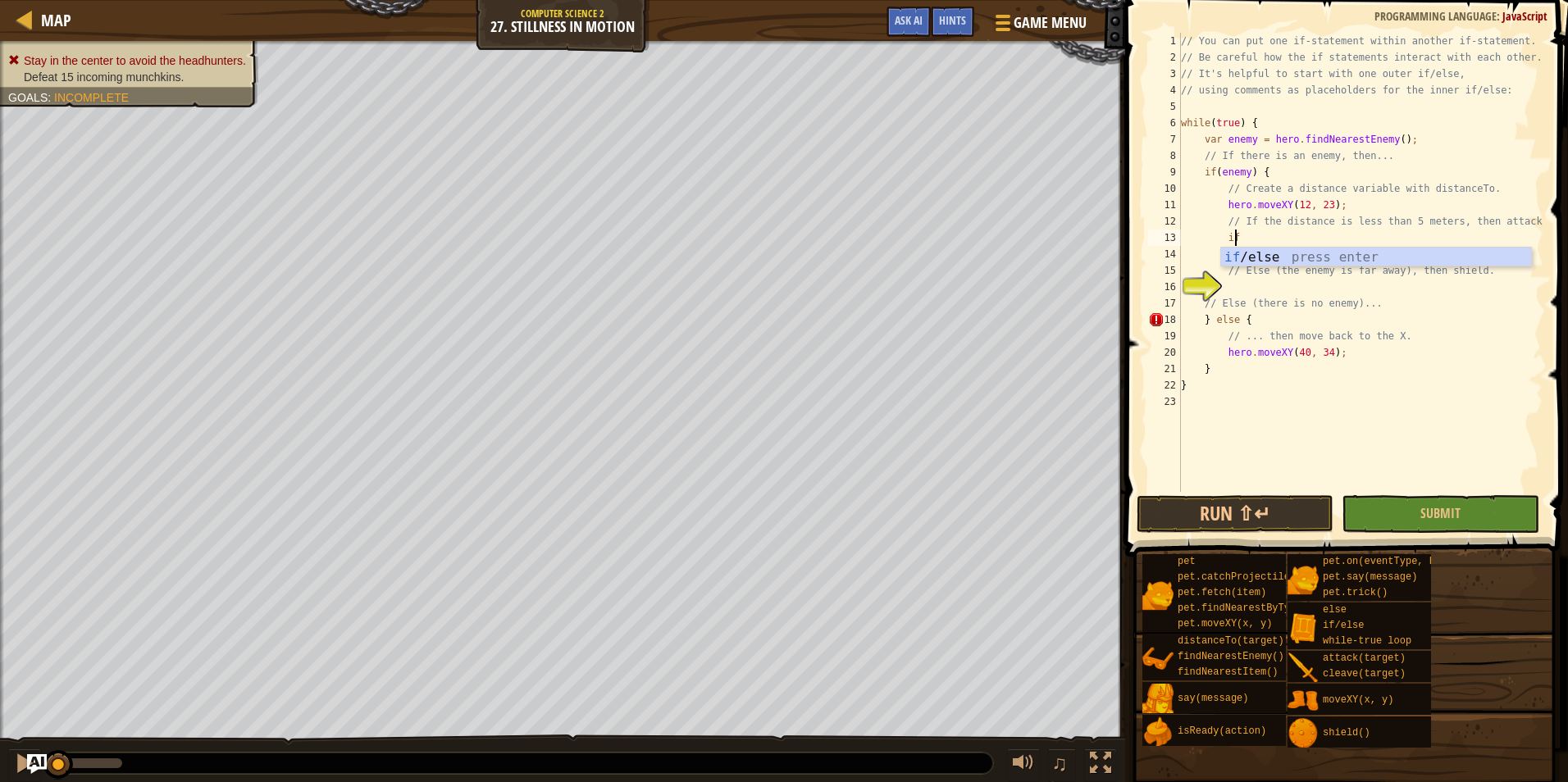
click at [1382, 254] on div "if /else press enter" at bounding box center [1376, 277] width 310 height 59
type textarea "if (enemy) {"
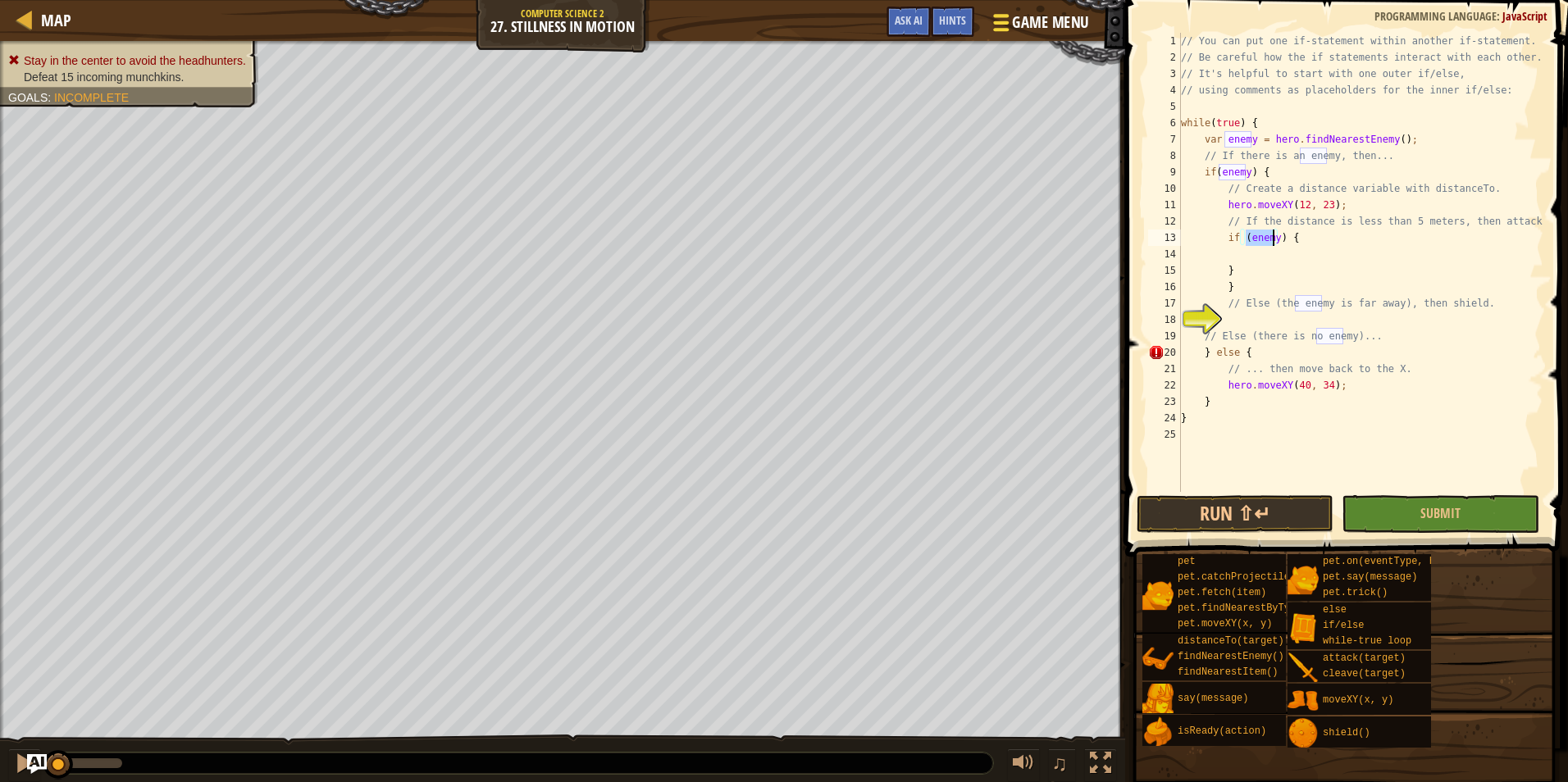
click at [1007, 22] on span at bounding box center [1000, 23] width 16 height 3
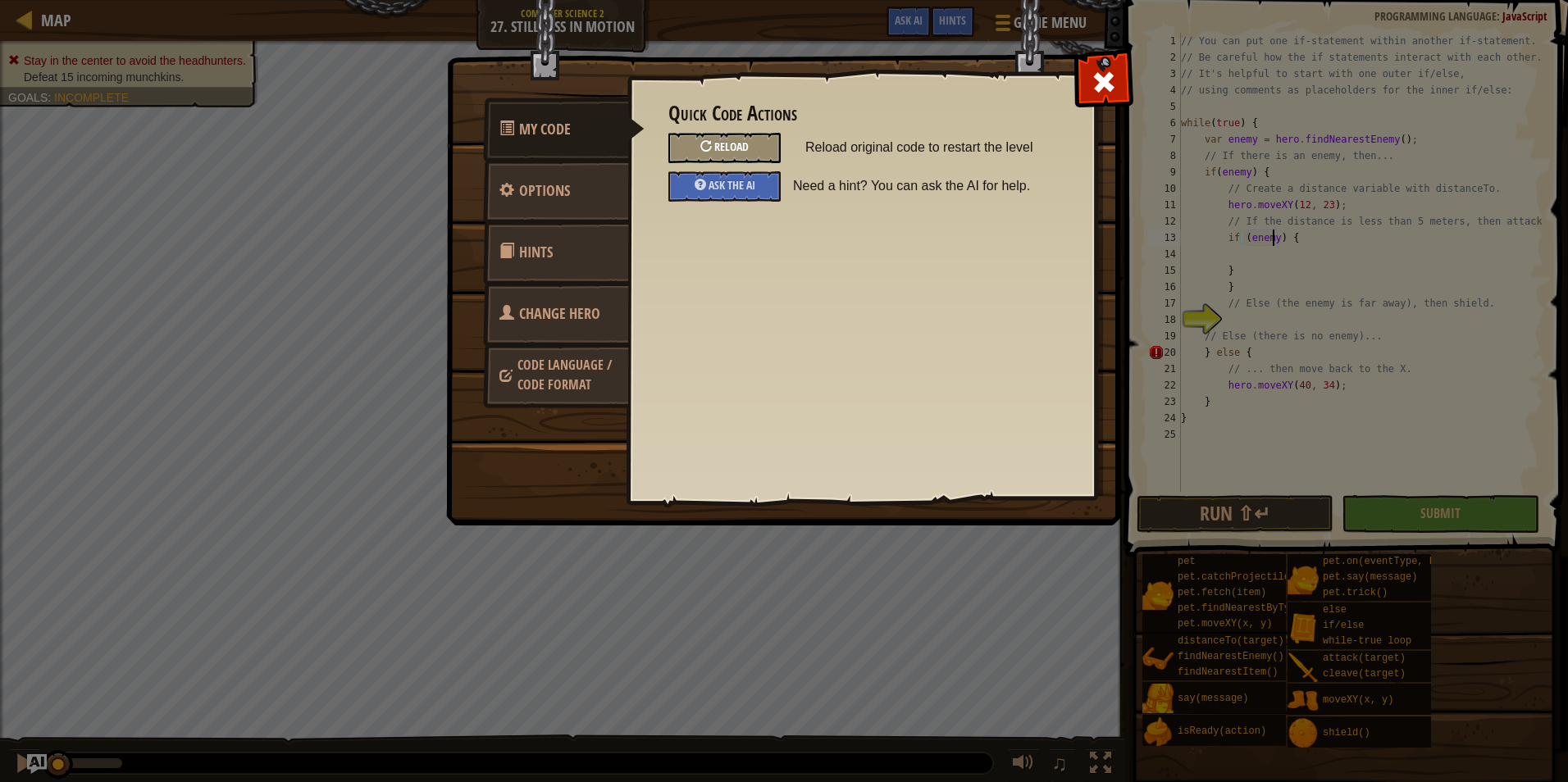
click at [758, 139] on div "Reload" at bounding box center [724, 148] width 112 height 30
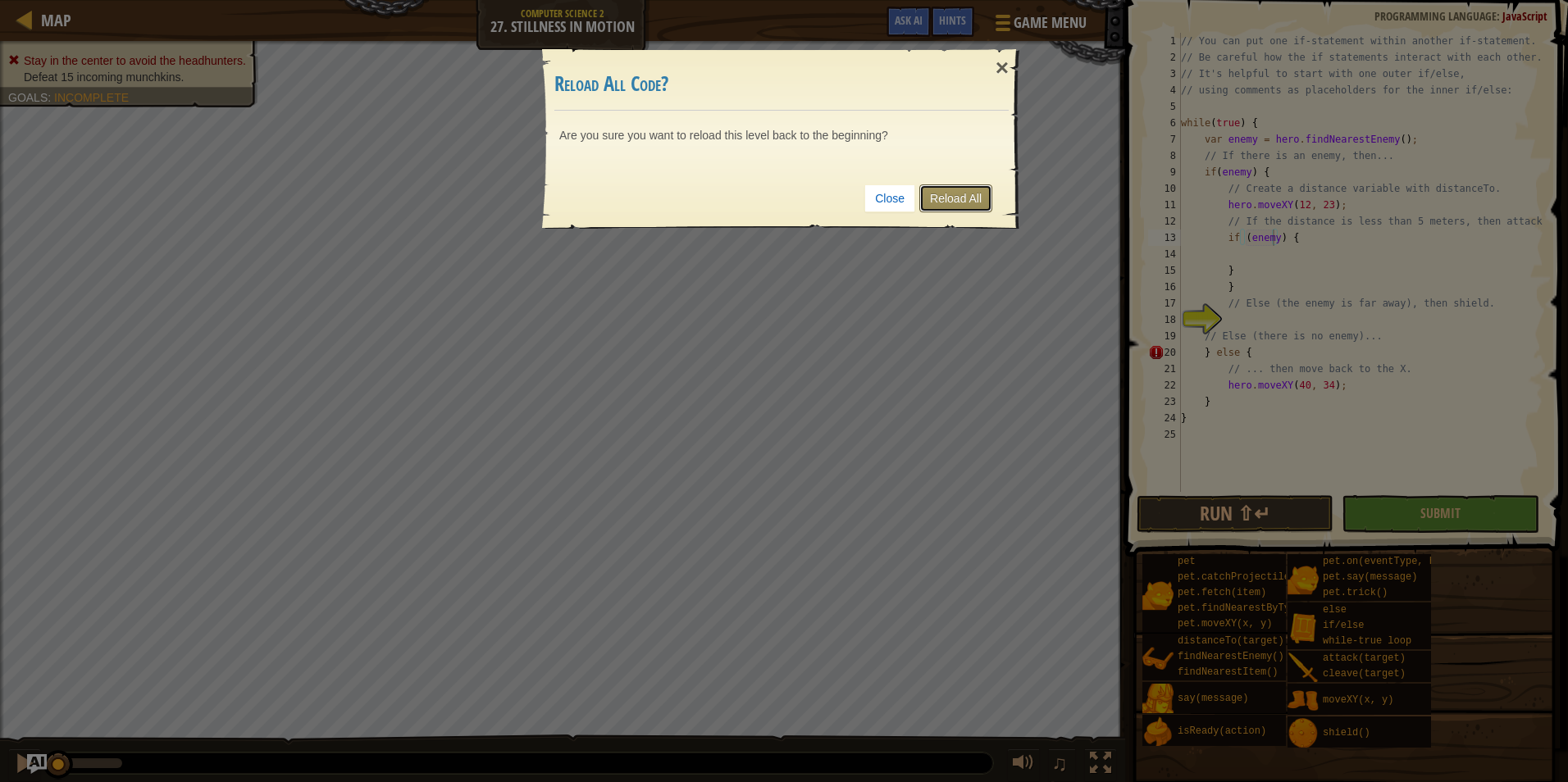
click at [955, 200] on link "Reload All" at bounding box center [955, 198] width 73 height 27
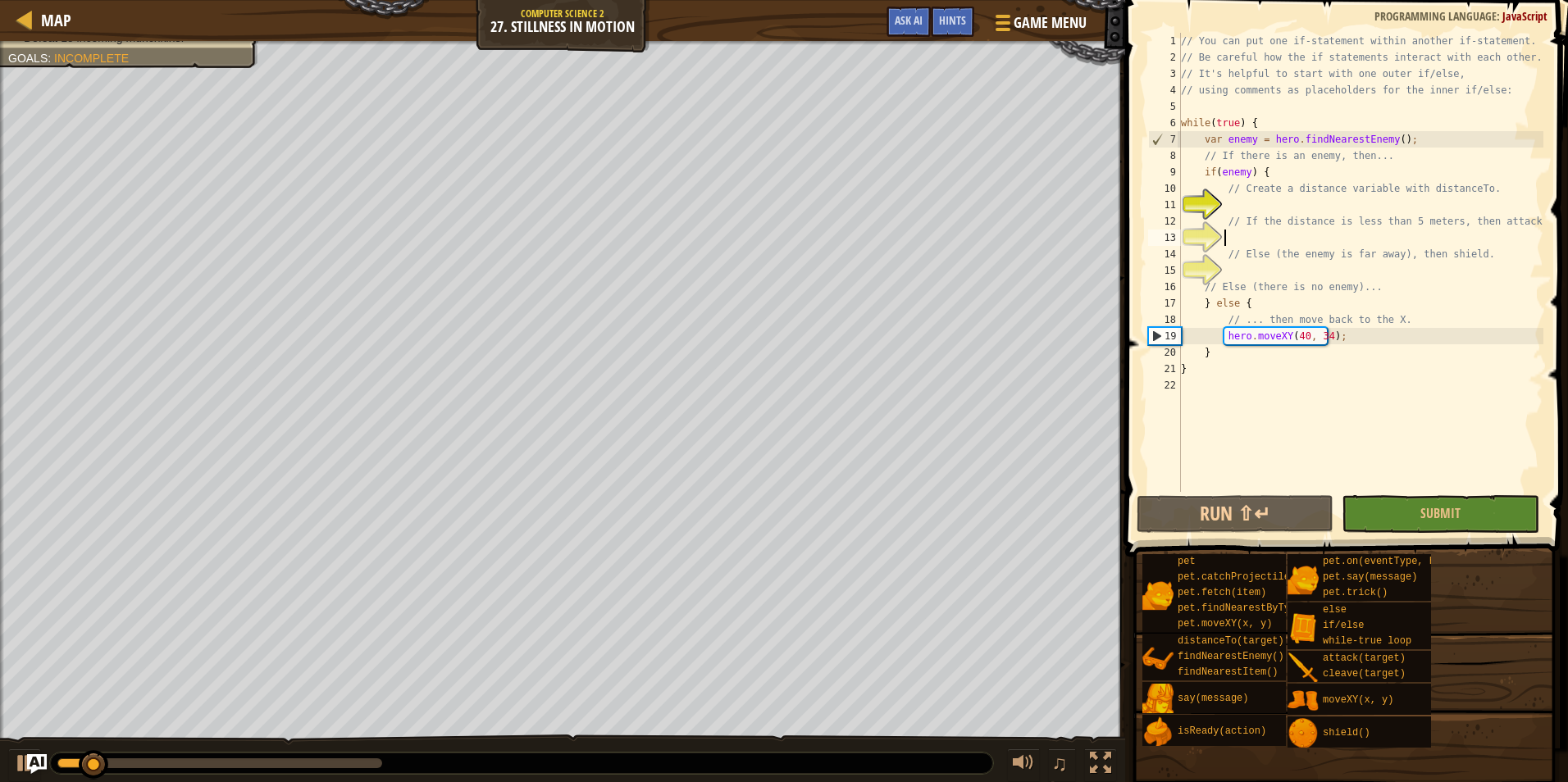
click at [1242, 244] on div "// You can put one if-statement within another if-statement. // Be careful how …" at bounding box center [1360, 278] width 365 height 492
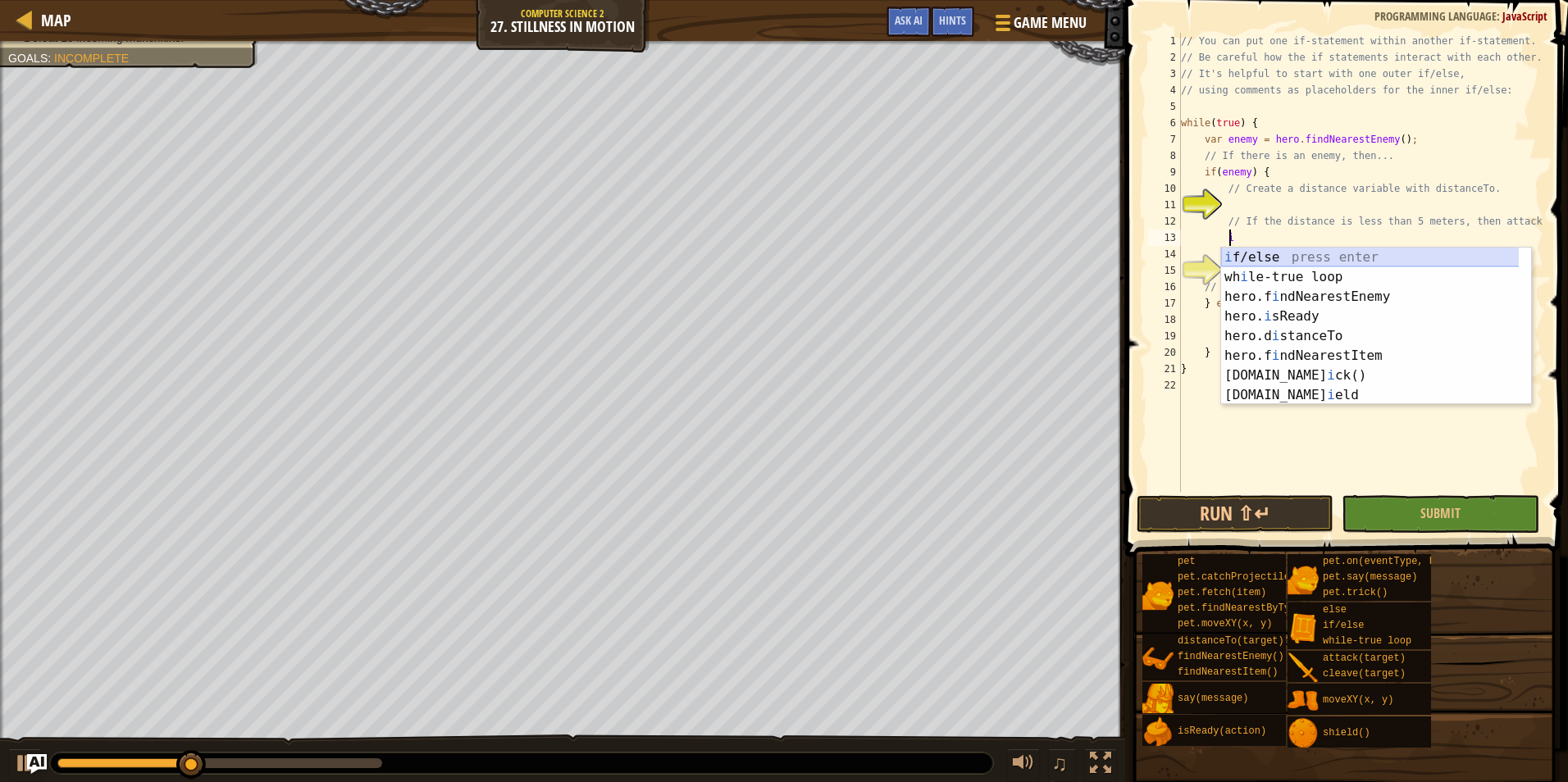
click at [1268, 260] on div "i f/else press enter wh i le-true loop press enter hero.f i ndNearestEnemy pres…" at bounding box center [1376, 346] width 310 height 196
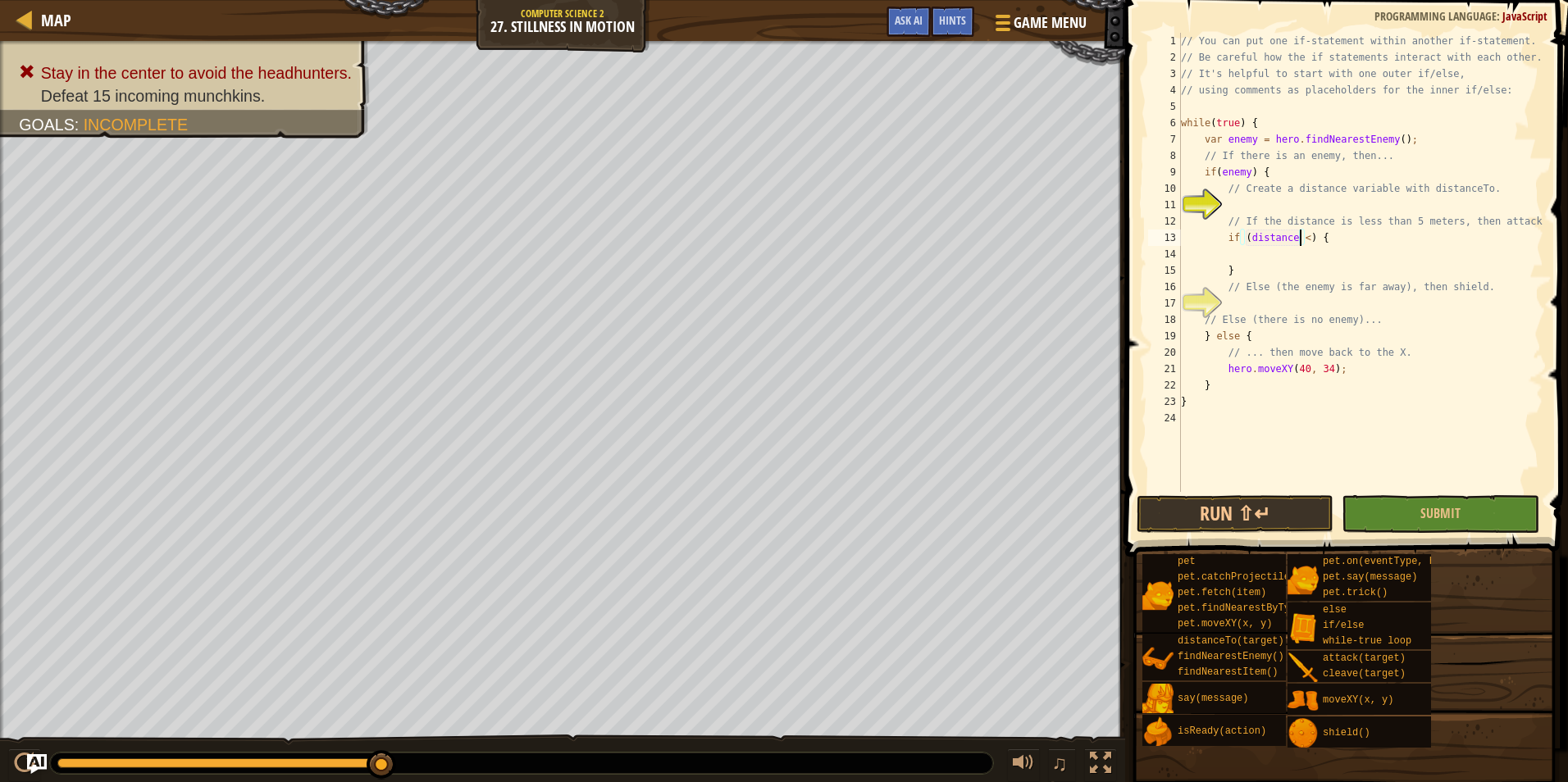
scroll to position [7, 10]
type textarea "if (distance < 5) {"
click at [1293, 247] on div "// You can put one if-statement within another if-statement. // Be careful how …" at bounding box center [1360, 278] width 365 height 492
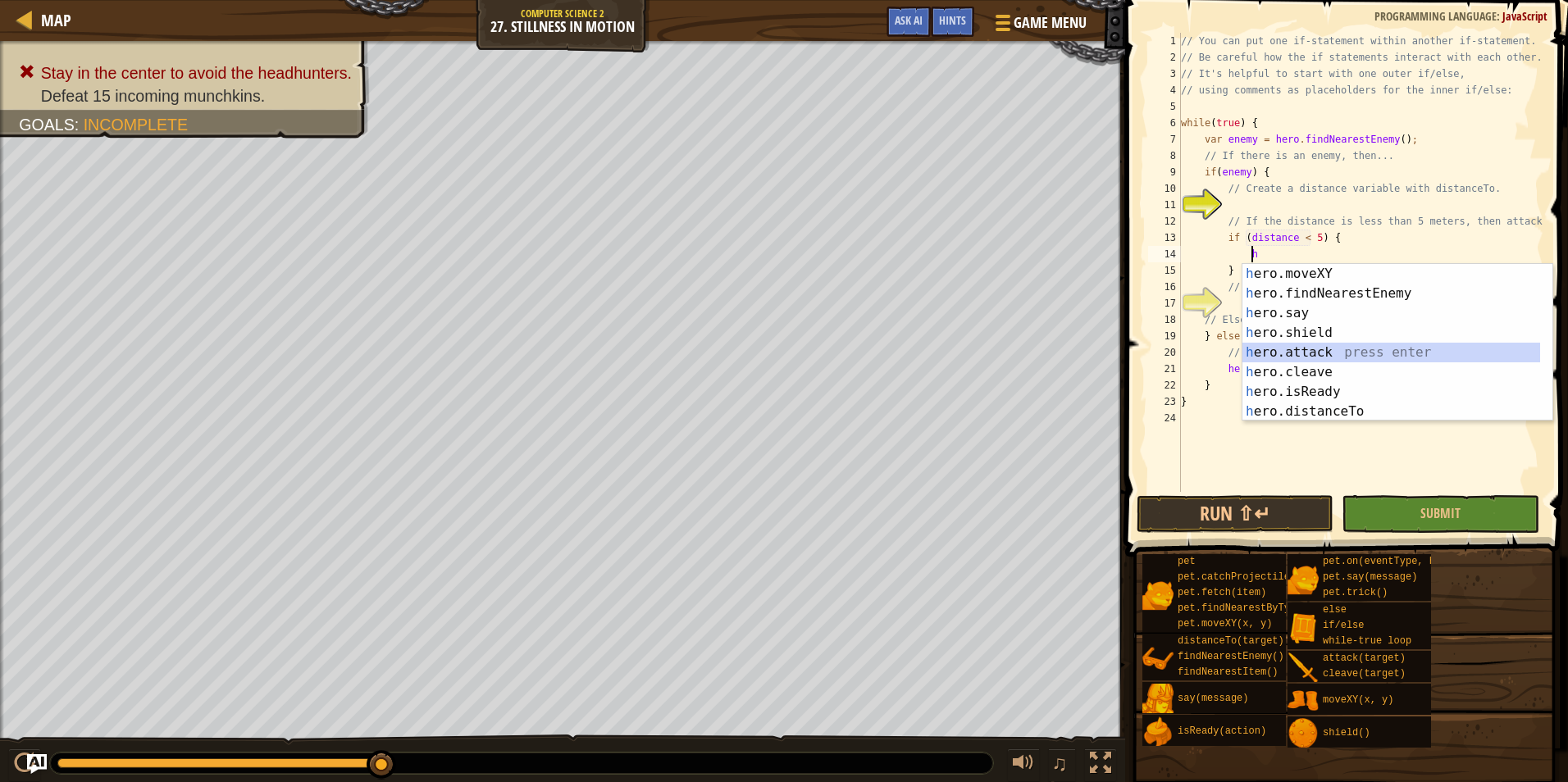
click at [1291, 348] on div "h ero.moveXY press enter h ero.findNearestEnemy press enter h ero.say press ent…" at bounding box center [1397, 362] width 310 height 196
type textarea "hero.attack(enemy);"
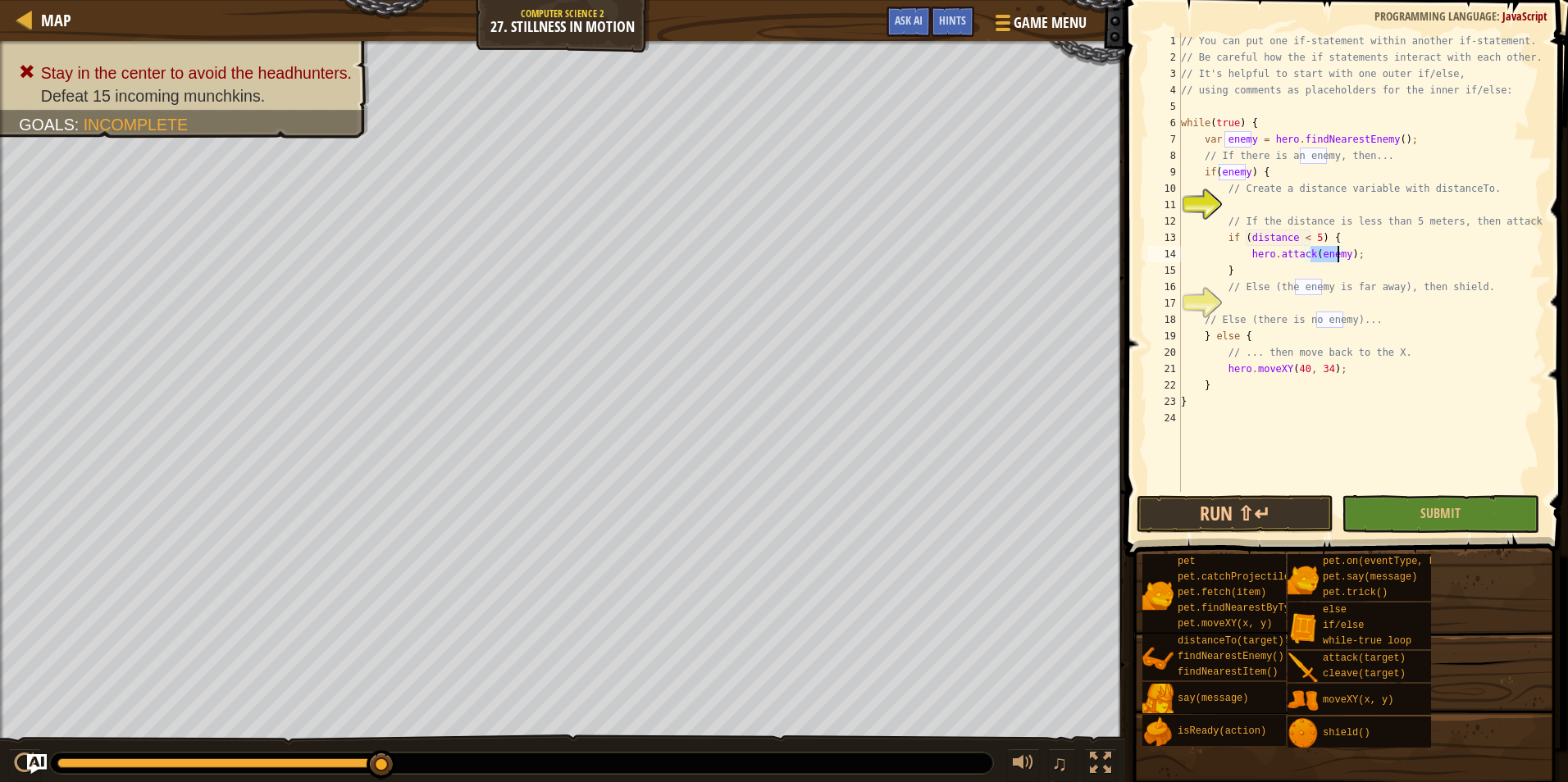
click at [1296, 299] on div "// You can put one if-statement within another if-statement. // Be careful how …" at bounding box center [1360, 278] width 365 height 492
type textarea "e"
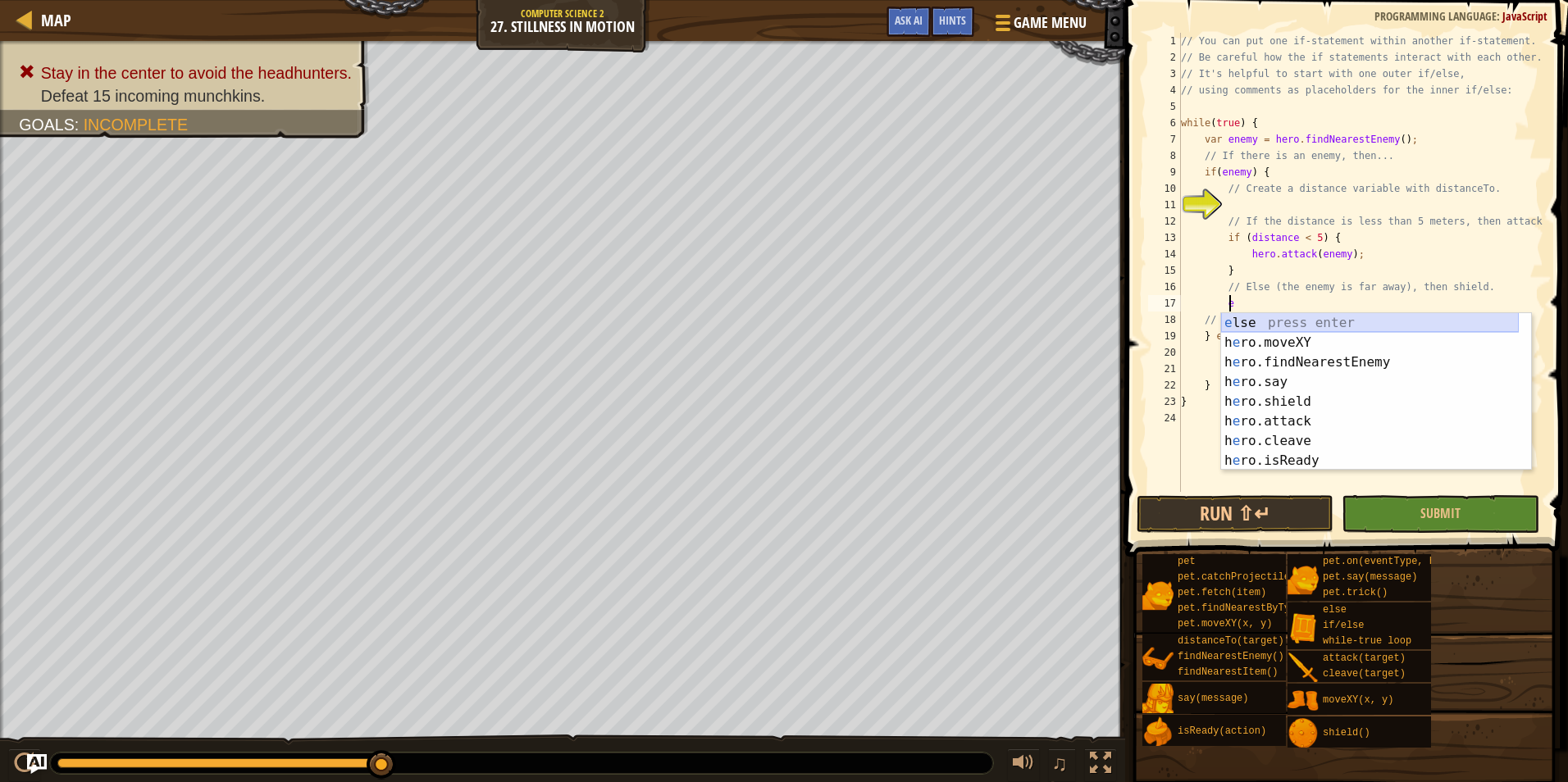
click at [1289, 321] on div "e lse press enter h e ro.moveXY press enter h e ro.findNearestEnemy press enter…" at bounding box center [1370, 411] width 298 height 196
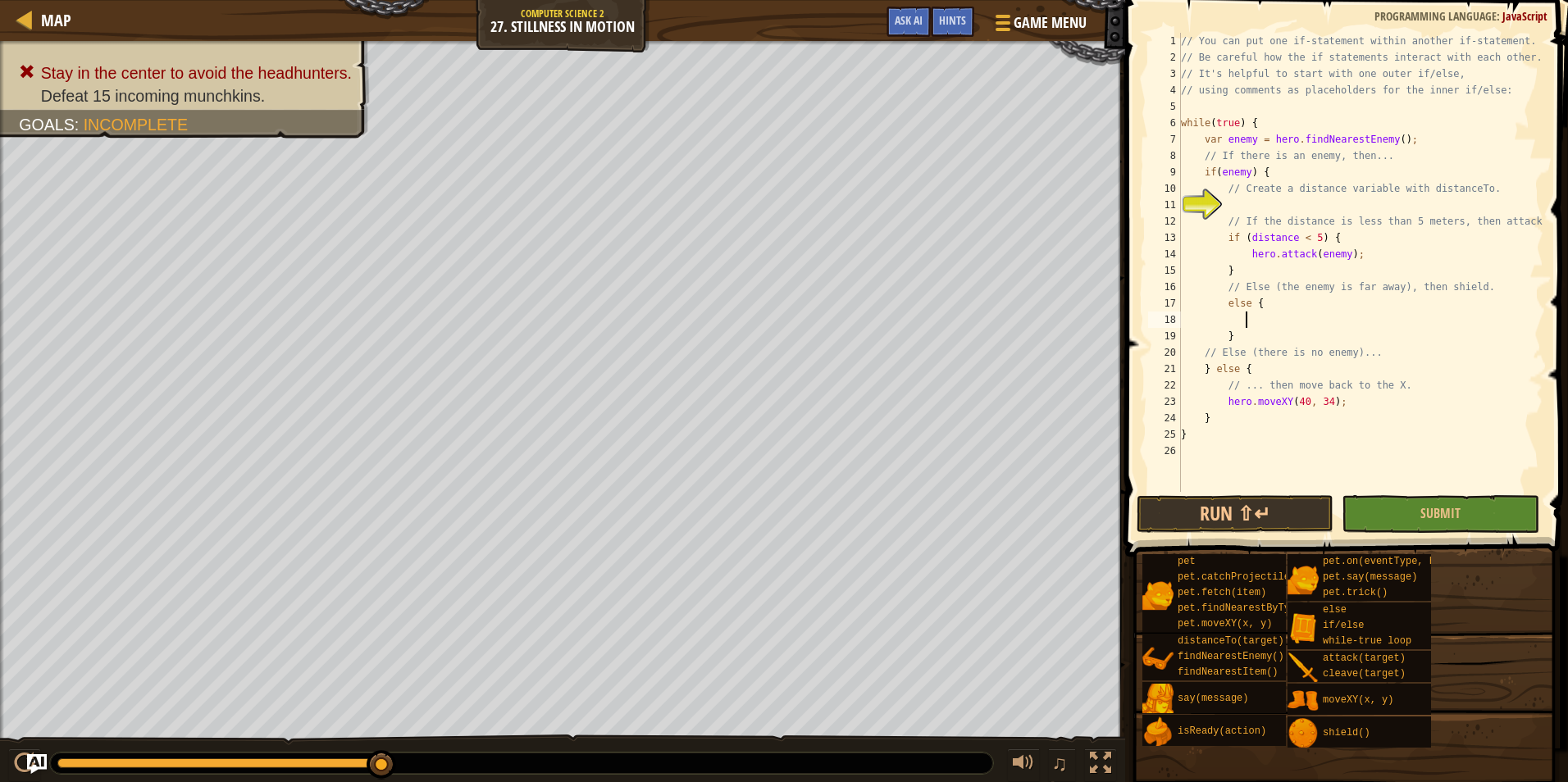
type textarea "h"
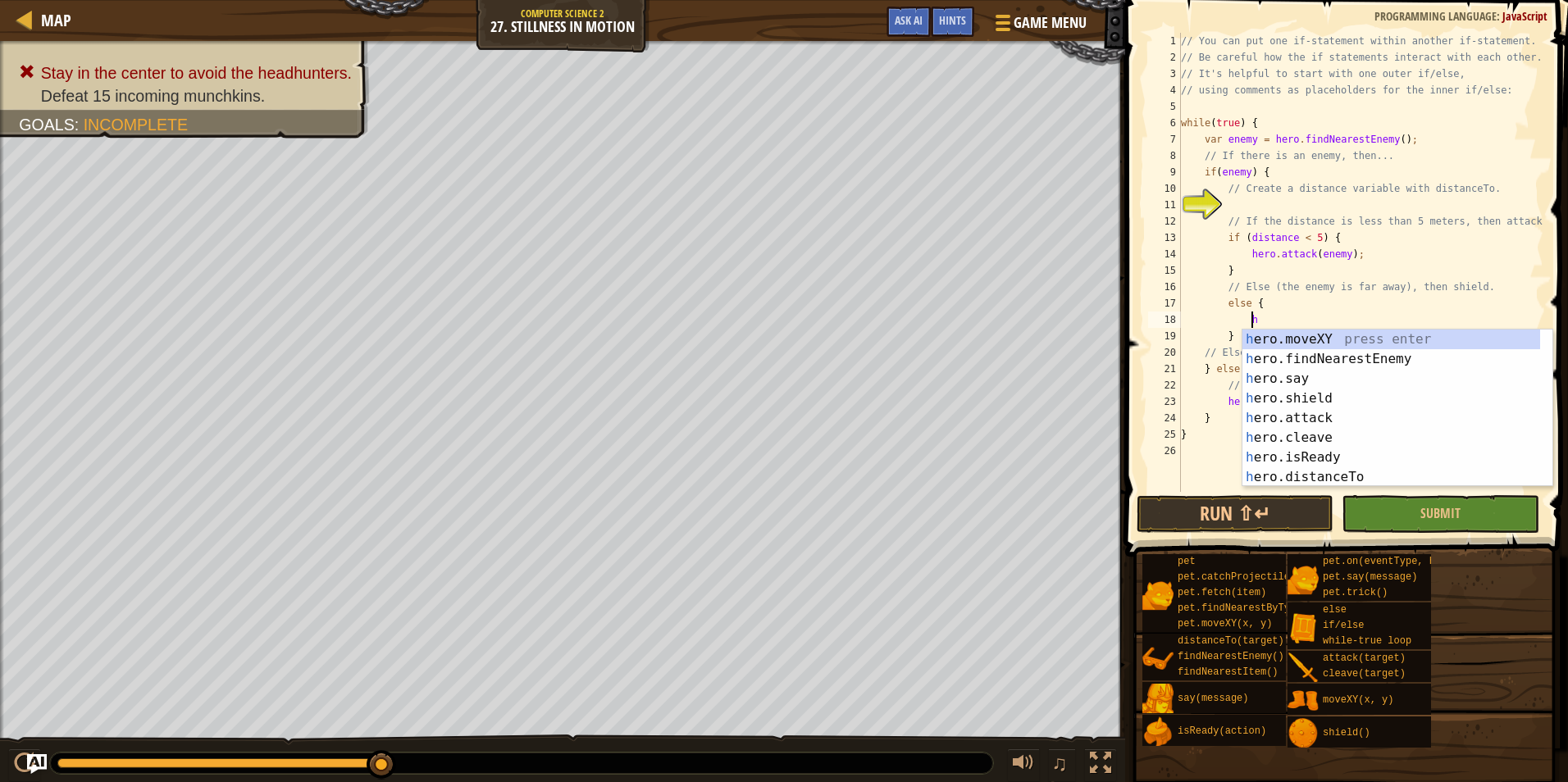
scroll to position [7, 5]
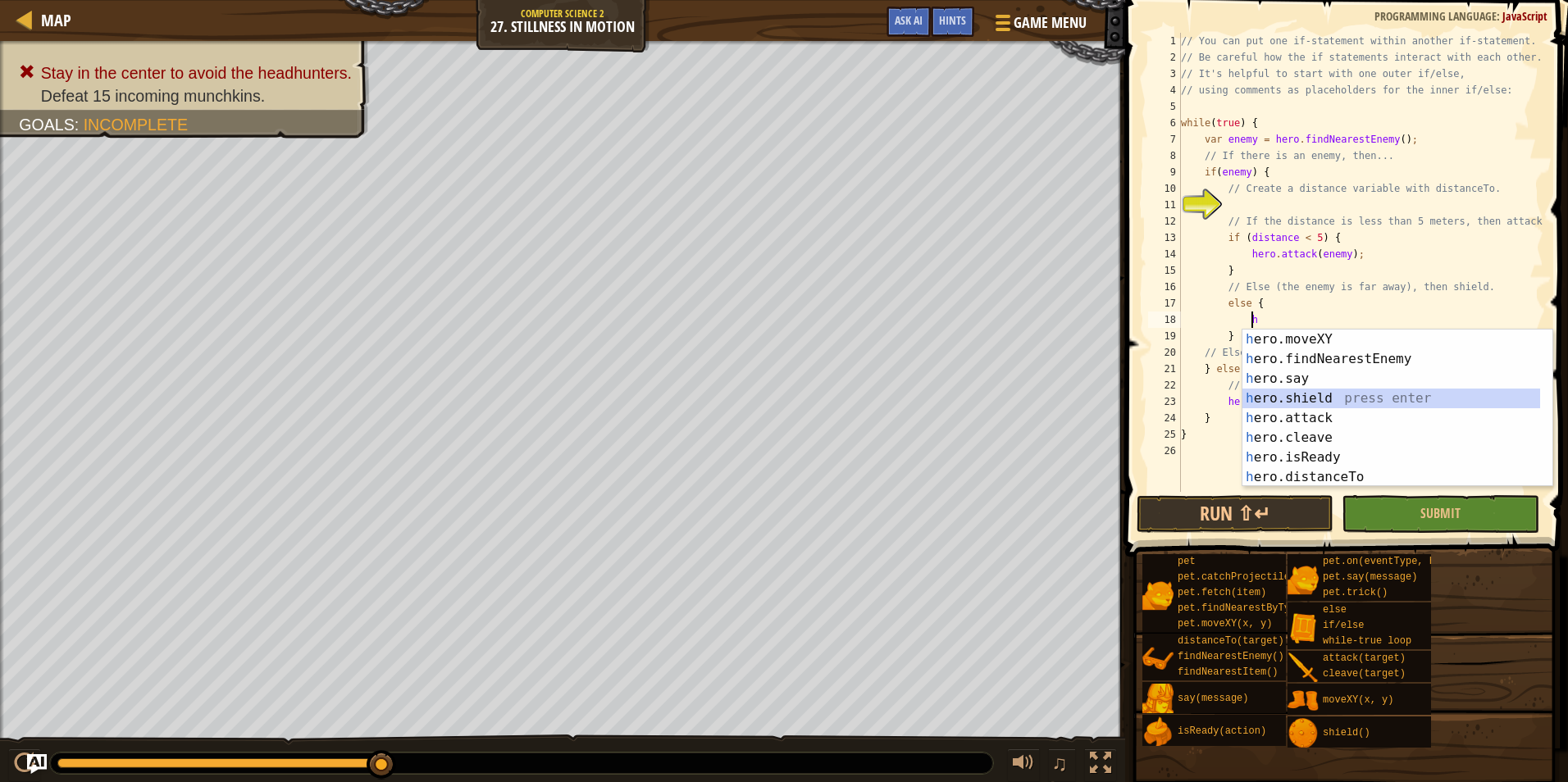
click at [1297, 392] on div "h ero.moveXY press enter h ero.findNearestEnemy press enter h ero.say press ent…" at bounding box center [1392, 428] width 298 height 196
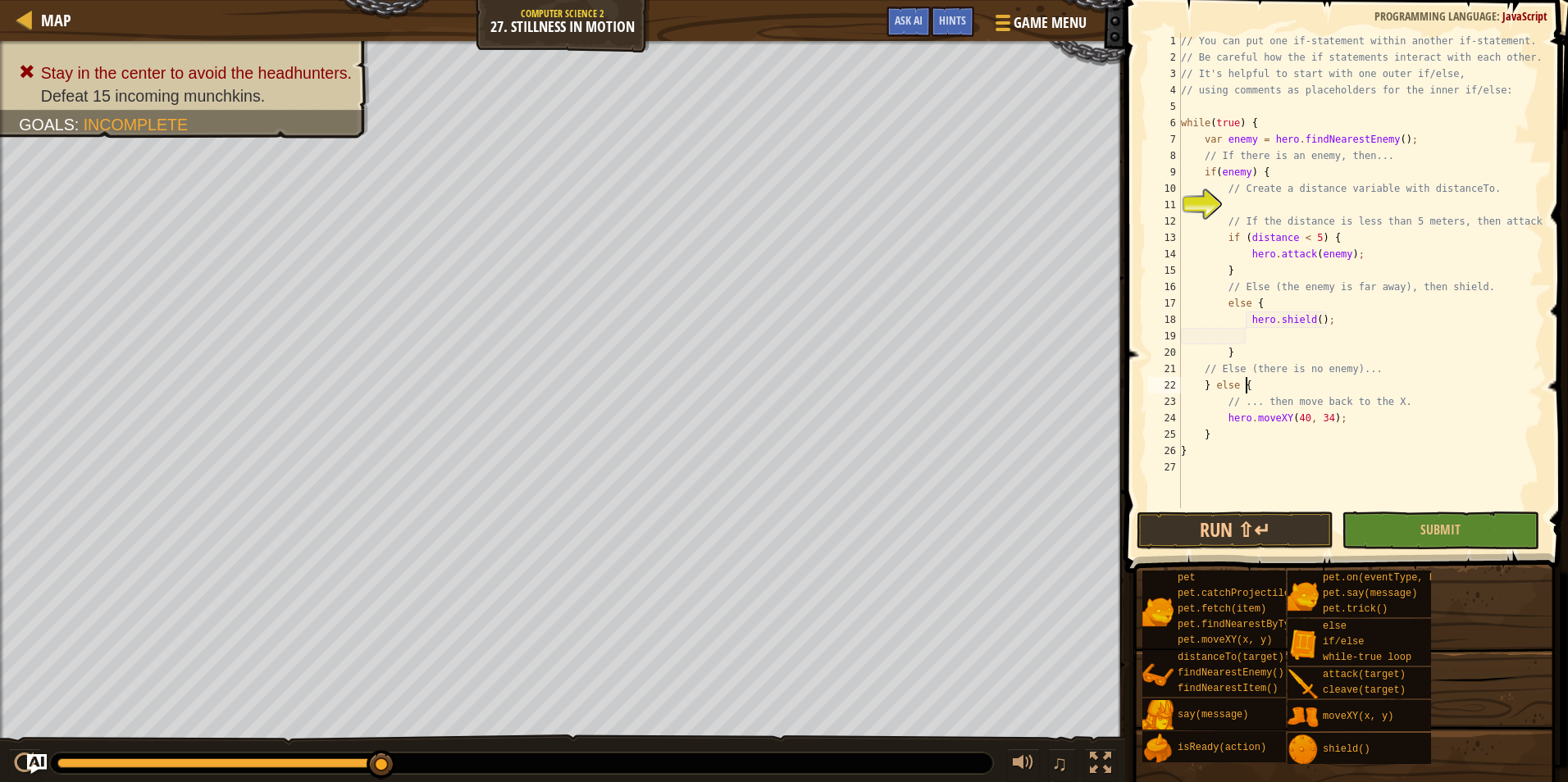
click at [1282, 384] on div "// You can put one if-statement within another if-statement. // Be careful how …" at bounding box center [1360, 286] width 365 height 508
type textarea "} else {"
click at [1303, 205] on div "// You can put one if-statement within another if-statement. // Be careful how …" at bounding box center [1360, 286] width 365 height 508
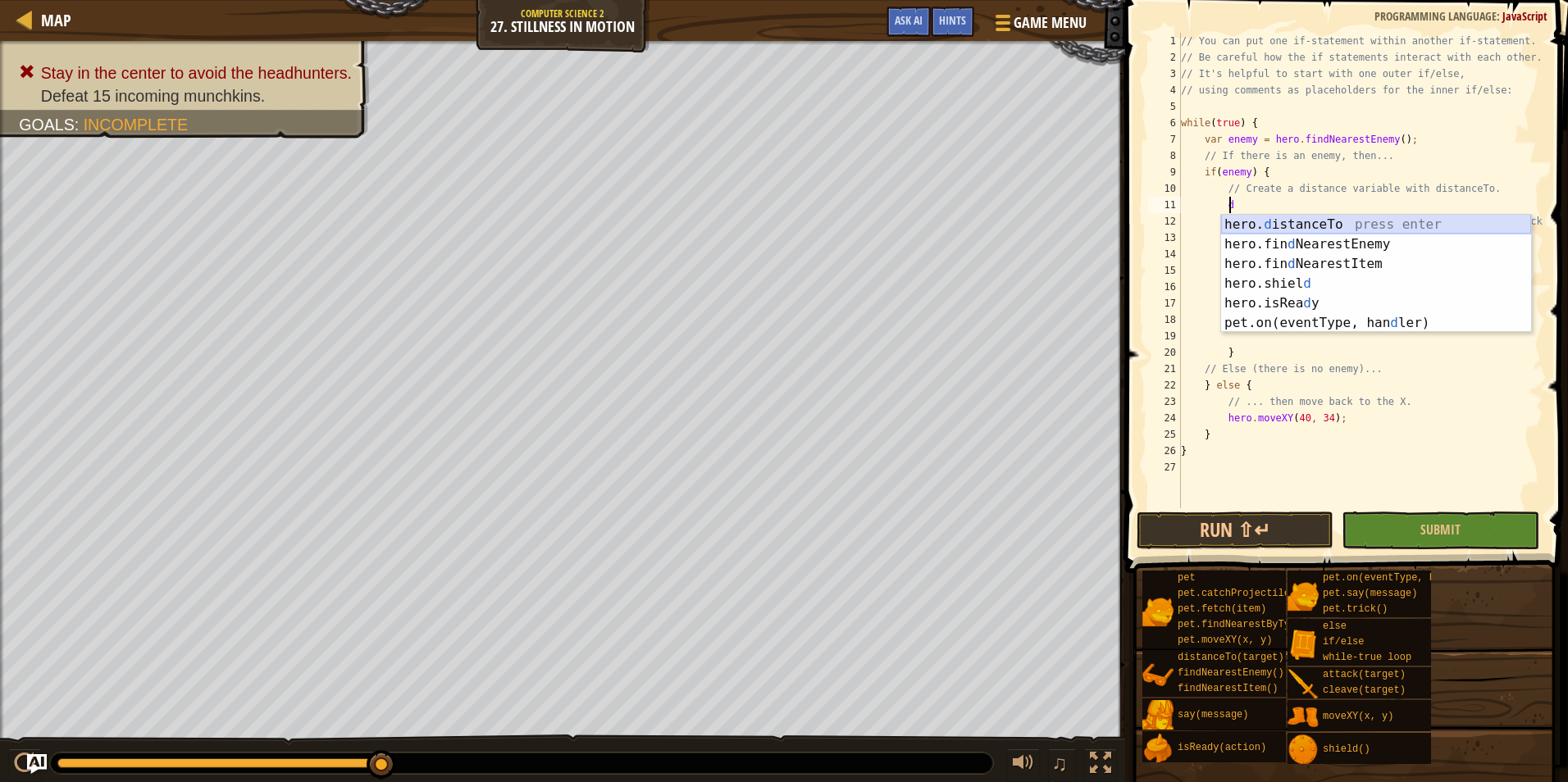
click at [1240, 223] on div "hero. d istanceTo press enter hero.fin d NearestEnemy press enter hero.fin d Ne…" at bounding box center [1376, 293] width 310 height 157
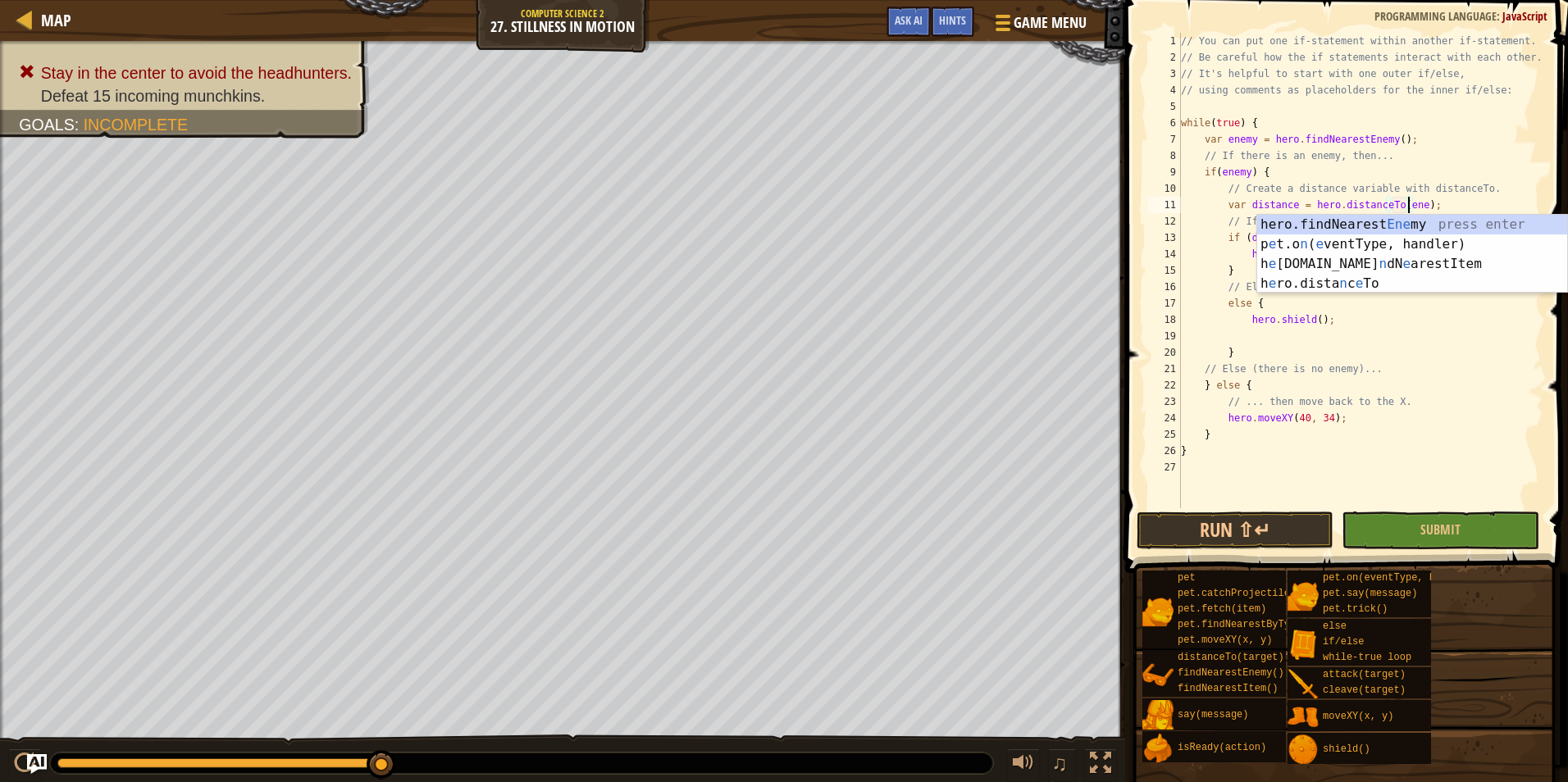
scroll to position [7, 20]
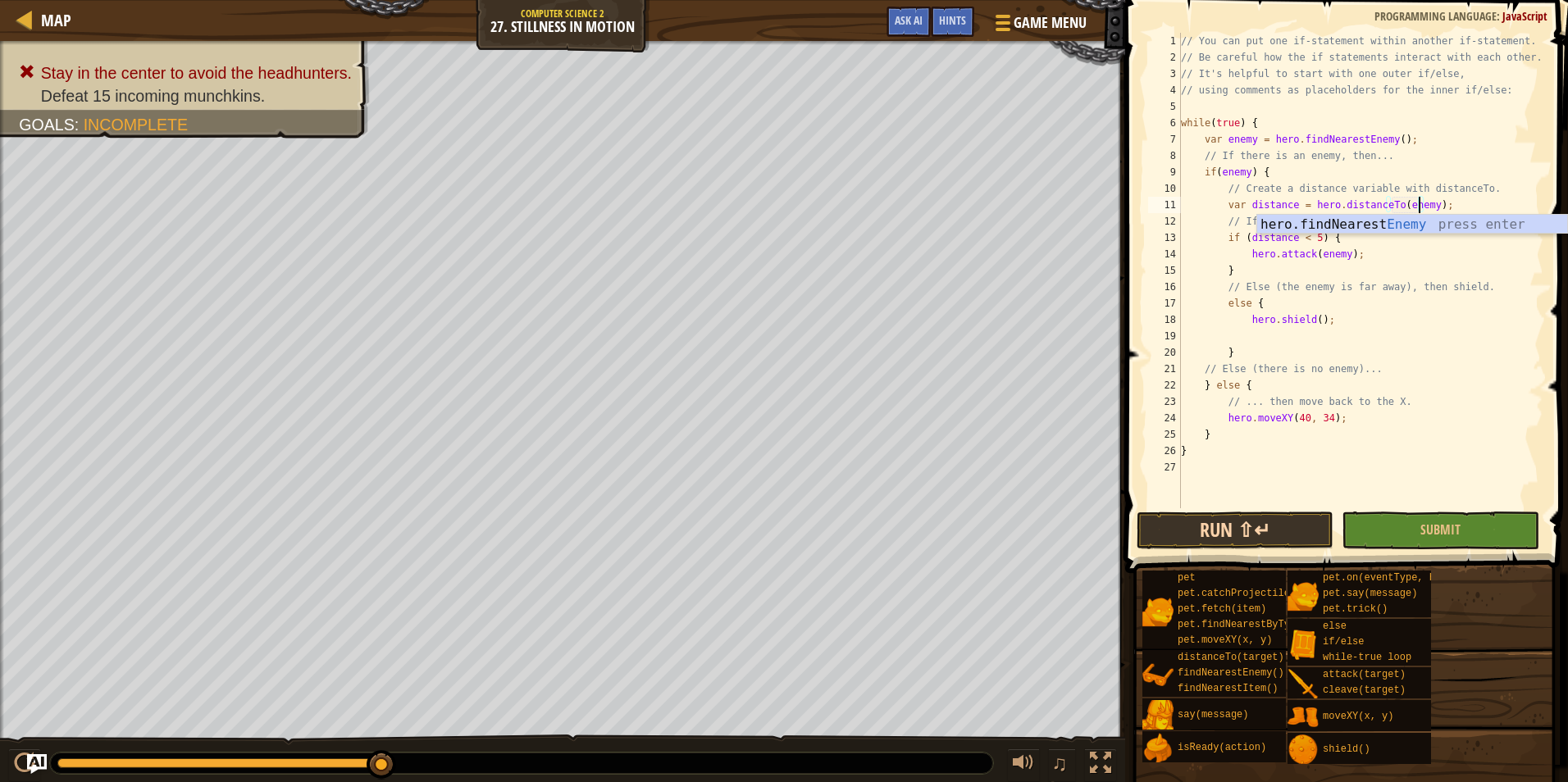
type textarea "var distance = hero.distanceTo(enemy);"
click at [1218, 522] on button "Run ⇧↵" at bounding box center [1234, 530] width 196 height 37
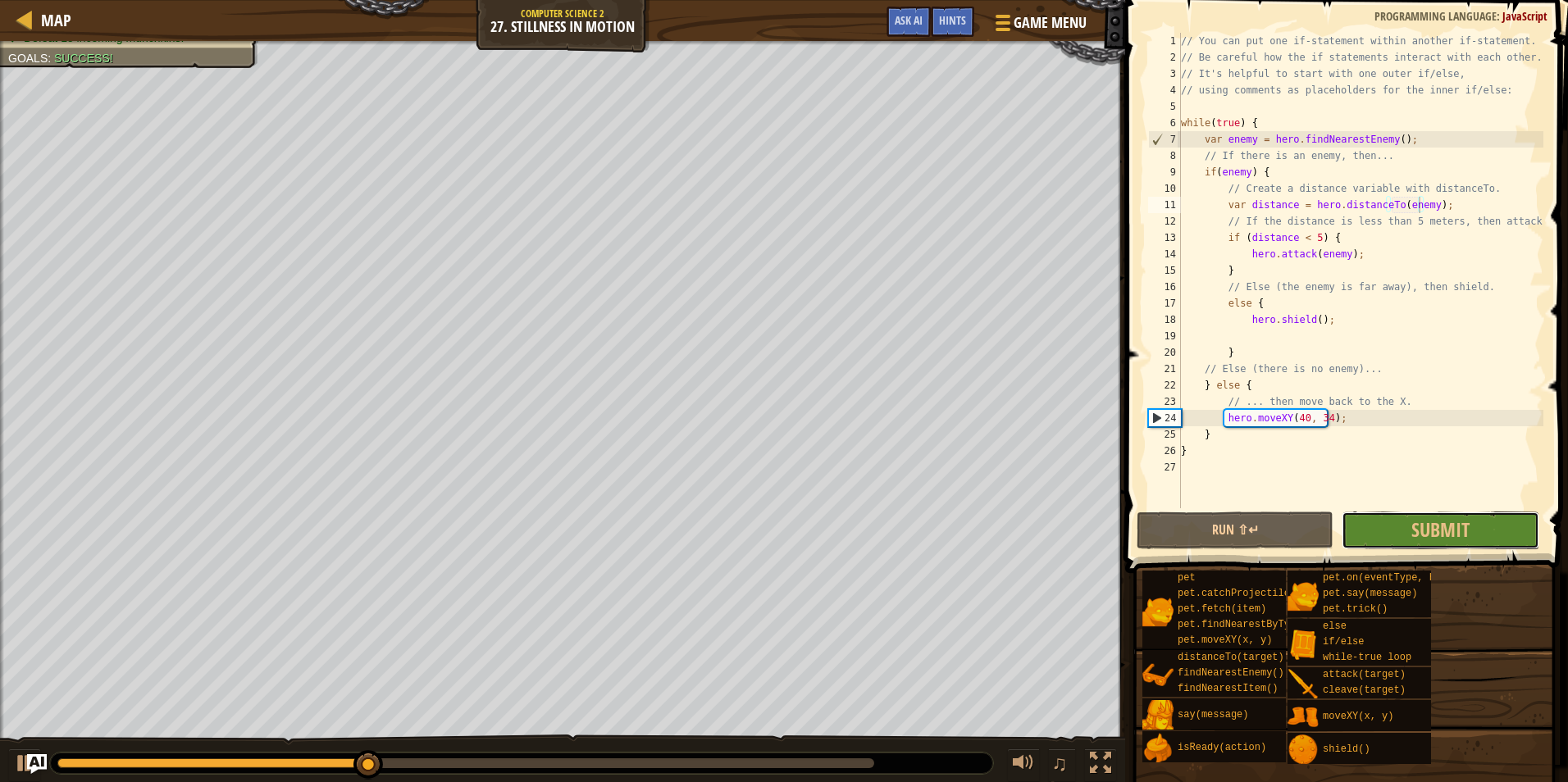
click at [1495, 521] on button "Submit" at bounding box center [1440, 530] width 196 height 37
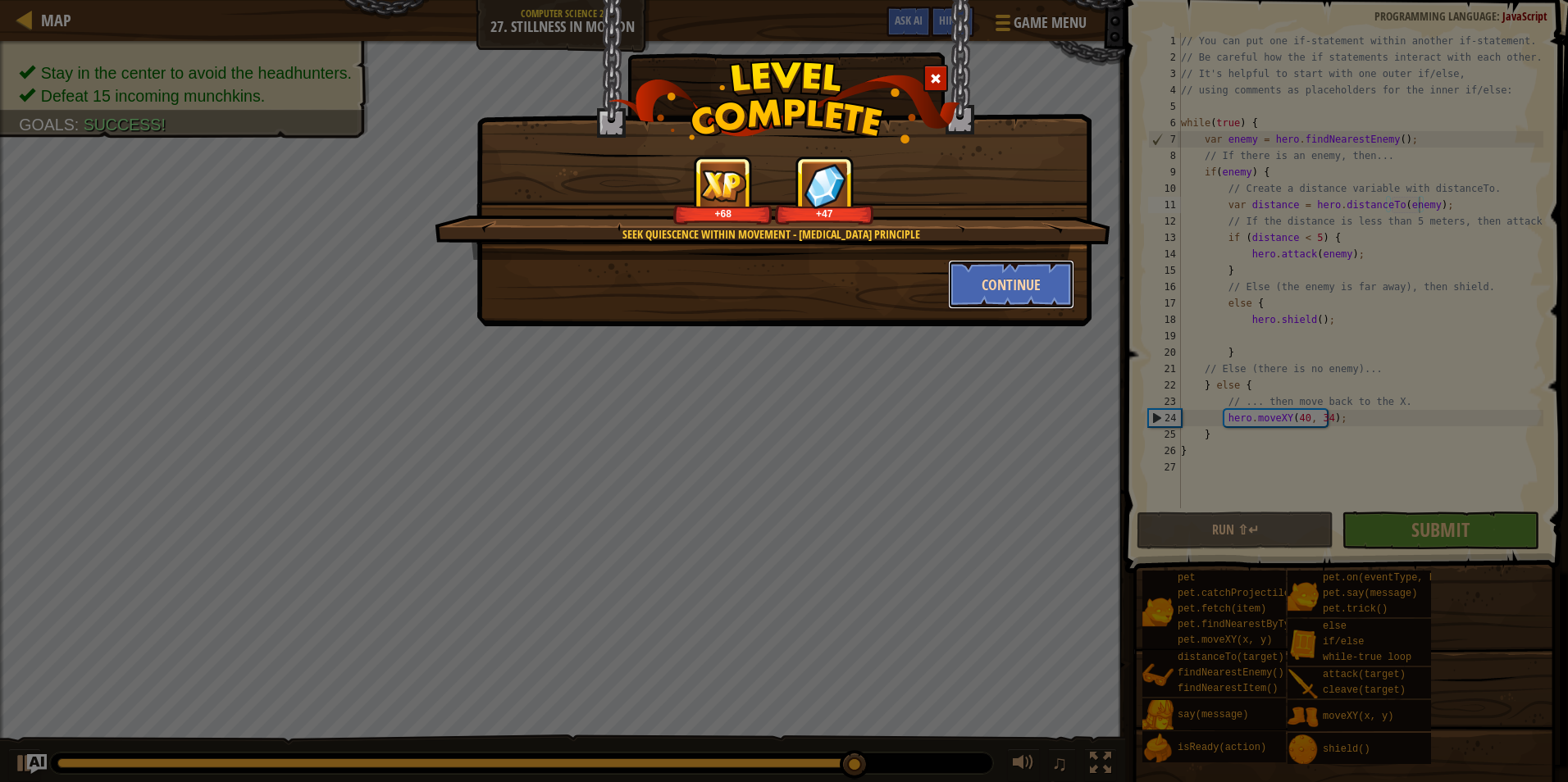
click at [995, 277] on button "Continue" at bounding box center [1011, 284] width 127 height 49
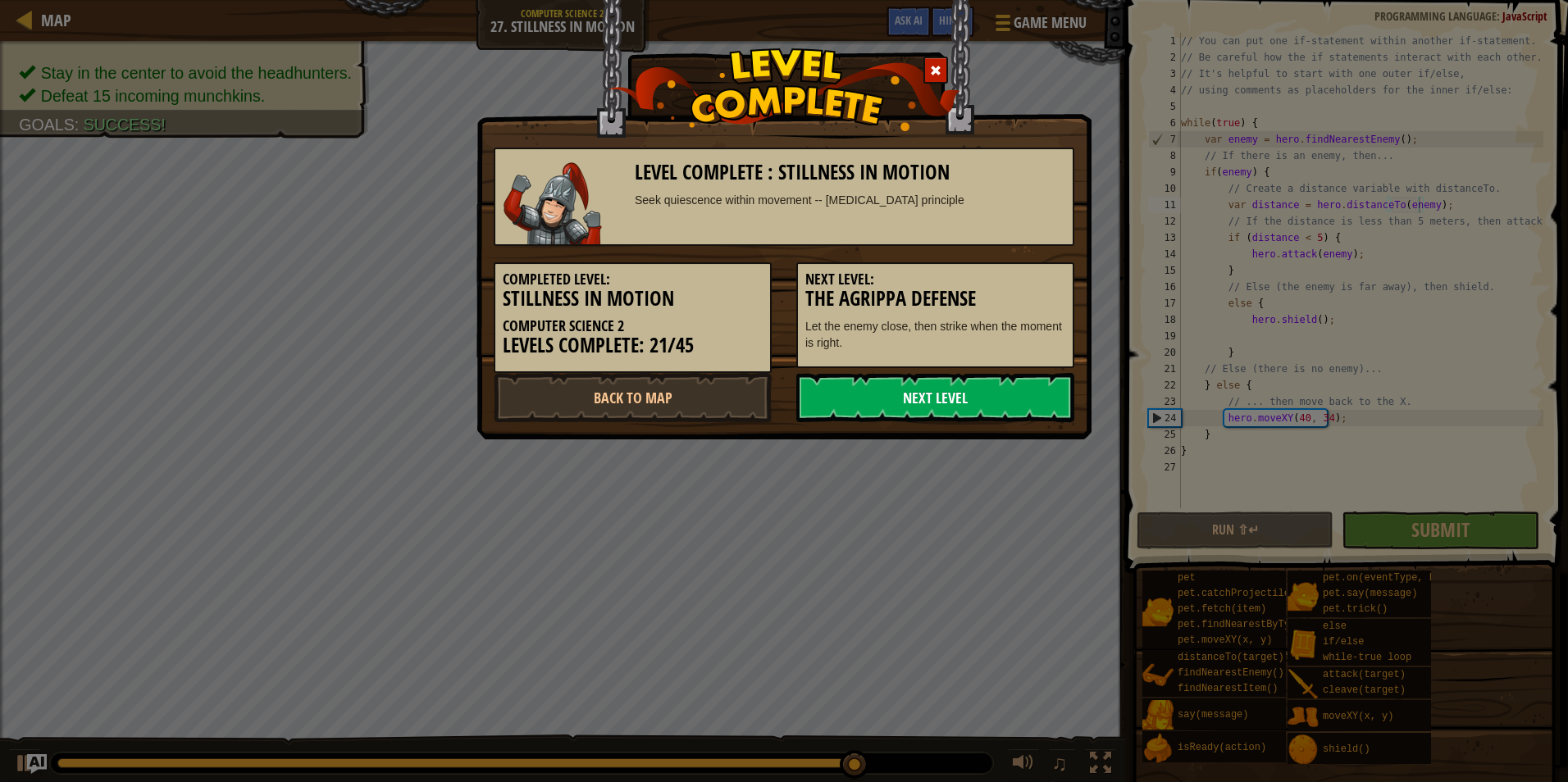
click at [934, 399] on link "Next Level" at bounding box center [935, 397] width 278 height 49
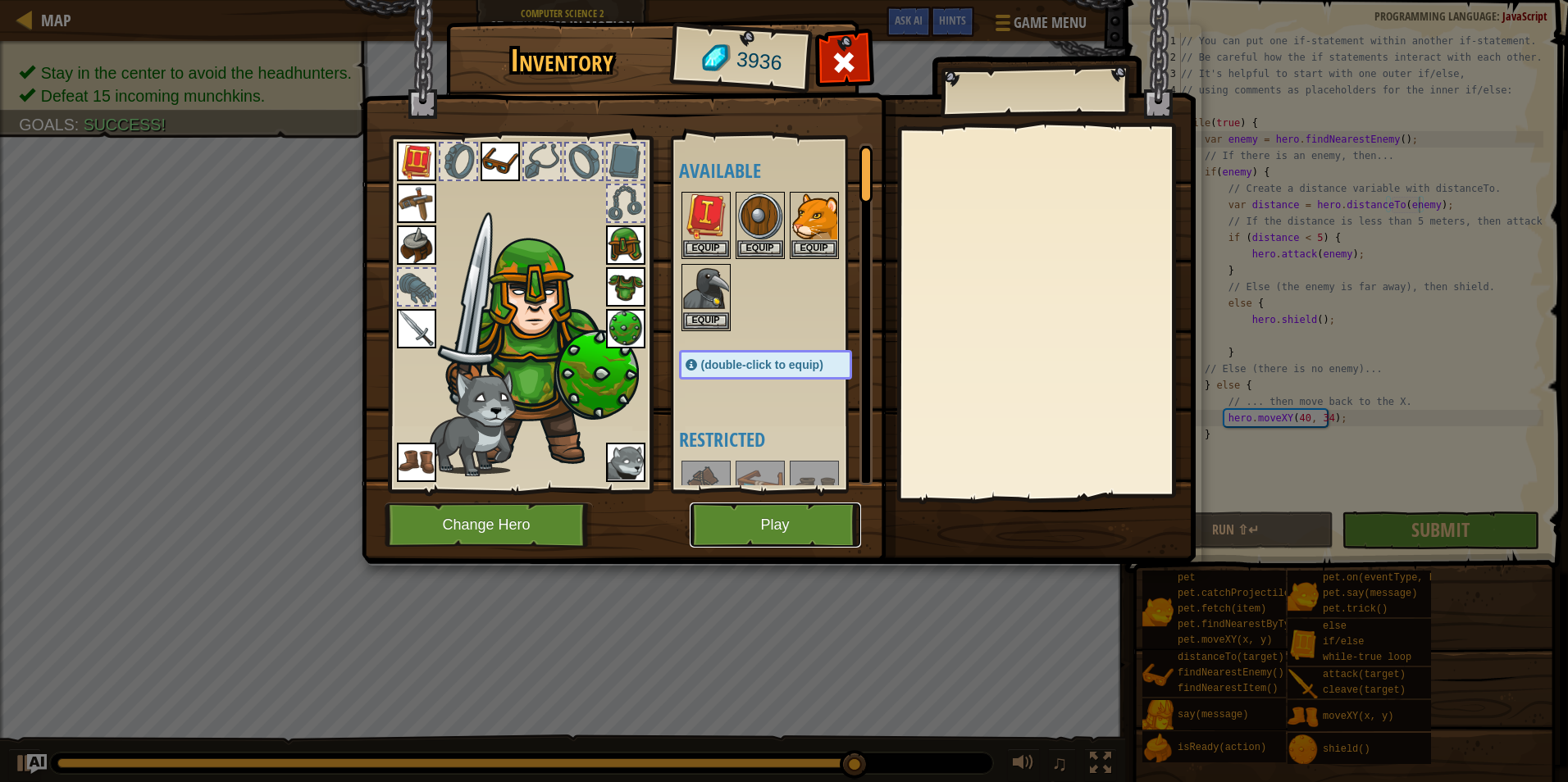
click at [801, 523] on button "Play" at bounding box center [776, 525] width 171 height 45
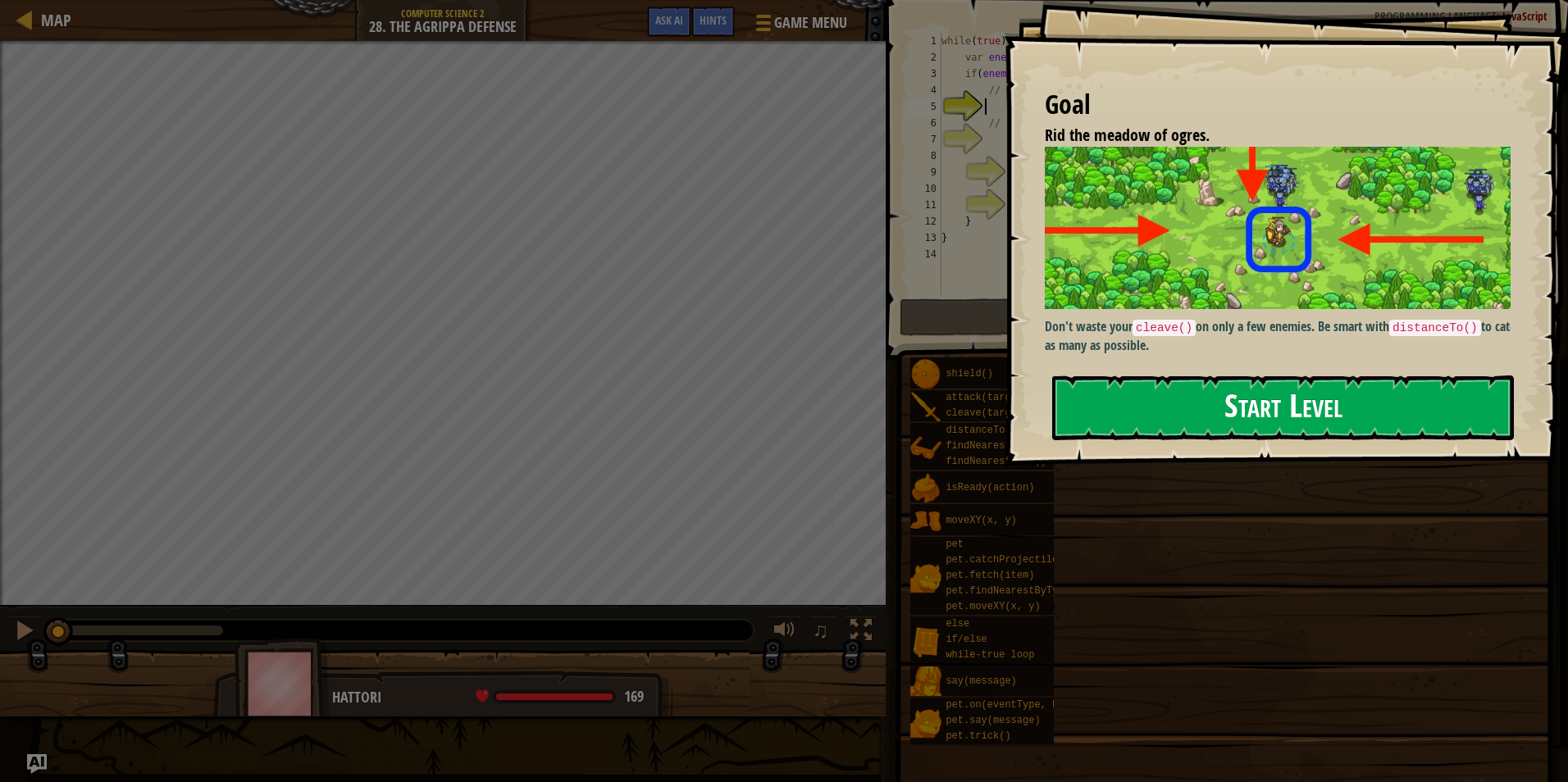
click at [1291, 406] on button "Start Level" at bounding box center [1283, 408] width 462 height 65
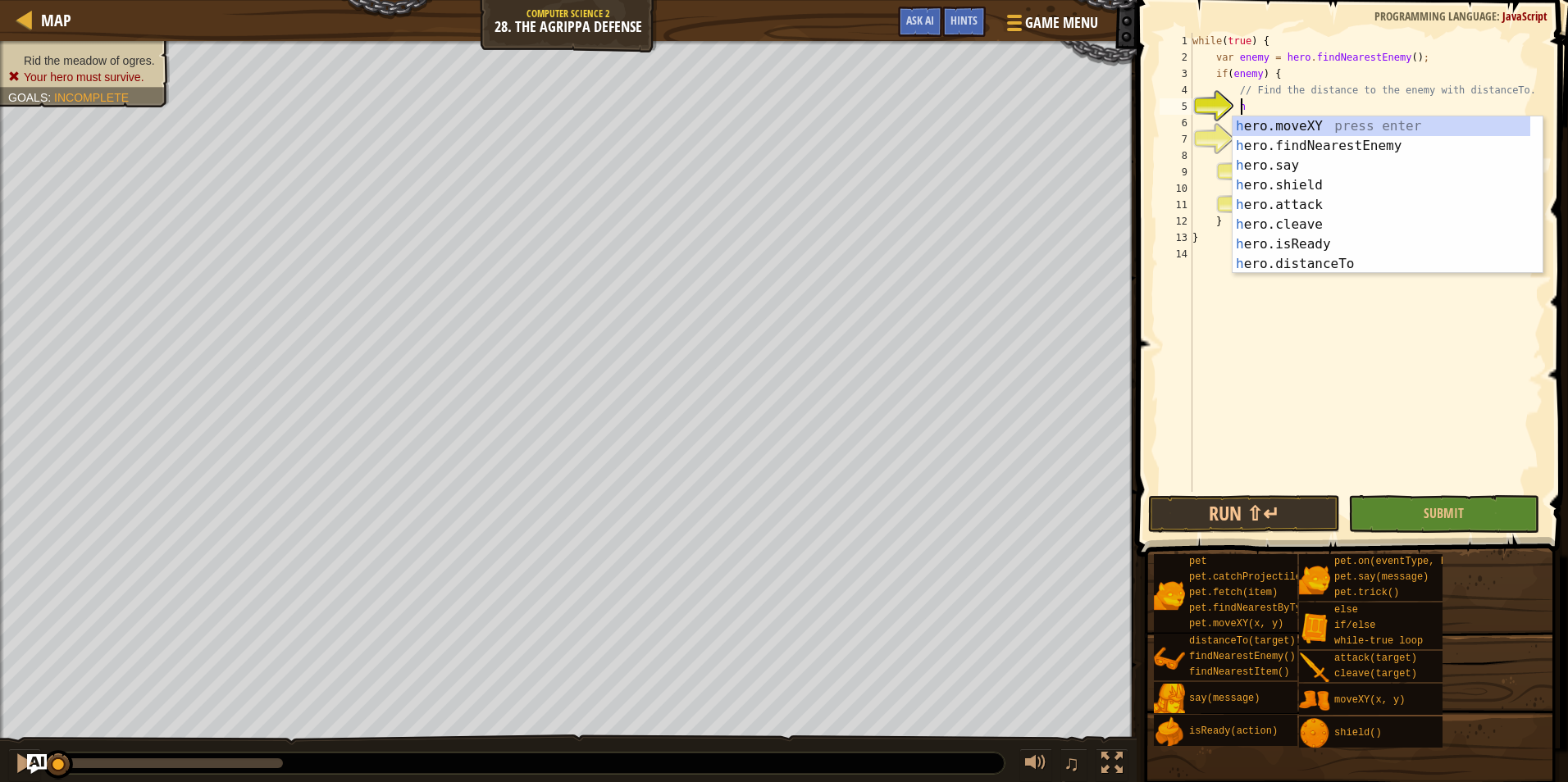
scroll to position [7, 3]
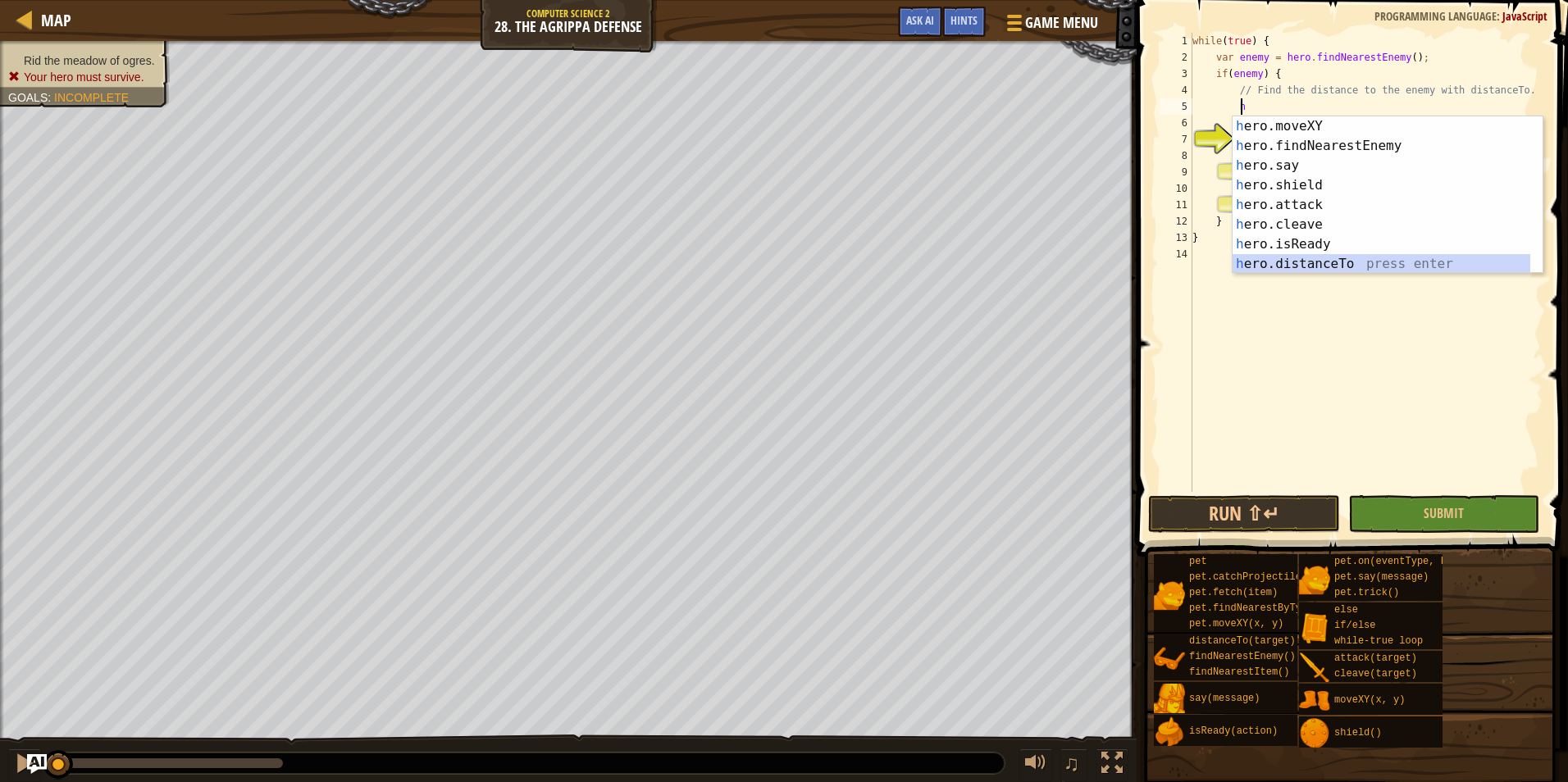
click at [1310, 255] on div "h ero.moveXY press enter h ero.findNearestEnemy press enter h ero.say press ent…" at bounding box center [1382, 215] width 298 height 196
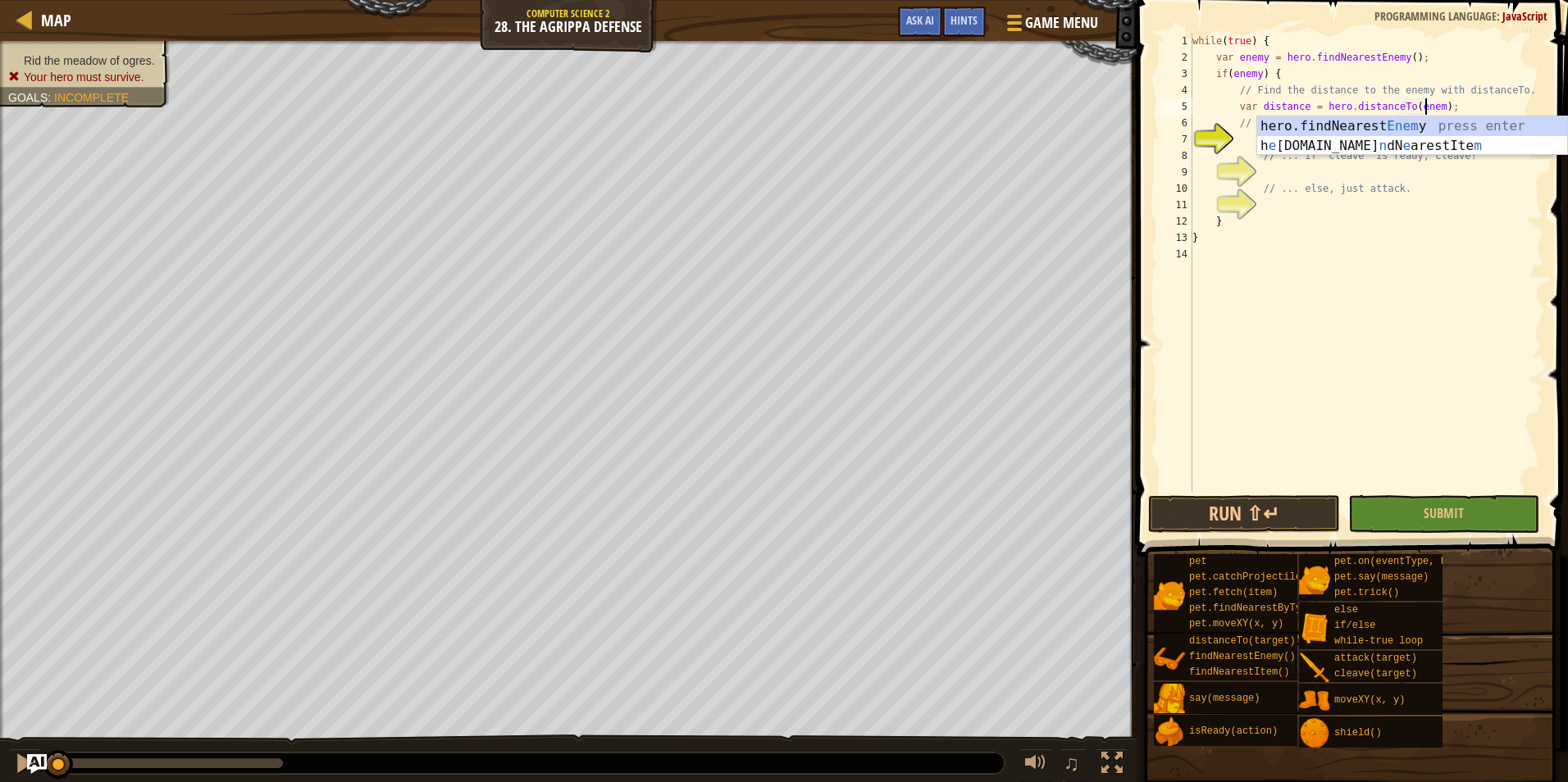
scroll to position [7, 20]
type textarea "var distance = hero.distanceTo(enemy);"
click at [1357, 176] on div "while ( true ) { var enemy = hero . findNearestEnemy ( ) ; if ( enemy ) { // Fi…" at bounding box center [1367, 278] width 355 height 492
click at [1345, 143] on div "while ( true ) { var enemy = hero . findNearestEnemy ( ) ; if ( enemy ) { // Fi…" at bounding box center [1367, 278] width 355 height 492
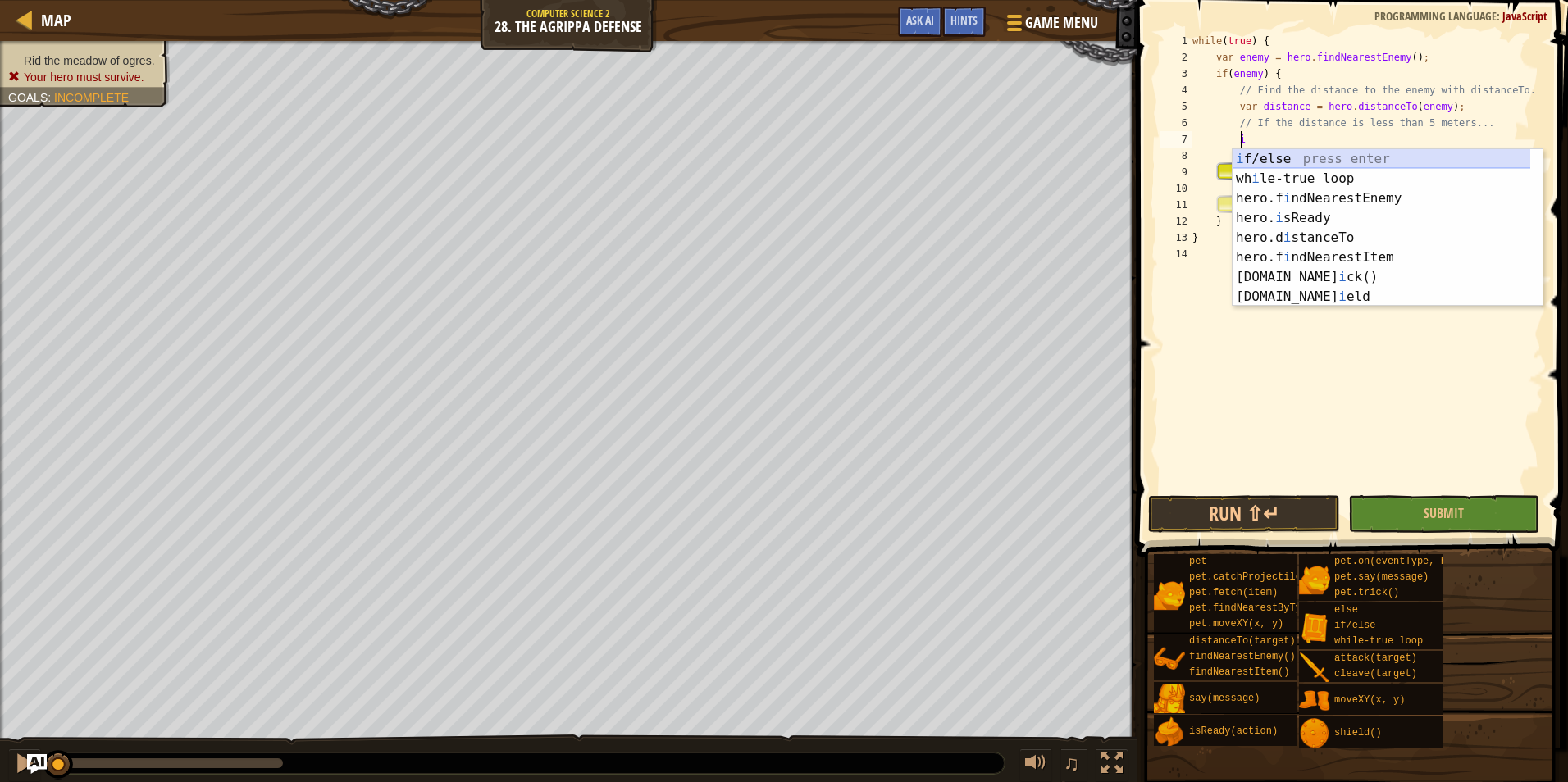
click at [1319, 164] on div "i f/else press enter wh i le-true loop press enter hero.f i ndNearestEnemy pres…" at bounding box center [1387, 247] width 310 height 196
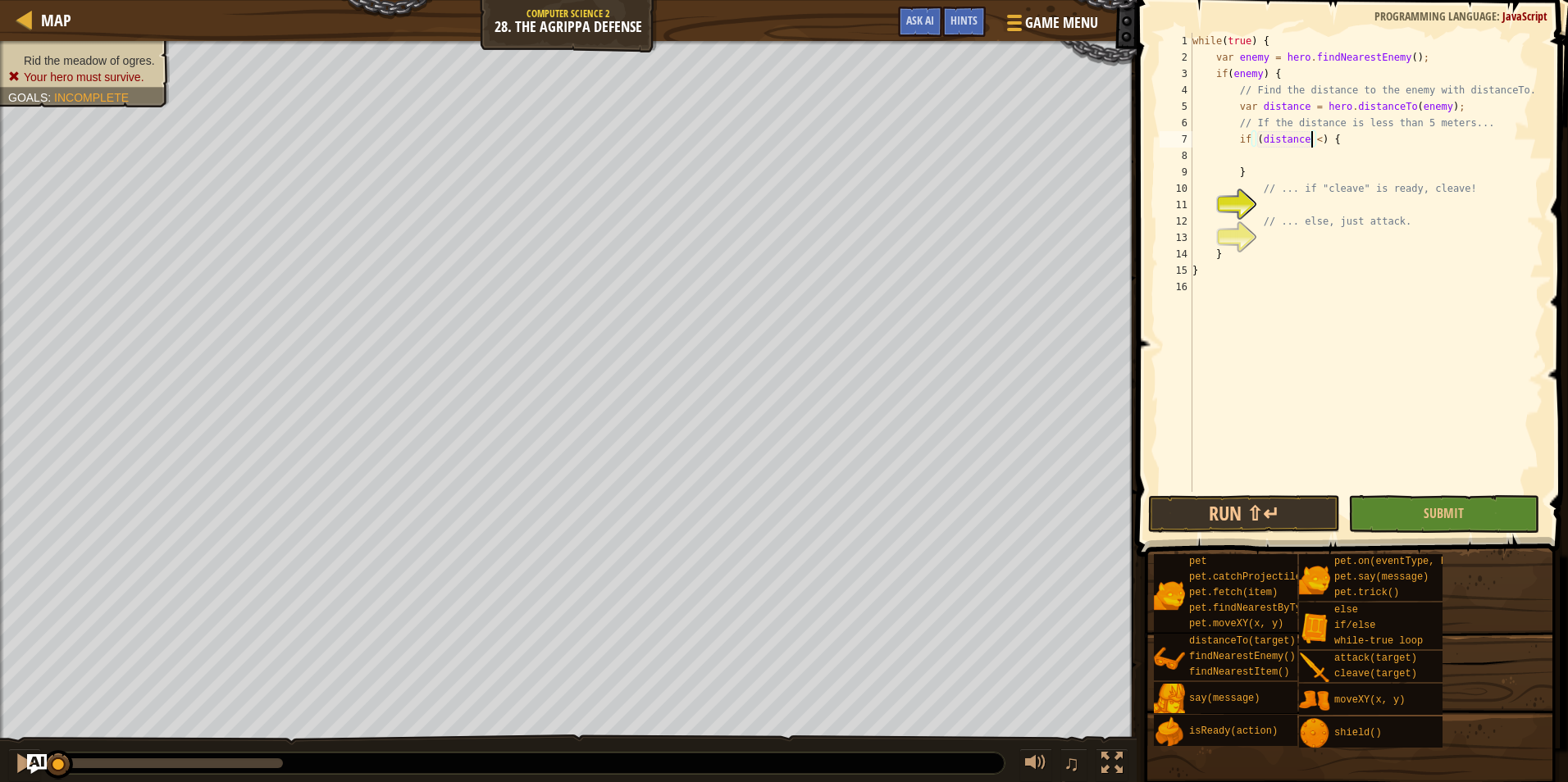
scroll to position [7, 11]
type textarea "if (distance <5) {"
click at [1334, 208] on div "while ( true ) { var enemy = hero . findNearestEnemy ( ) ; if ( enemy ) { // Fi…" at bounding box center [1367, 278] width 355 height 492
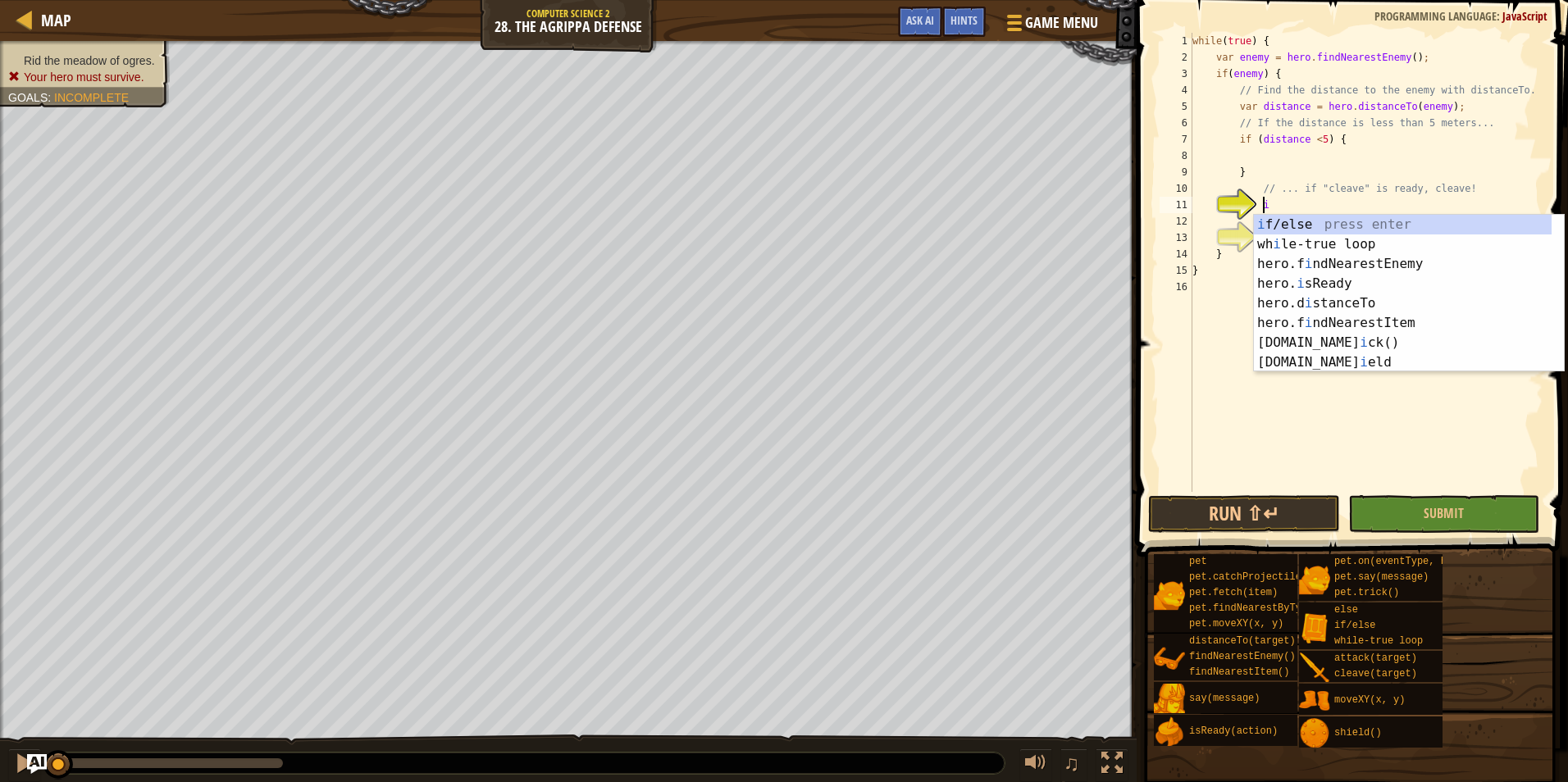
scroll to position [7, 6]
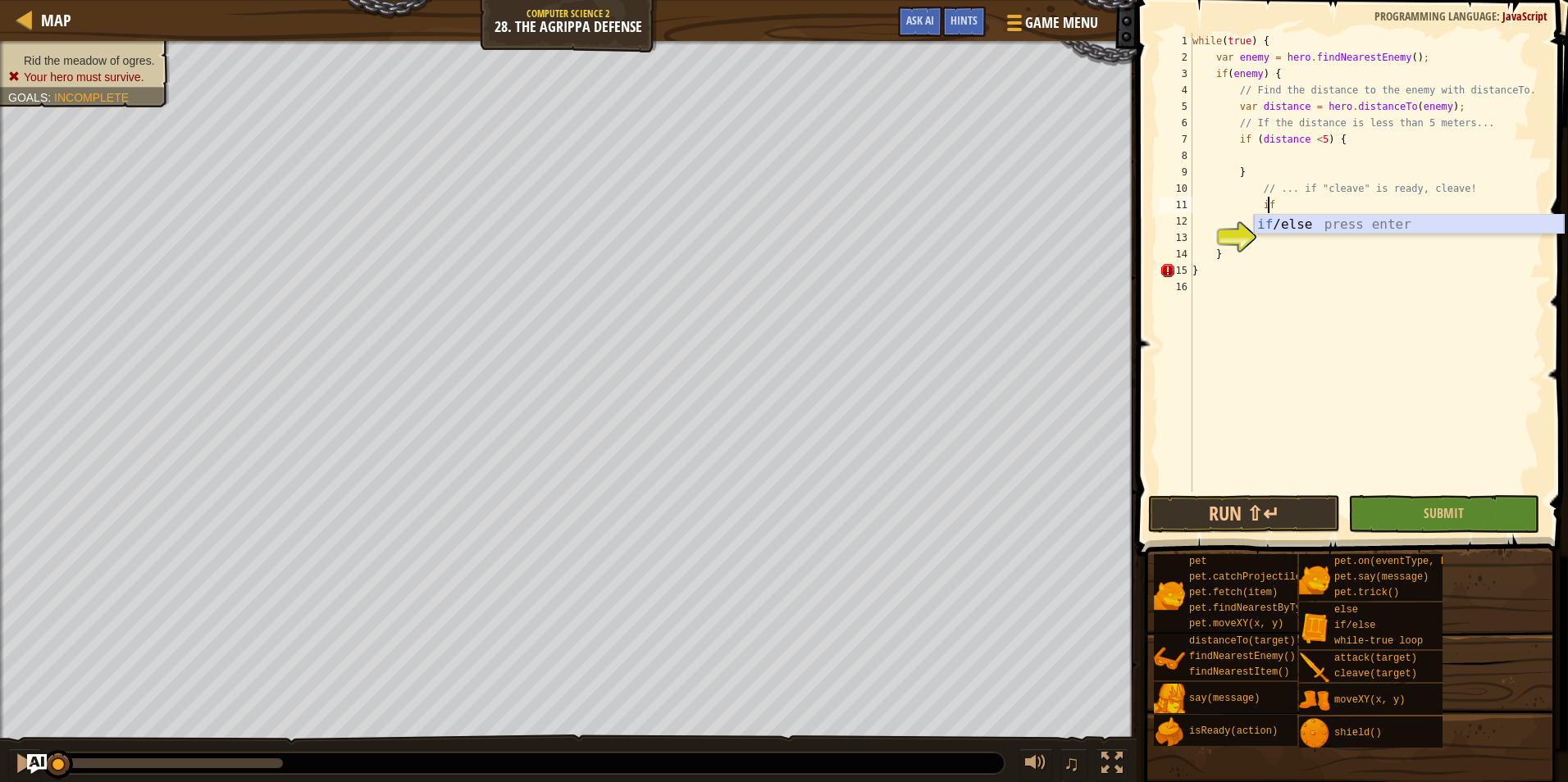
click at [1280, 225] on div "if /else press enter" at bounding box center [1408, 244] width 310 height 59
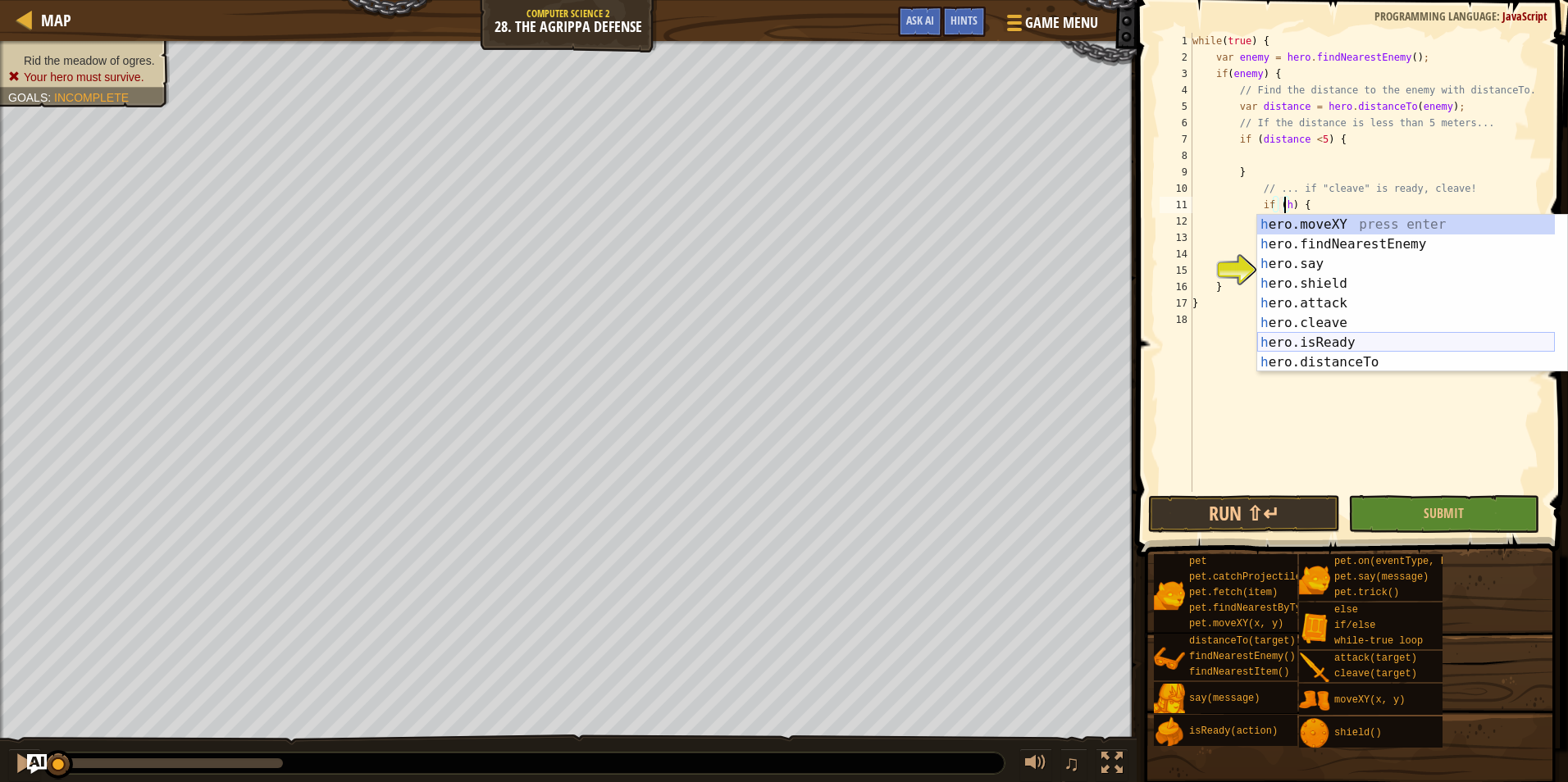
click at [1327, 333] on div "h ero.moveXY press enter h ero.findNearestEnemy press enter h ero.say press ent…" at bounding box center [1406, 313] width 298 height 196
type textarea "if (hero.isReady("cleave")) {"
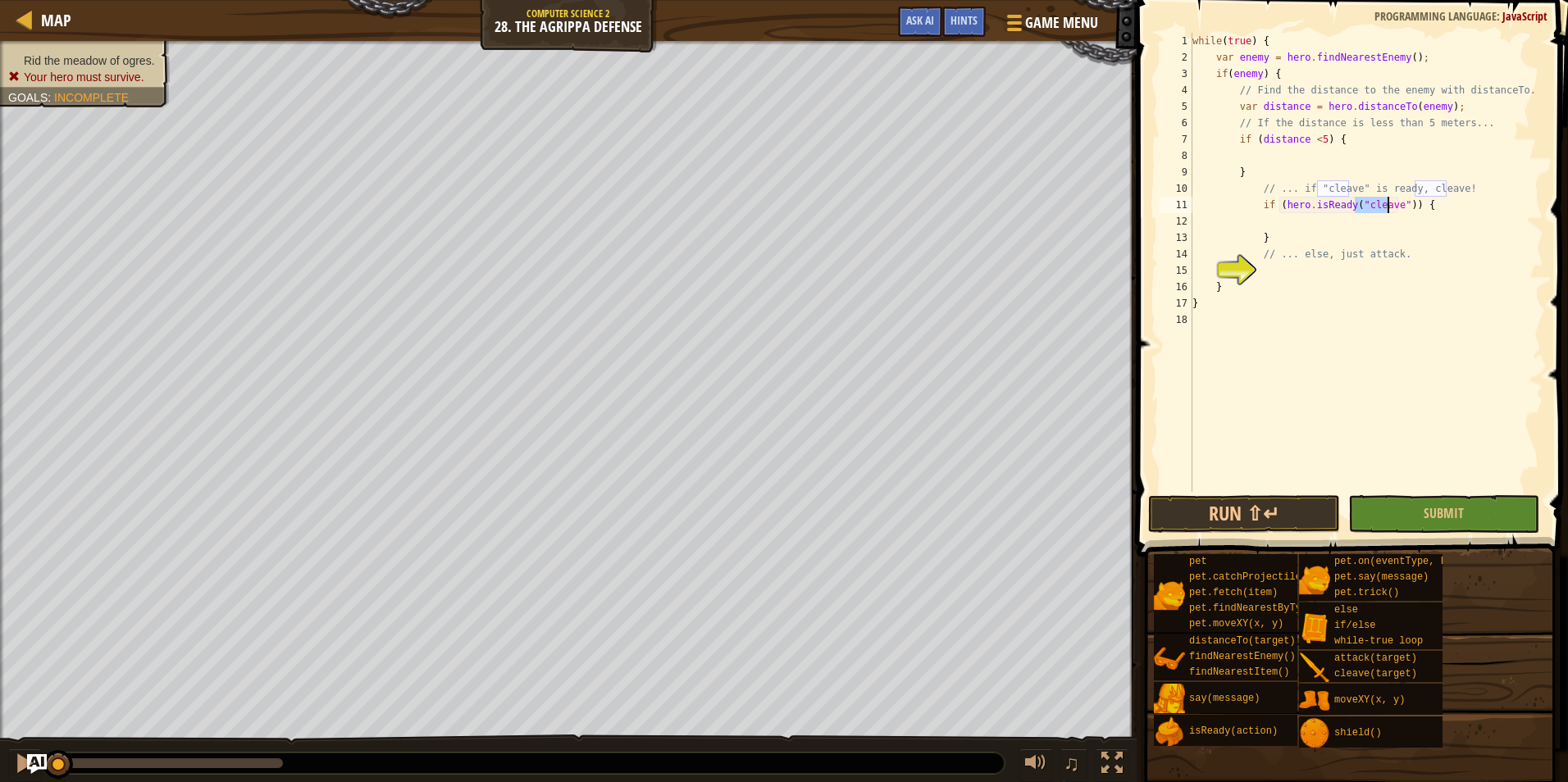
click at [1304, 220] on div "while ( true ) { var enemy = hero . findNearestEnemy ( ) ; if ( enemy ) { // Fi…" at bounding box center [1367, 278] width 355 height 492
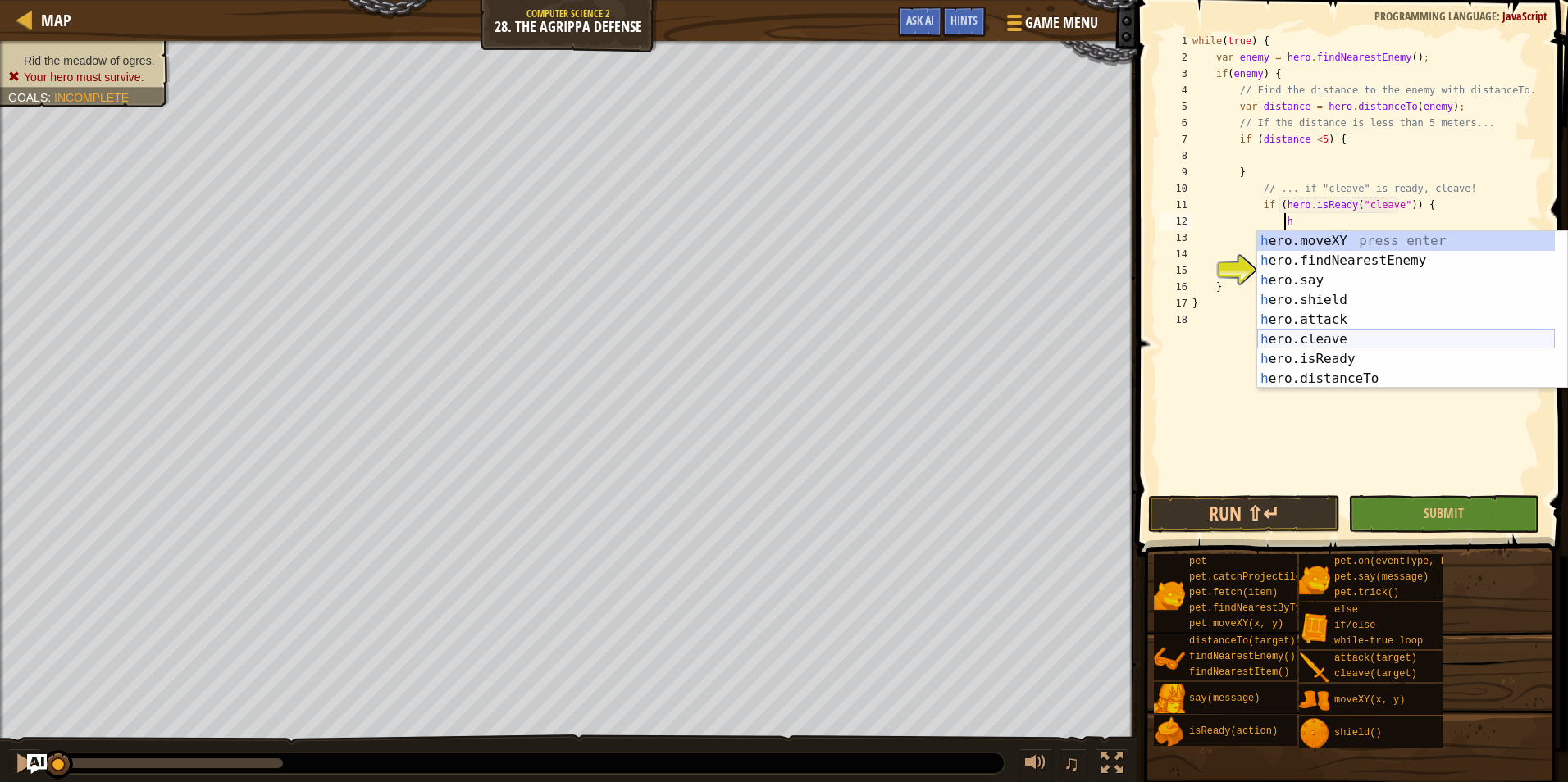
click at [1304, 336] on div "h ero.moveXY press enter h ero.findNearestEnemy press enter h ero.say press ent…" at bounding box center [1406, 329] width 298 height 196
type textarea "hero.cleave(enemy);"
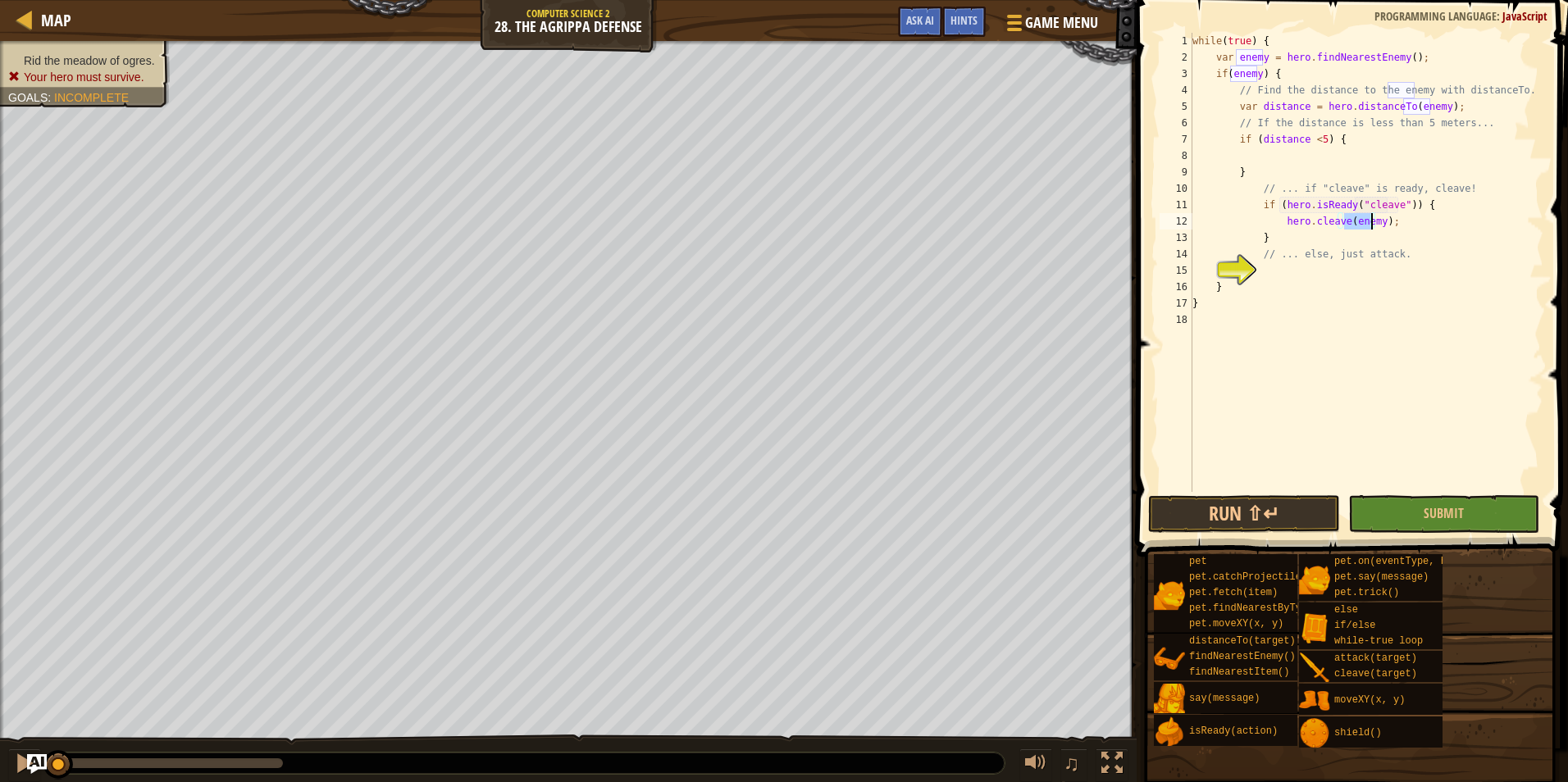
click at [1310, 276] on div "while ( true ) { var enemy = hero . findNearestEnemy ( ) ; if ( enemy ) { // Fi…" at bounding box center [1367, 278] width 355 height 492
type textarea "e"
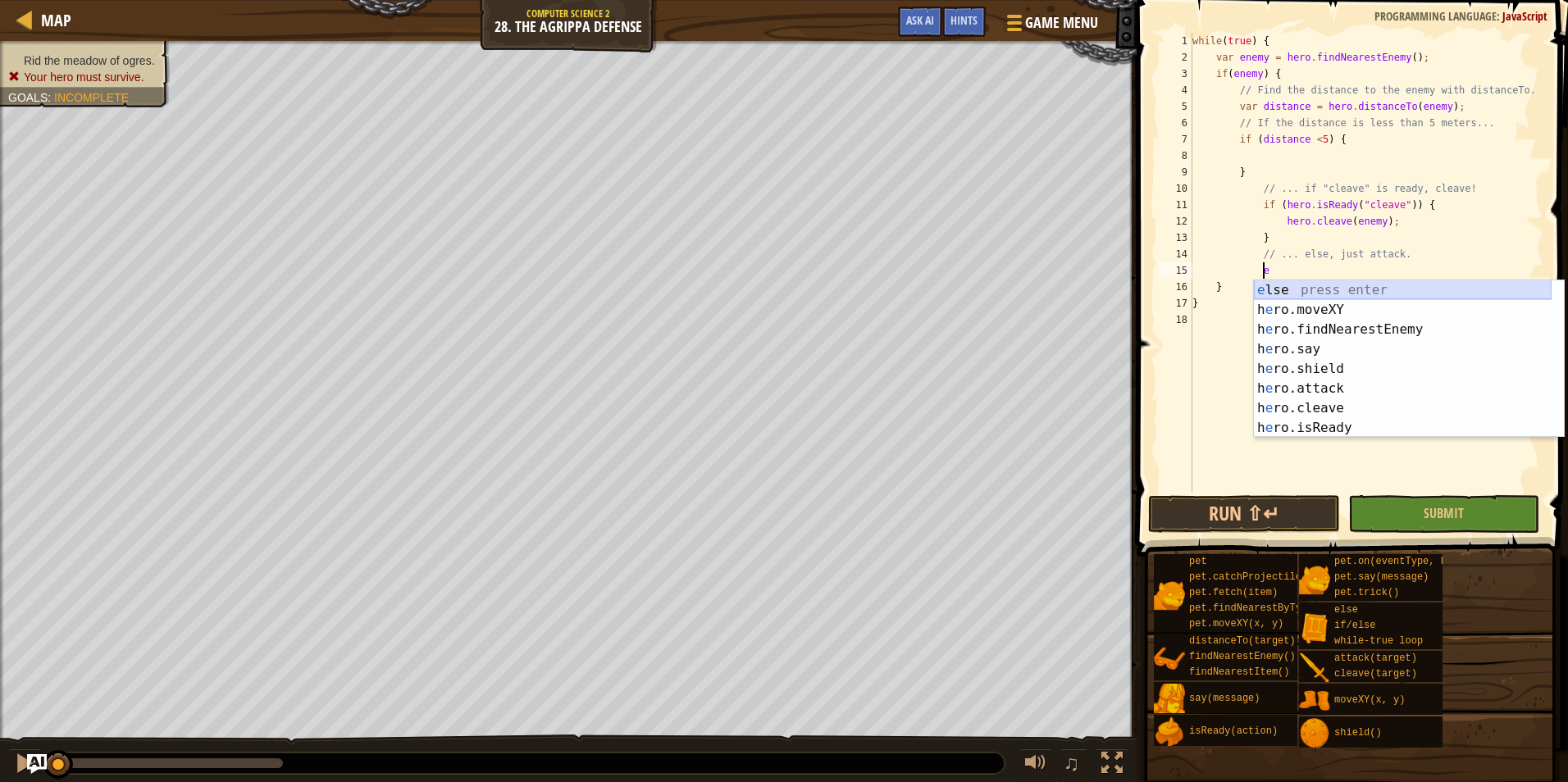
click at [1314, 289] on div "e lse press enter h e ro.moveXY press enter h e ro.findNearestEnemy press enter…" at bounding box center [1402, 379] width 298 height 196
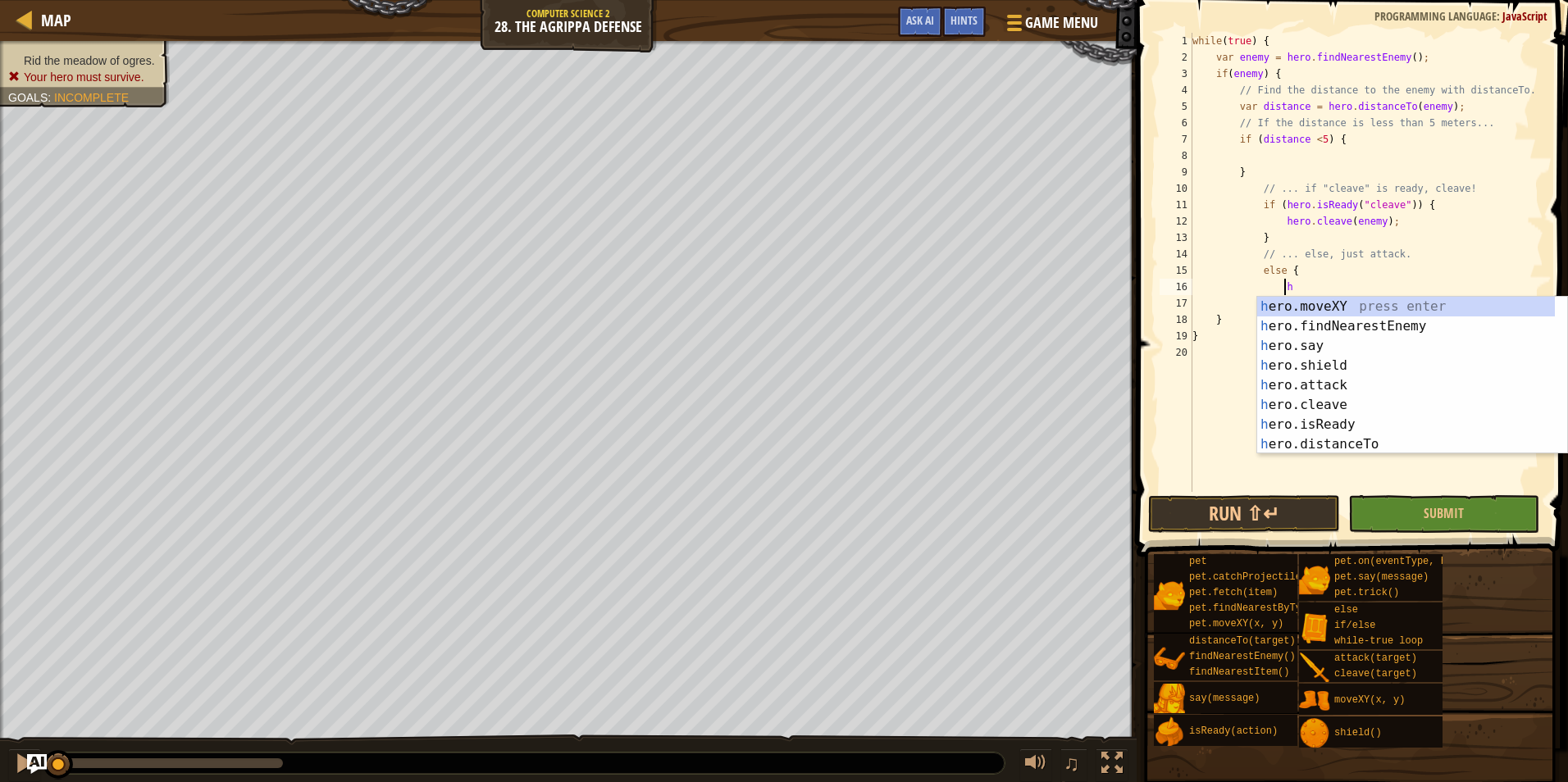
scroll to position [7, 7]
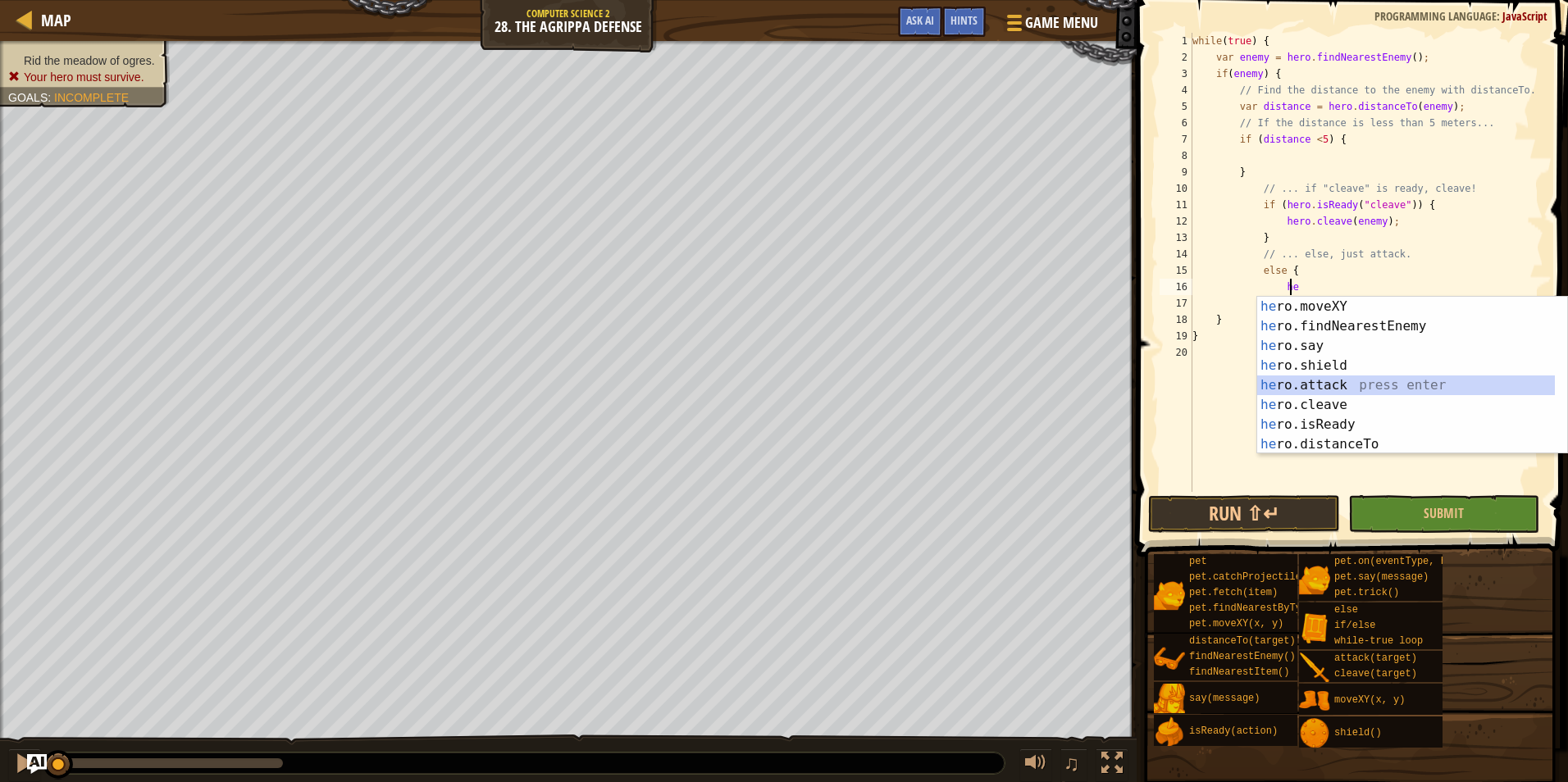
click at [1330, 380] on div "he ro.moveXY press enter he ro.findNearestEnemy press enter he ro.say press ent…" at bounding box center [1406, 395] width 298 height 196
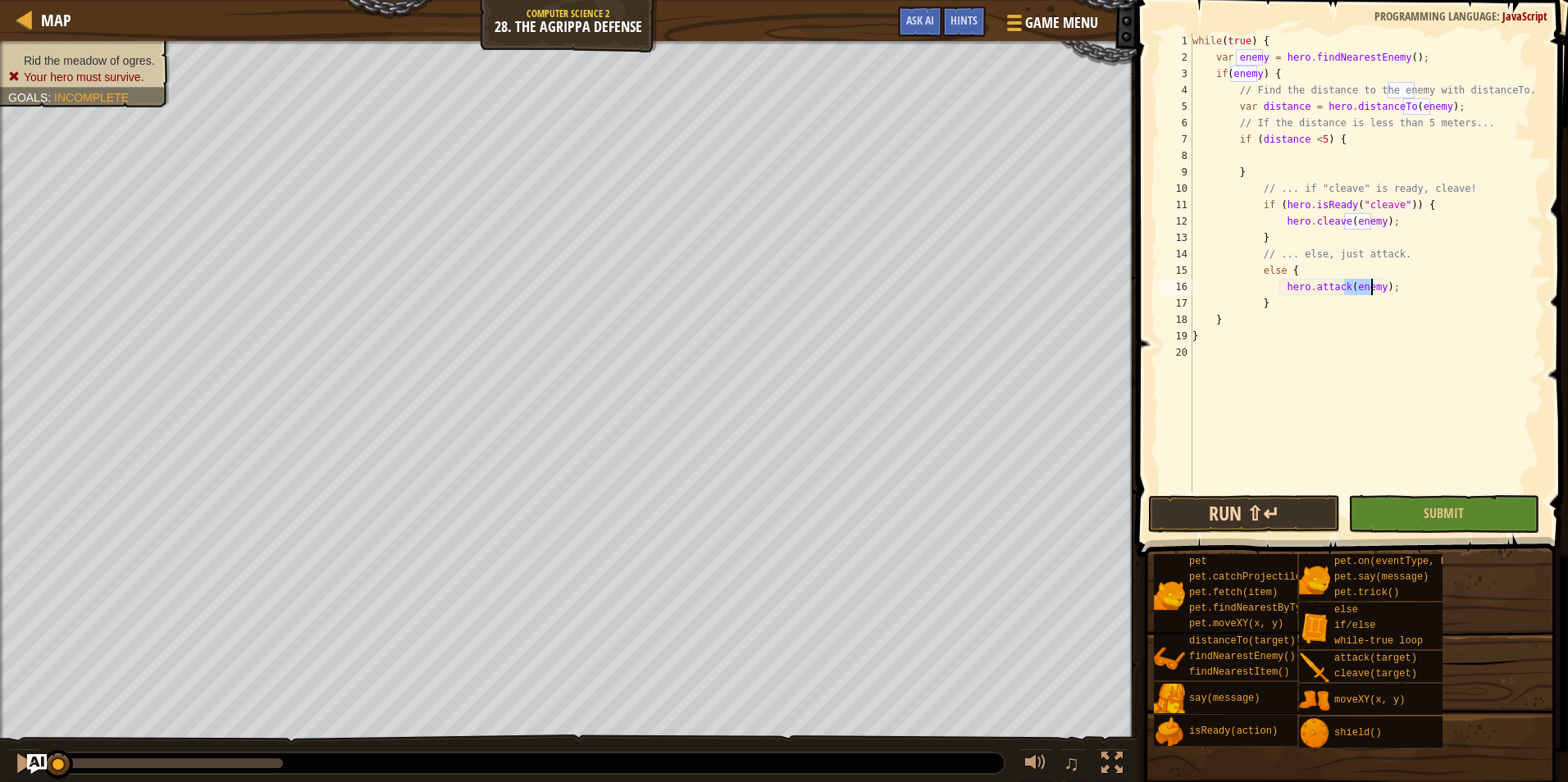
type textarea "hero.attack(enemy);"
click at [1283, 509] on button "Run ⇧↵" at bounding box center [1243, 513] width 191 height 37
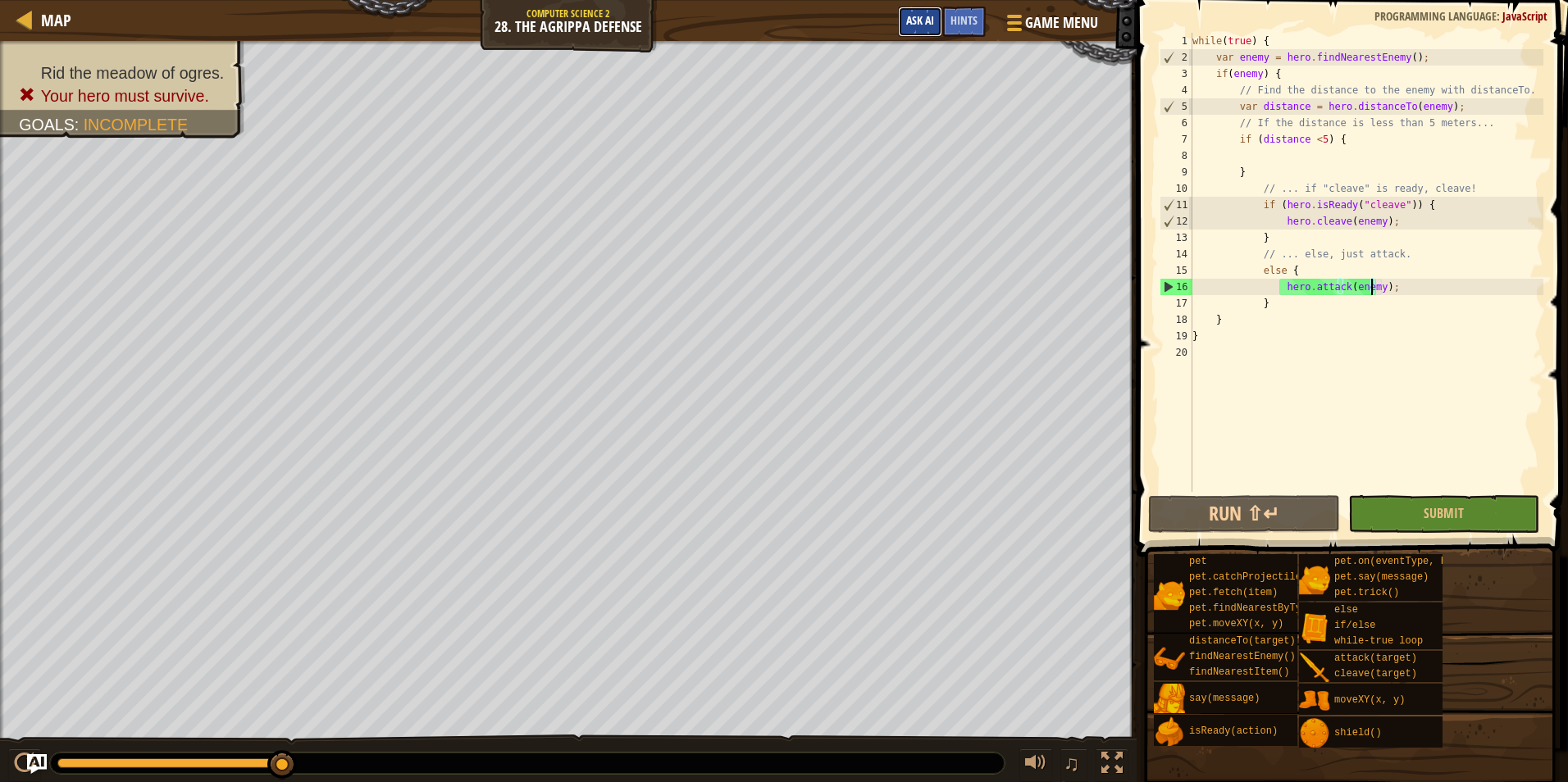
click at [915, 27] on button "Ask AI" at bounding box center [920, 22] width 44 height 30
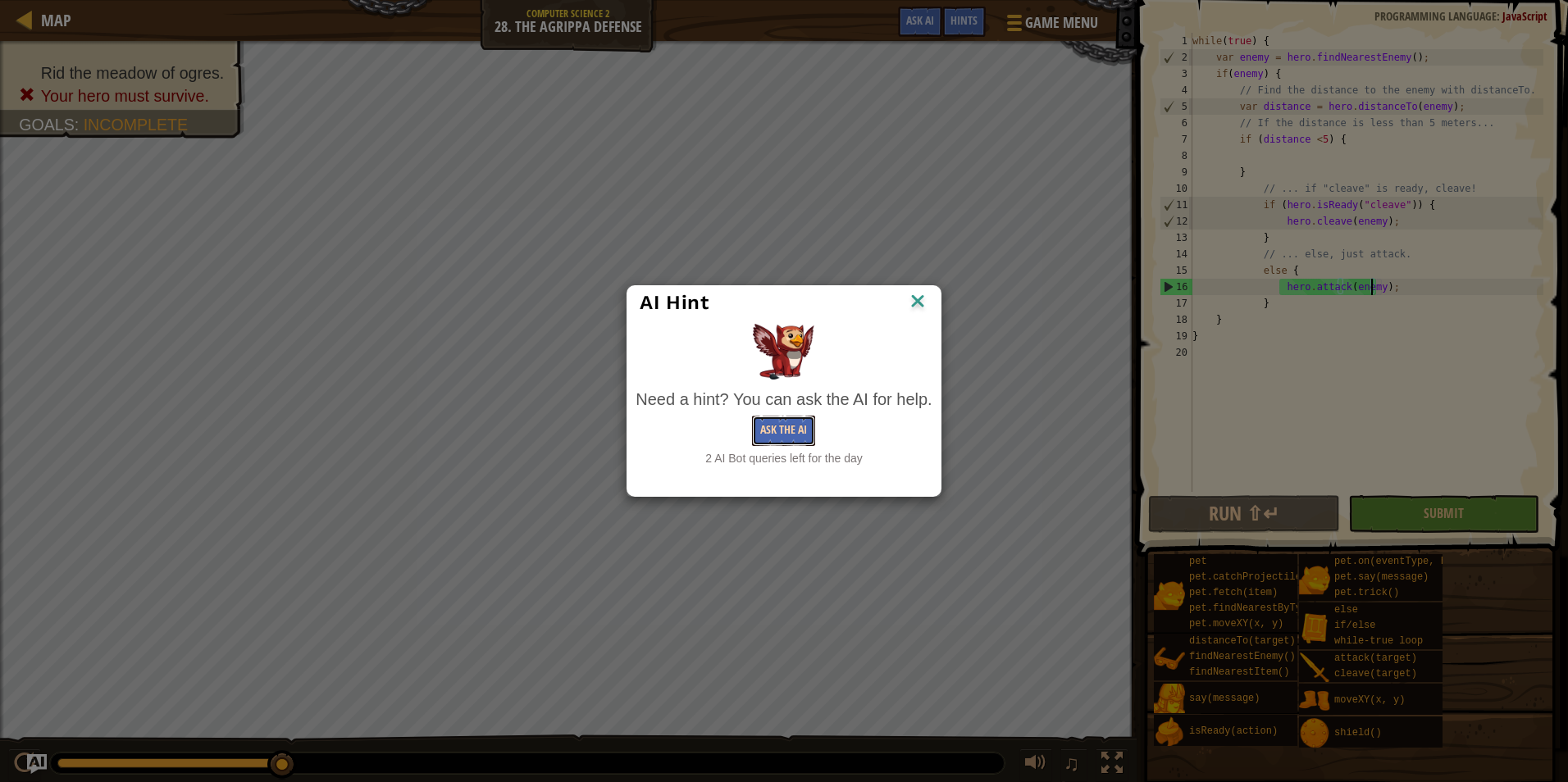
click at [782, 429] on button "Ask the AI" at bounding box center [783, 430] width 63 height 30
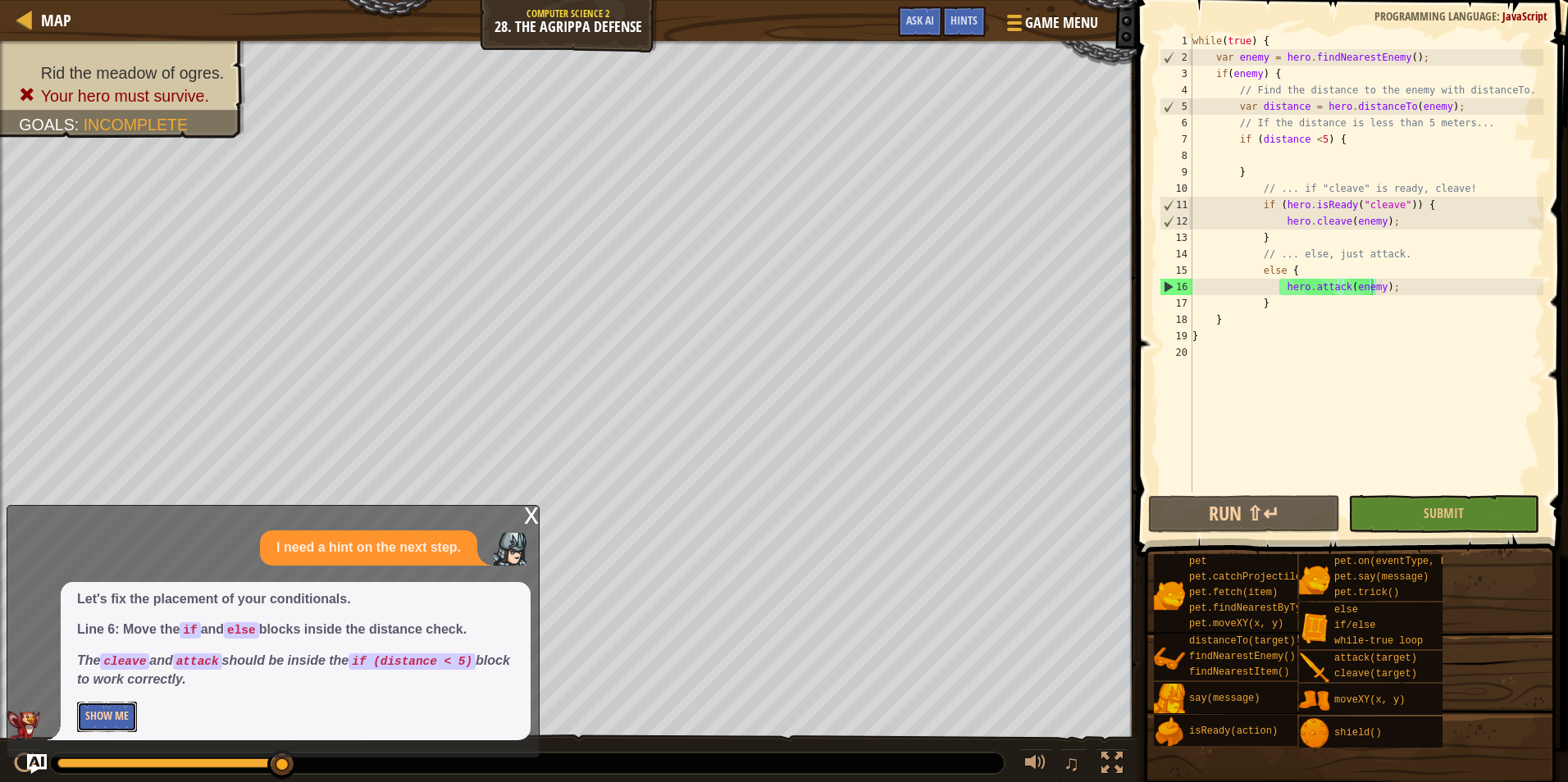
click at [115, 719] on button "Show Me" at bounding box center [107, 716] width 60 height 30
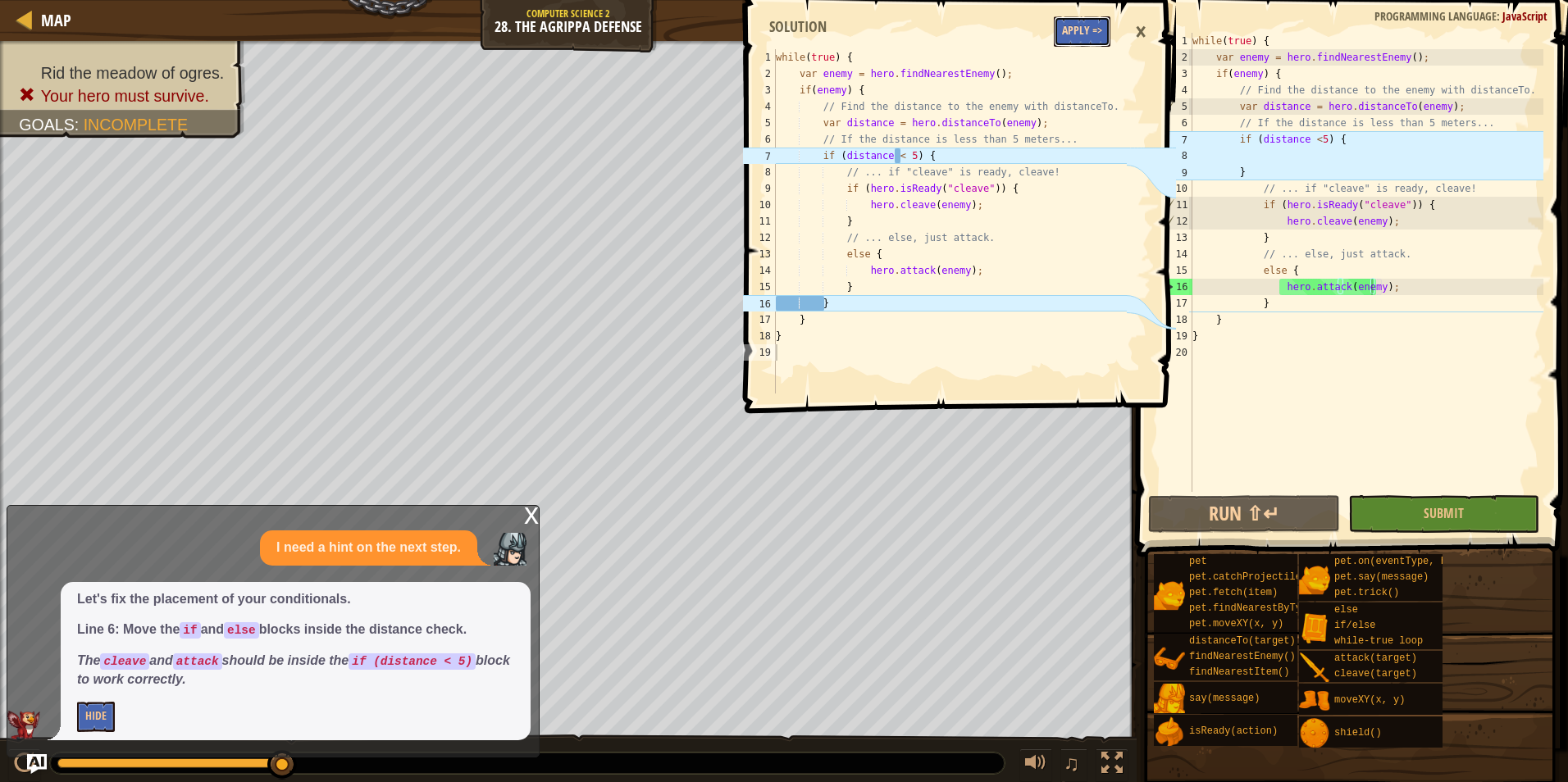
click at [1068, 19] on button "Apply =>" at bounding box center [1082, 32] width 57 height 30
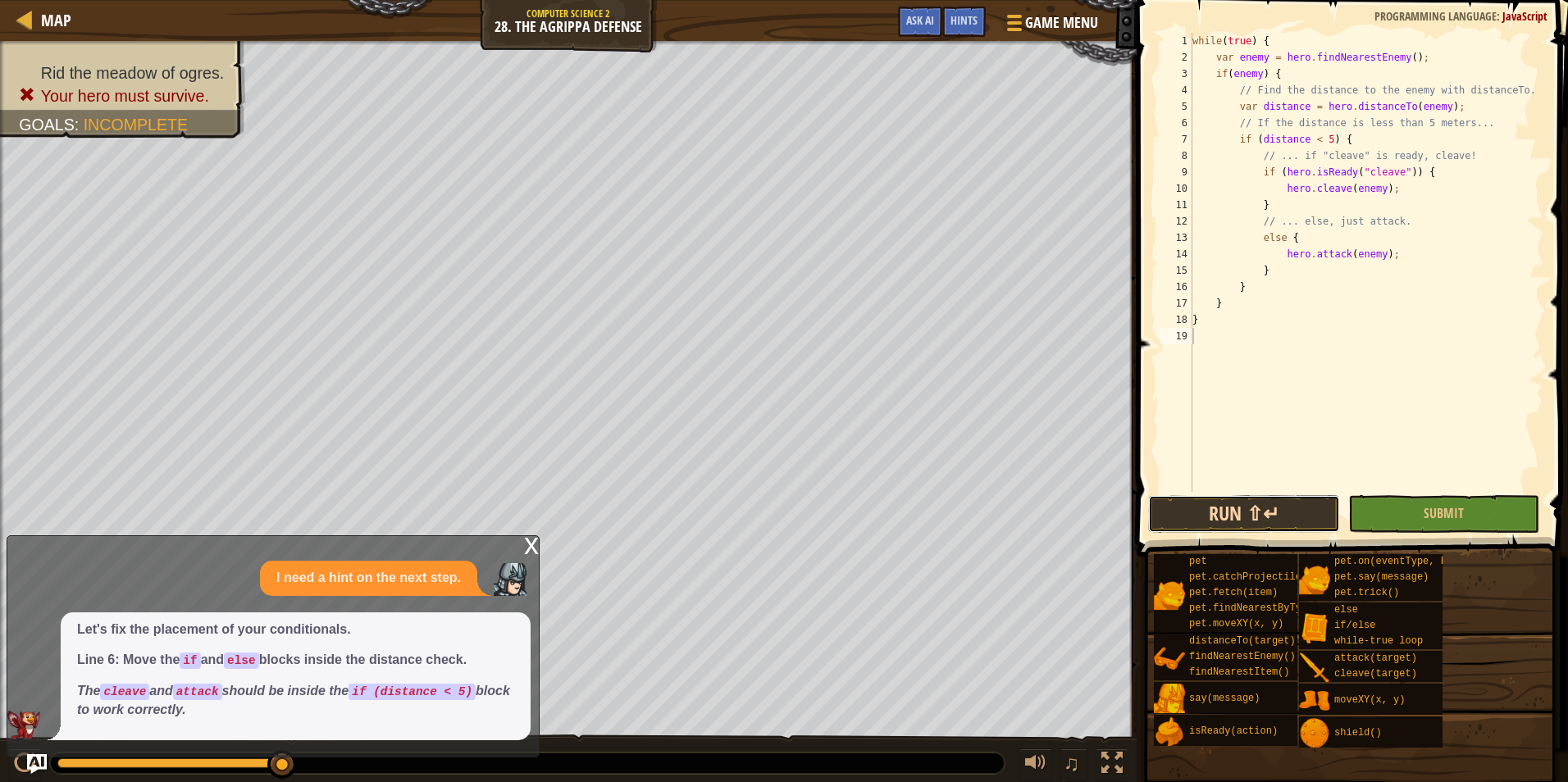
click at [1201, 497] on button "Run ⇧↵" at bounding box center [1243, 513] width 191 height 37
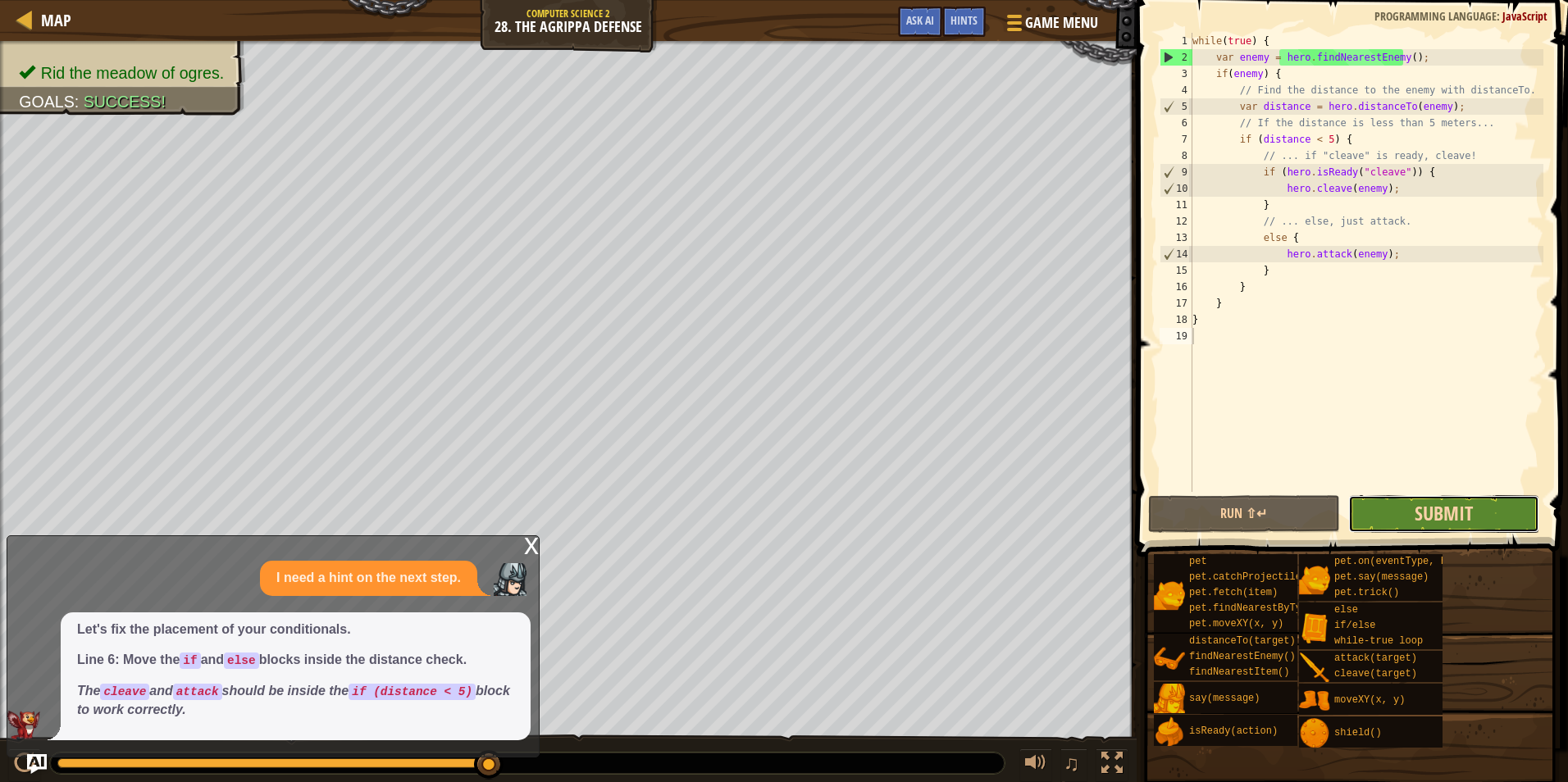
click at [1429, 514] on span "Submit" at bounding box center [1443, 513] width 58 height 27
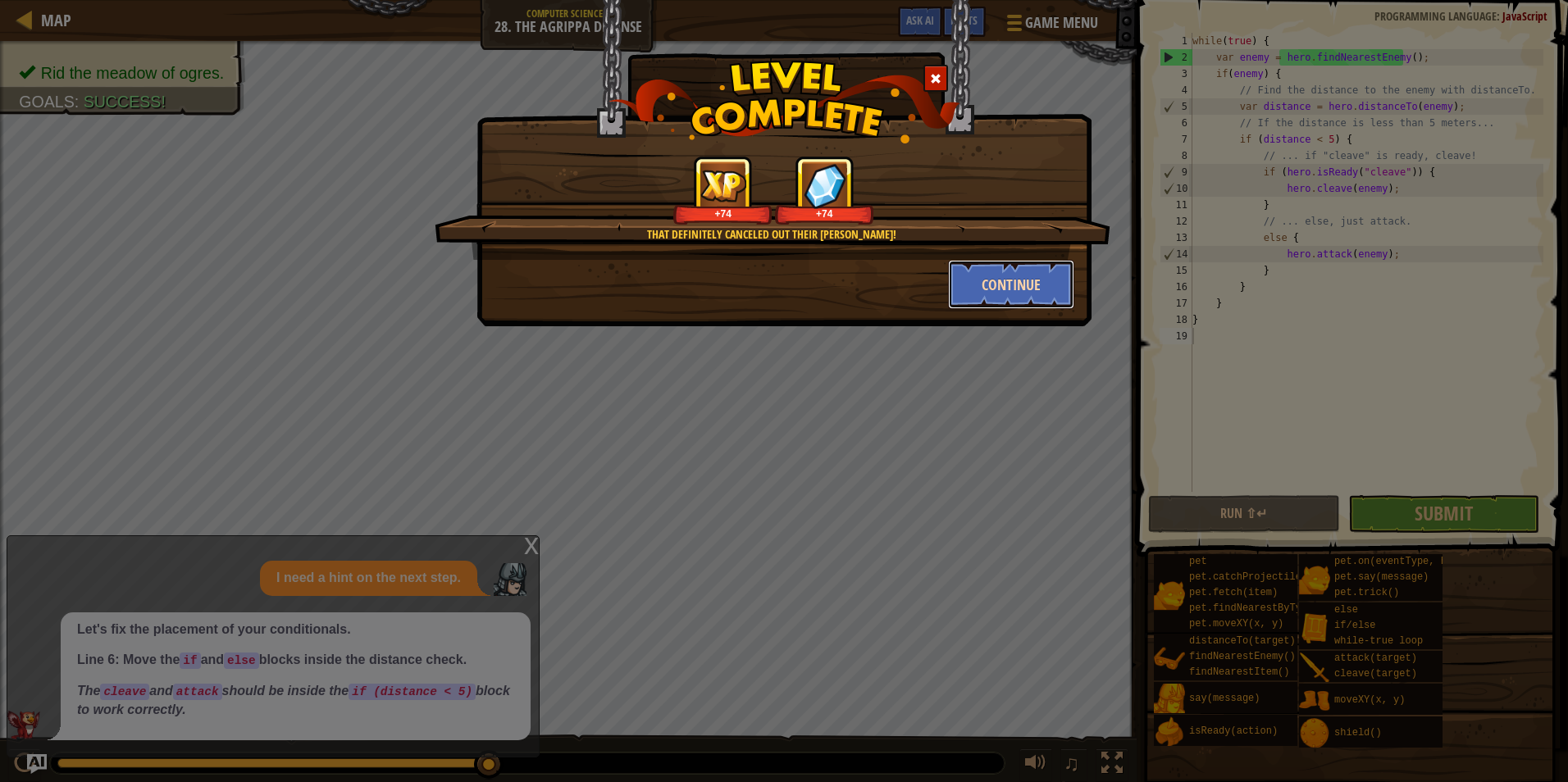
click at [967, 305] on button "Continue" at bounding box center [1011, 284] width 127 height 49
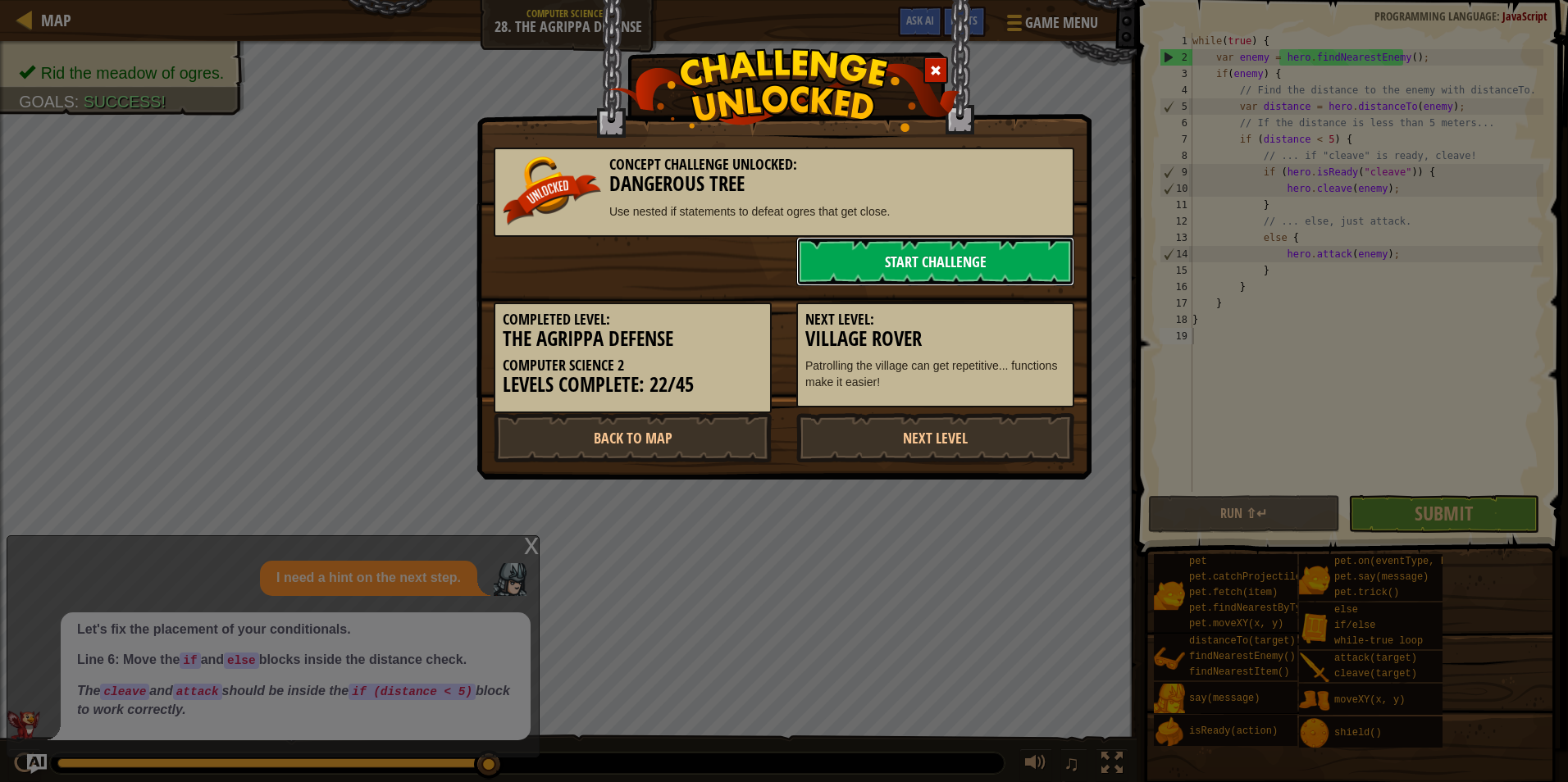
click at [992, 271] on link "Start Challenge" at bounding box center [935, 261] width 278 height 49
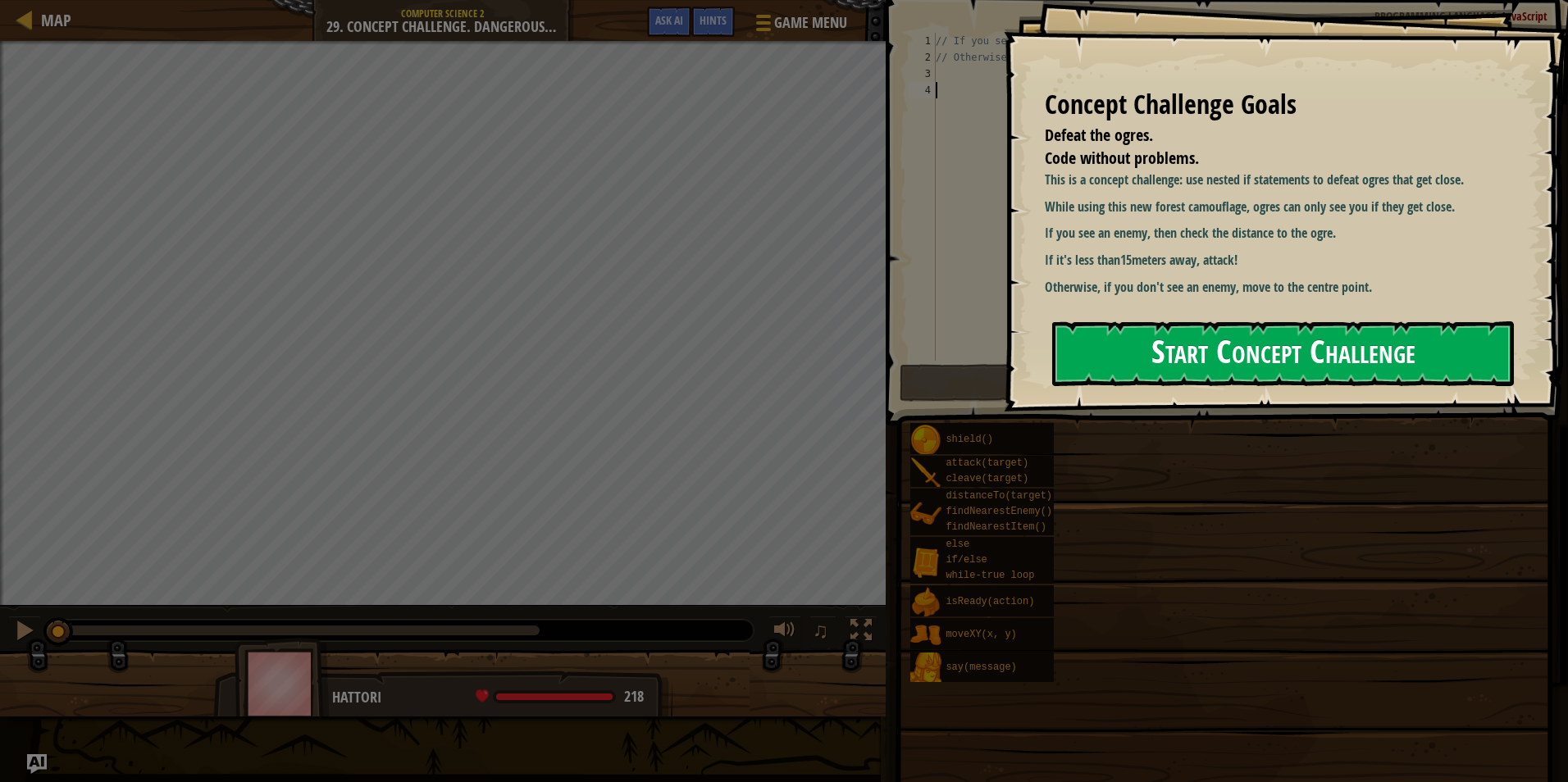
click at [1251, 343] on button "Start Concept Challenge" at bounding box center [1283, 354] width 462 height 65
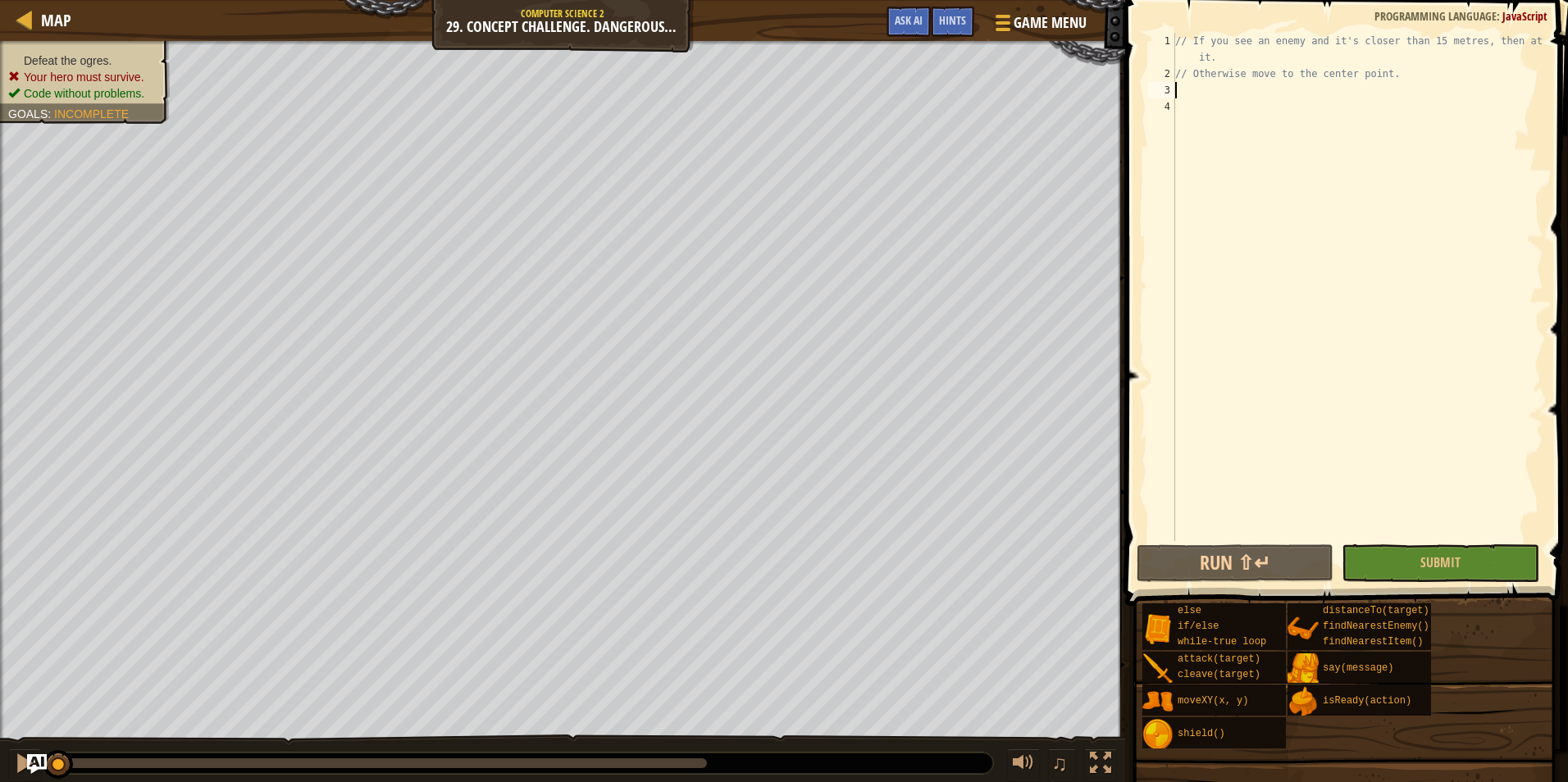
click at [1204, 90] on div "// If you see an enemy and it's closer than 15 metres, then attack it. // Other…" at bounding box center [1357, 311] width 371 height 557
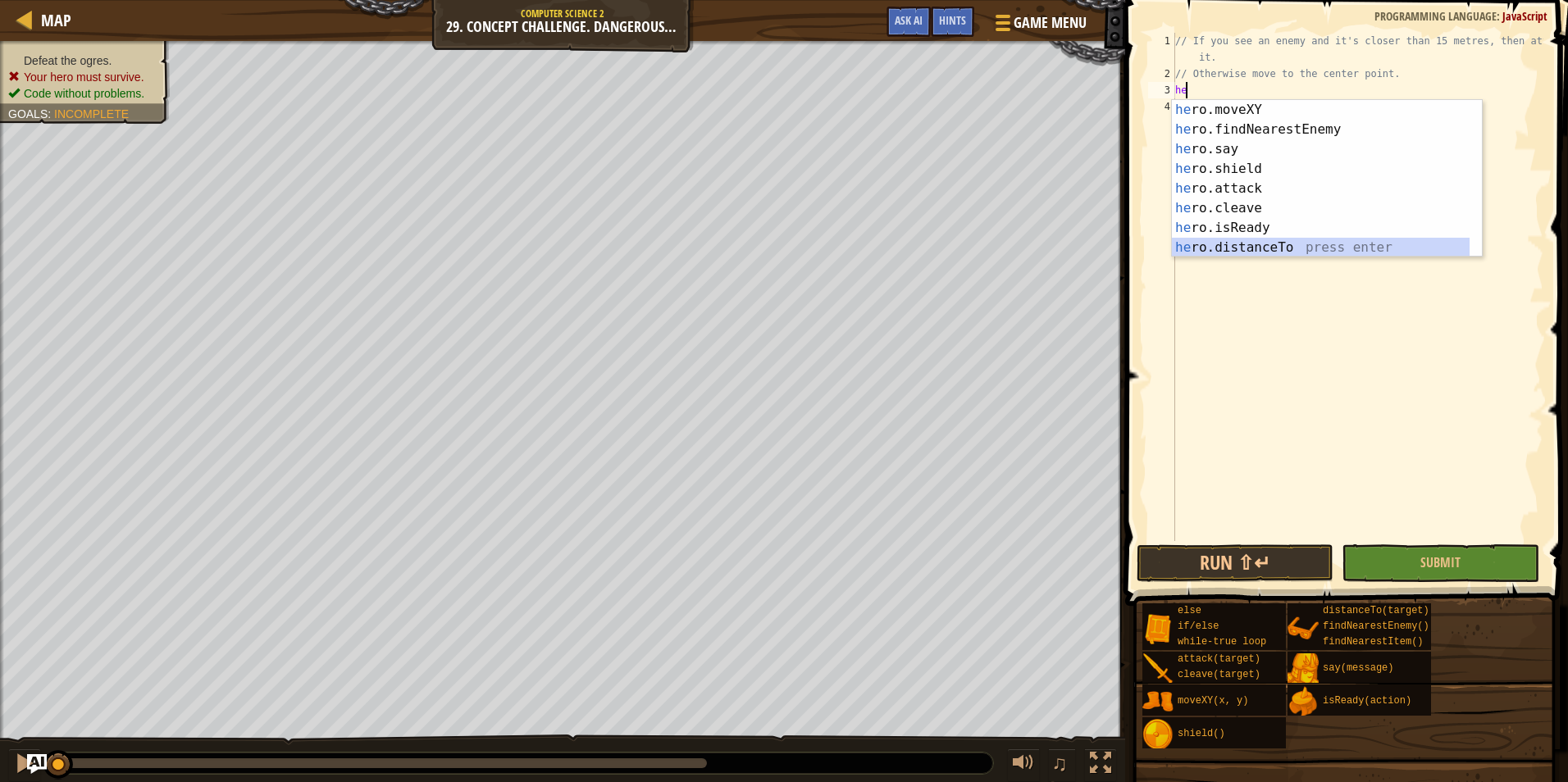
click at [1253, 240] on div "he ro.moveXY press enter he ro.findNearestEnemy press enter he ro.say press ent…" at bounding box center [1321, 198] width 298 height 196
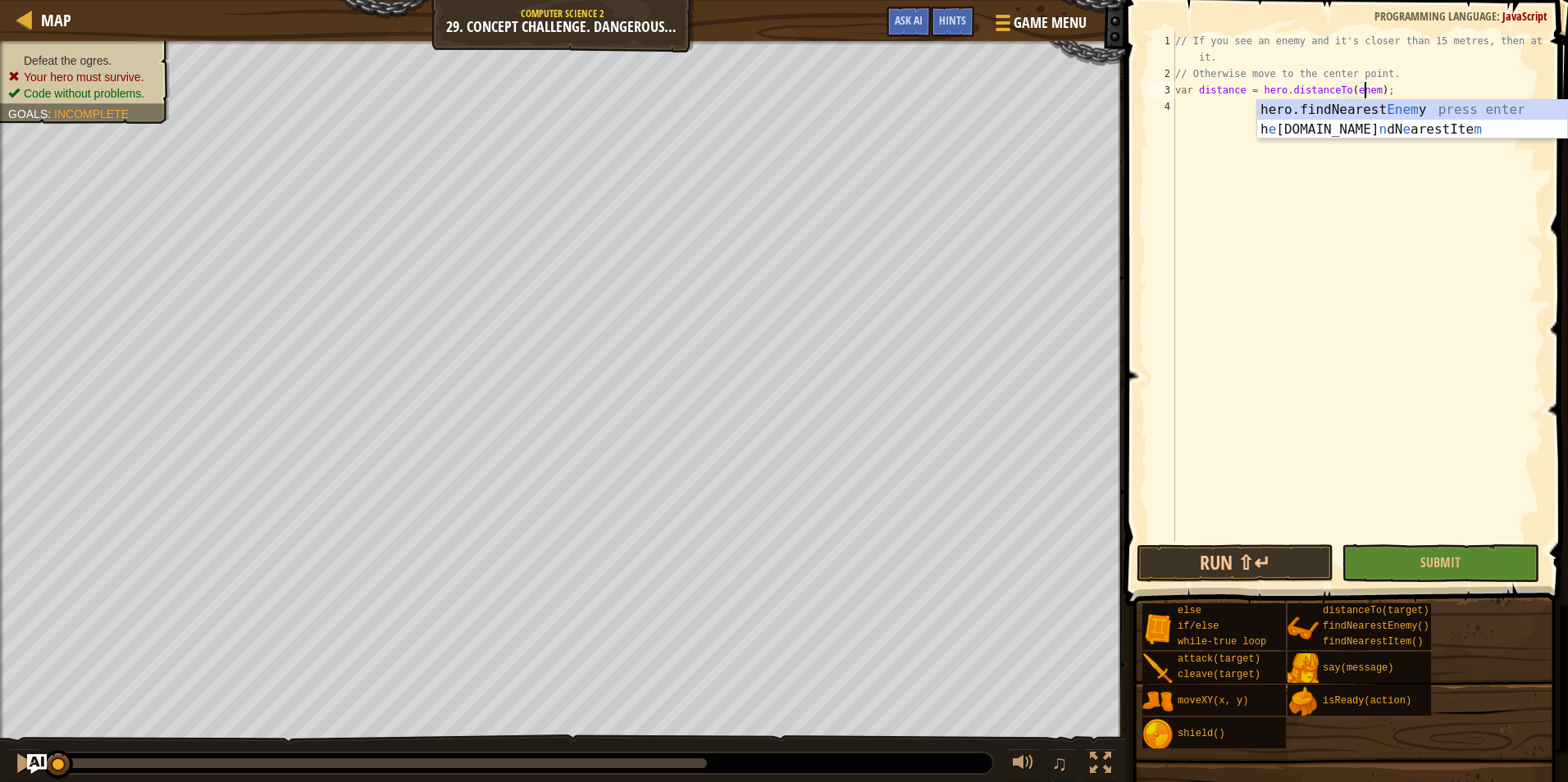
scroll to position [7, 16]
type textarea "var distance = hero.distanceTo(enemy);"
click at [1336, 180] on div "// If you see an enemy and it's closer than 15 metres, then attack it. // Other…" at bounding box center [1357, 311] width 371 height 557
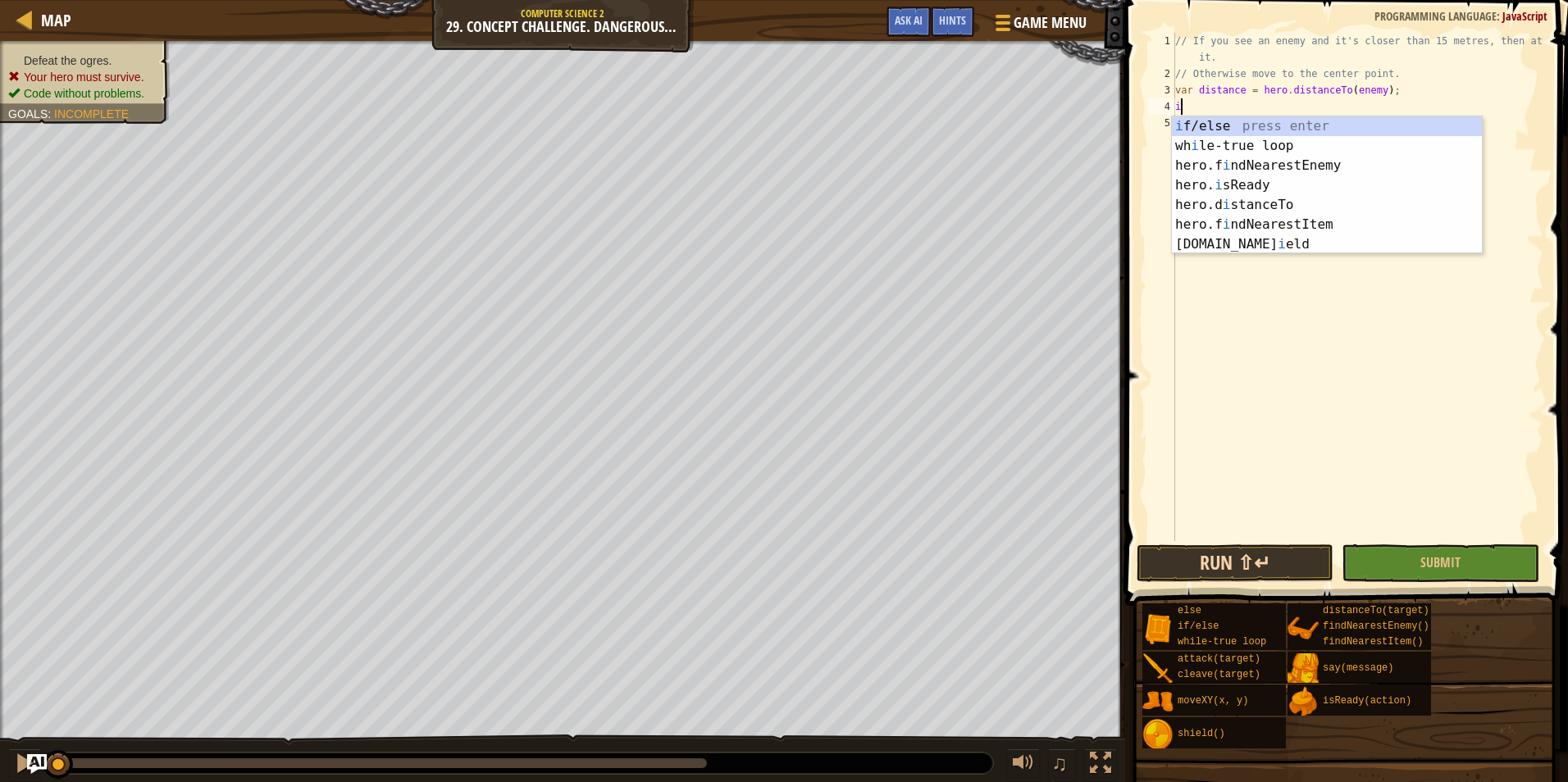
type textarea "i"
click at [1167, 548] on button "Run ⇧↵" at bounding box center [1234, 562] width 196 height 37
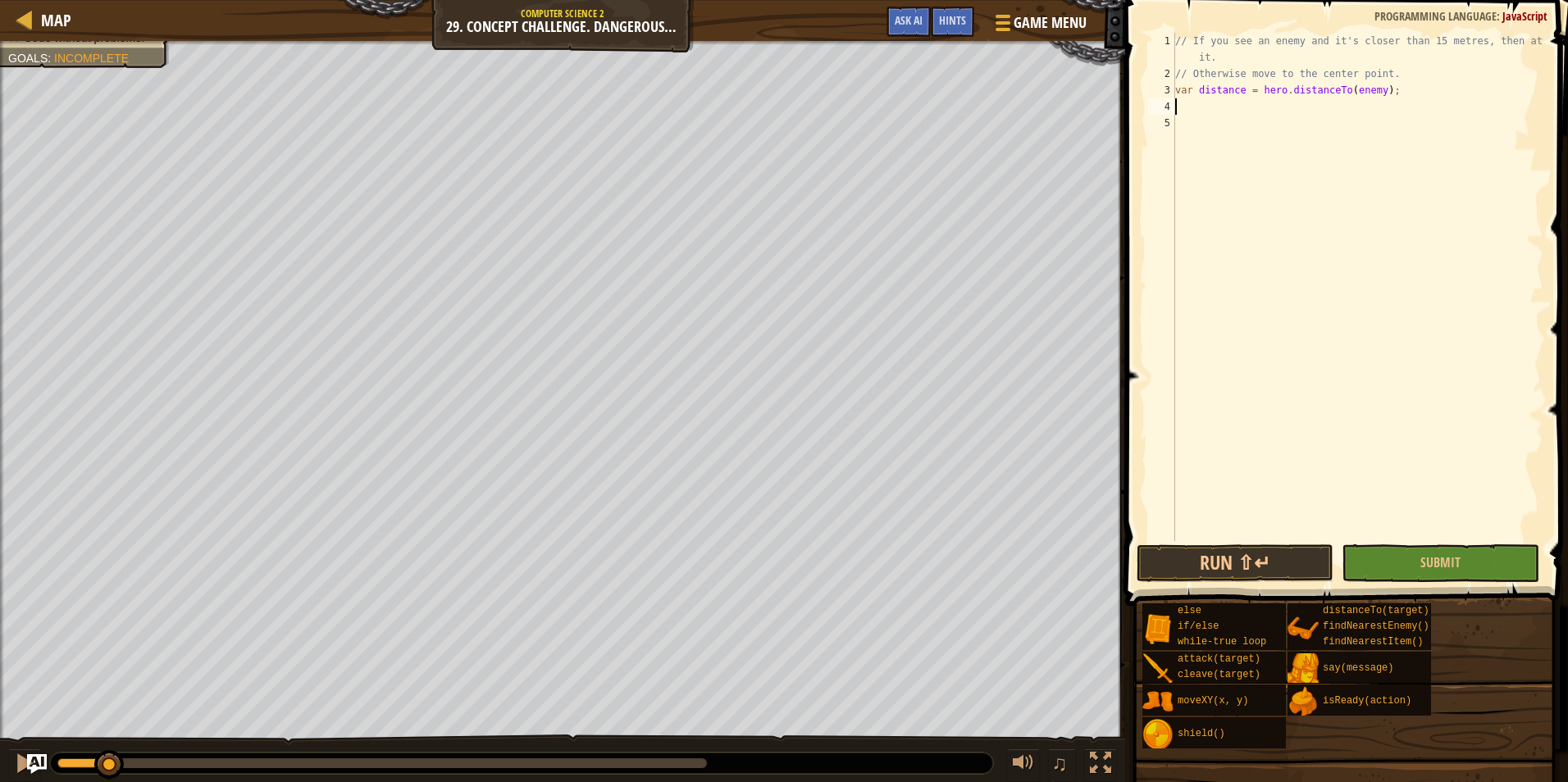
type textarea "d"
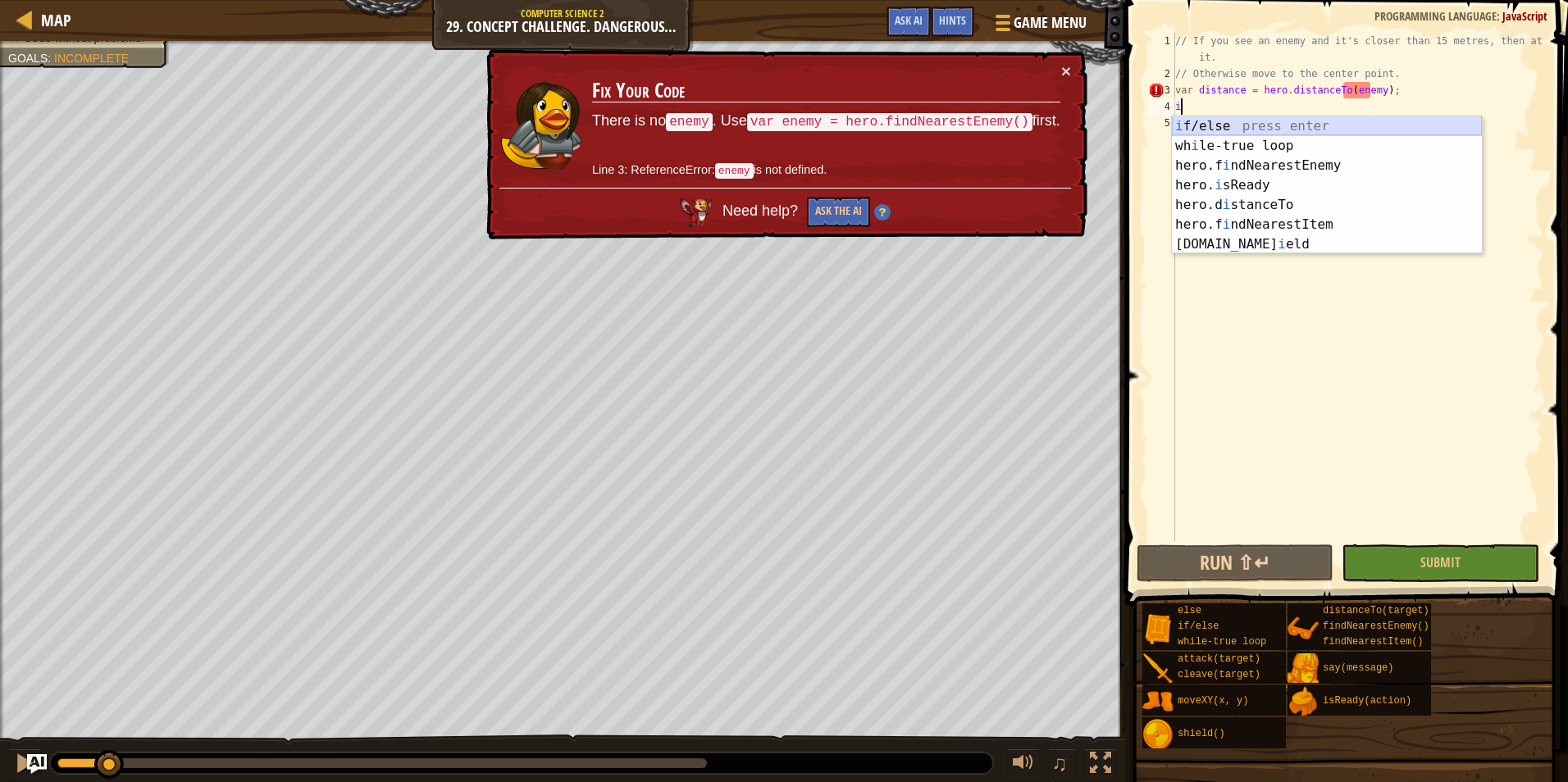
click at [1268, 123] on div "i f/else press enter wh i le-true loop press enter hero.f i ndNearestEnemy pres…" at bounding box center [1327, 205] width 310 height 177
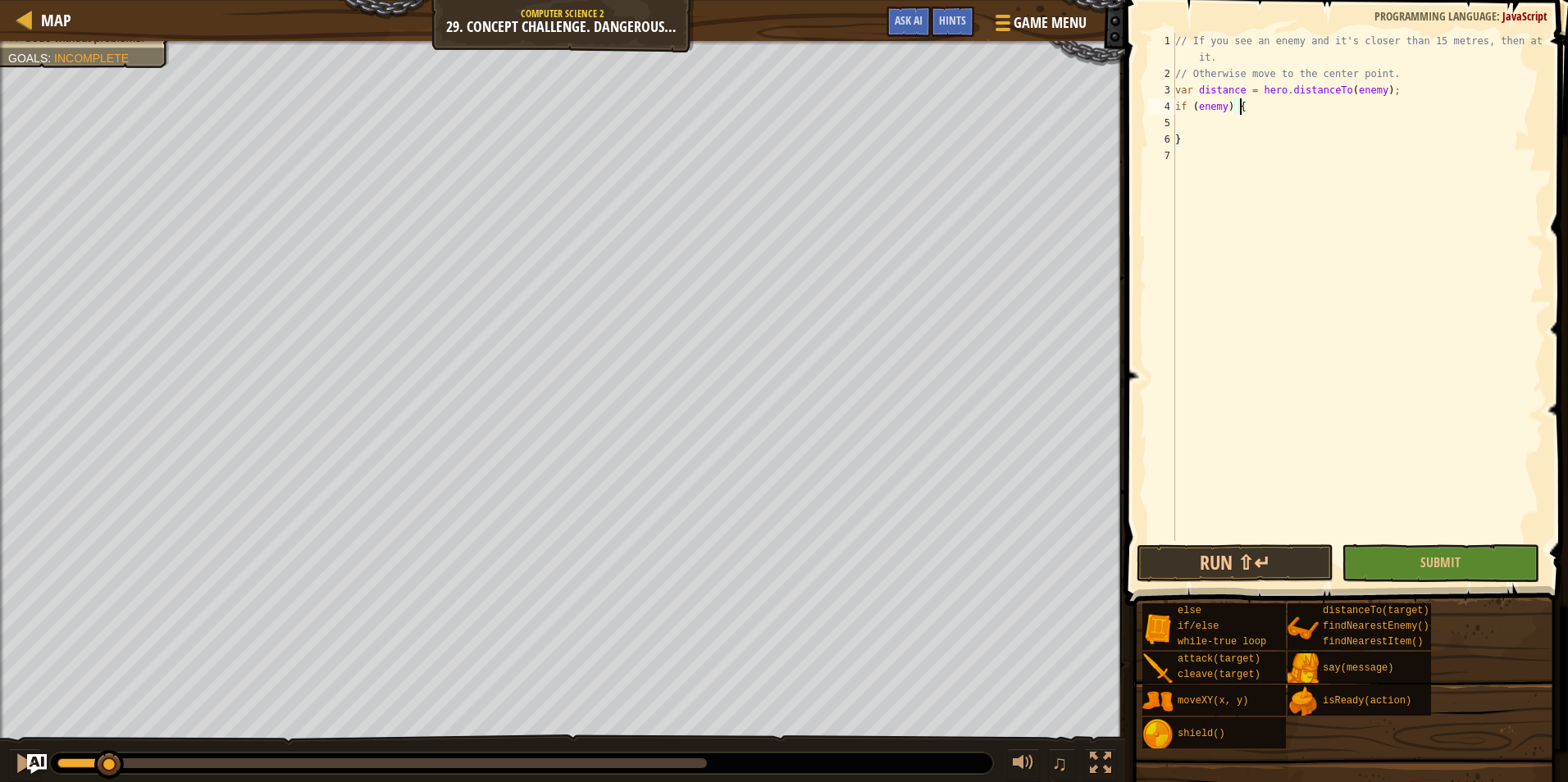
click at [1249, 111] on div "// If you see an enemy and it's closer than 15 metres, then attack it. // Other…" at bounding box center [1357, 311] width 371 height 557
click at [1218, 107] on div "// If you see an enemy and it's closer than 15 metres, then attack it. // Other…" at bounding box center [1357, 311] width 371 height 557
click at [1244, 107] on div "// If you see an enemy and it's closer than 15 metres, then attack it. // Other…" at bounding box center [1357, 311] width 371 height 557
click at [1163, 565] on button "Run ⇧↵" at bounding box center [1234, 562] width 196 height 37
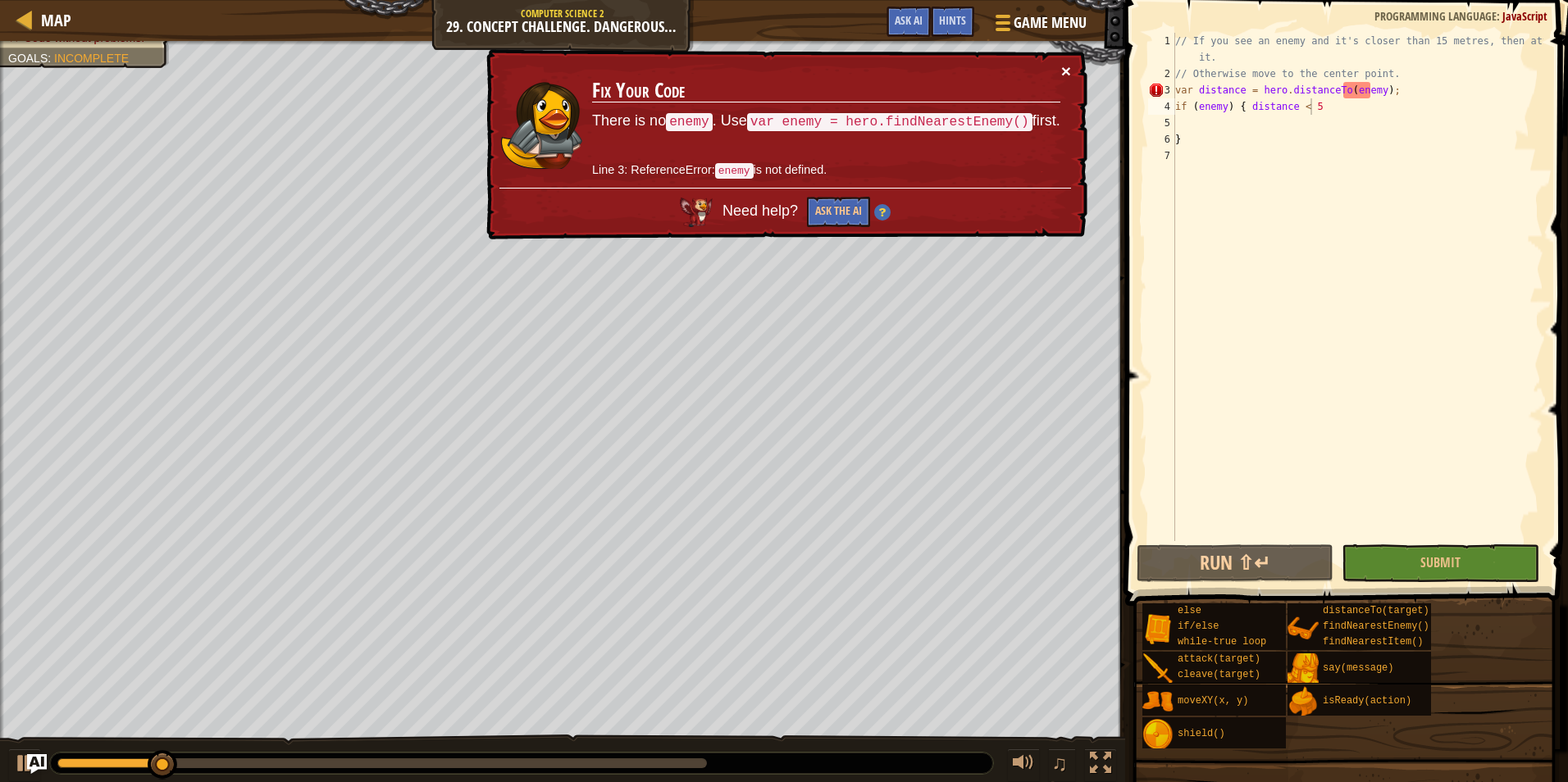
click at [1065, 66] on button "×" at bounding box center [1066, 71] width 10 height 17
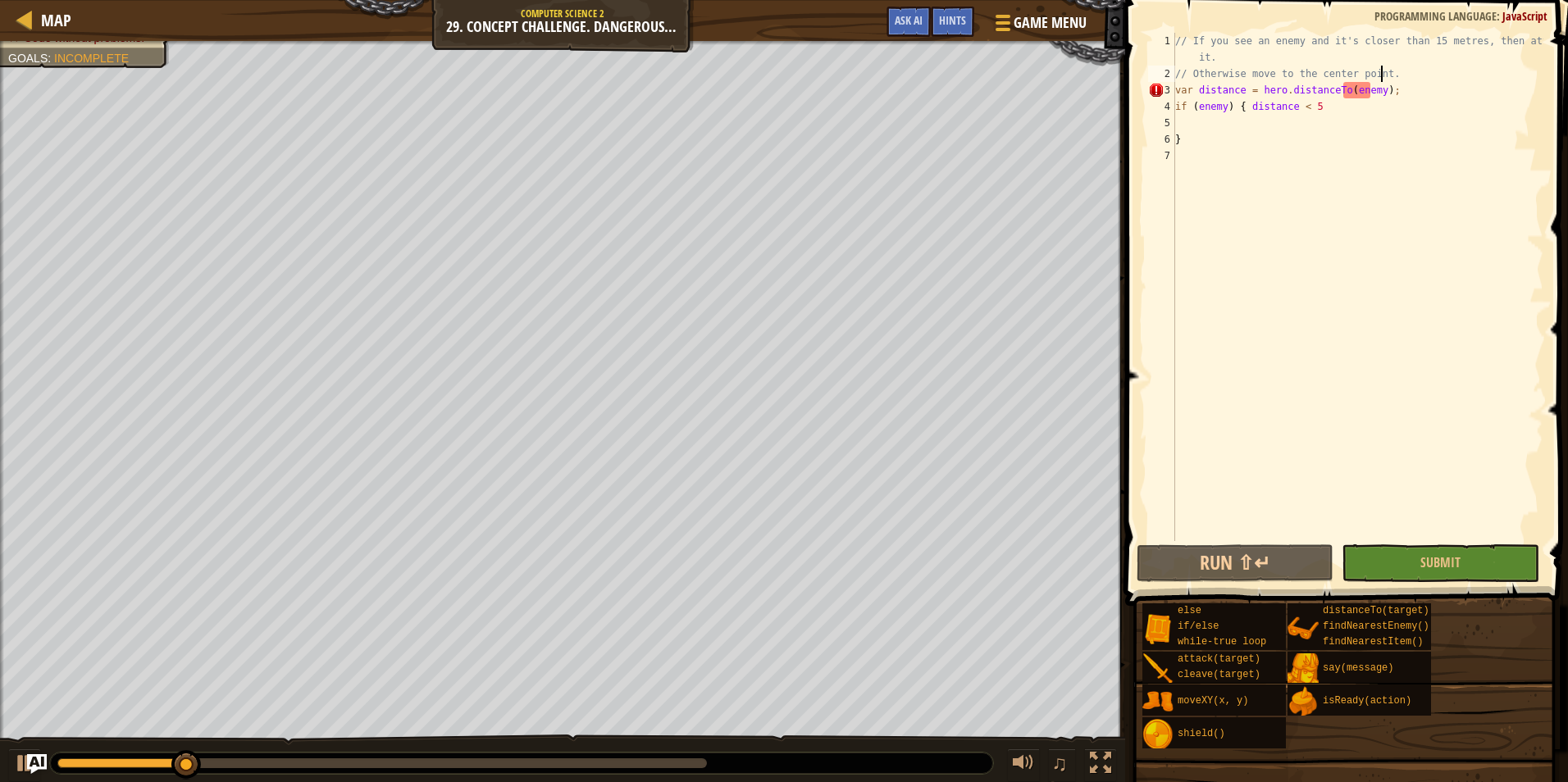
click at [1409, 77] on div "// If you see an enemy and it's closer than 15 metres, then attack it. // Other…" at bounding box center [1357, 311] width 371 height 557
type textarea "// Otherwise move to the center point."
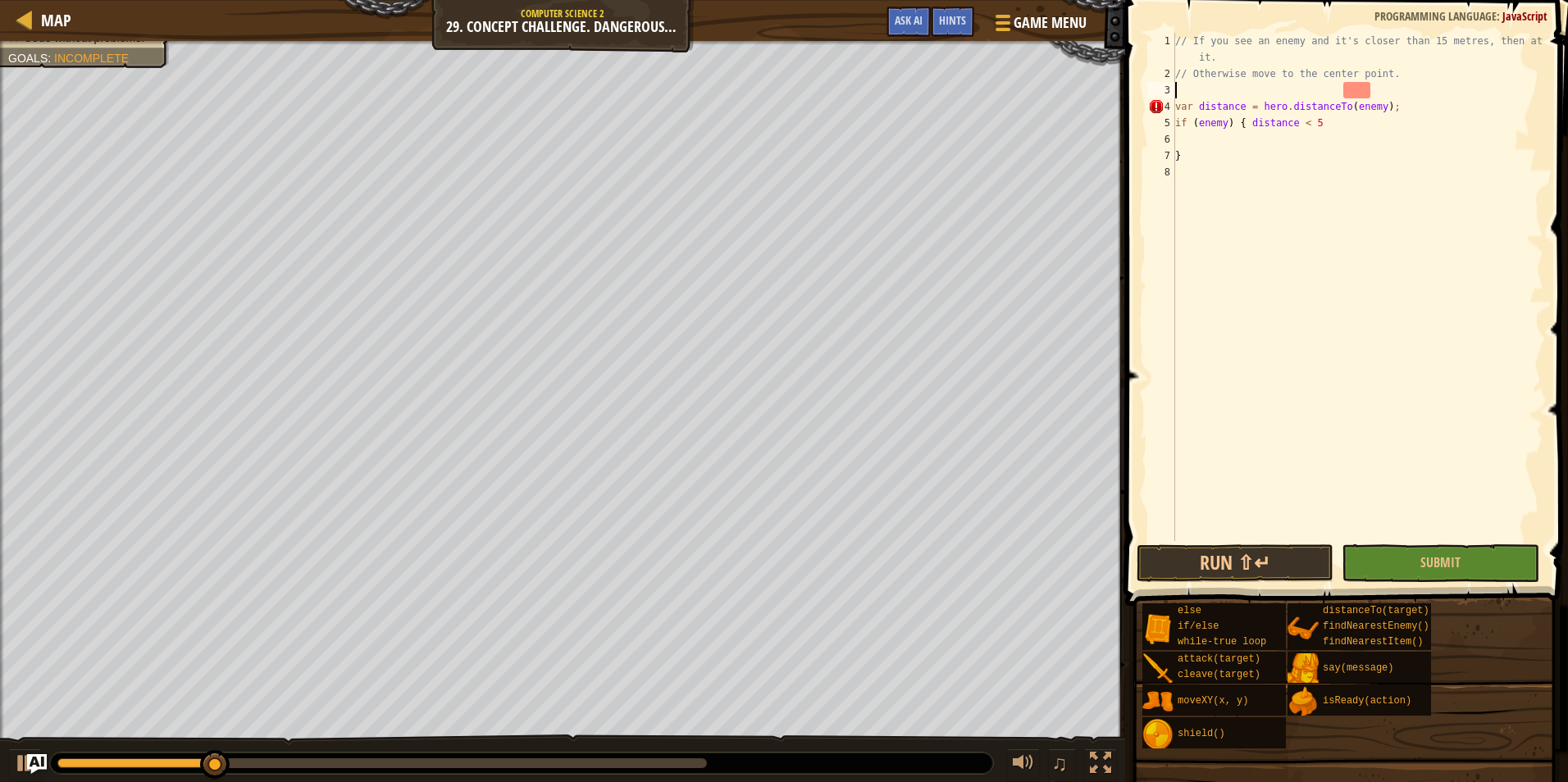
type textarea "h"
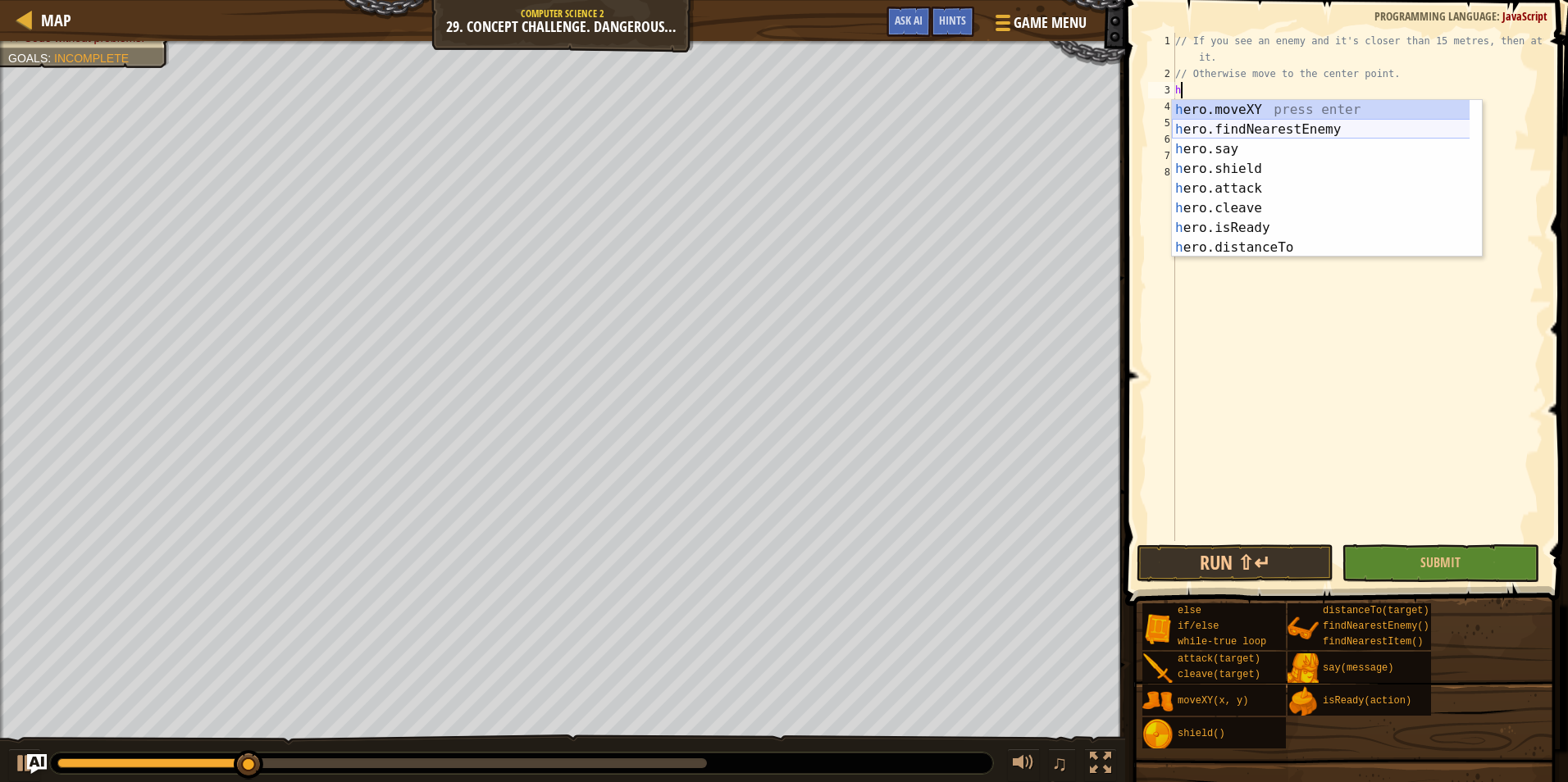
click at [1384, 121] on div "h ero.moveXY press enter h ero.findNearestEnemy press enter h ero.say press ent…" at bounding box center [1327, 198] width 310 height 196
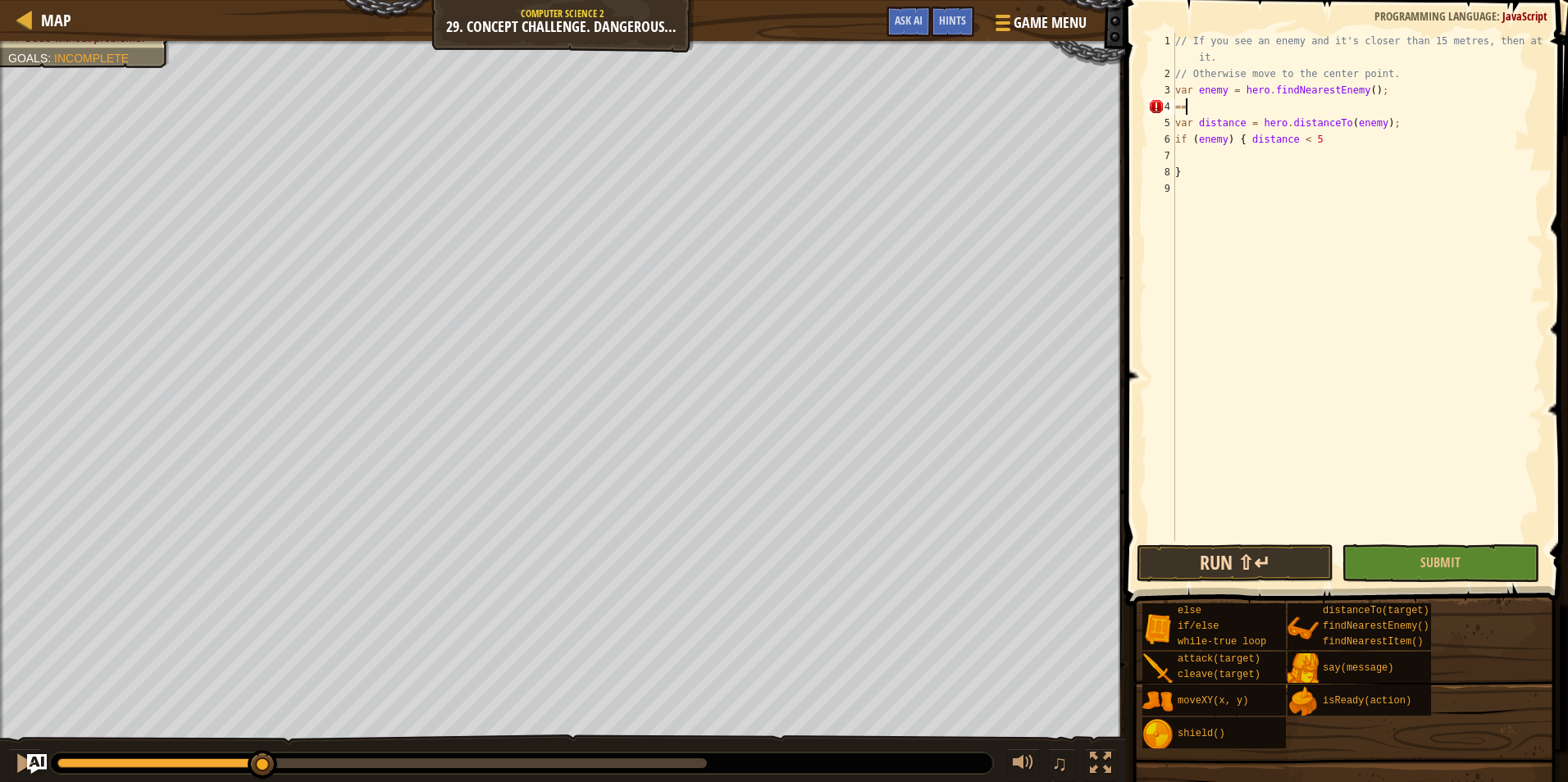
type textarea "="
click at [1249, 557] on button "Run ⇧↵" at bounding box center [1234, 562] width 196 height 37
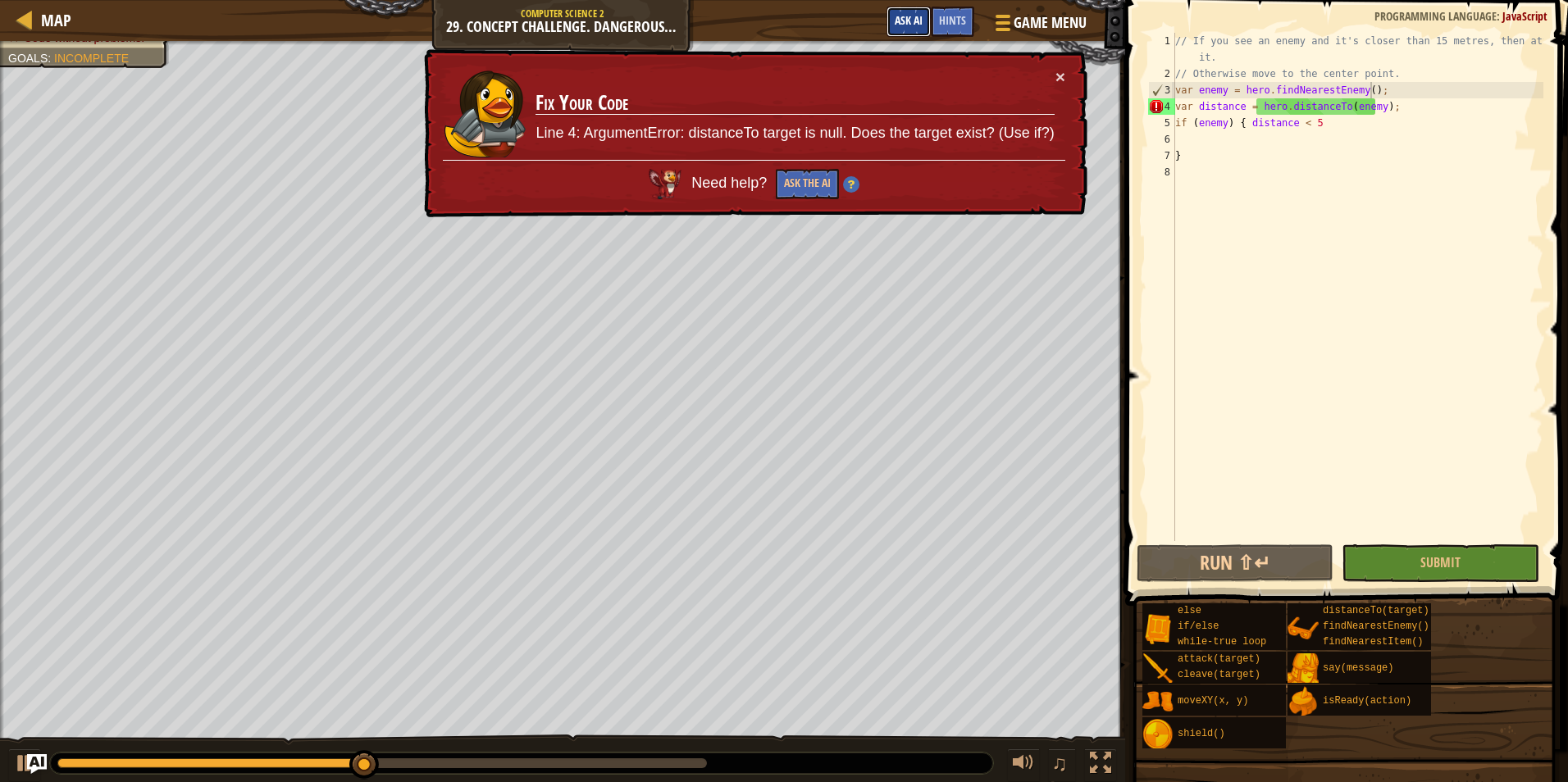
click at [920, 28] on button "Ask AI" at bounding box center [908, 22] width 44 height 30
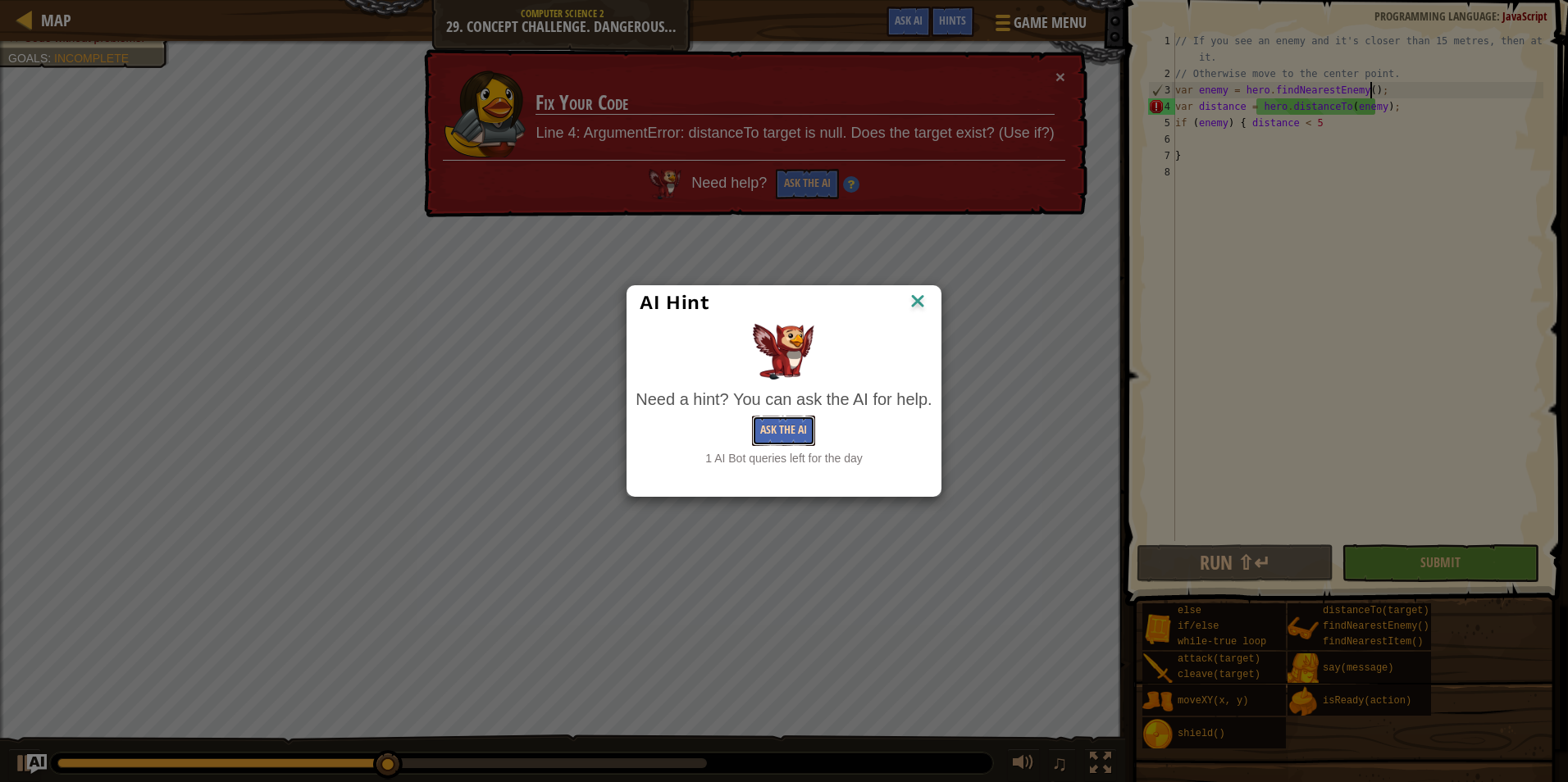
click at [796, 426] on button "Ask the AI" at bounding box center [783, 430] width 63 height 30
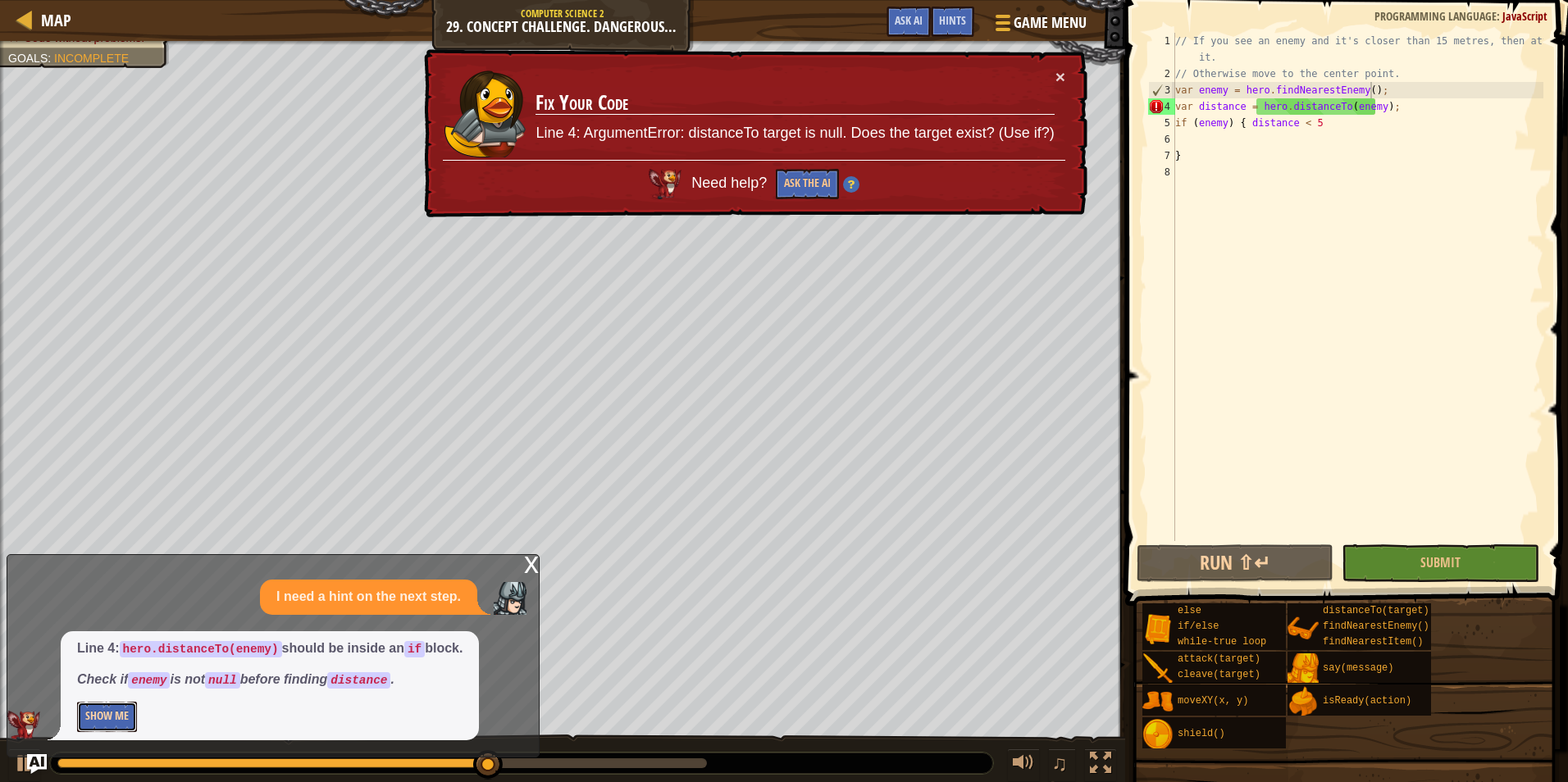
click at [112, 718] on button "Show Me" at bounding box center [107, 716] width 60 height 30
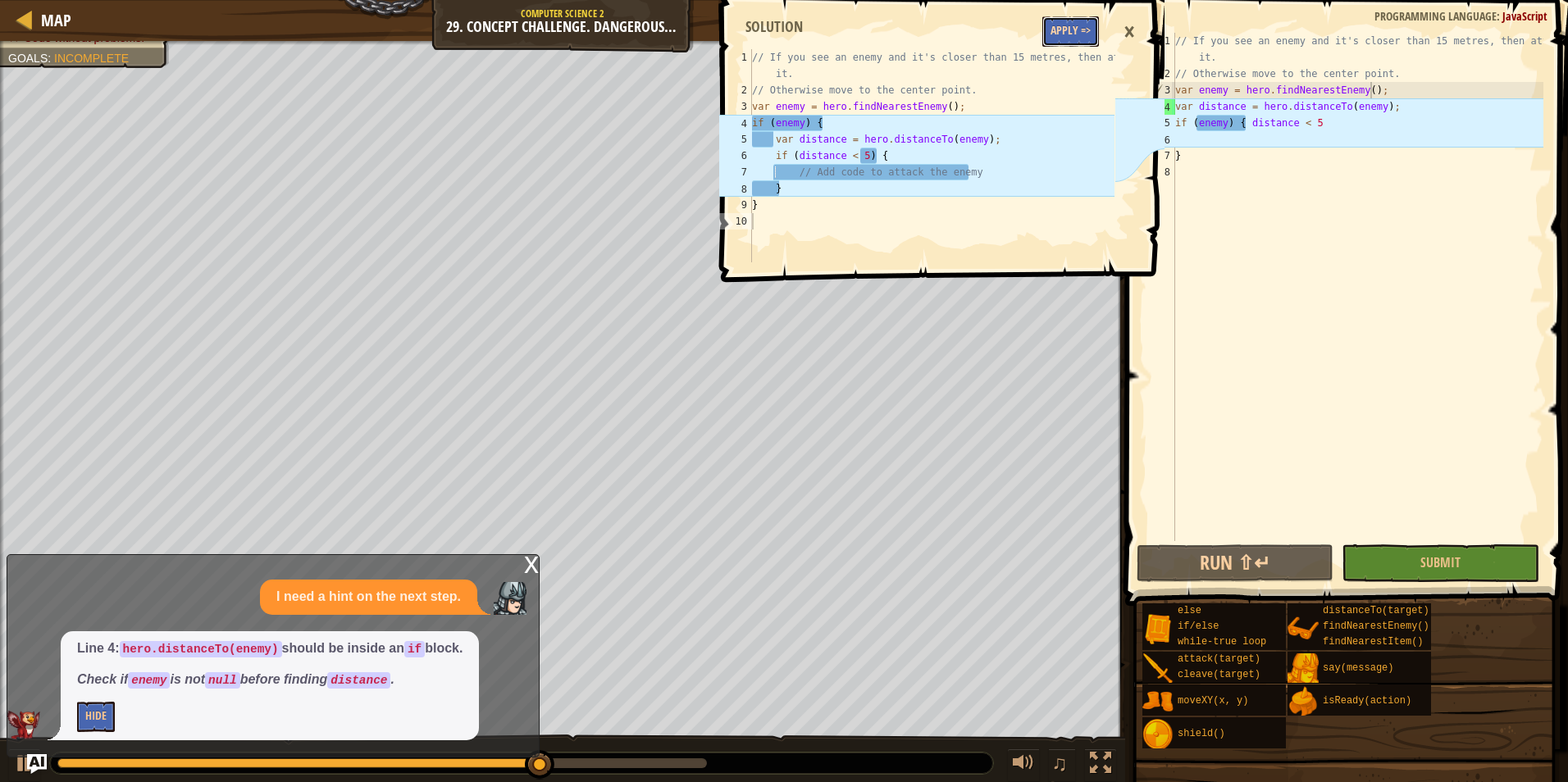
click at [1084, 36] on button "Apply =>" at bounding box center [1070, 32] width 57 height 30
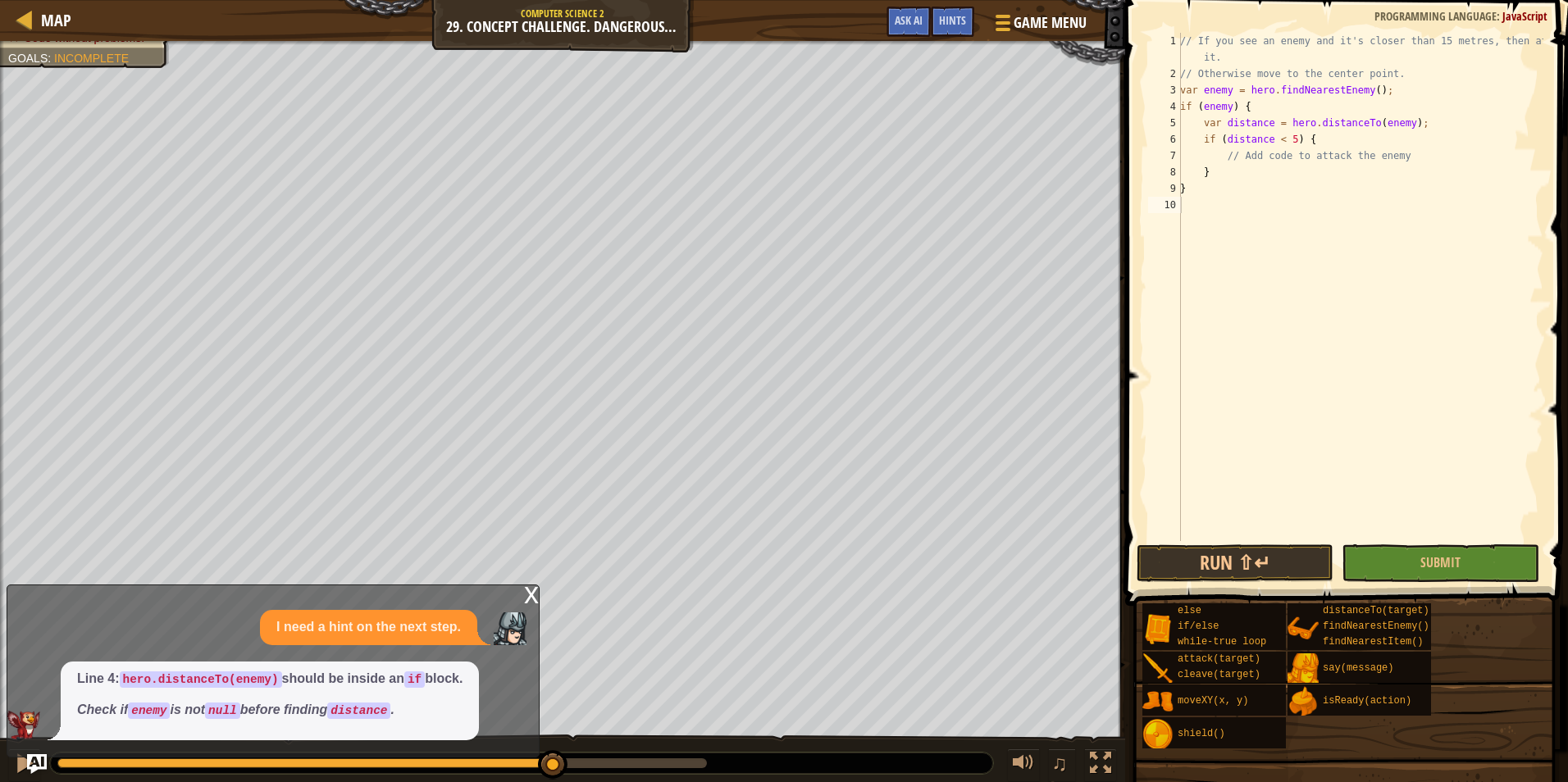
click at [1326, 167] on div "// If you see an enemy and it's closer than 15 metres, then attack it. // Other…" at bounding box center [1360, 311] width 366 height 557
click at [1277, 137] on div "// If you see an enemy and it's closer than 15 metres, then attack it. // Other…" at bounding box center [1360, 311] width 366 height 557
click at [1315, 169] on div "// If you see an enemy and it's closer than 15 metres, then attack it. // Other…" at bounding box center [1360, 311] width 366 height 557
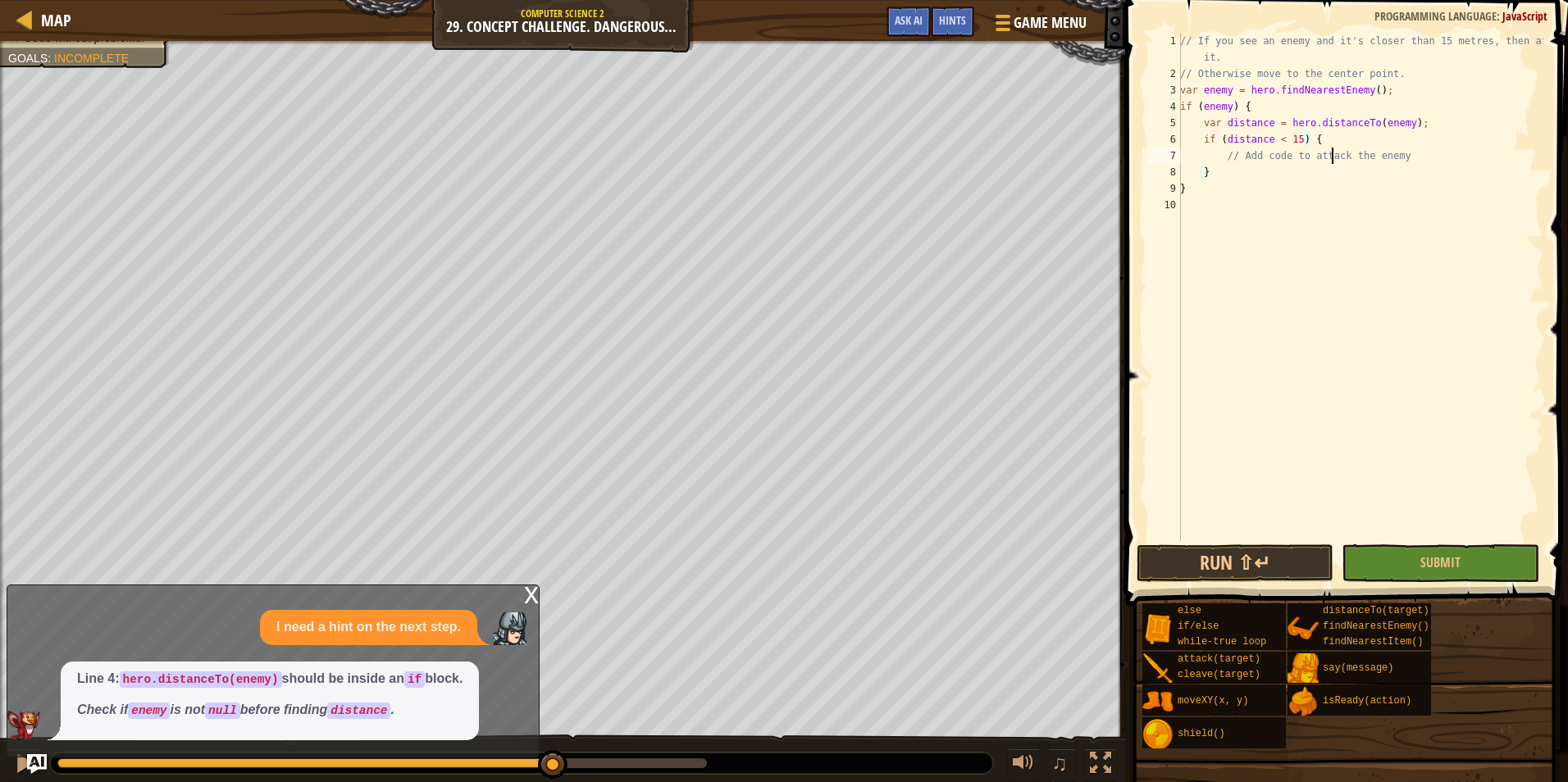
click at [1332, 150] on div "// If you see an enemy and it's closer than 15 metres, then attack it. // Other…" at bounding box center [1360, 311] width 366 height 557
click at [1344, 130] on div "// If you see an enemy and it's closer than 15 metres, then attack it. // Other…" at bounding box center [1360, 311] width 366 height 557
click at [1317, 165] on div "// If you see an enemy and it's closer than 15 metres, then attack it. // Other…" at bounding box center [1360, 311] width 366 height 557
click at [1409, 151] on div "// If you see an enemy and it's closer than 15 metres, then attack it. // Other…" at bounding box center [1360, 311] width 366 height 557
click at [1412, 137] on div "// If you see an enemy and it's closer than 15 metres, then attack it. // Other…" at bounding box center [1360, 311] width 366 height 557
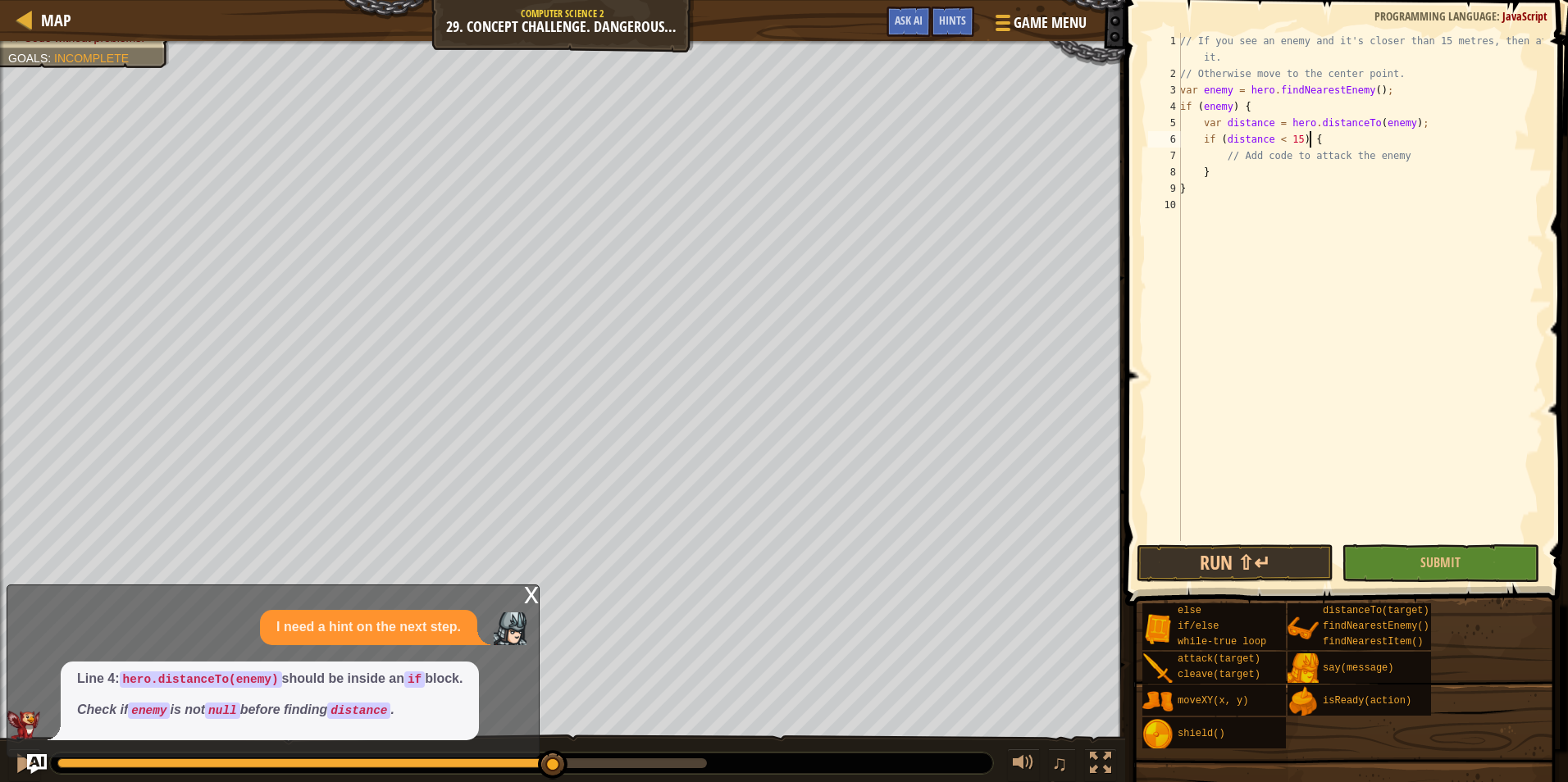
type textarea "if (distance < 15) {"
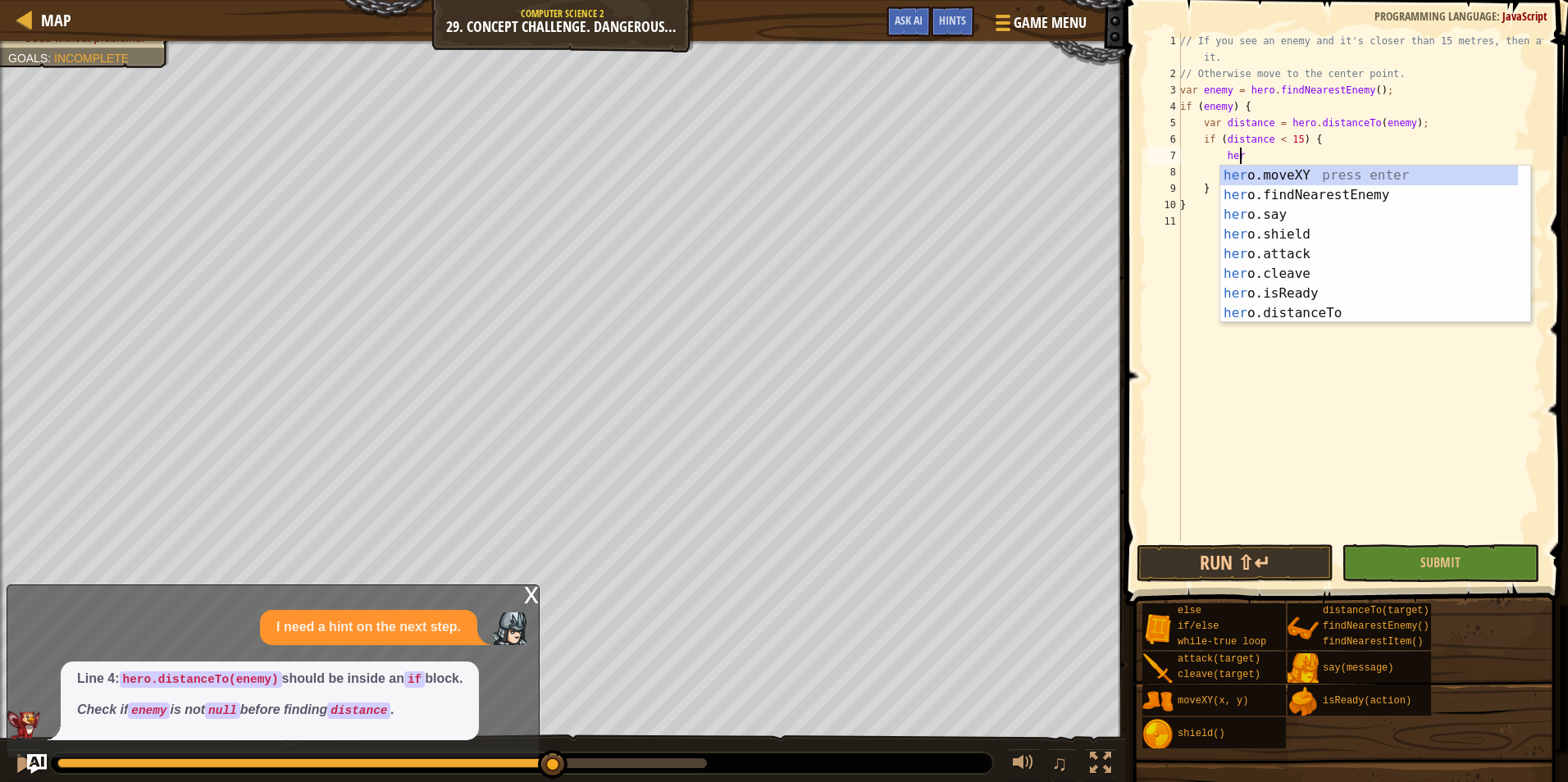
scroll to position [7, 4]
click at [1348, 249] on div "her o.moveXY press enter her o.findNearestEnemy press enter her o.say press ent…" at bounding box center [1369, 264] width 298 height 196
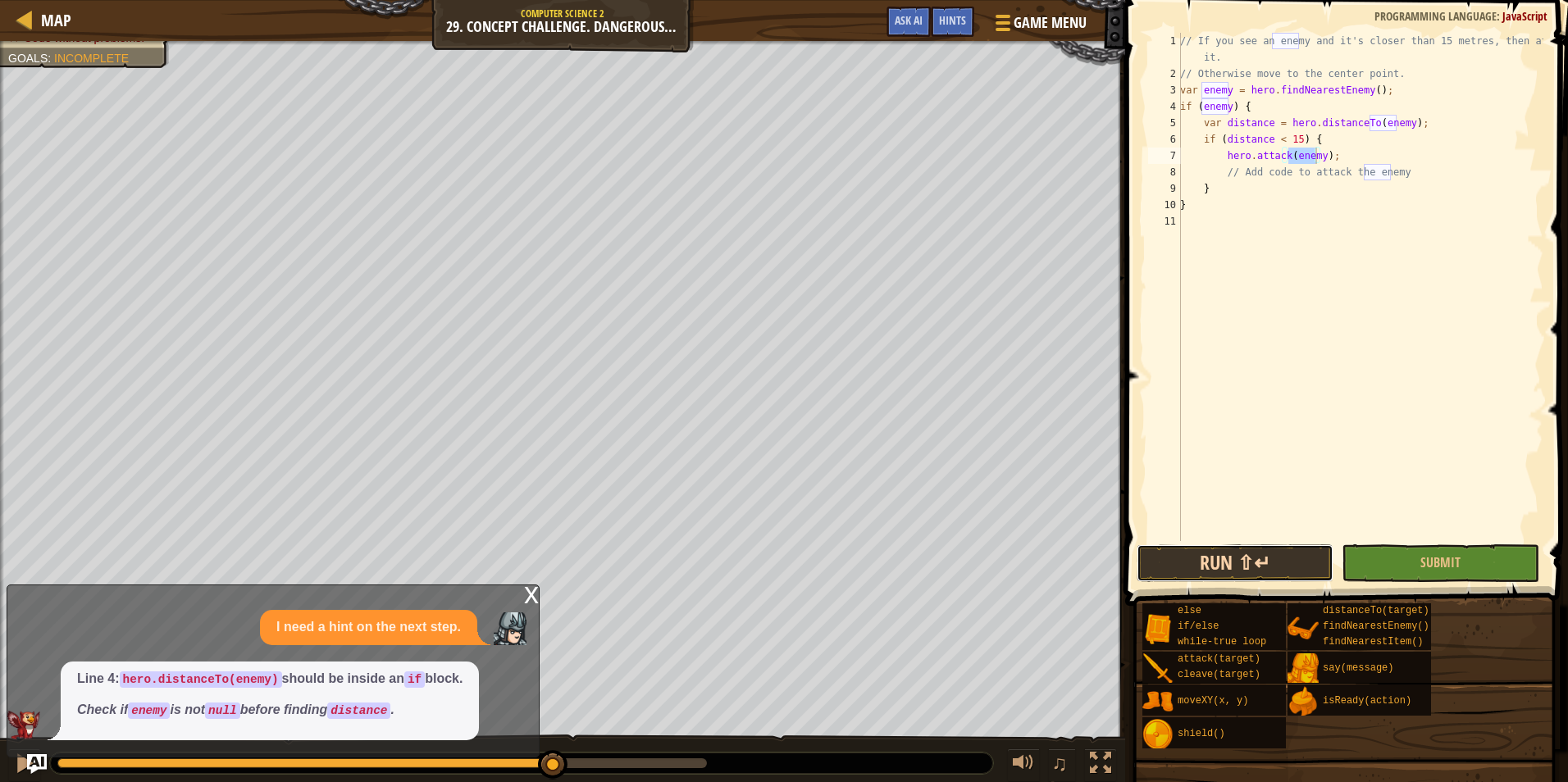
drag, startPoint x: 1291, startPoint y: 558, endPoint x: 1279, endPoint y: 554, distance: 12.6
click at [1290, 558] on button "Run ⇧↵" at bounding box center [1234, 562] width 196 height 37
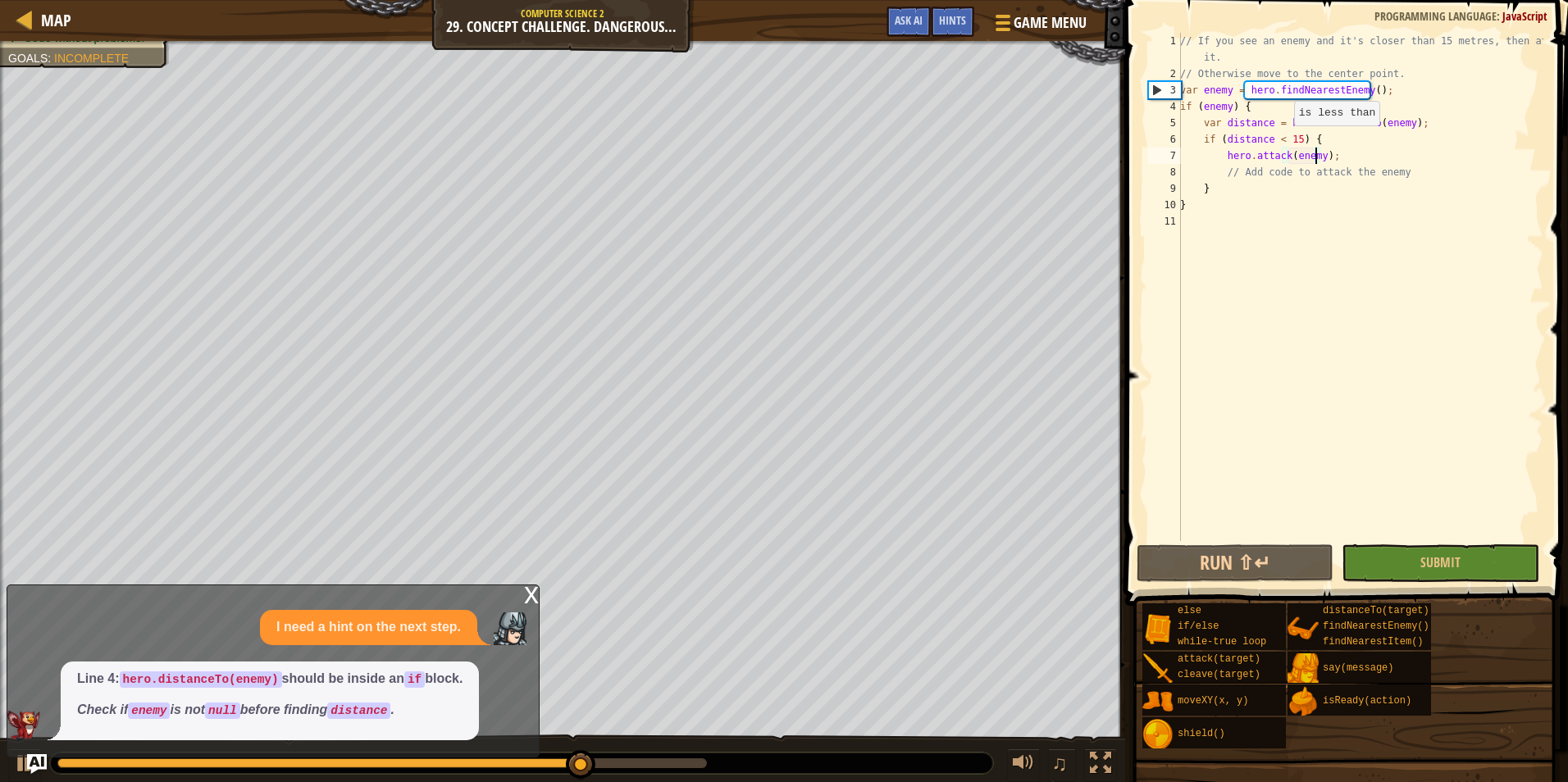
click at [1285, 141] on div "// If you see an enemy and it's closer than 15 metres, then attack it. // Other…" at bounding box center [1360, 311] width 366 height 557
type textarea "if (distance < 5) {"
click at [1258, 559] on button "Run ⇧↵" at bounding box center [1234, 562] width 196 height 37
click at [526, 591] on div "x" at bounding box center [532, 593] width 15 height 17
